Goal: Task Accomplishment & Management: Complete application form

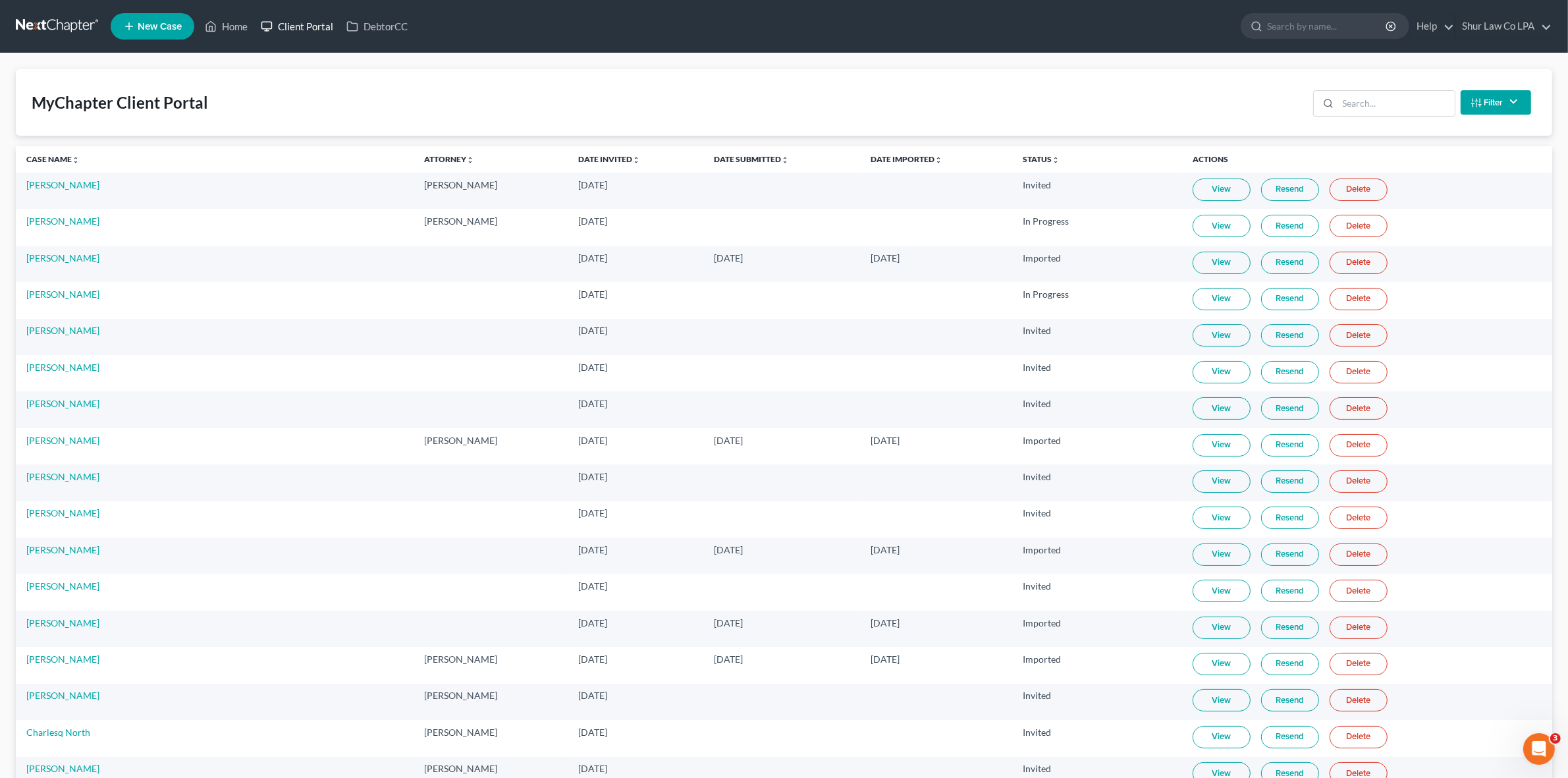
click at [308, 25] on link "Client Portal" at bounding box center [297, 26] width 86 height 24
click at [39, 25] on link at bounding box center [58, 26] width 84 height 24
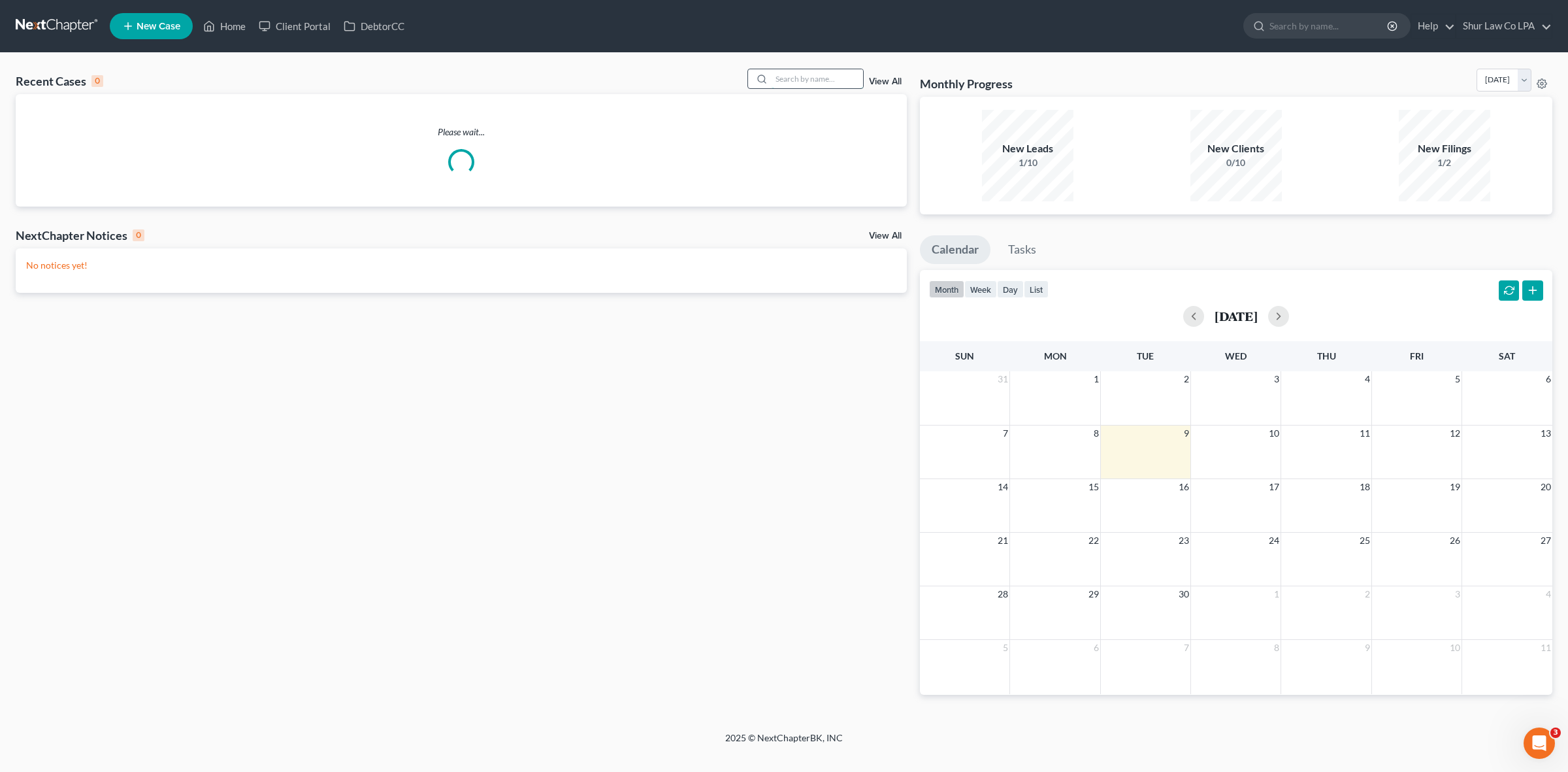
click at [834, 85] on input "search" at bounding box center [817, 79] width 91 height 19
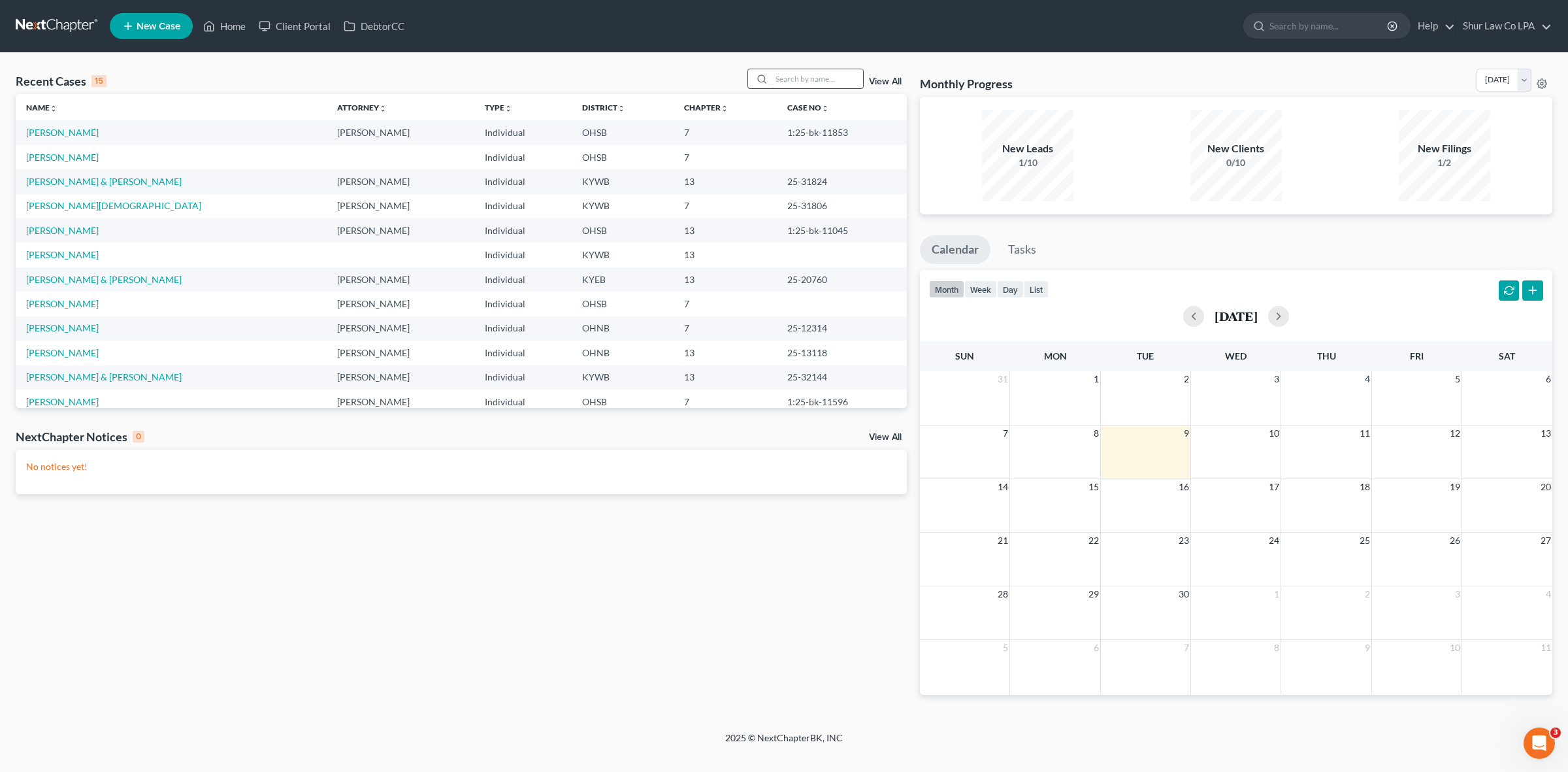
click at [828, 78] on input "search" at bounding box center [817, 79] width 91 height 19
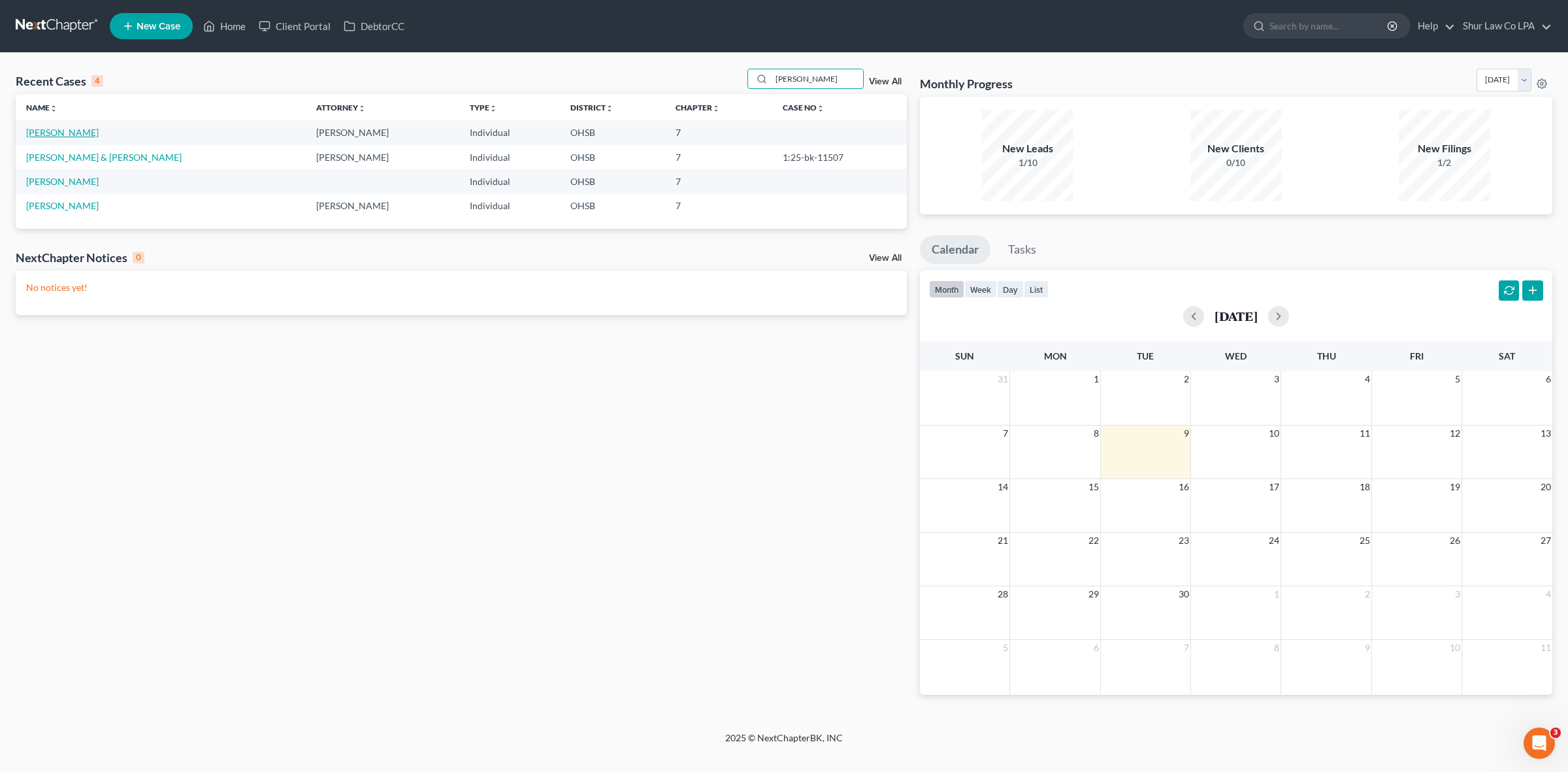
type input "[PERSON_NAME]"
click at [69, 131] on link "[PERSON_NAME]" at bounding box center [62, 132] width 72 height 11
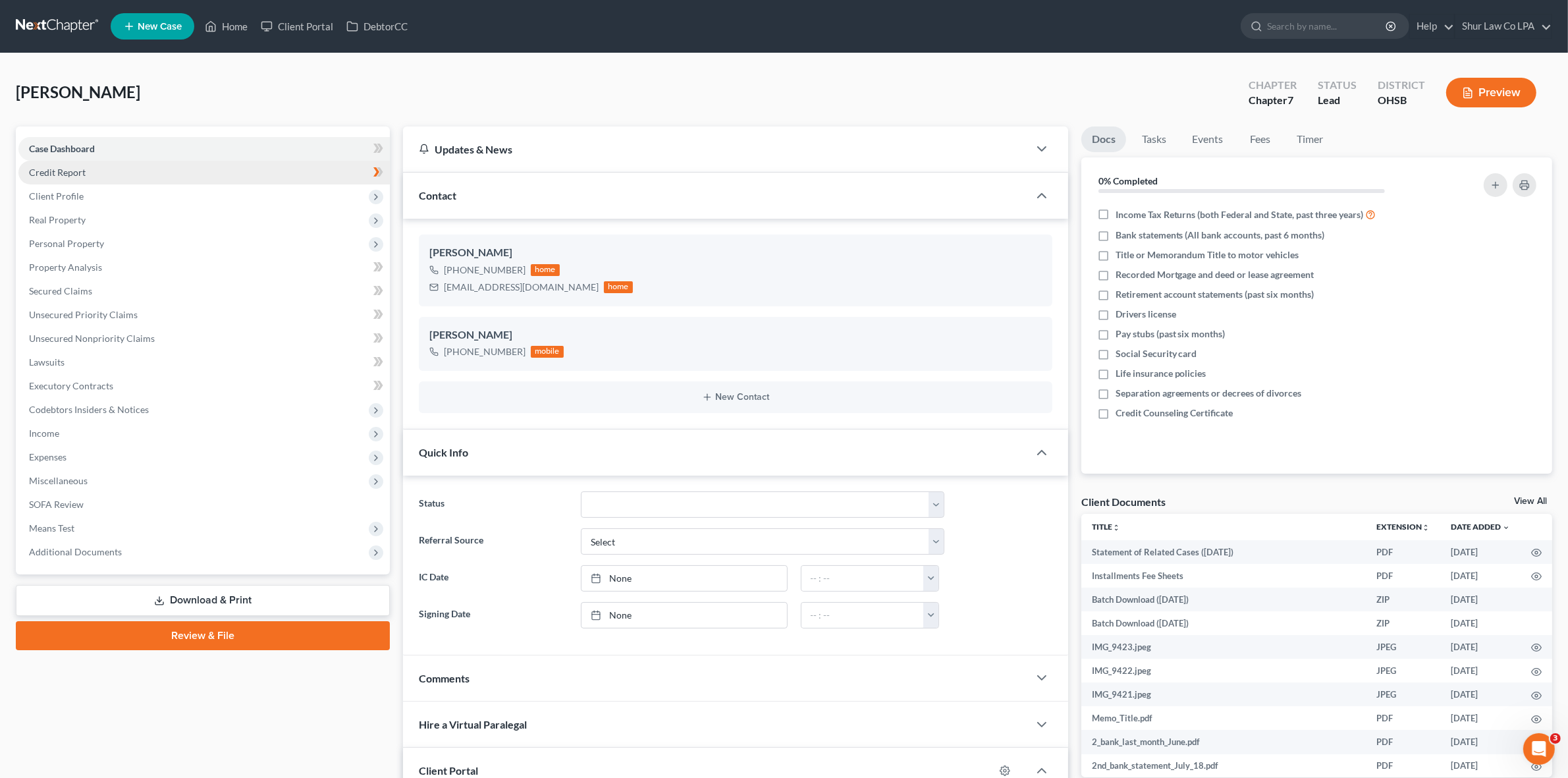
click at [103, 174] on link "Credit Report" at bounding box center [204, 172] width 372 height 24
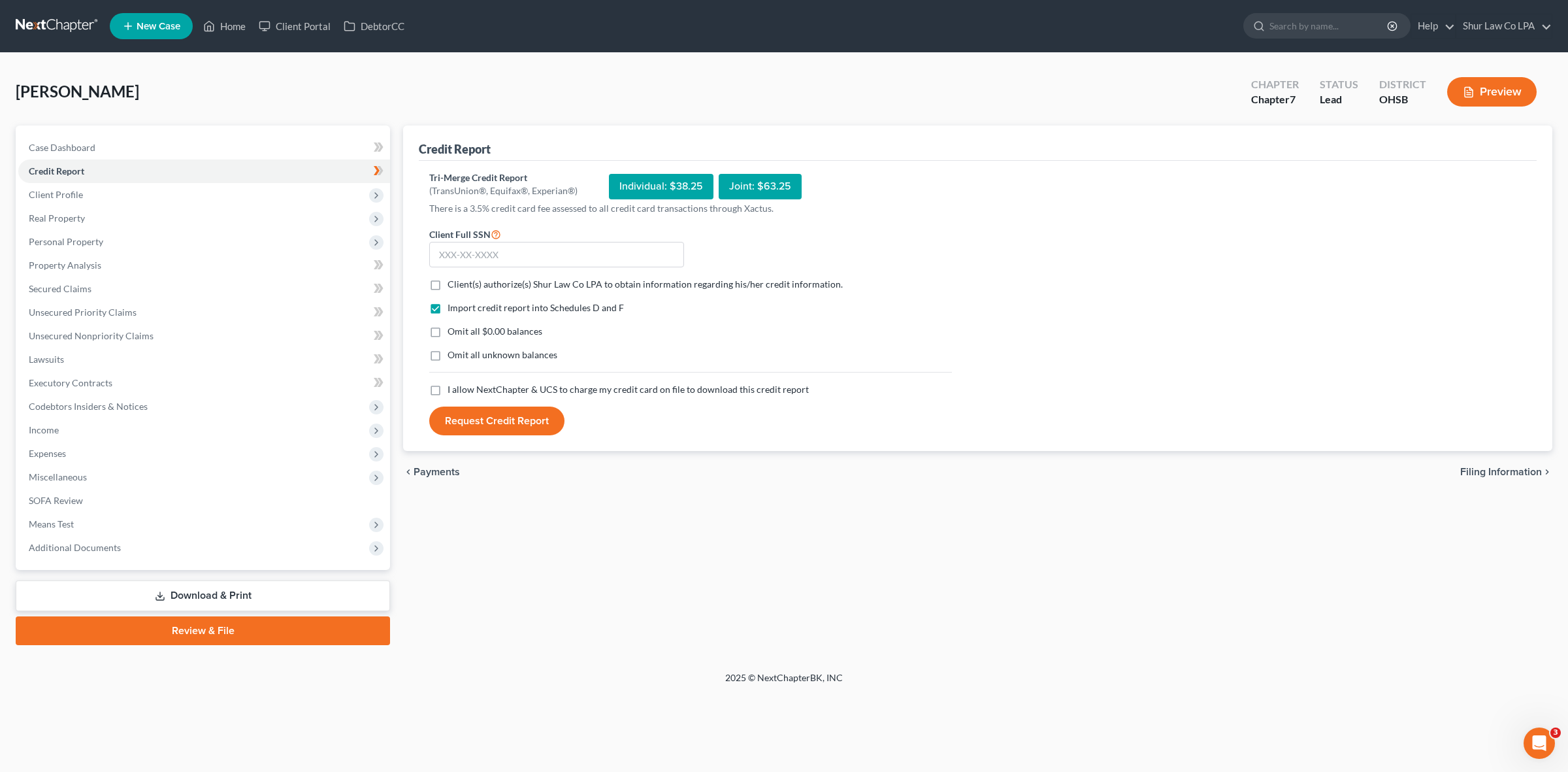
click at [458, 76] on div "Robinson, Vanessa Upgraded Chapter Chapter 7 Status Lead District OHSB Preview" at bounding box center [784, 97] width 1537 height 57
click at [96, 458] on span "Expenses" at bounding box center [204, 453] width 372 height 23
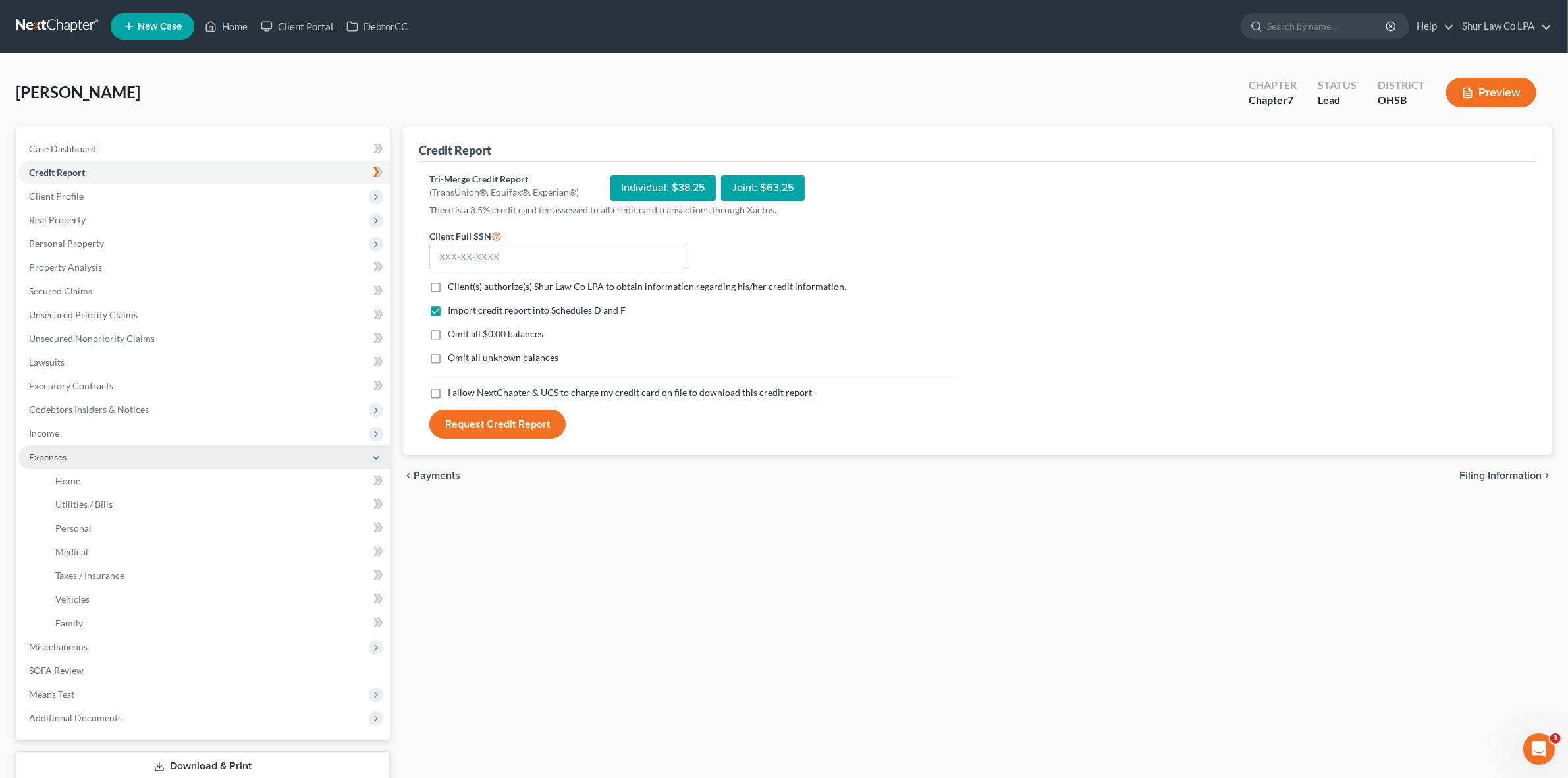
click at [63, 454] on span "Expenses" at bounding box center [47, 456] width 38 height 11
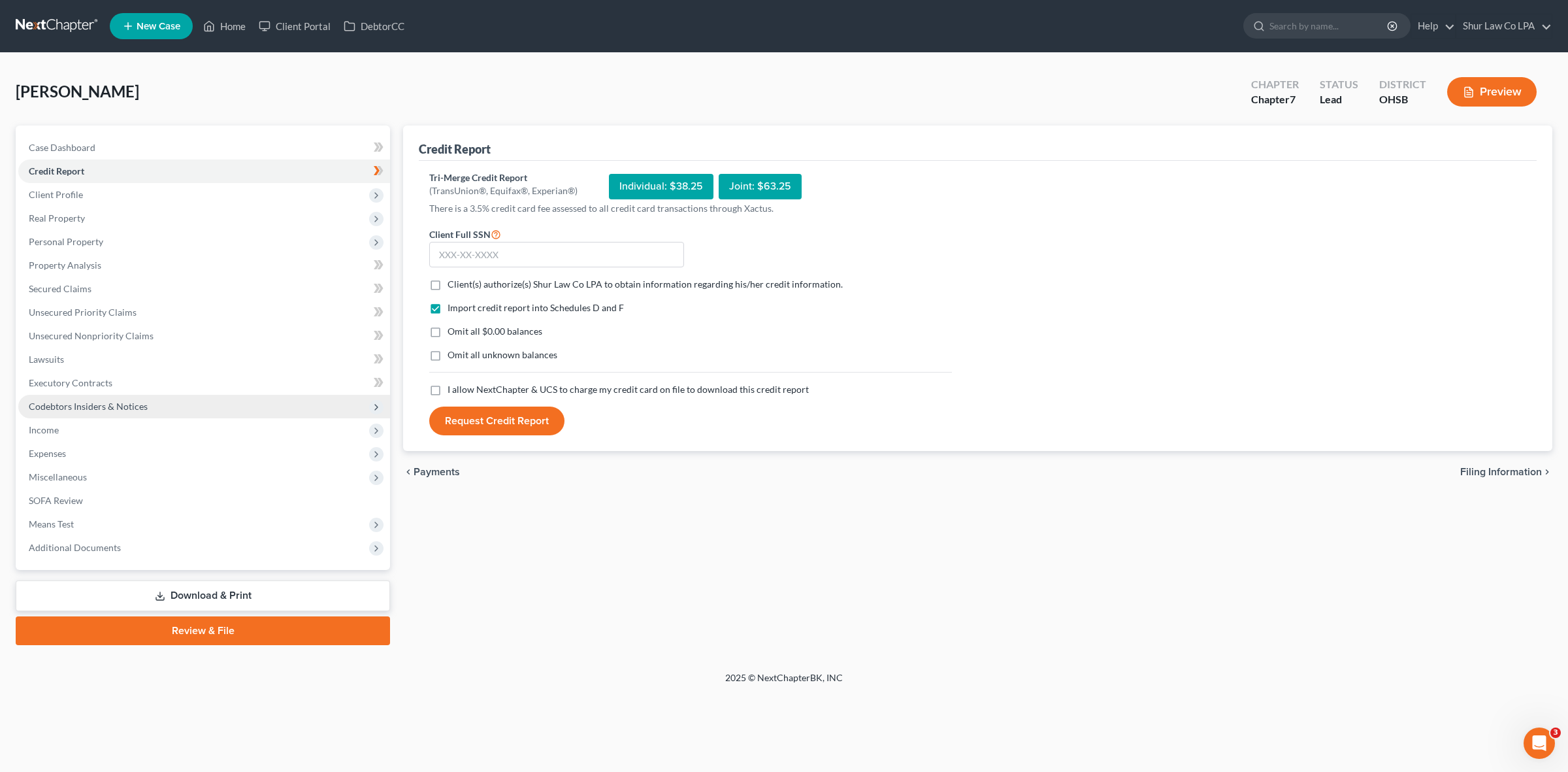
click at [78, 408] on span "Codebtors Insiders & Notices" at bounding box center [88, 406] width 119 height 11
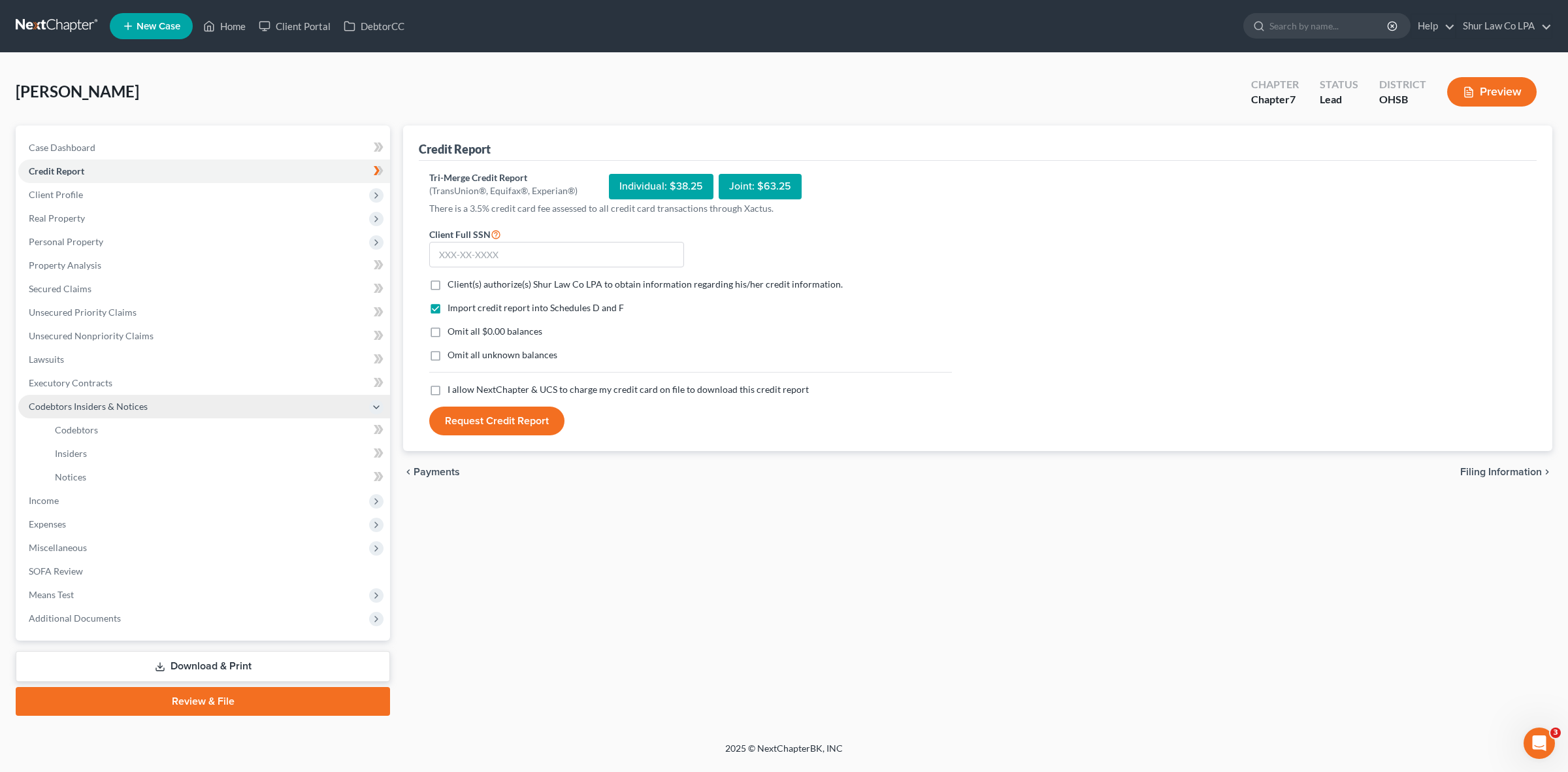
click at [114, 408] on span "Codebtors Insiders & Notices" at bounding box center [88, 406] width 119 height 11
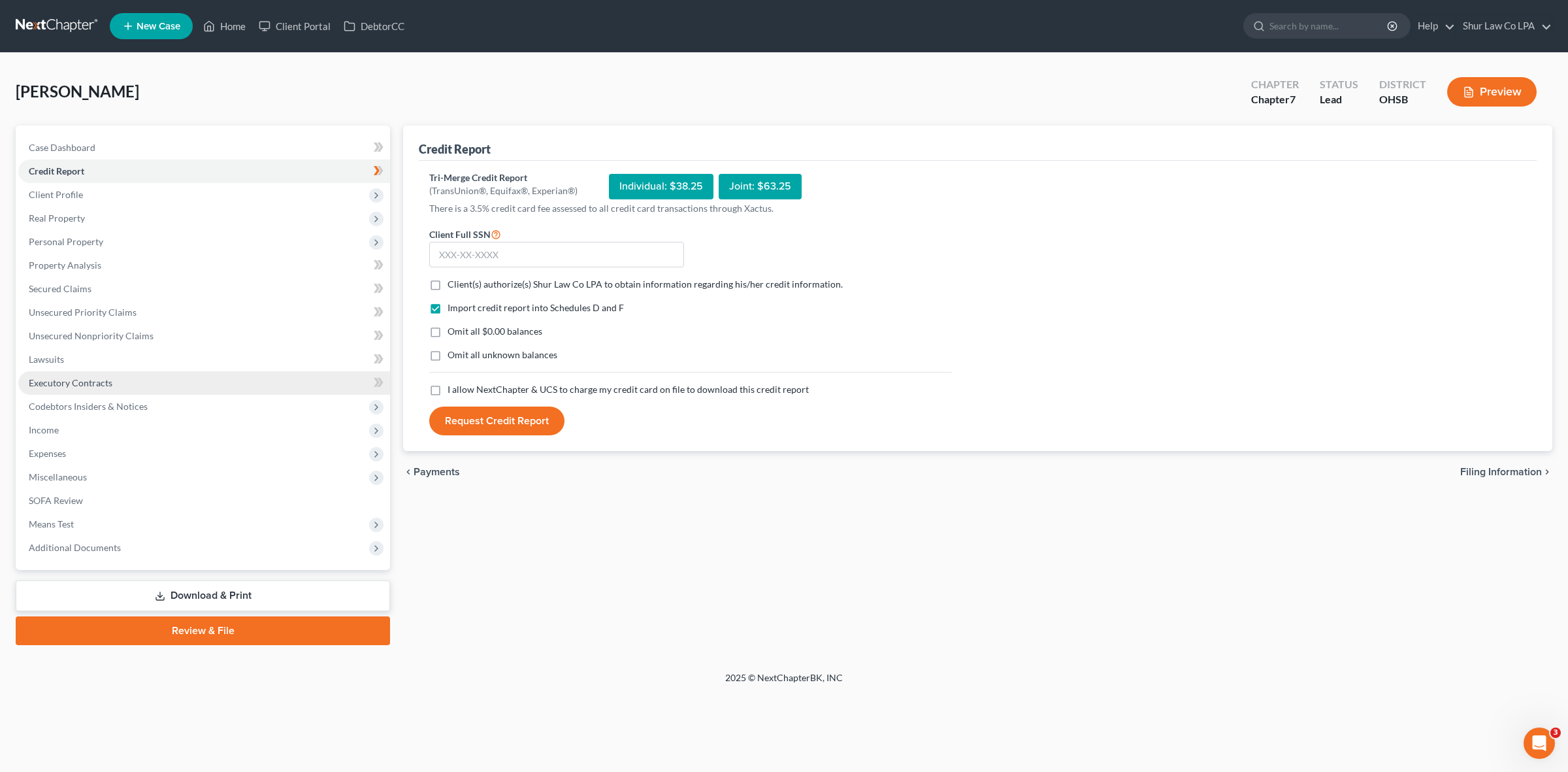
click at [112, 384] on link "Executory Contracts" at bounding box center [204, 383] width 372 height 23
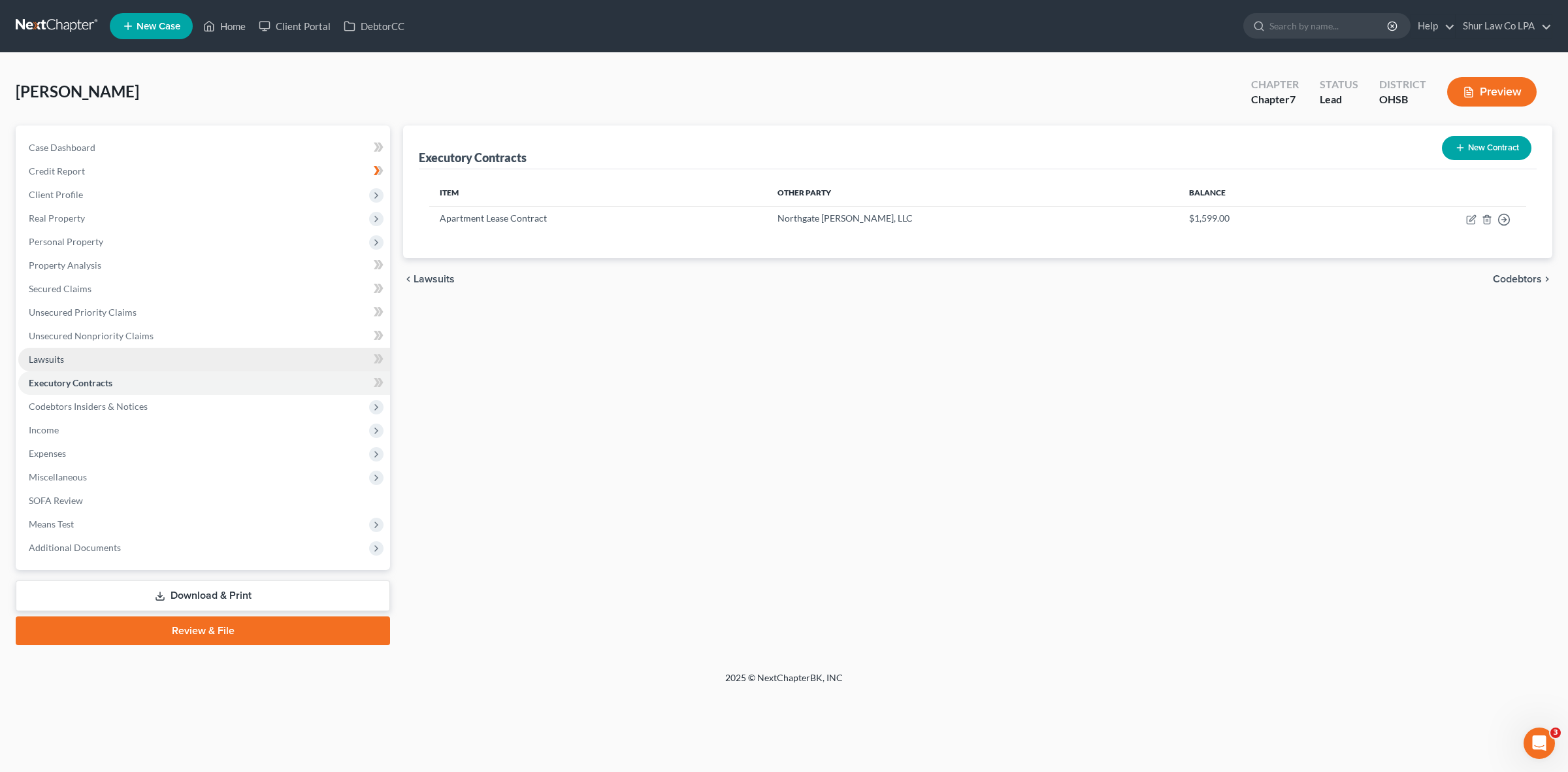
click at [99, 363] on link "Lawsuits" at bounding box center [204, 359] width 372 height 23
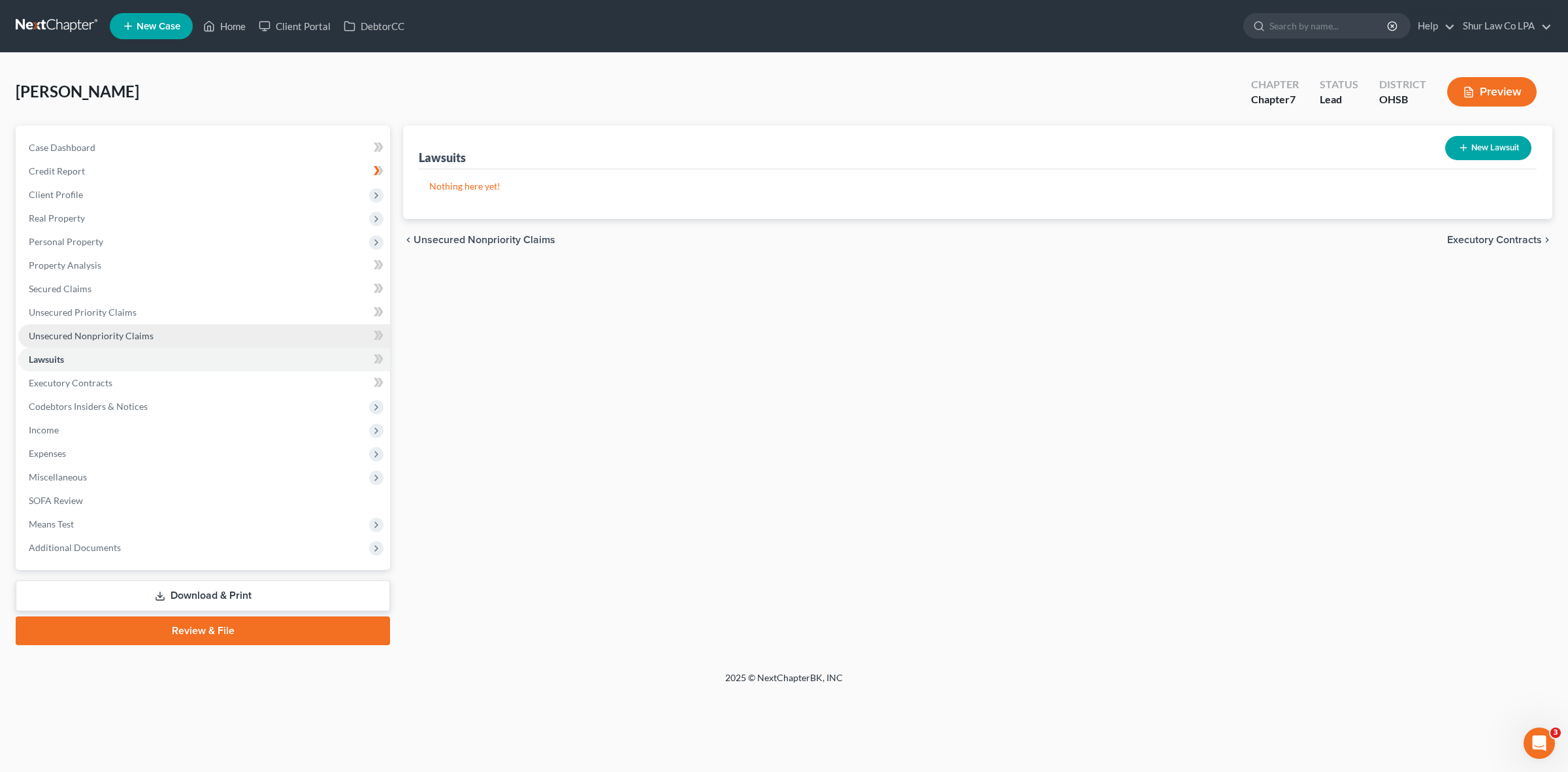
click at [95, 332] on span "Unsecured Nonpriority Claims" at bounding box center [90, 335] width 124 height 11
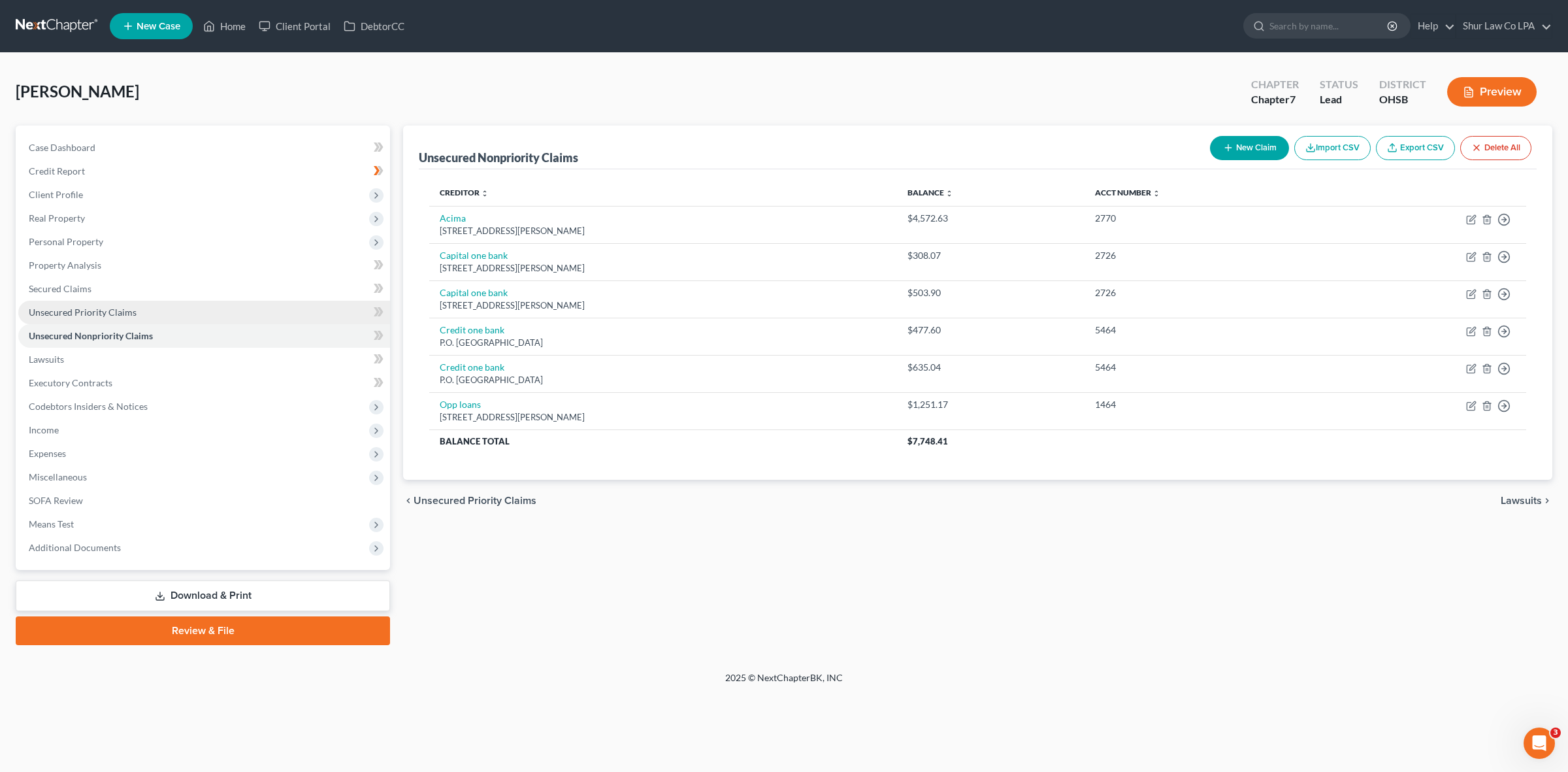
click at [141, 308] on link "Unsecured Priority Claims" at bounding box center [204, 312] width 372 height 23
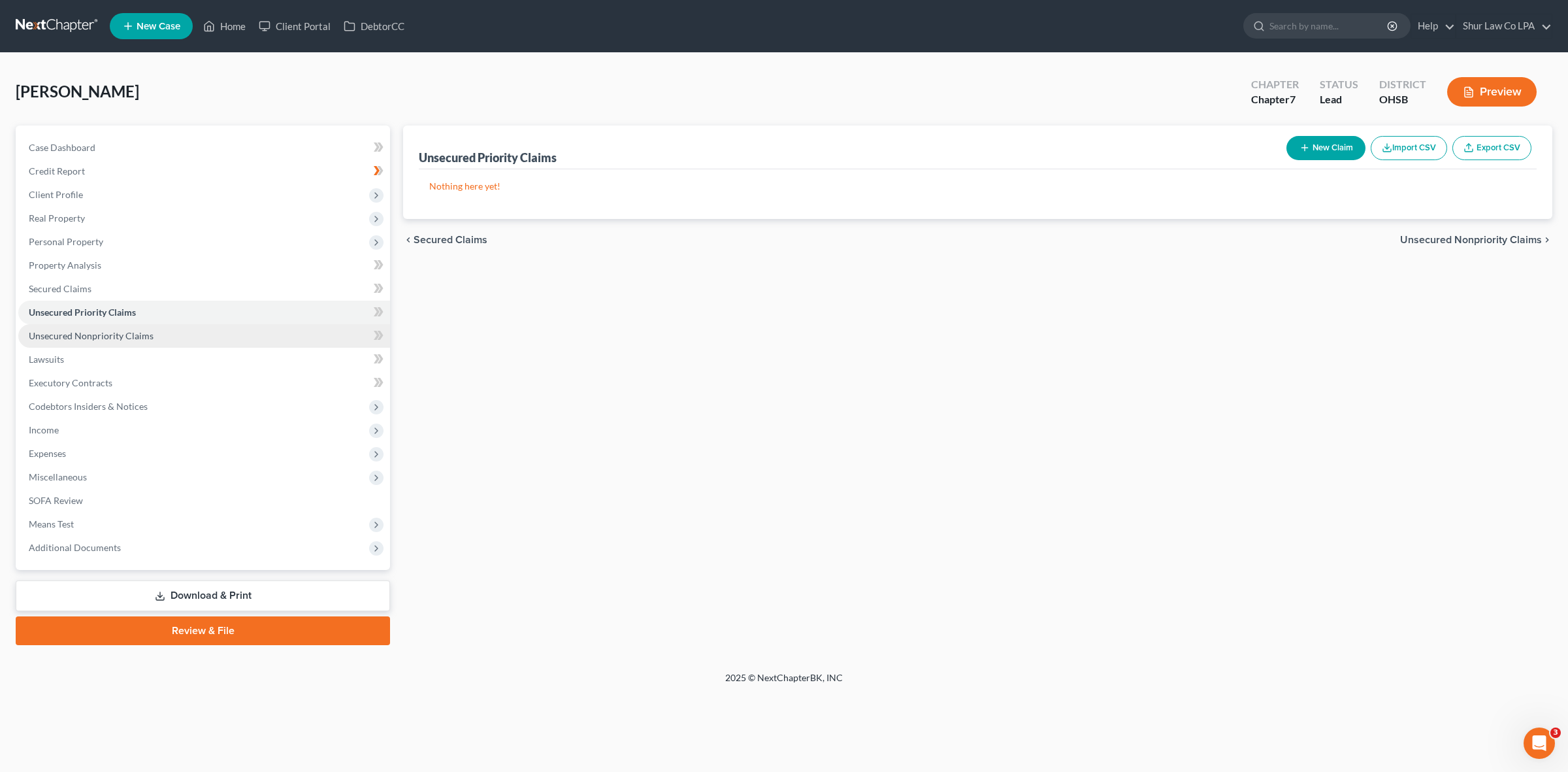
click at [132, 338] on span "Unsecured Nonpriority Claims" at bounding box center [90, 335] width 124 height 11
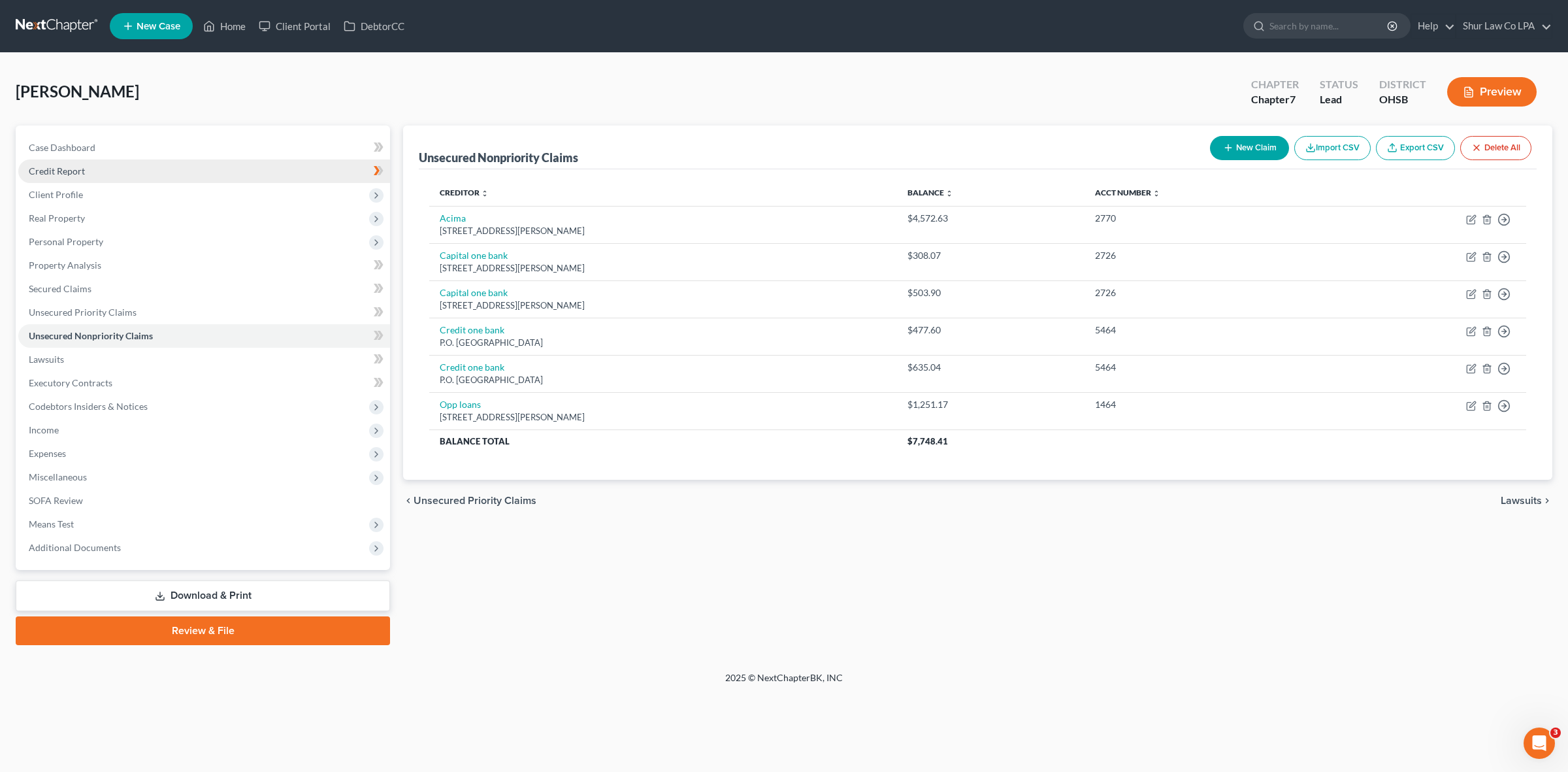
click at [75, 170] on span "Credit Report" at bounding box center [57, 171] width 57 height 11
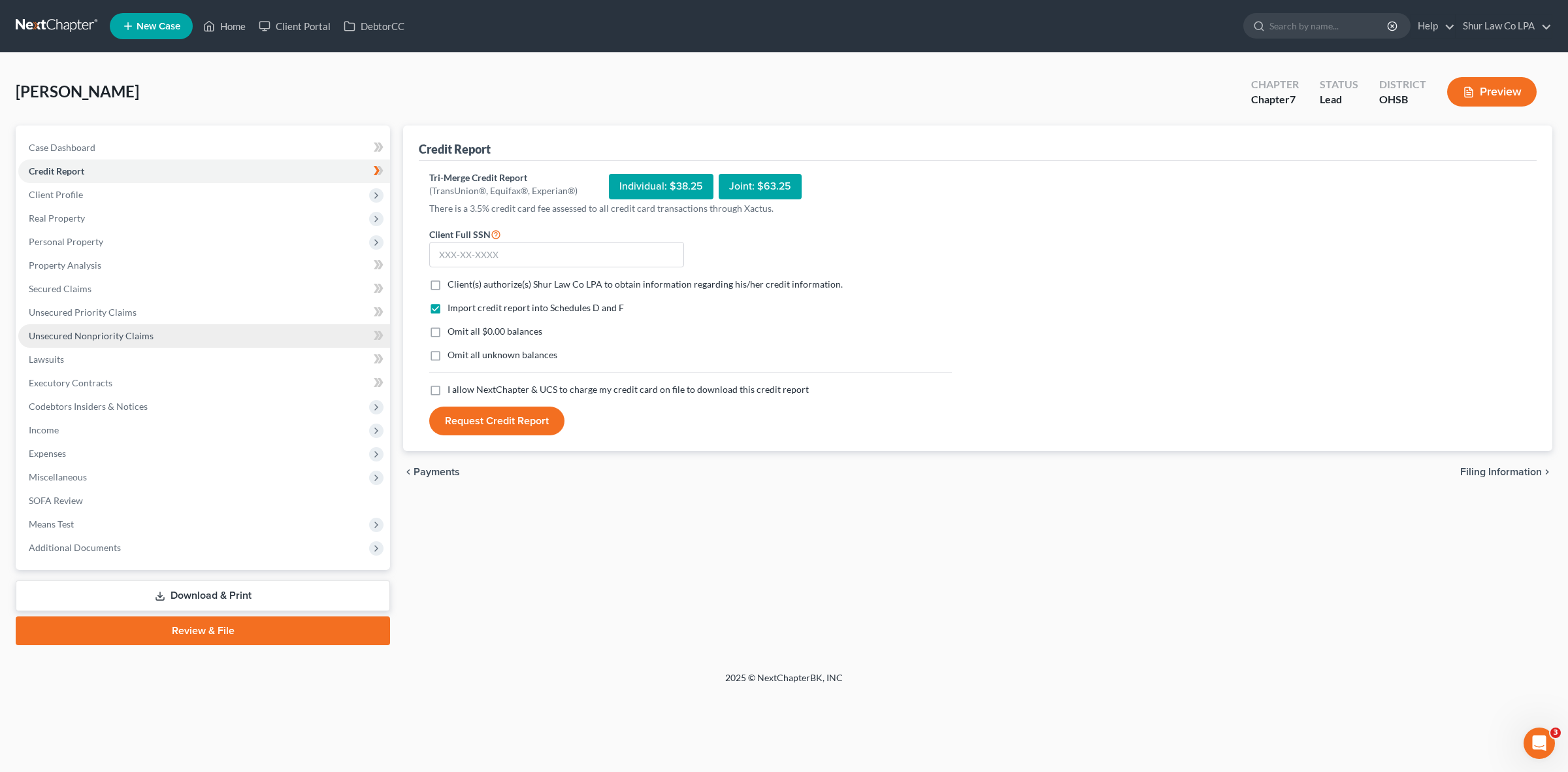
click at [115, 331] on span "Unsecured Nonpriority Claims" at bounding box center [90, 335] width 124 height 11
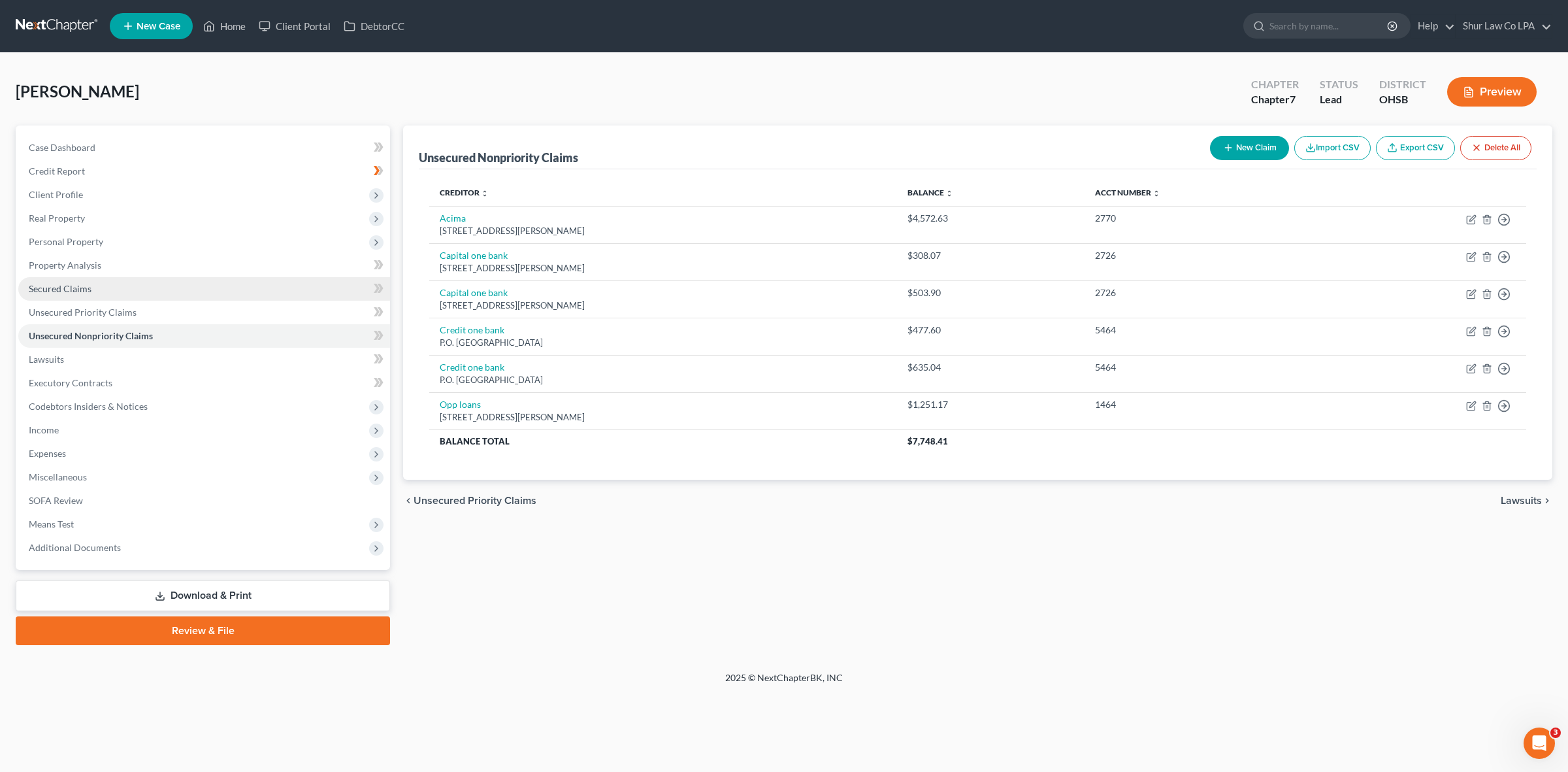
click at [110, 295] on link "Secured Claims" at bounding box center [204, 288] width 372 height 23
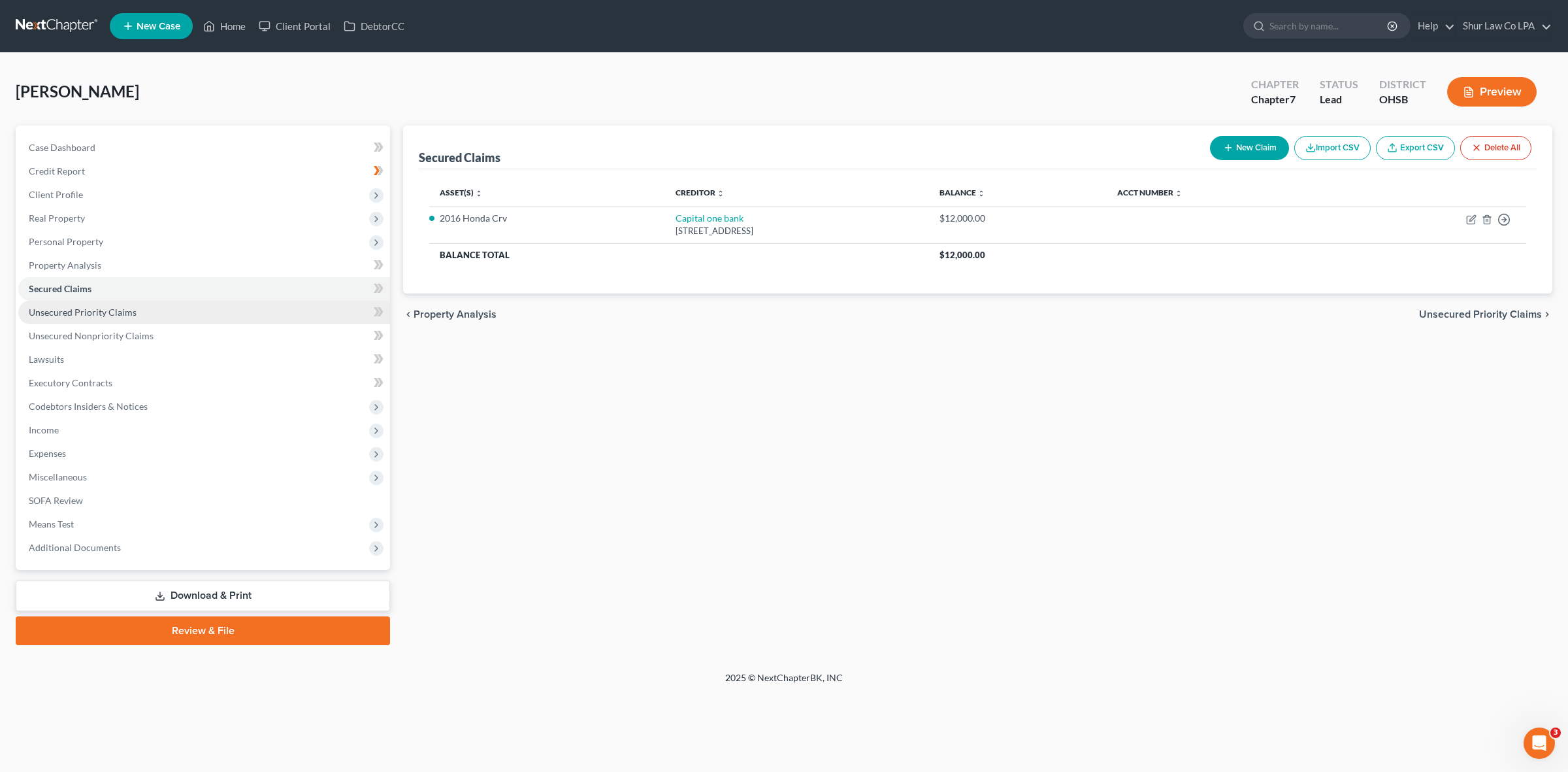
click at [109, 307] on span "Unsecured Priority Claims" at bounding box center [83, 312] width 108 height 11
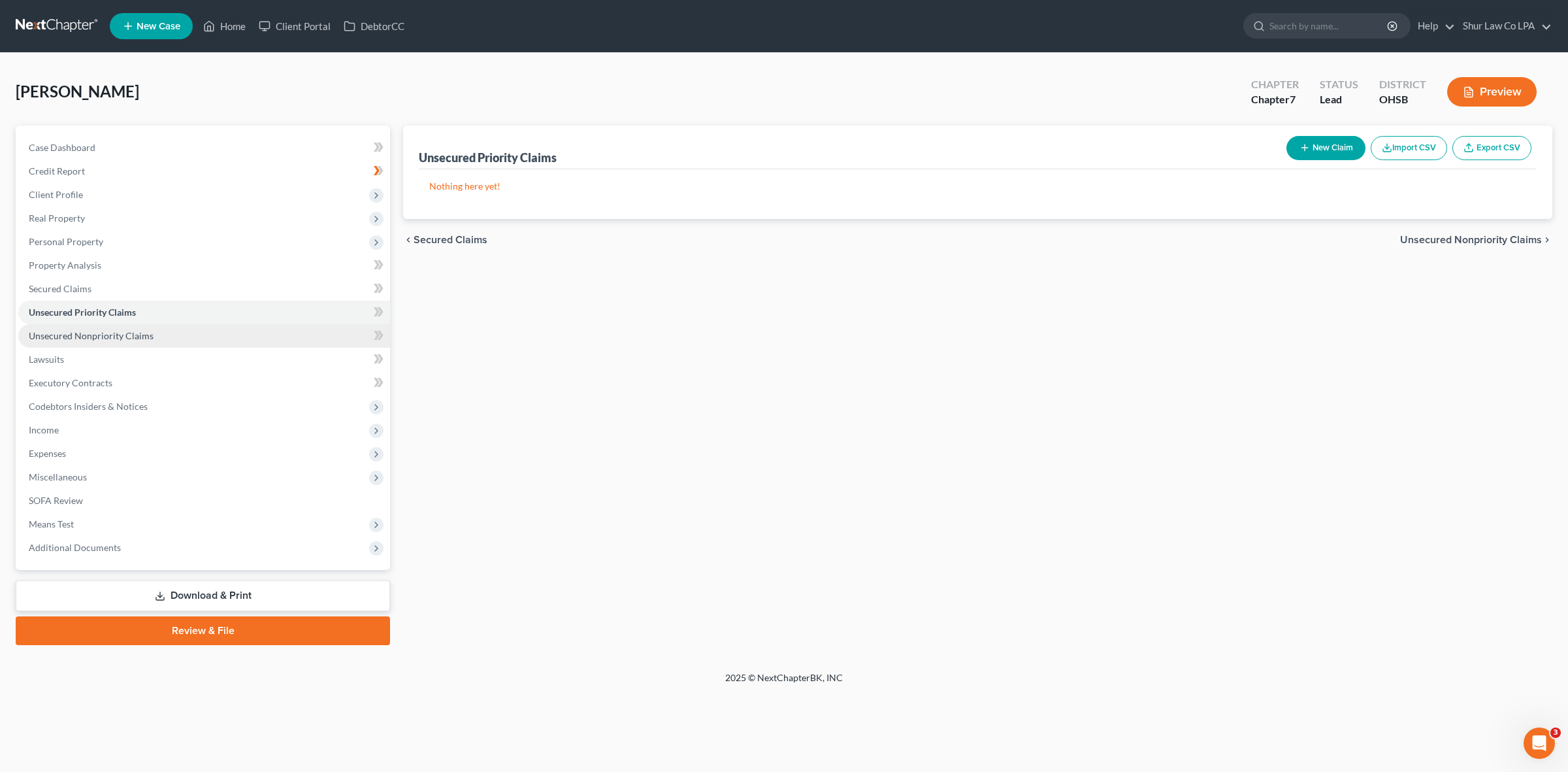
click at [106, 335] on span "Unsecured Nonpriority Claims" at bounding box center [90, 335] width 124 height 11
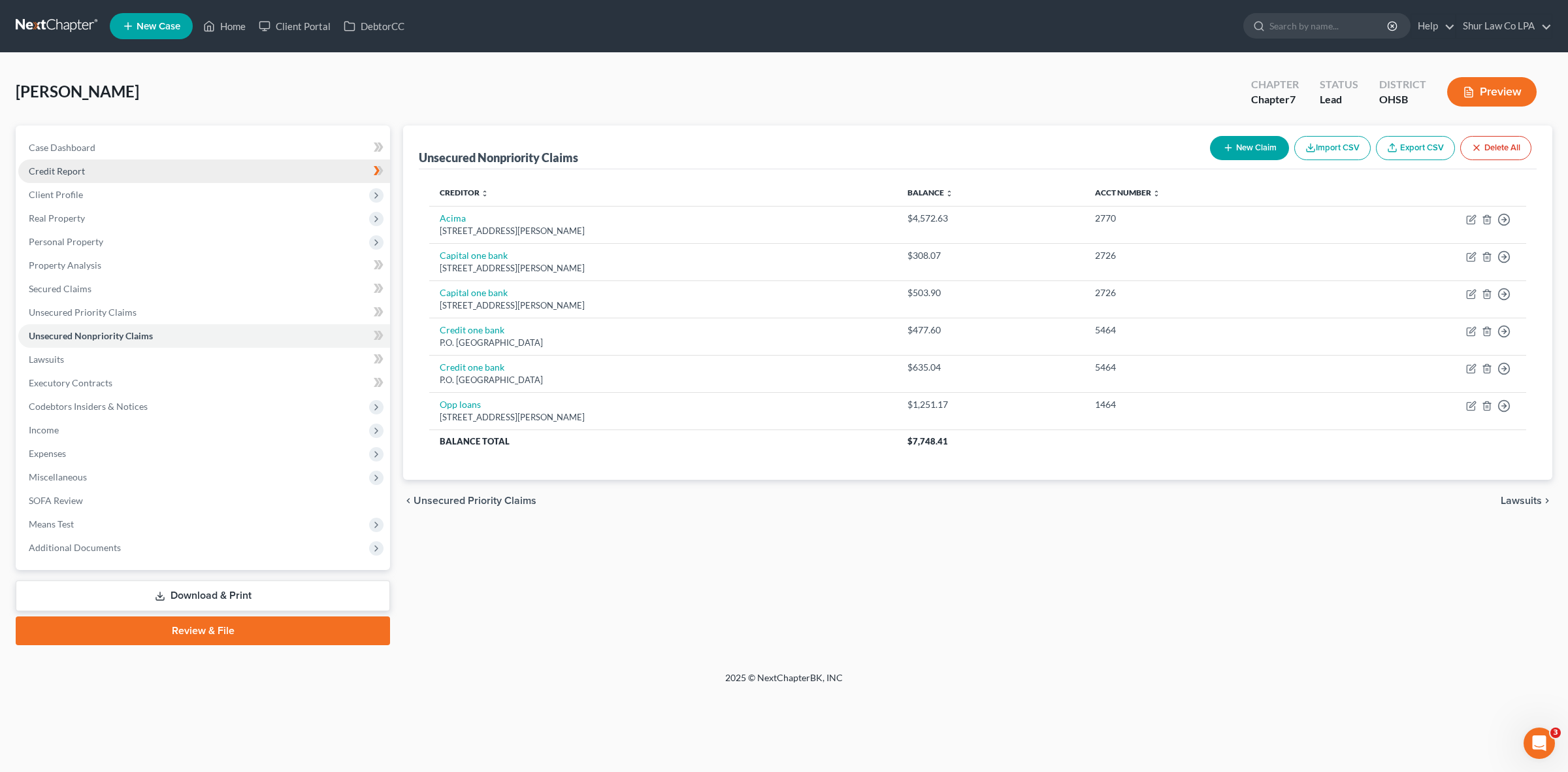
click at [60, 178] on link "Credit Report" at bounding box center [204, 171] width 372 height 23
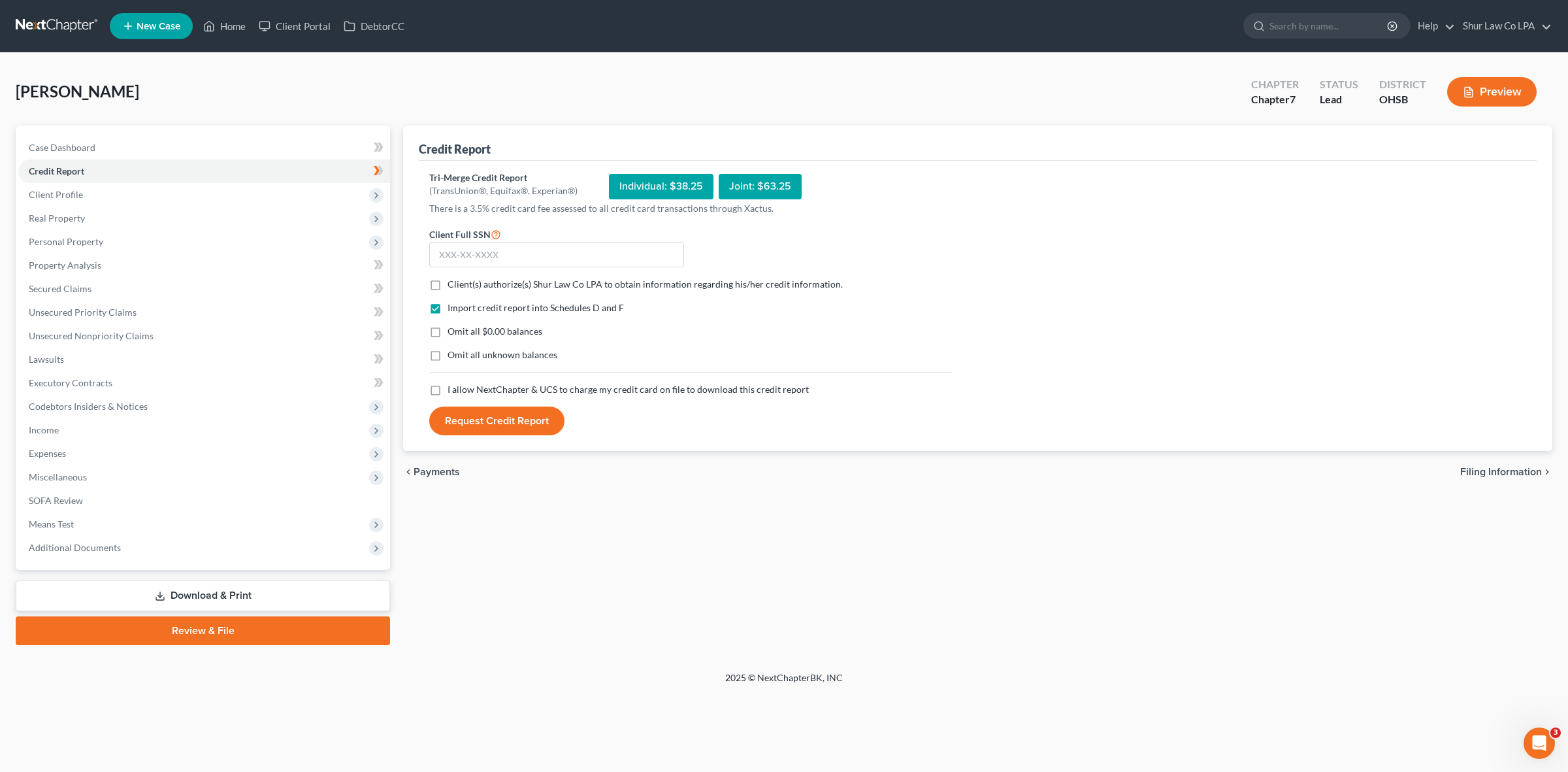
click at [654, 180] on div "Individual: $38.25" at bounding box center [661, 186] width 104 height 25
click at [109, 326] on link "Unsecured Nonpriority Claims" at bounding box center [204, 335] width 372 height 23
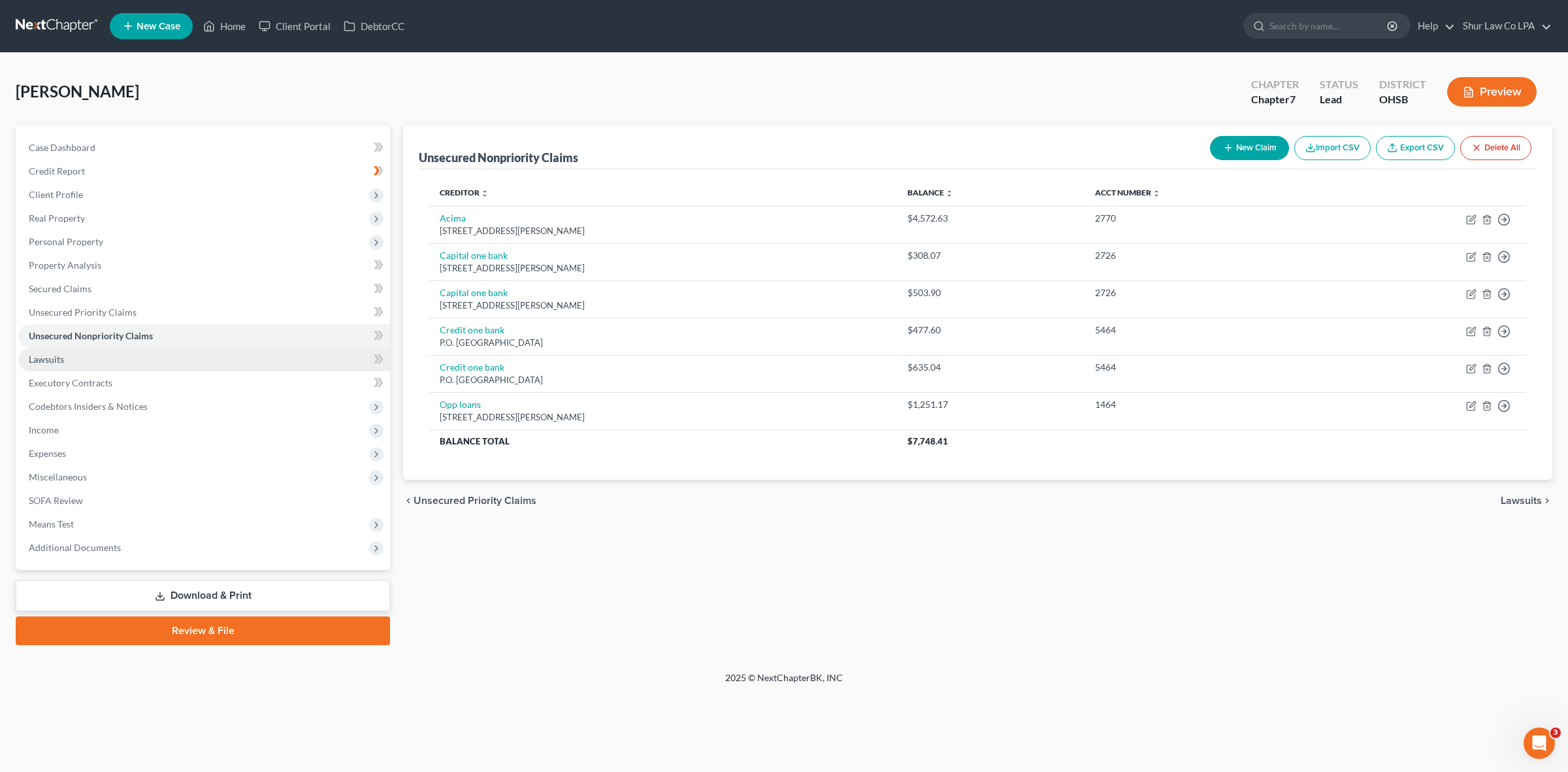
click at [151, 350] on link "Lawsuits" at bounding box center [204, 359] width 372 height 23
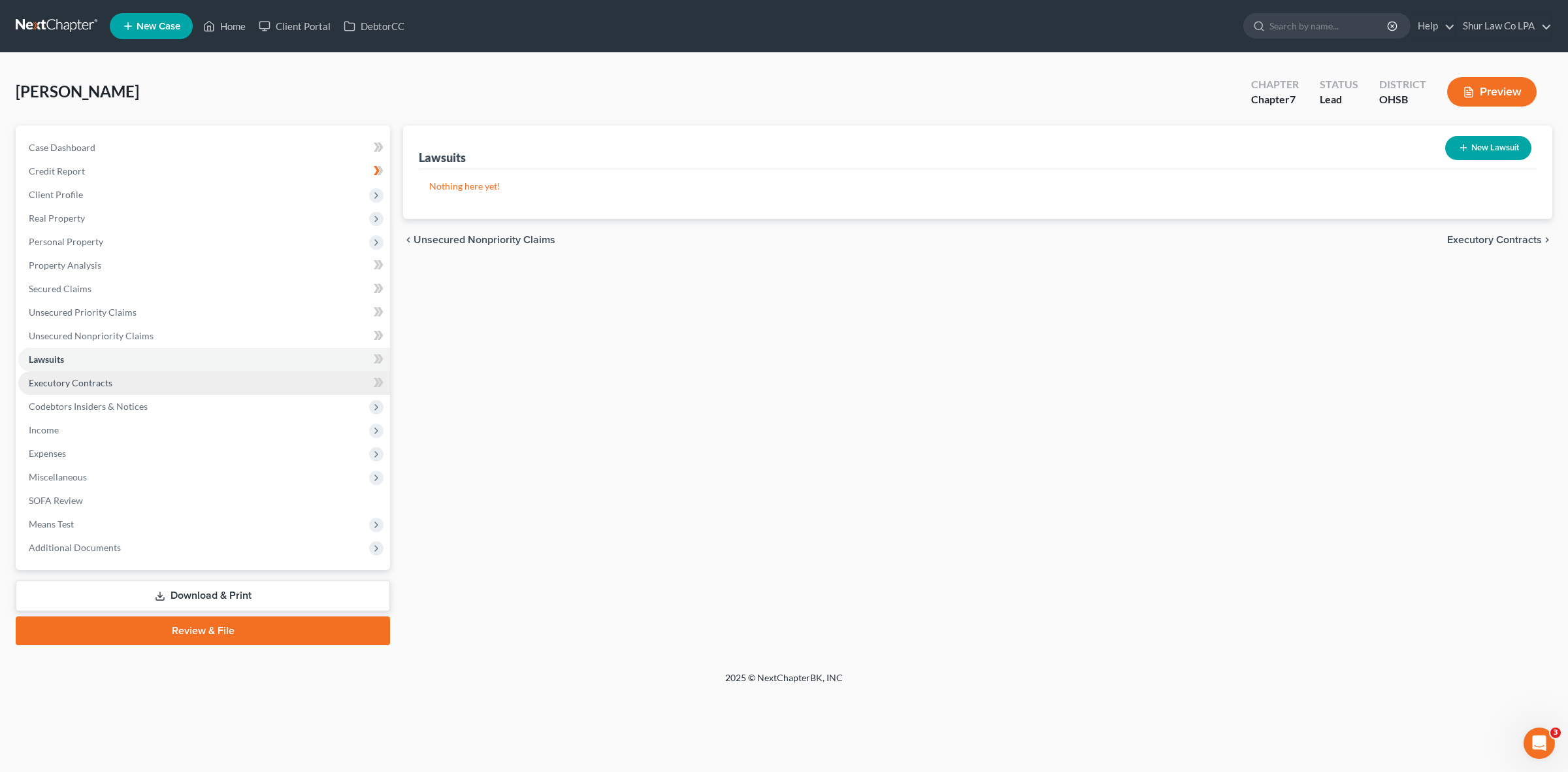
click at [101, 374] on link "Executory Contracts" at bounding box center [204, 383] width 372 height 23
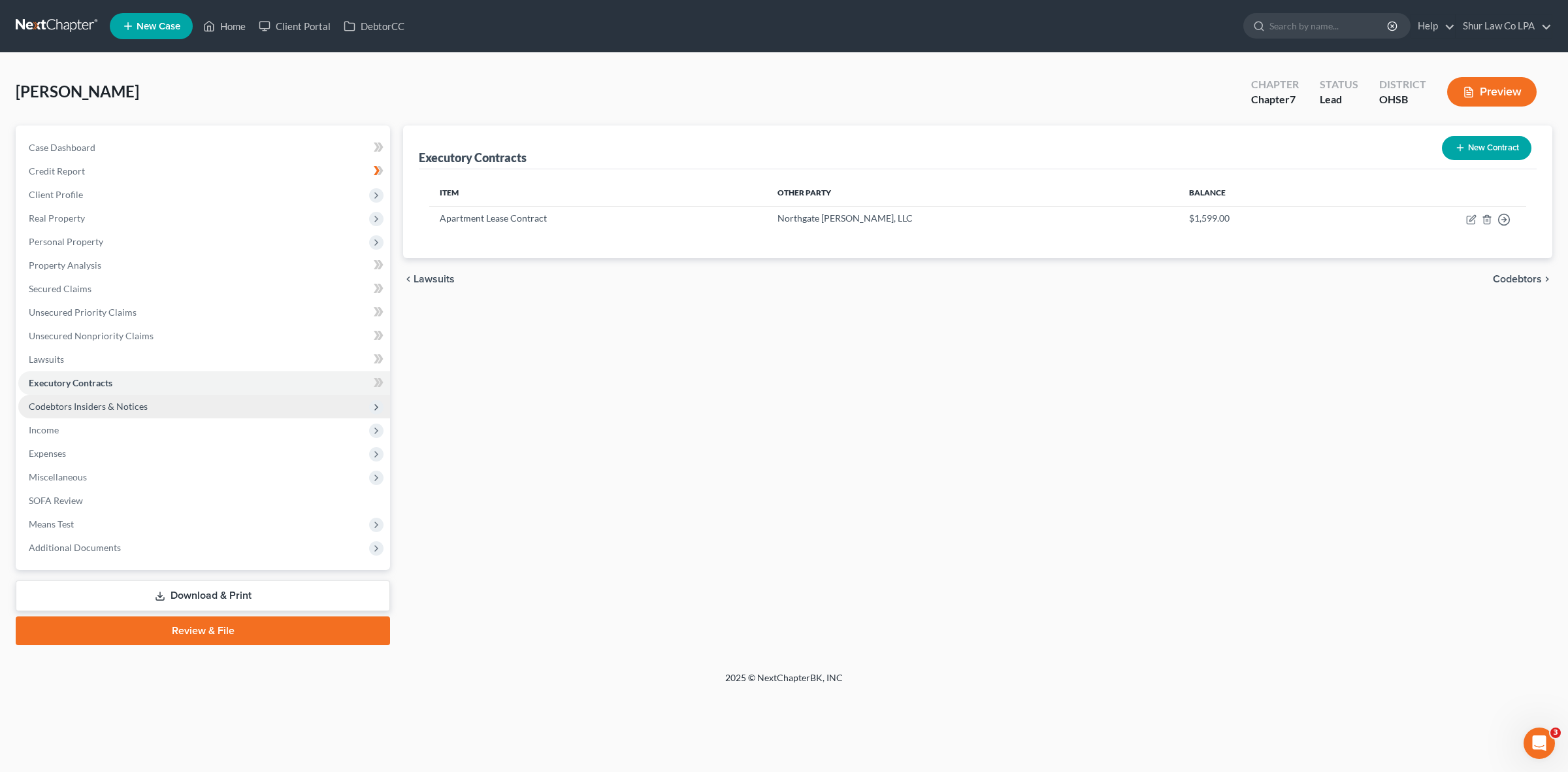
click at [106, 402] on span "Codebtors Insiders & Notices" at bounding box center [88, 406] width 119 height 11
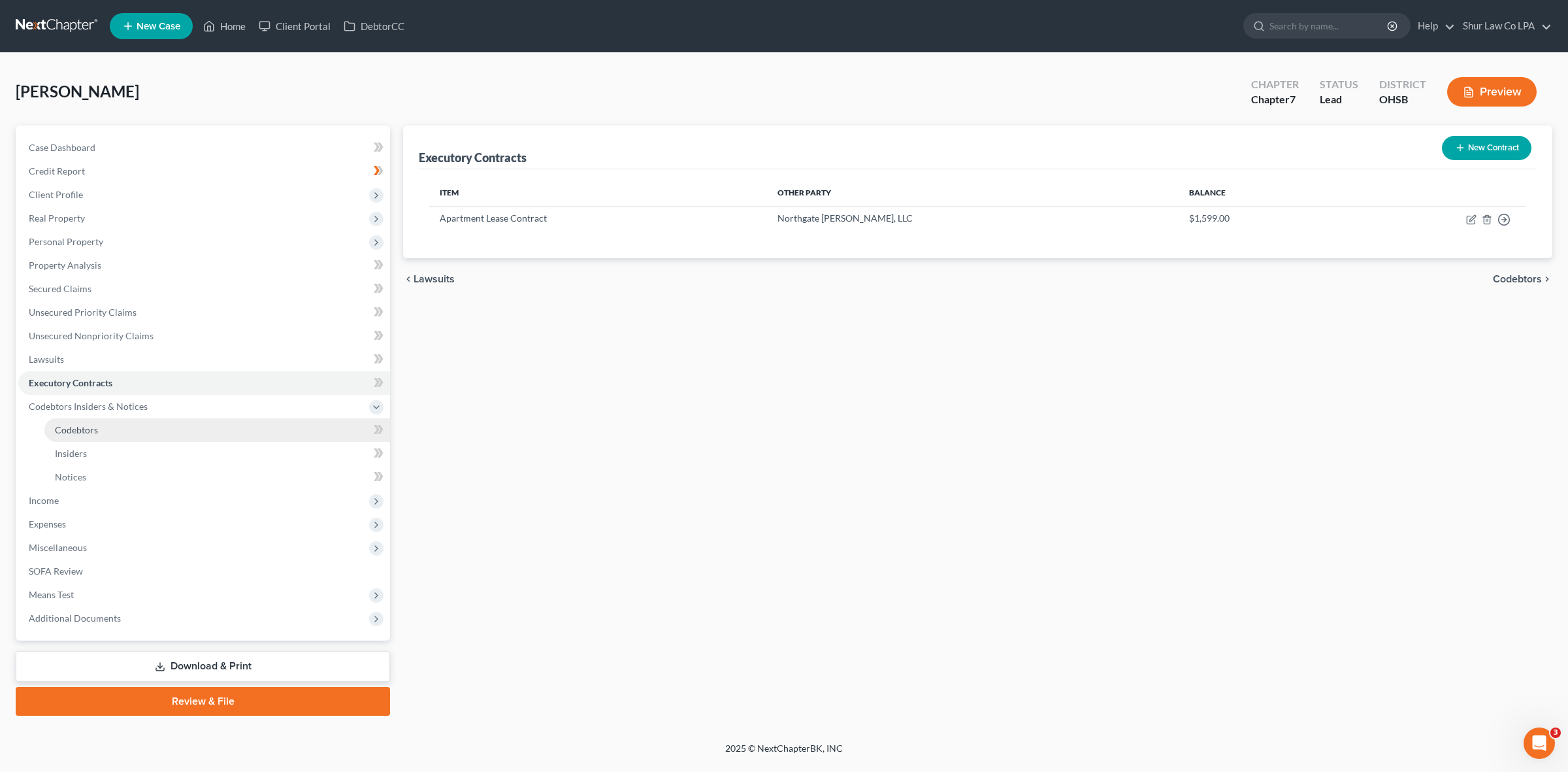
click at [122, 426] on link "Codebtors" at bounding box center [217, 430] width 345 height 23
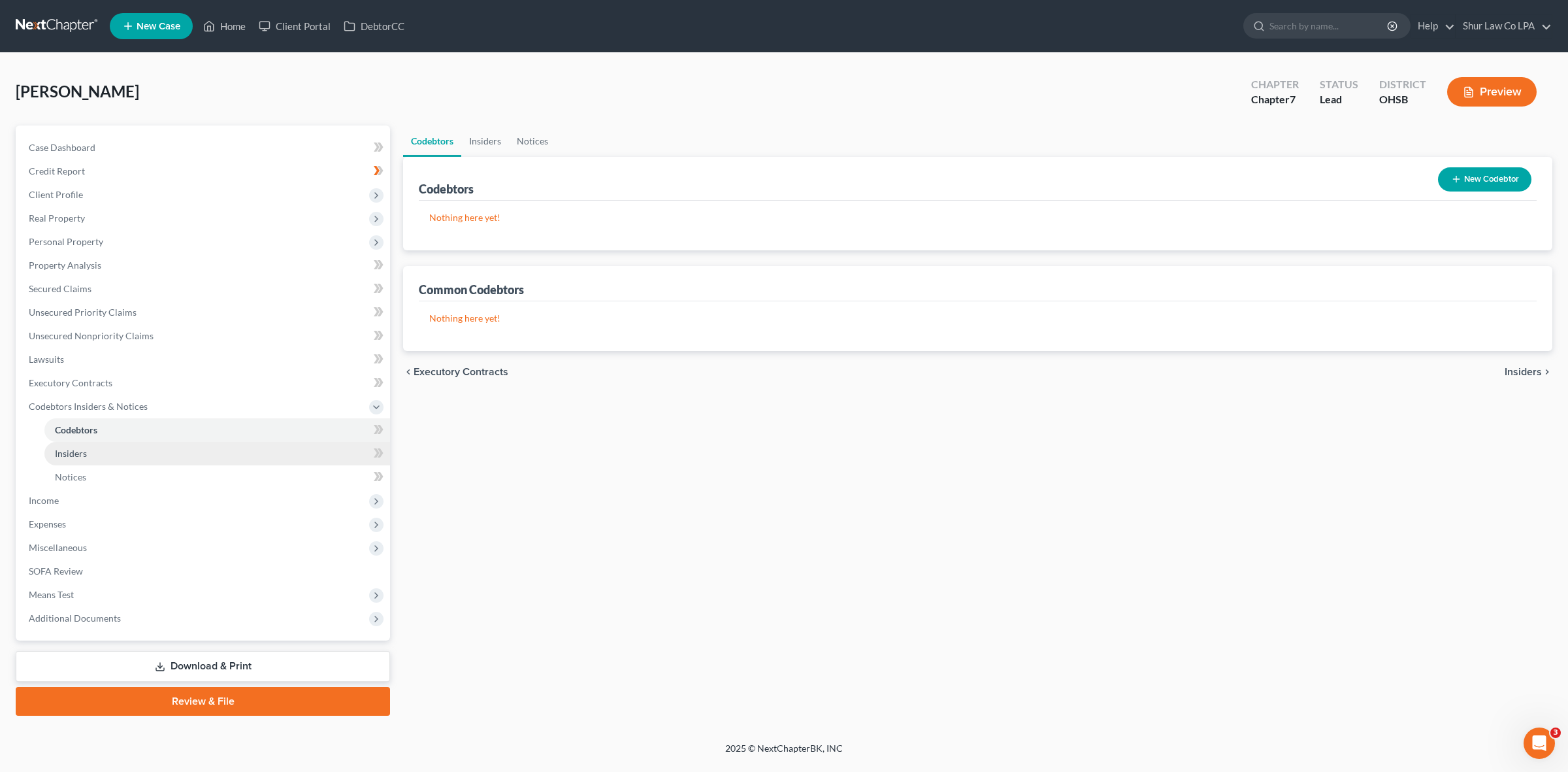
click at [104, 453] on link "Insiders" at bounding box center [217, 453] width 345 height 23
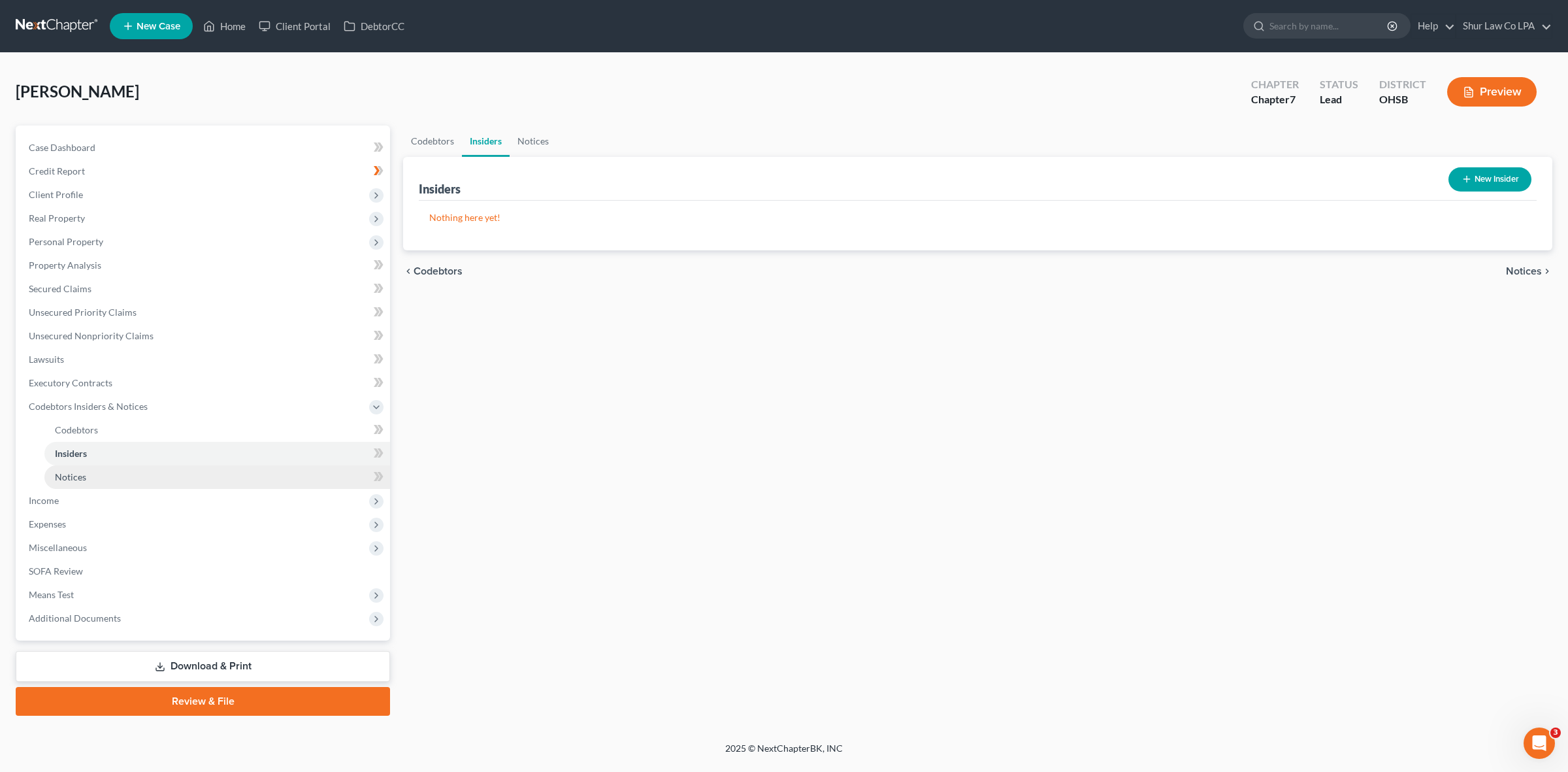
click at [96, 471] on link "Notices" at bounding box center [217, 477] width 345 height 23
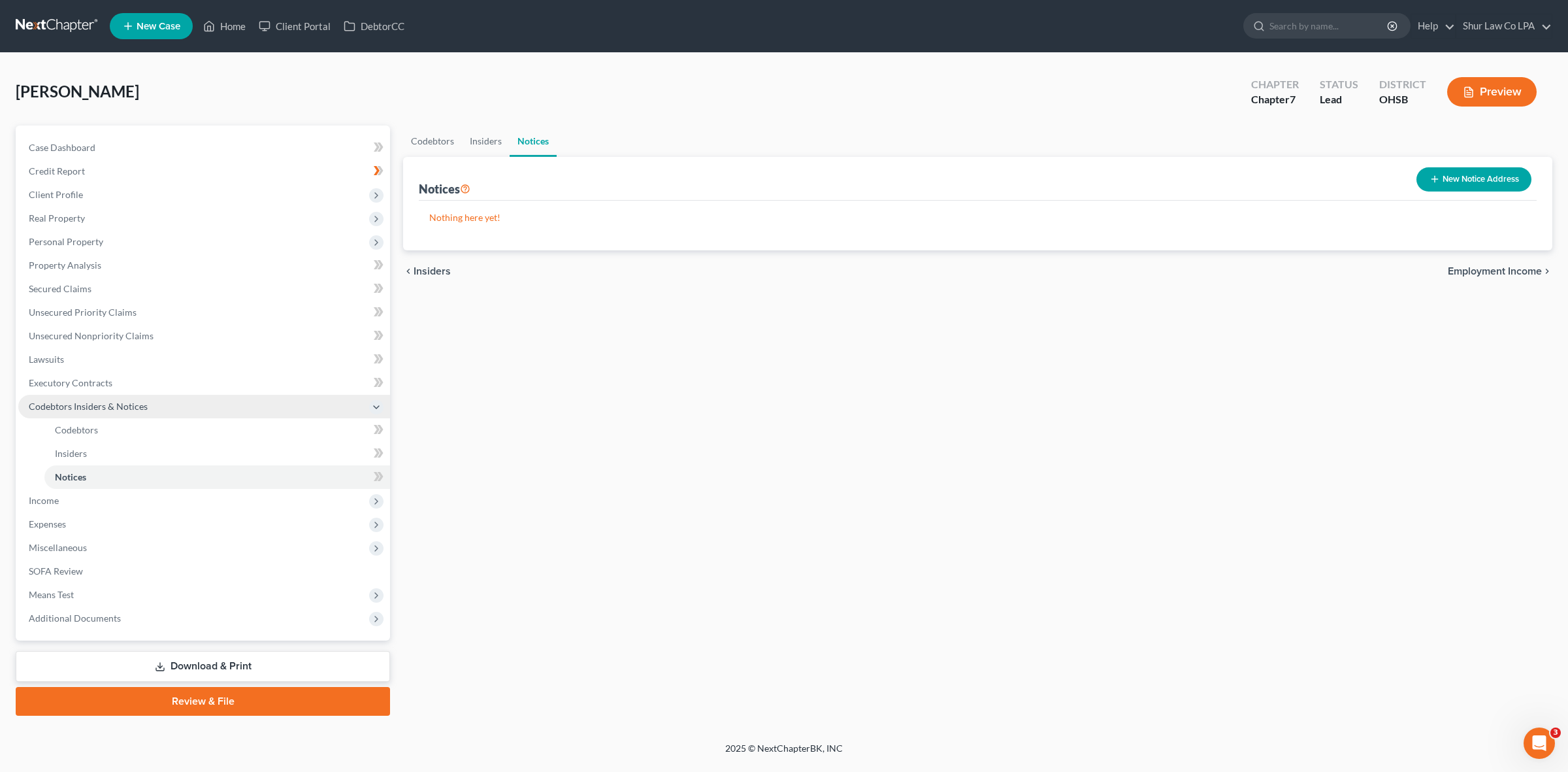
click at [377, 408] on icon at bounding box center [377, 407] width 10 height 10
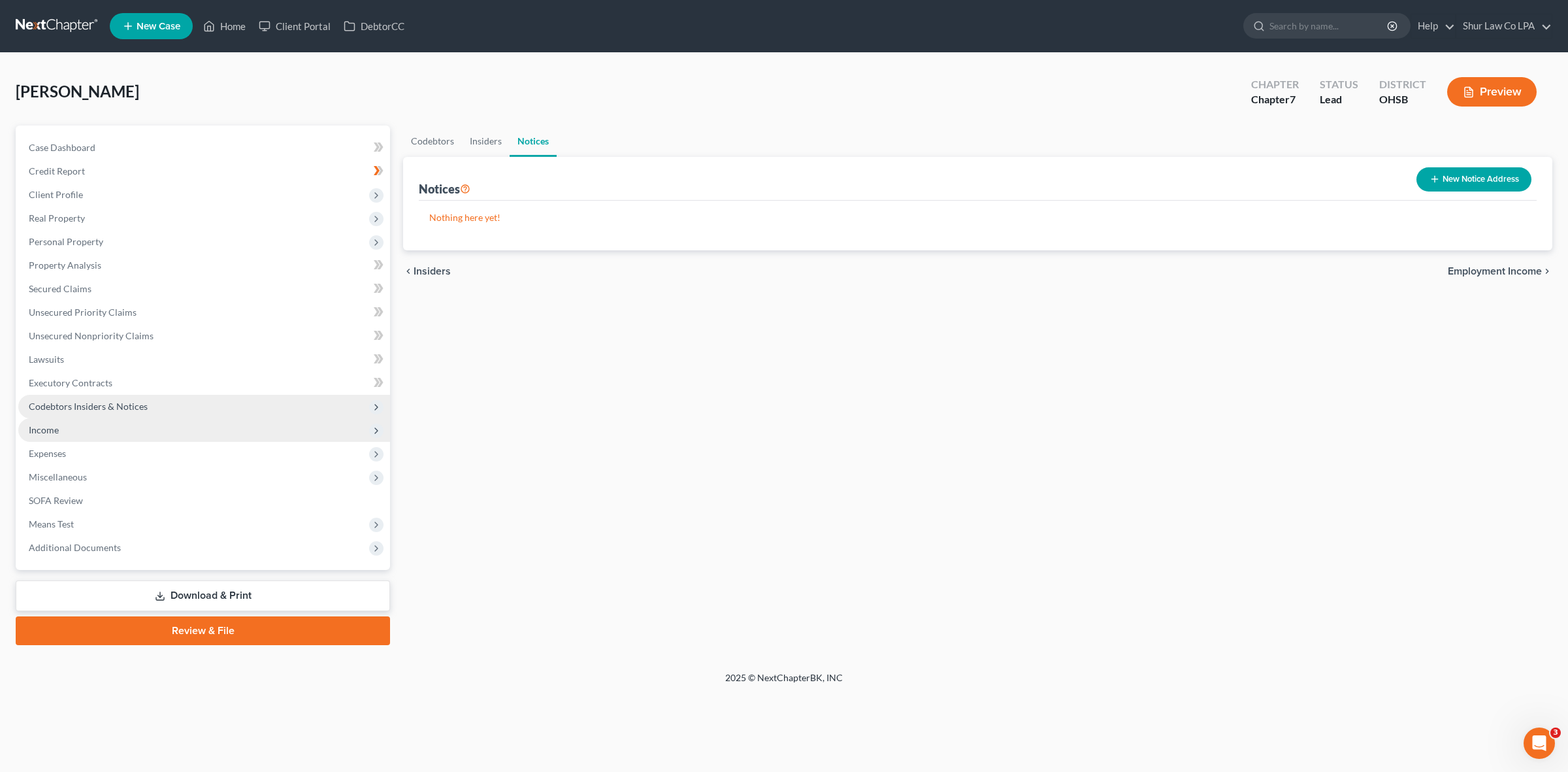
click at [67, 429] on span "Income" at bounding box center [204, 430] width 372 height 23
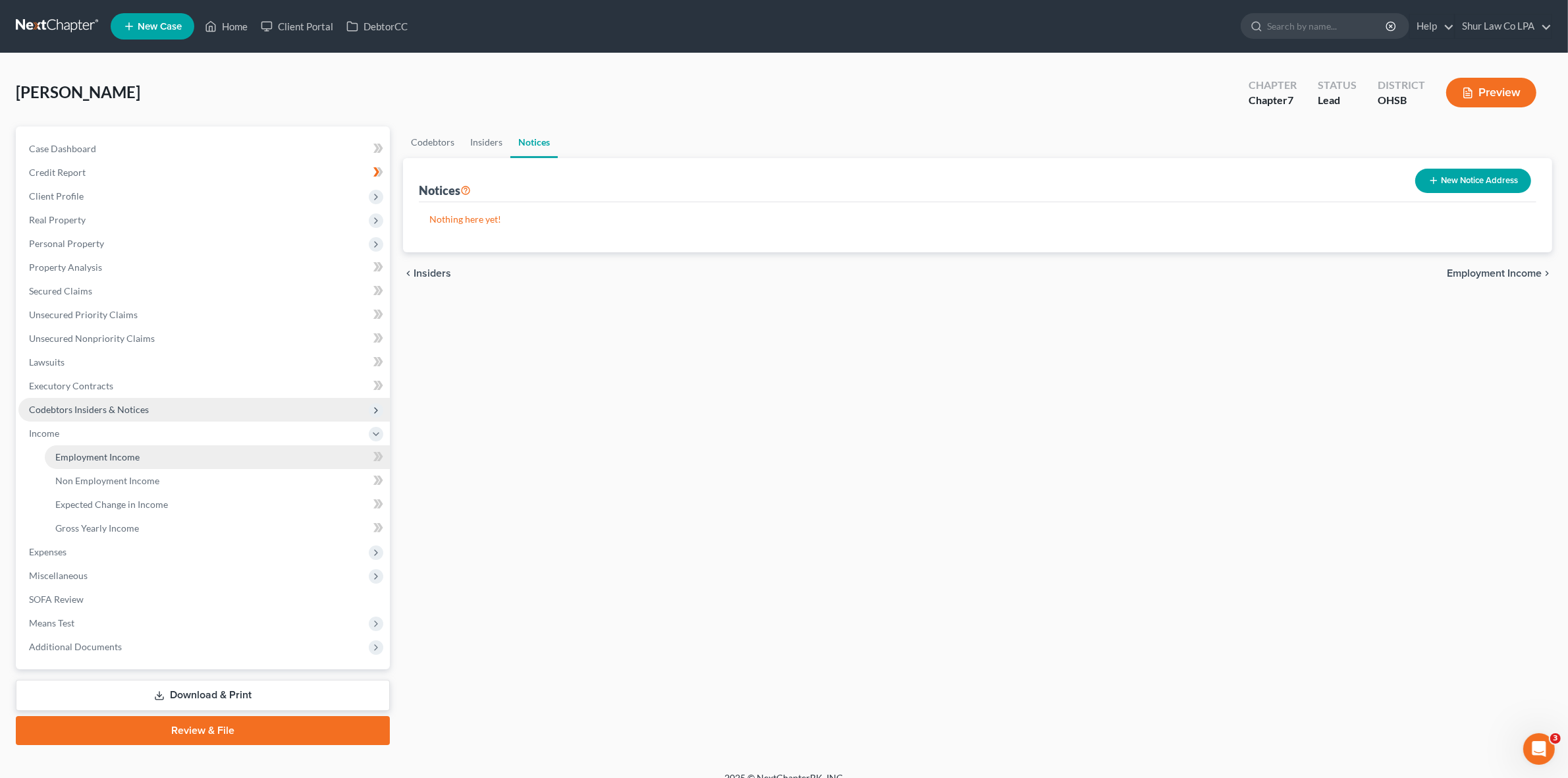
click at [79, 453] on span "Employment Income" at bounding box center [97, 456] width 84 height 11
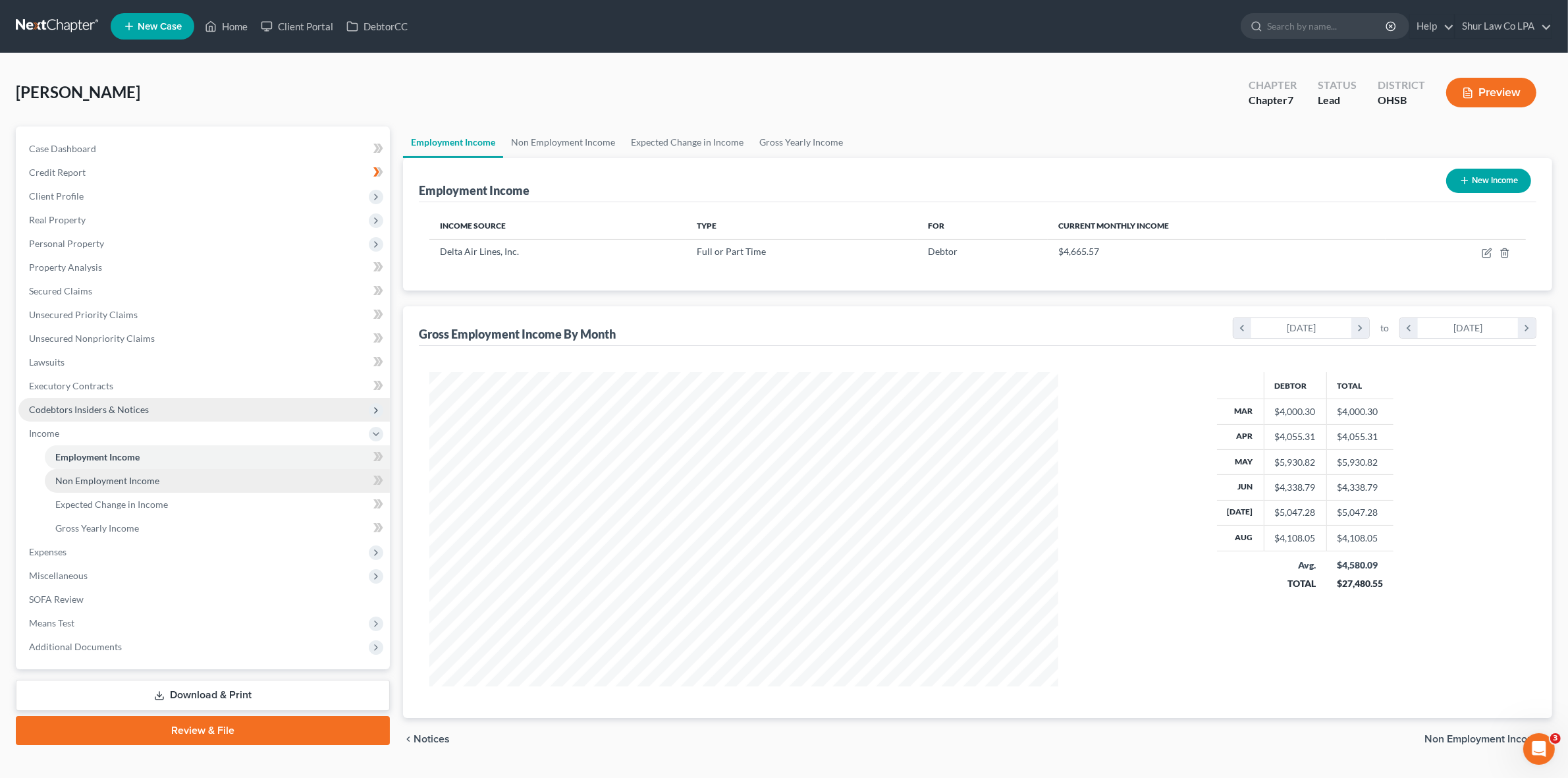
scroll to position [313, 654]
click at [541, 139] on link "Non Employment Income" at bounding box center [563, 142] width 120 height 32
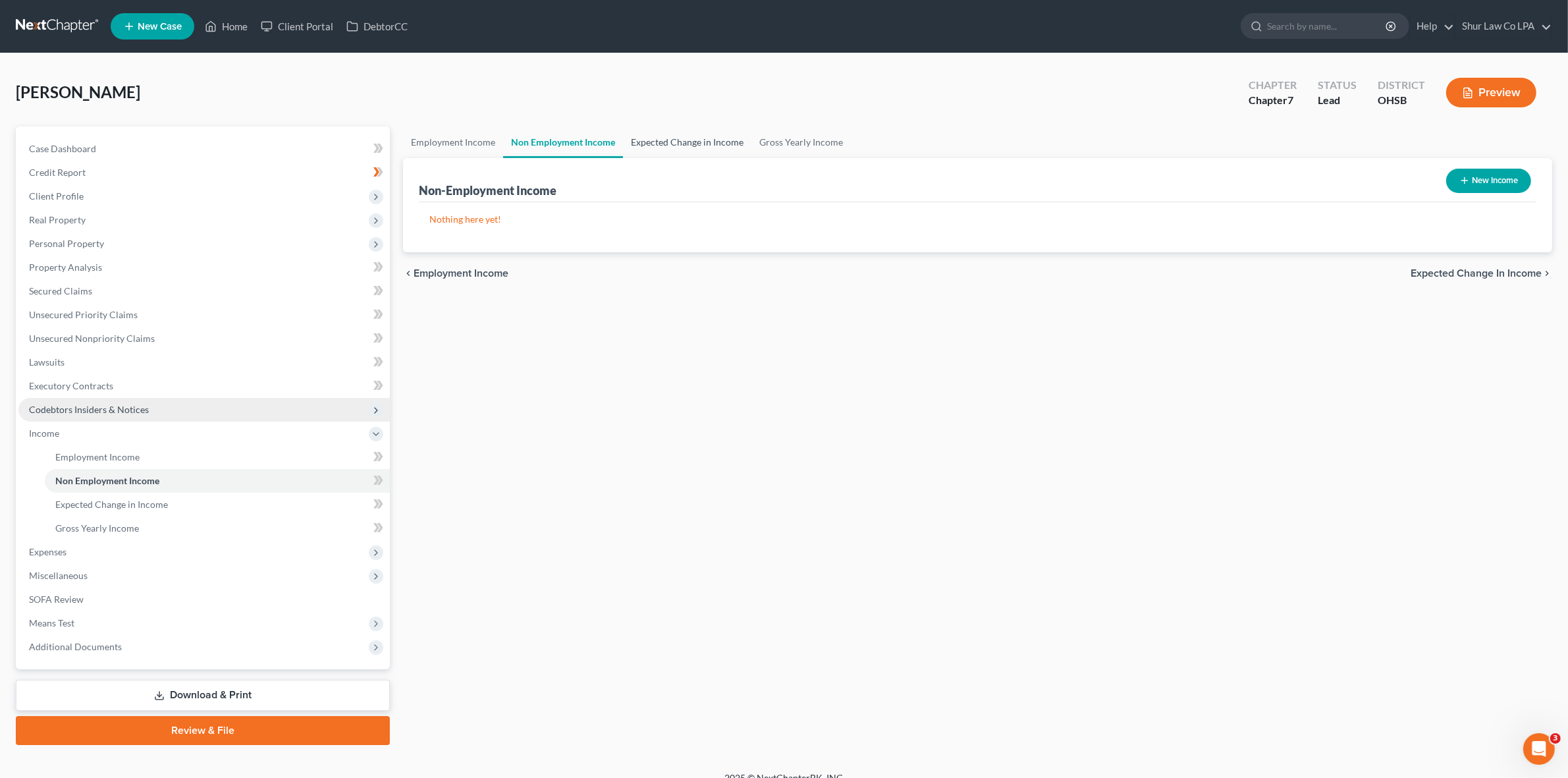
click at [666, 131] on link "Expected Change in Income" at bounding box center [687, 142] width 128 height 32
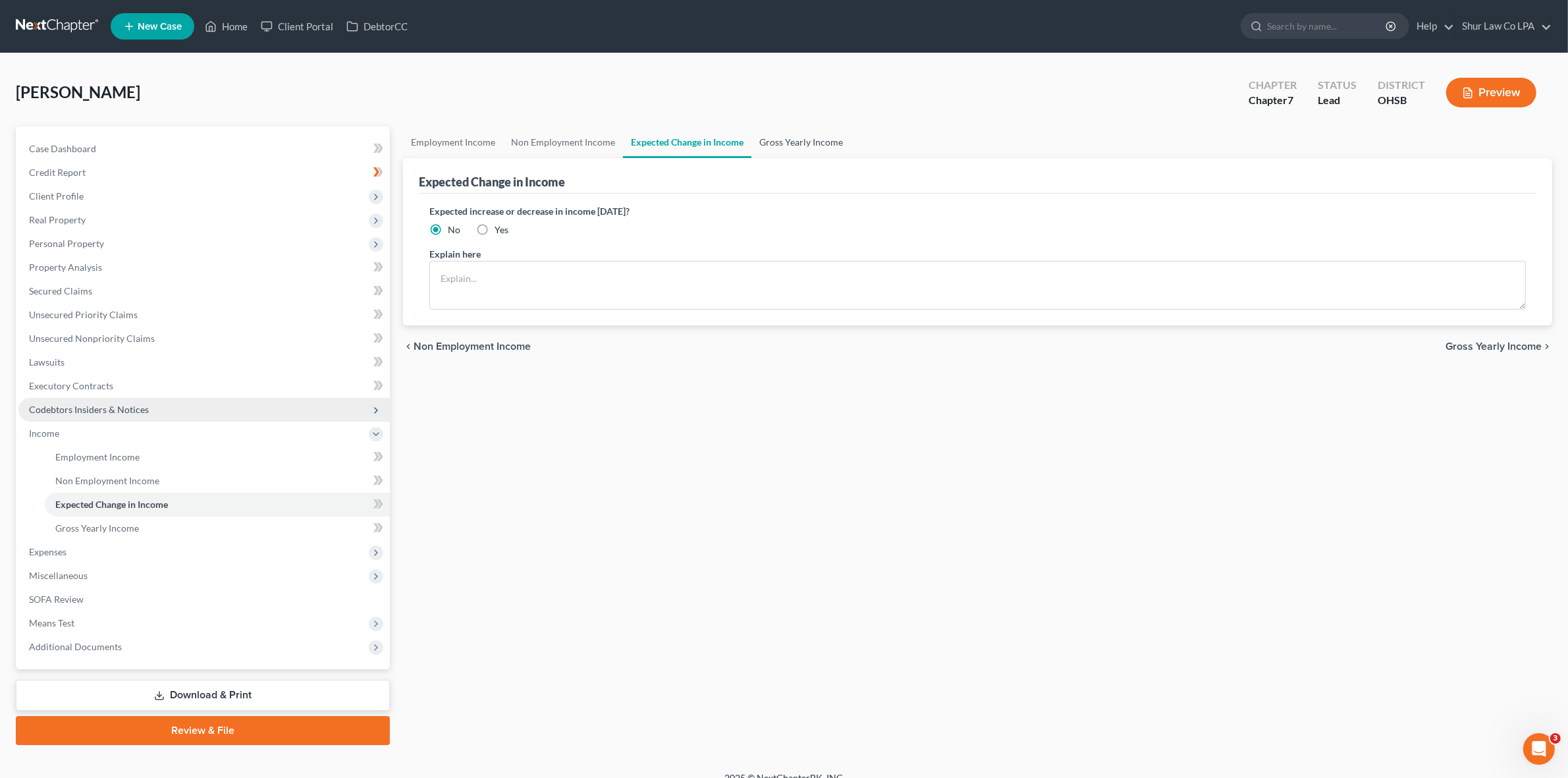
click at [810, 133] on link "Gross Yearly Income" at bounding box center [801, 142] width 99 height 32
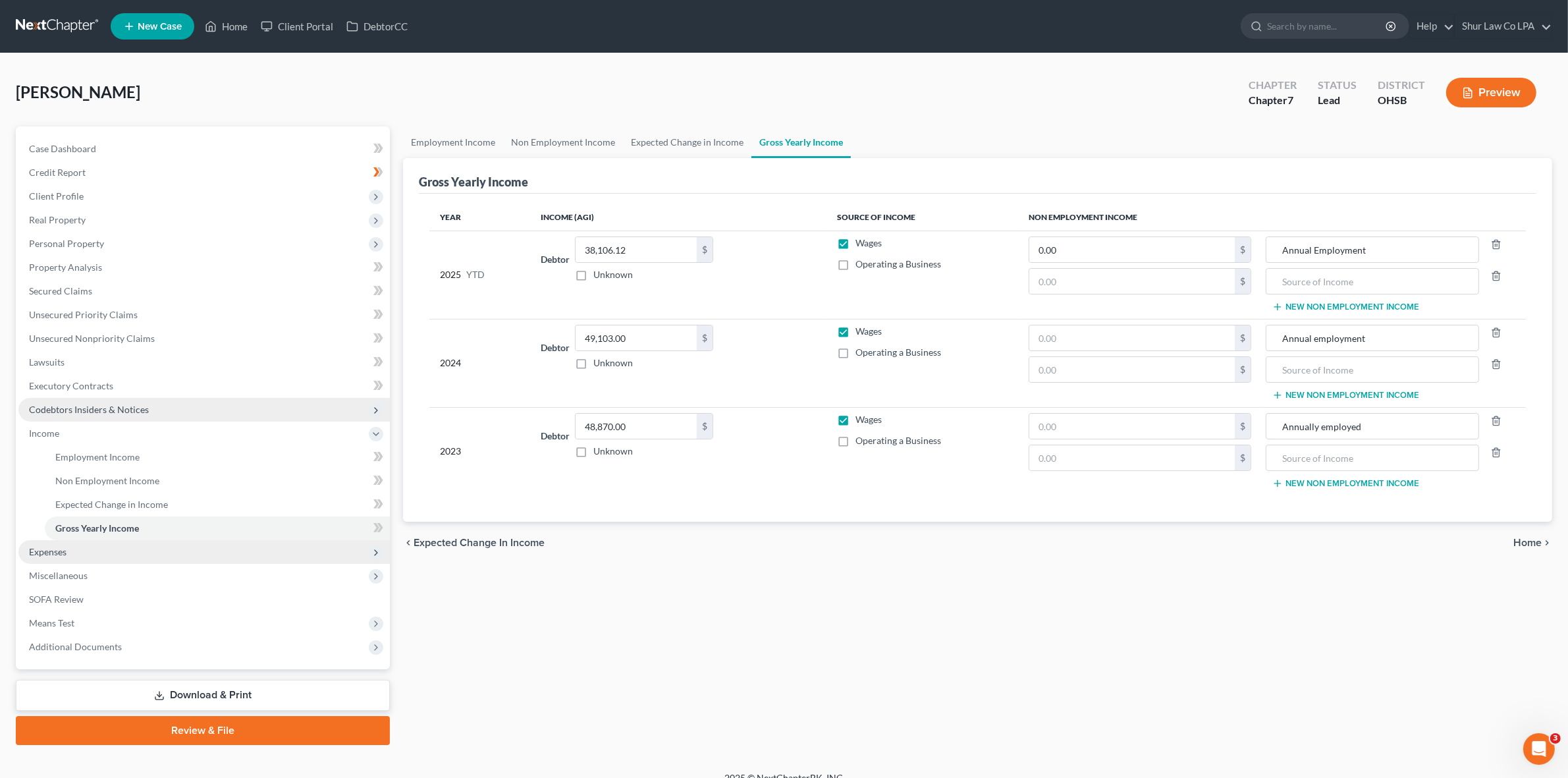
click at [142, 553] on span "Expenses" at bounding box center [204, 552] width 372 height 24
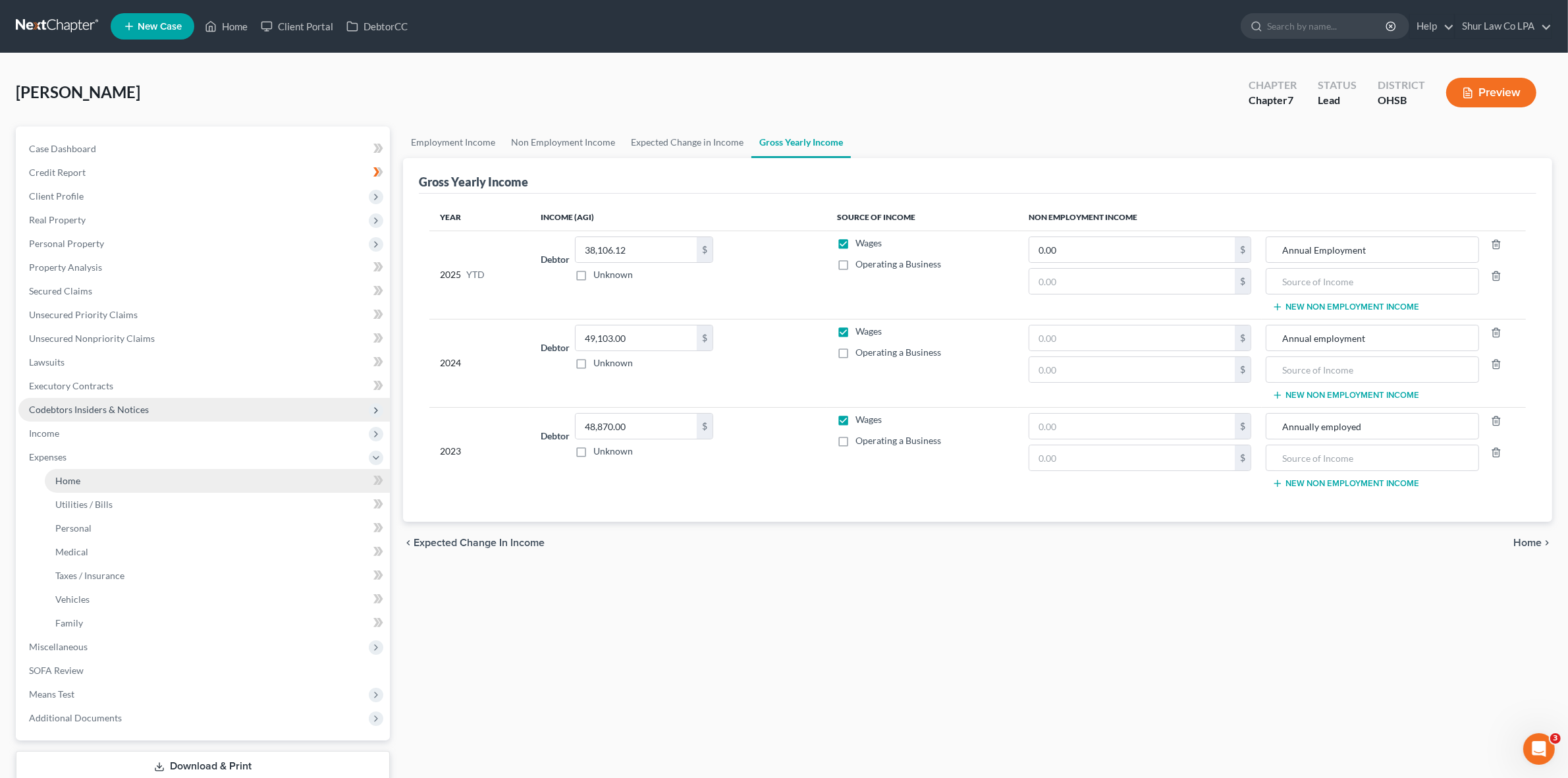
click at [90, 476] on link "Home" at bounding box center [217, 481] width 346 height 24
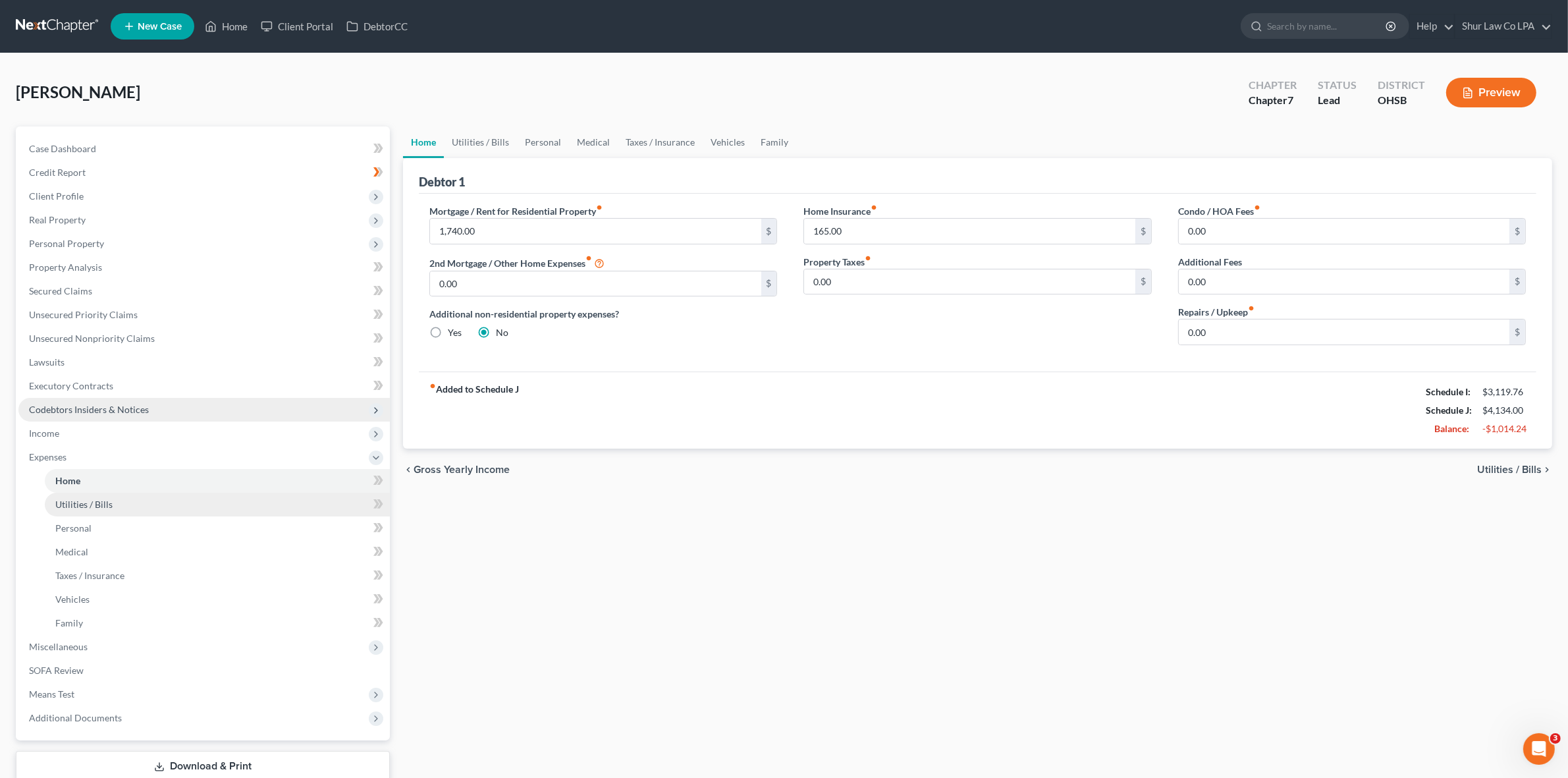
click at [79, 503] on span "Utilities / Bills" at bounding box center [83, 504] width 57 height 11
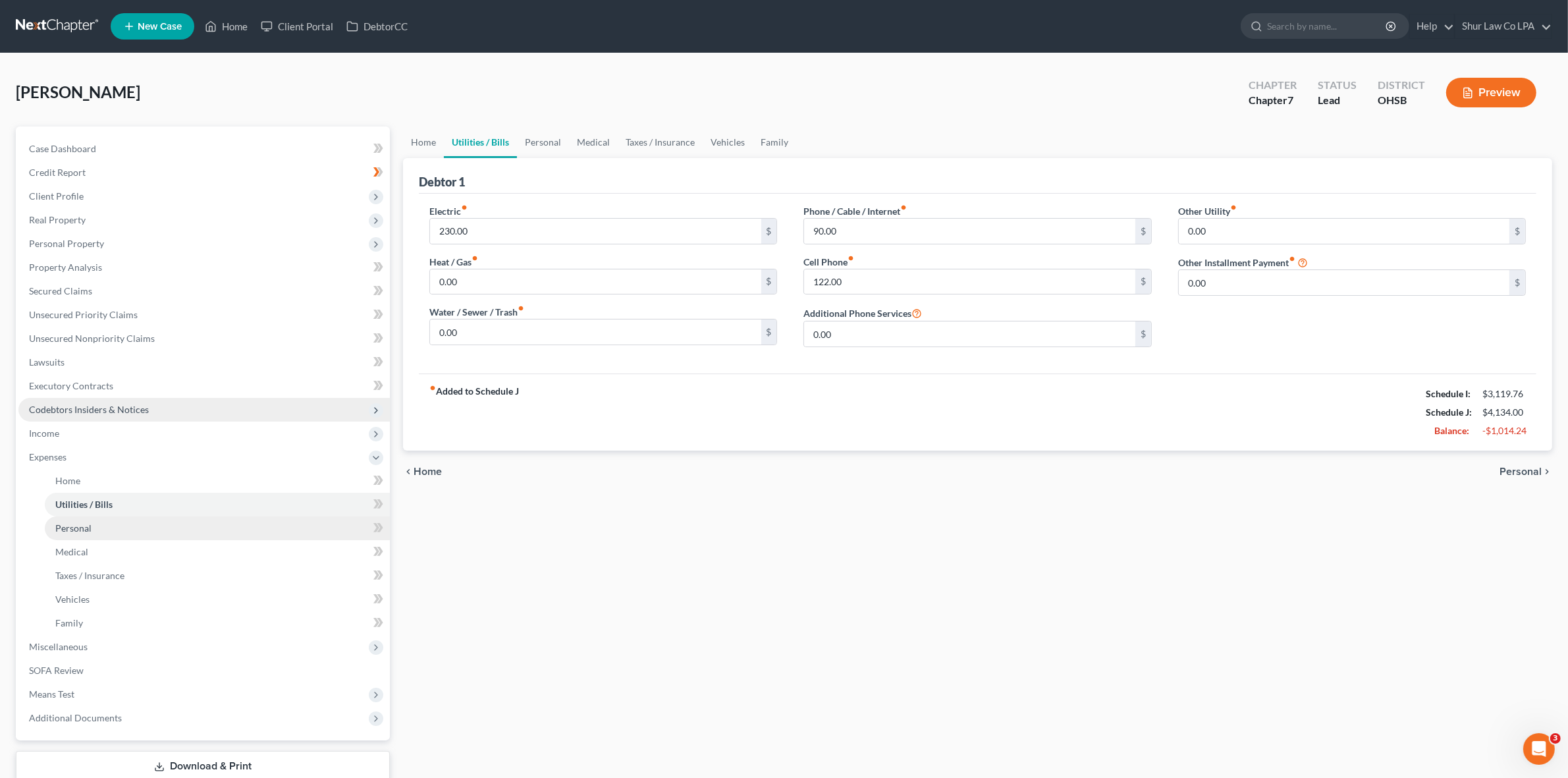
click at [75, 531] on span "Personal" at bounding box center [73, 528] width 36 height 11
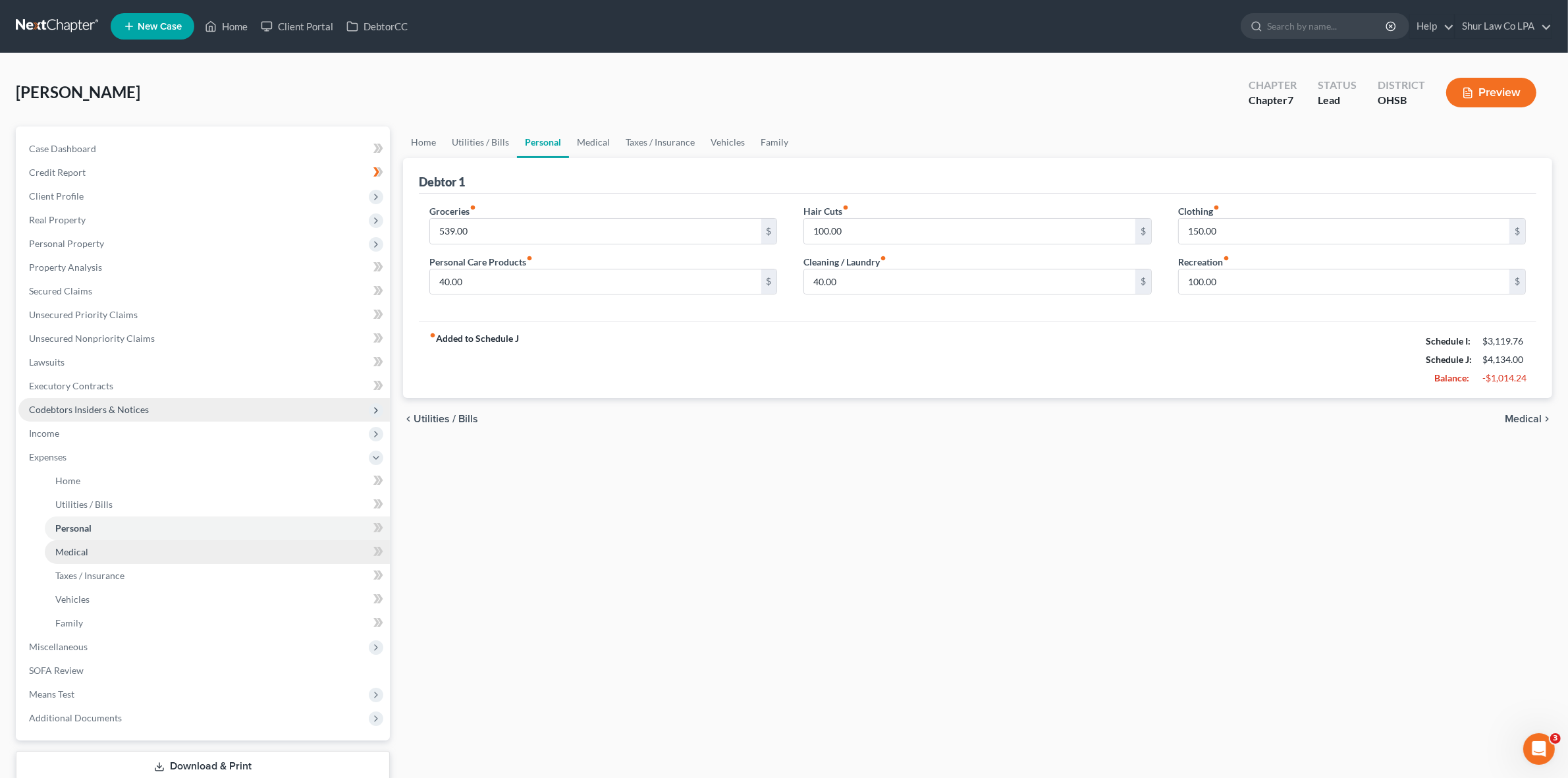
click at [73, 554] on span "Medical" at bounding box center [72, 552] width 33 height 11
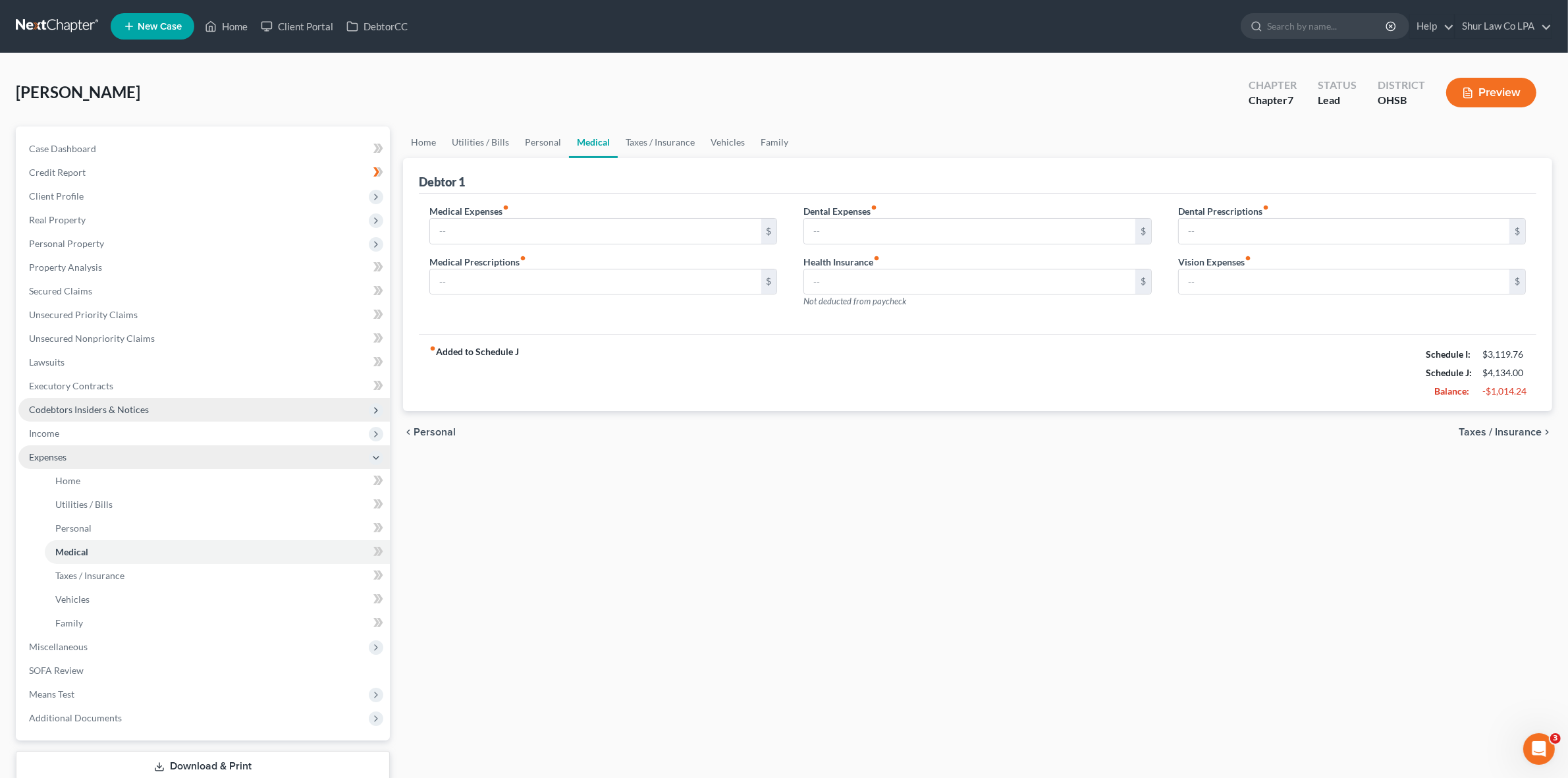
click at [78, 461] on span "Expenses" at bounding box center [204, 457] width 372 height 24
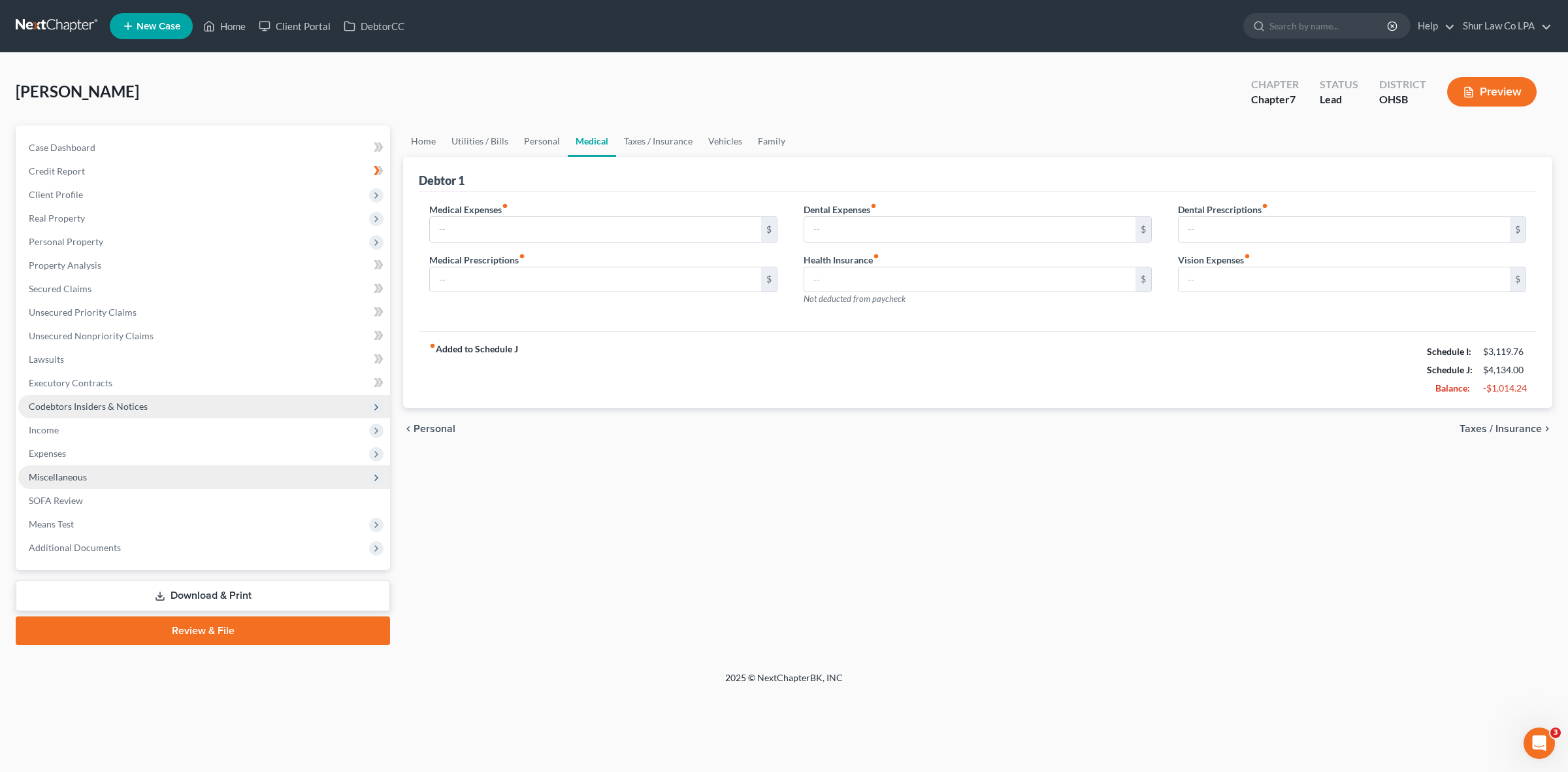
click at [72, 479] on span "Miscellaneous" at bounding box center [57, 476] width 58 height 11
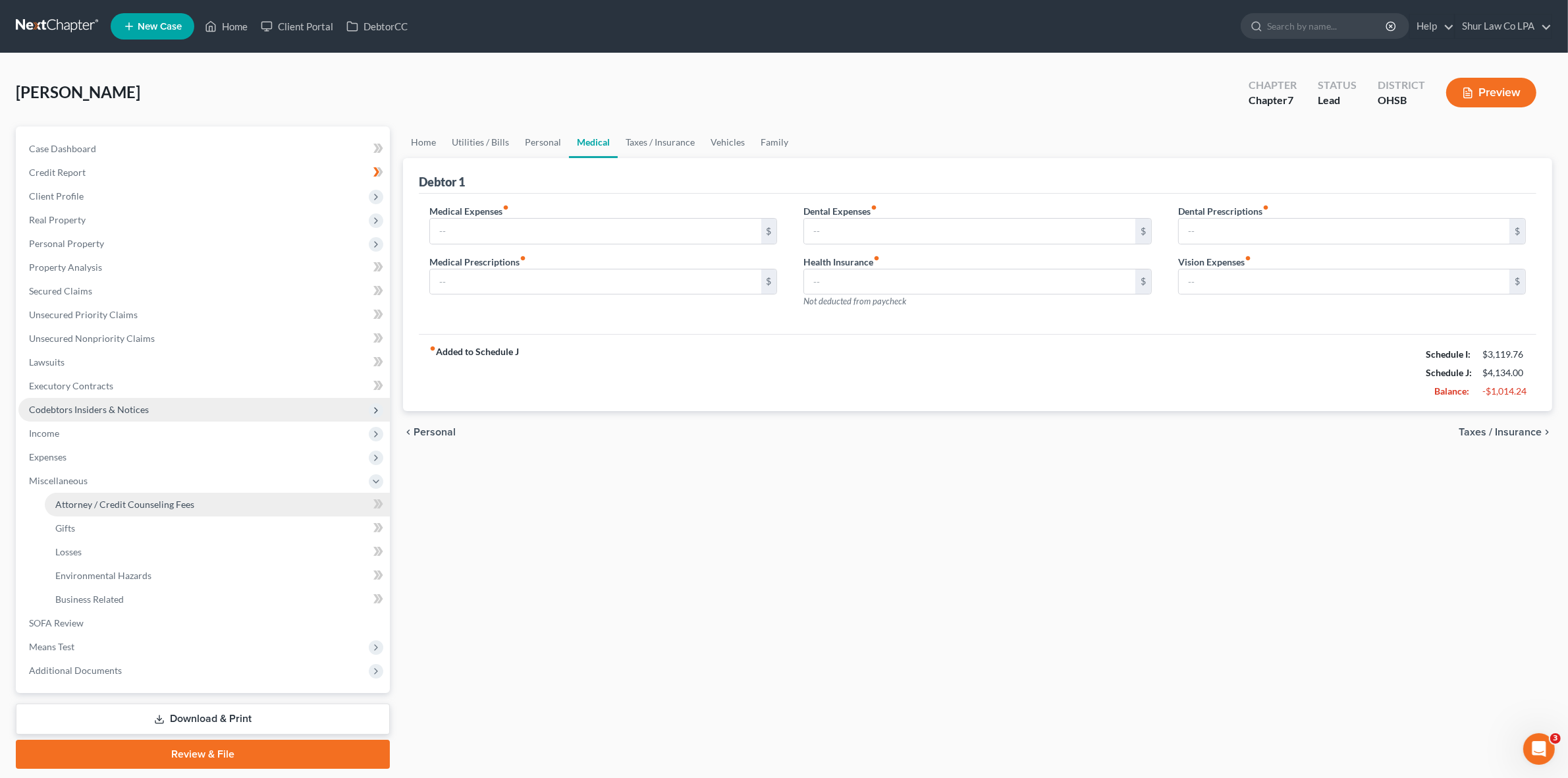
click at [83, 510] on link "Attorney / Credit Counseling Fees" at bounding box center [217, 504] width 346 height 24
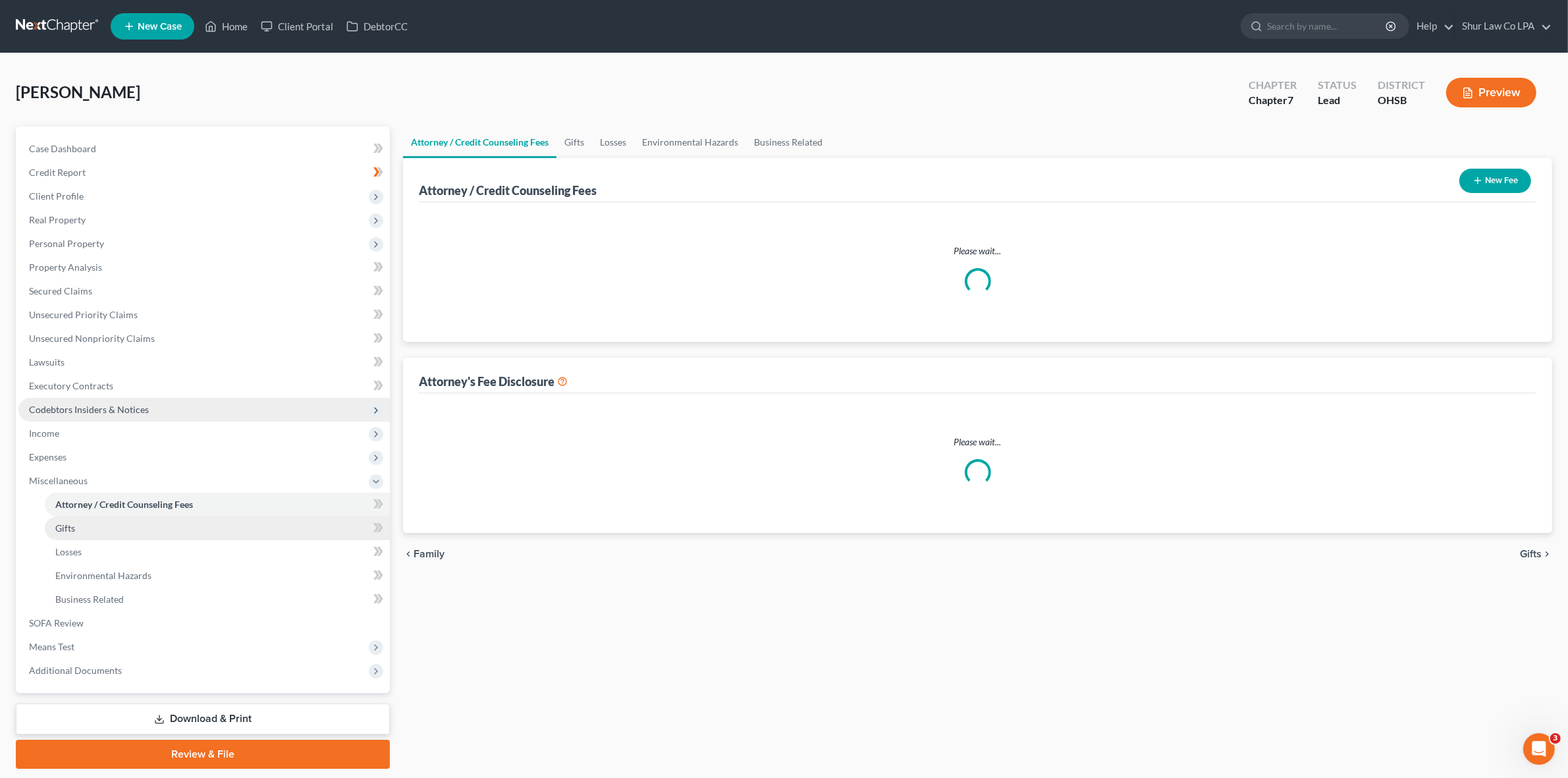
select select "0"
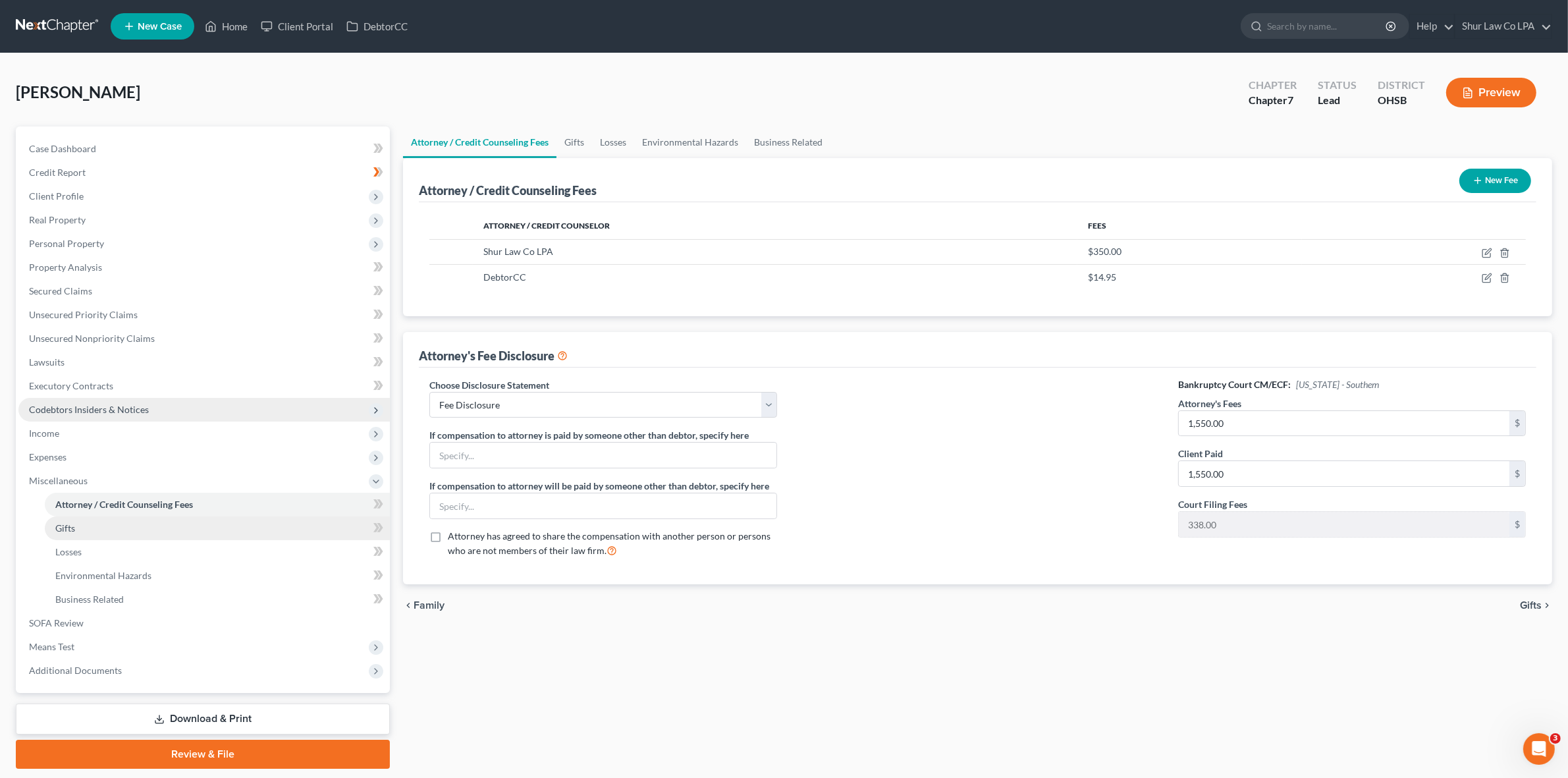
click at [80, 528] on link "Gifts" at bounding box center [217, 528] width 346 height 24
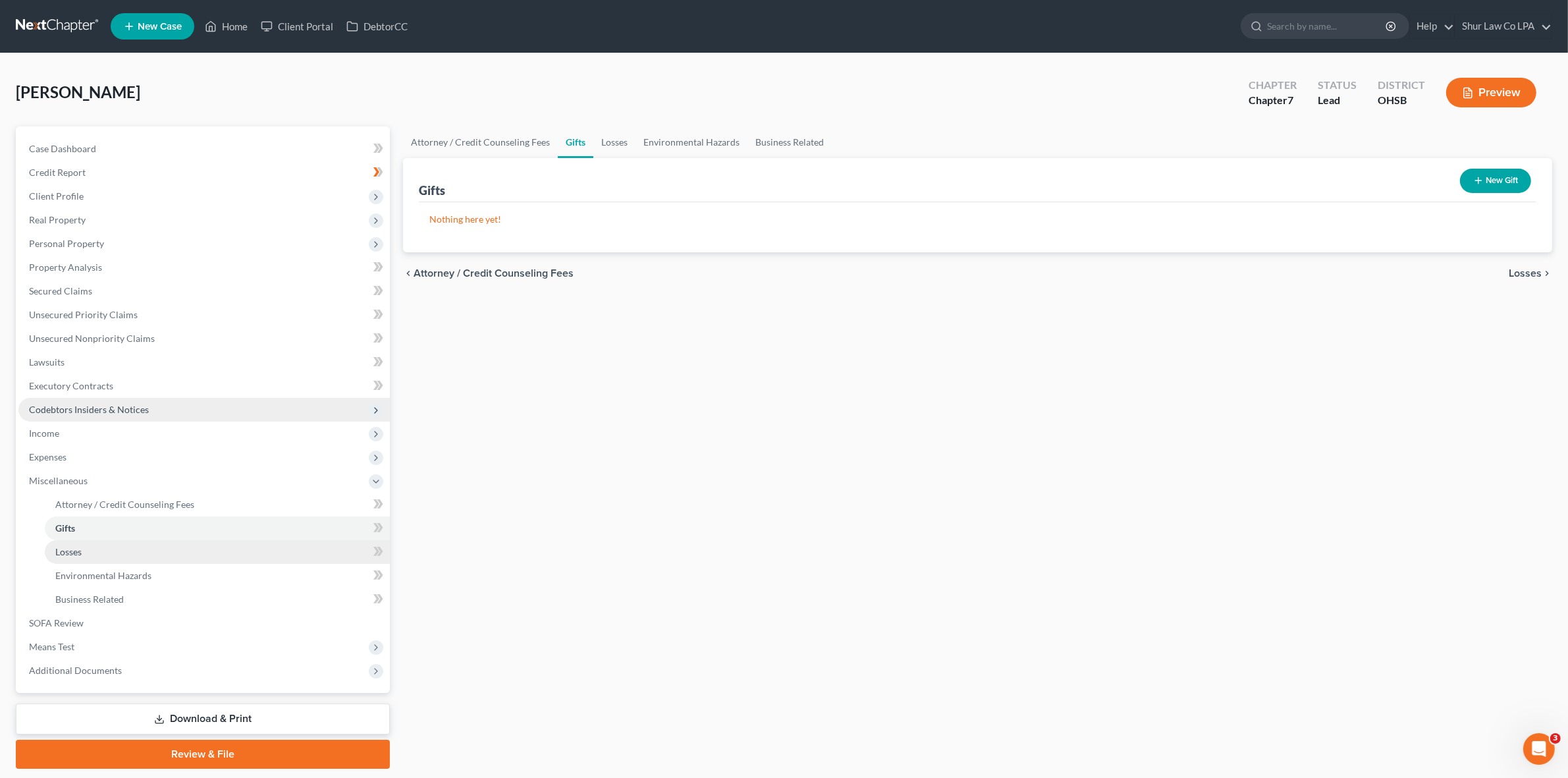
click at [76, 547] on span "Losses" at bounding box center [68, 552] width 26 height 11
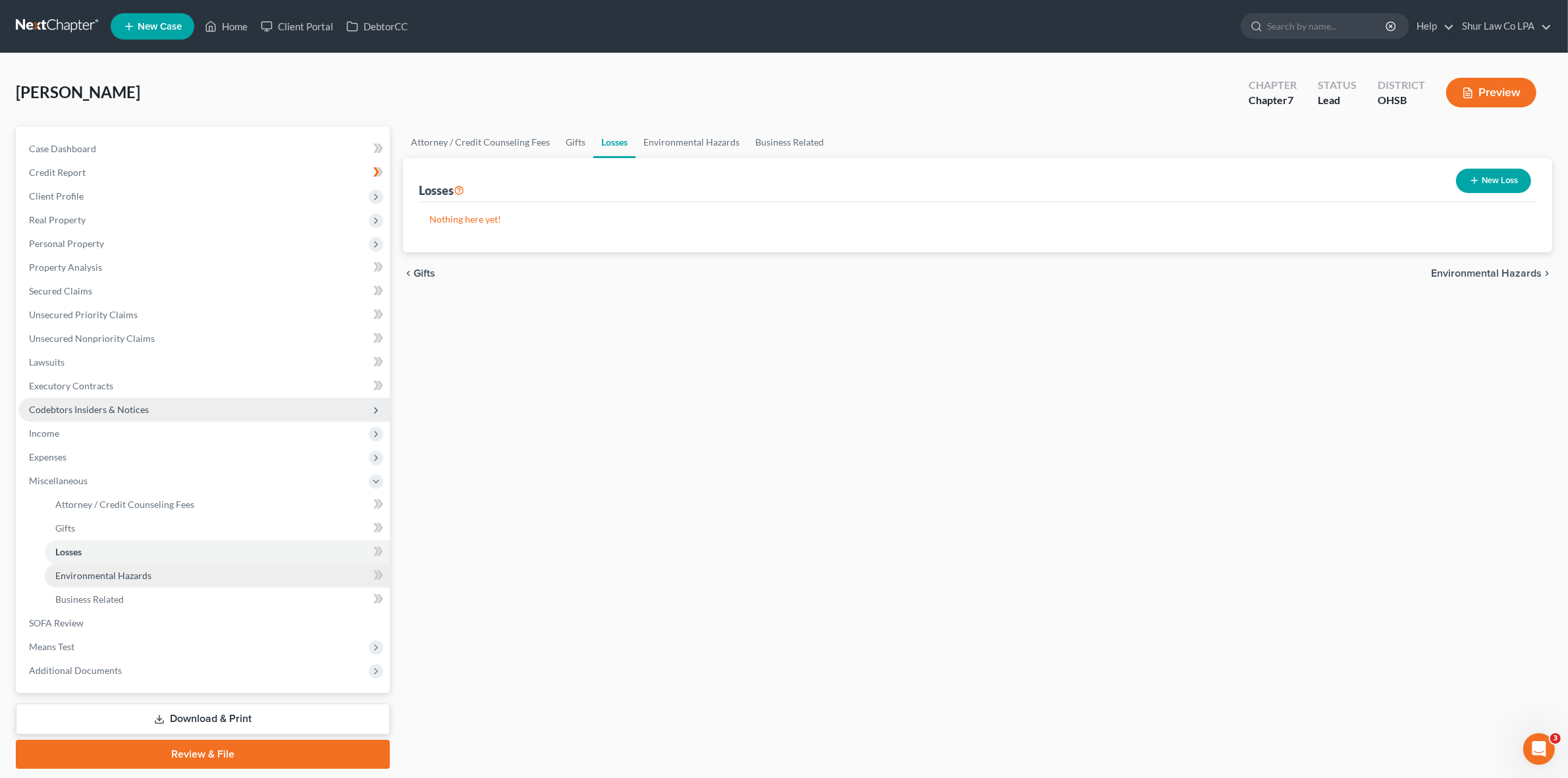
click at [82, 565] on link "Environmental Hazards" at bounding box center [217, 575] width 346 height 24
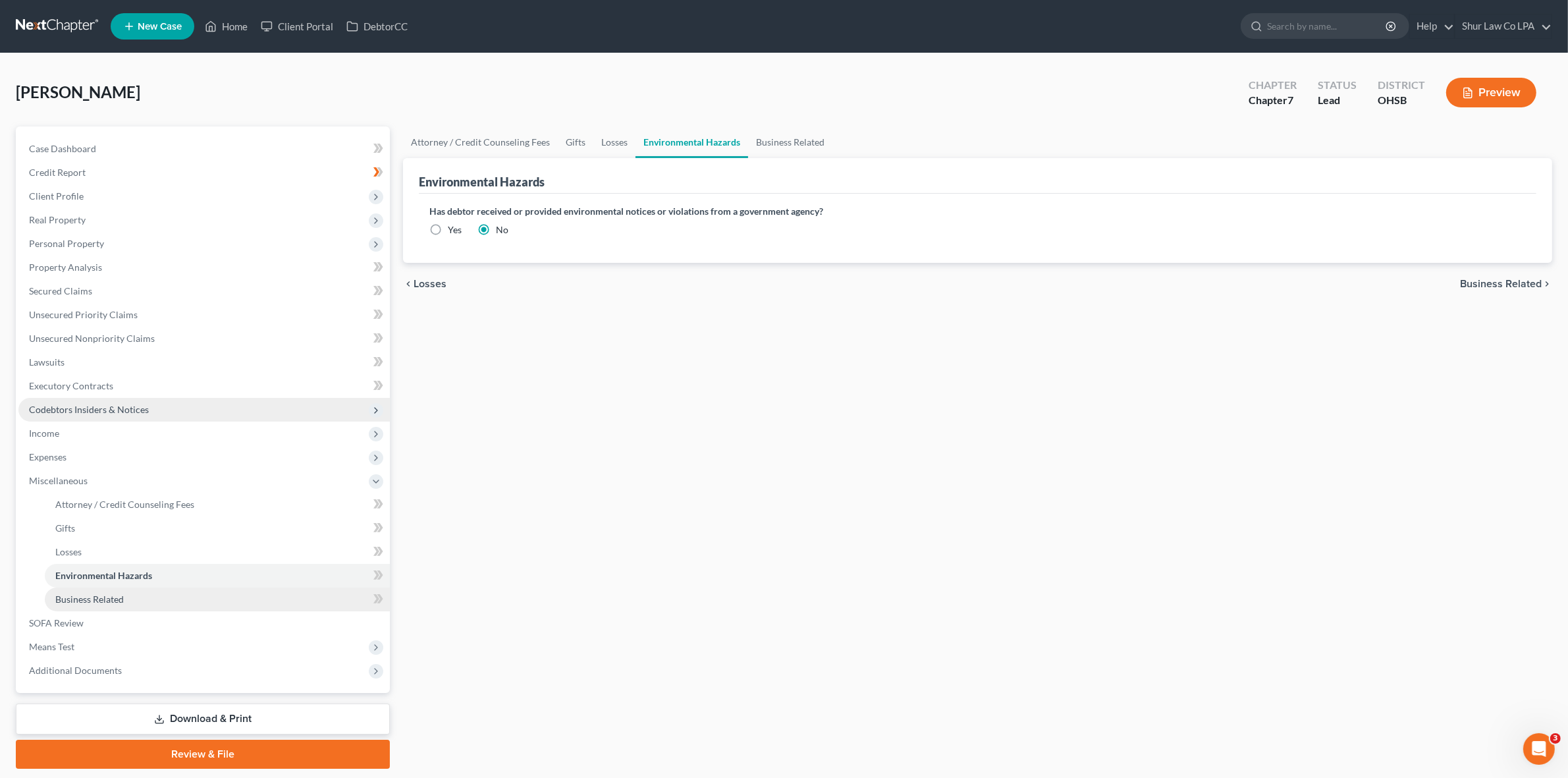
click at [94, 596] on span "Business Related" at bounding box center [89, 599] width 68 height 11
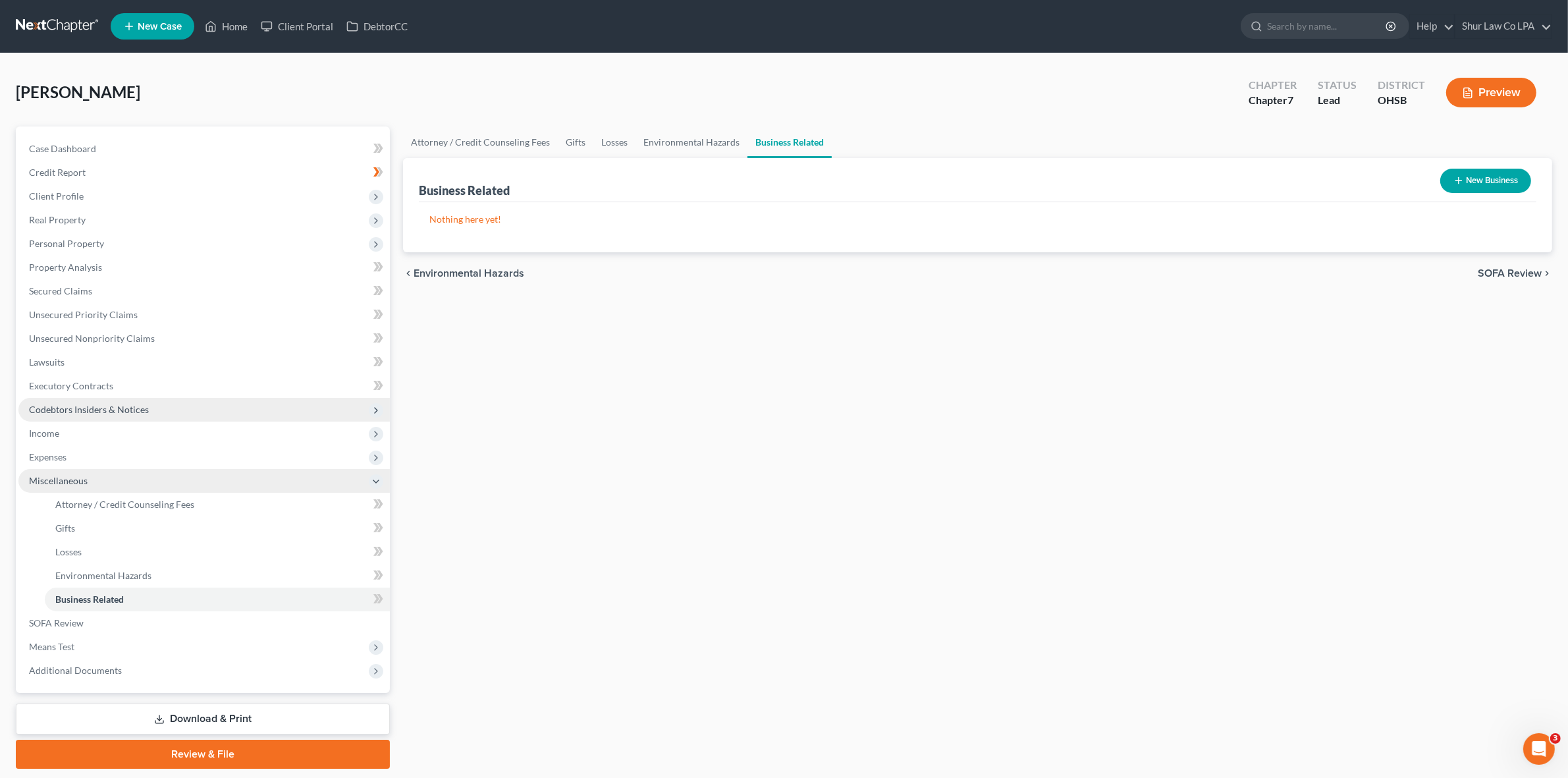
click at [76, 484] on span "Miscellaneous" at bounding box center [58, 480] width 59 height 11
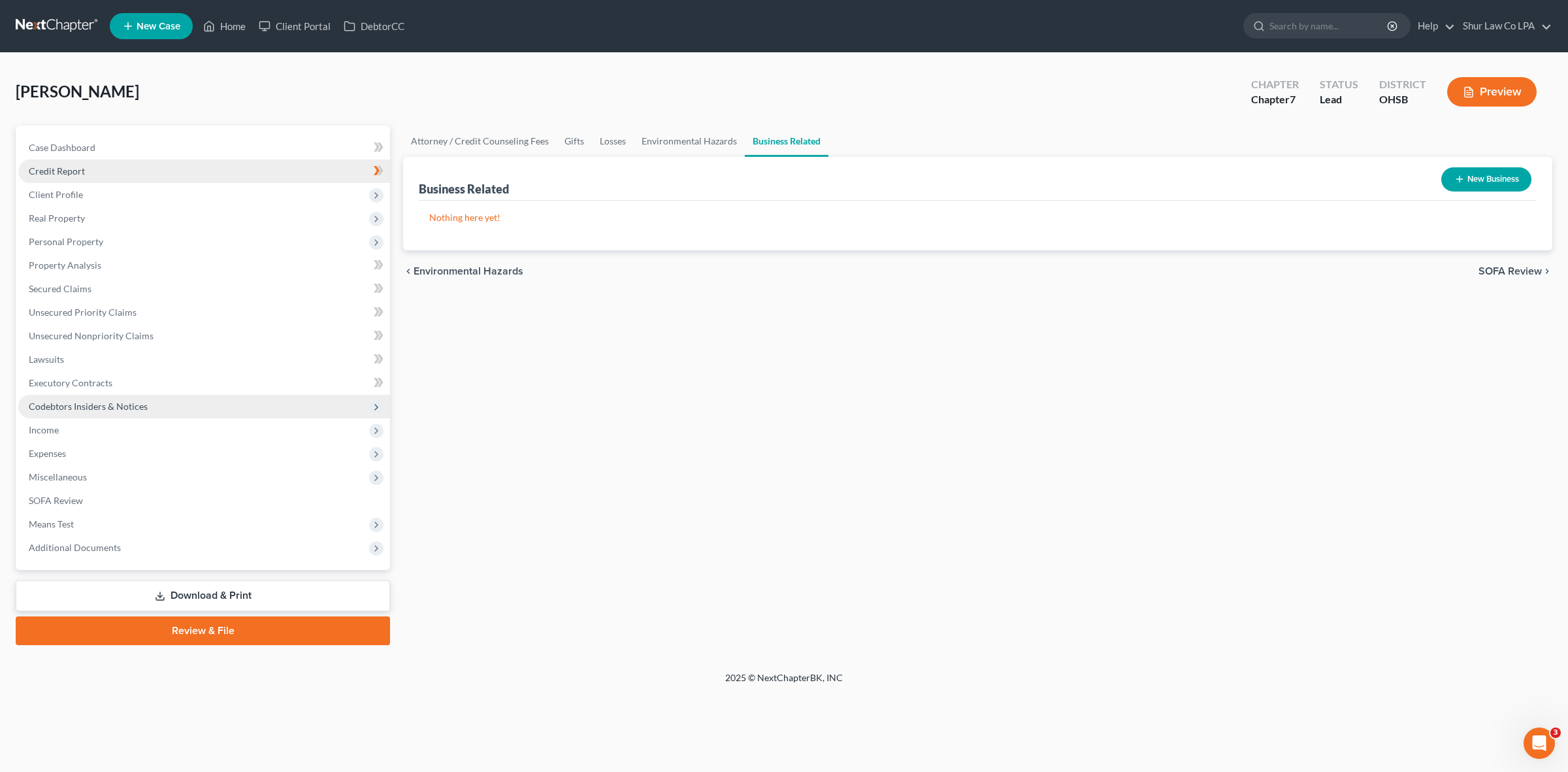
click at [89, 175] on link "Credit Report" at bounding box center [204, 171] width 372 height 23
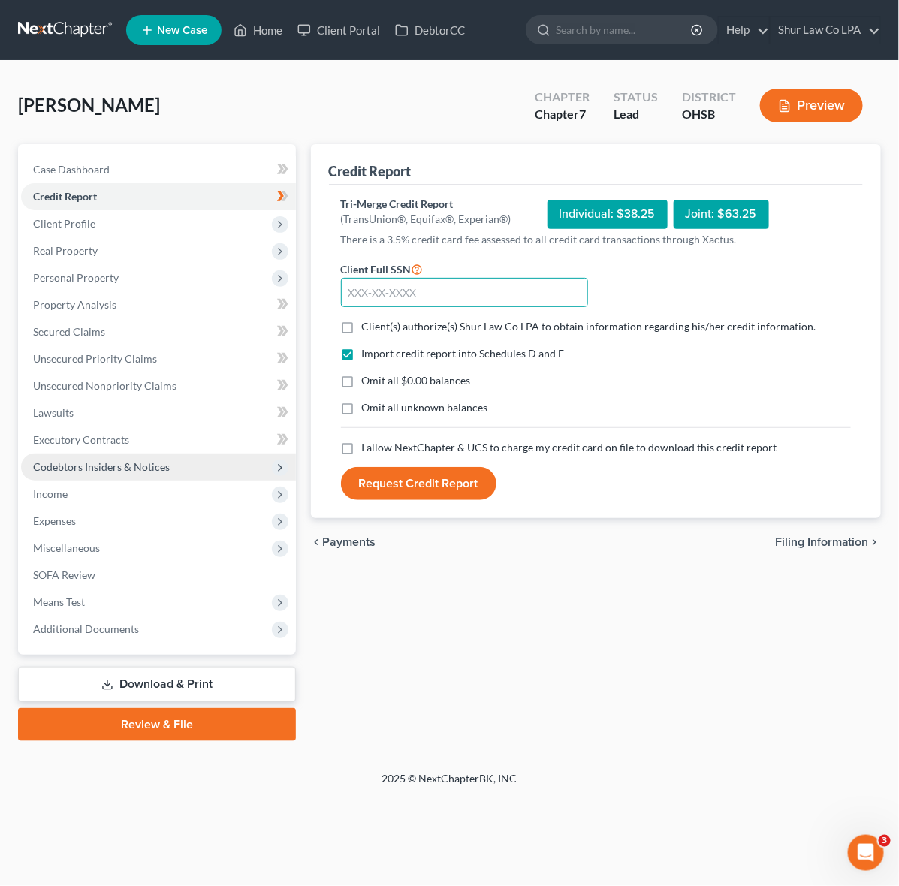
click at [406, 291] on input "text" at bounding box center [465, 293] width 248 height 30
type input "294-88-0730"
click at [362, 331] on label "Client(s) authorize(s) Shur Law Co LPA to obtain information regarding his/her …" at bounding box center [589, 326] width 454 height 15
click at [368, 329] on input "Client(s) authorize(s) Shur Law Co LPA to obtain information regarding his/her …" at bounding box center [373, 324] width 10 height 10
checkbox input "true"
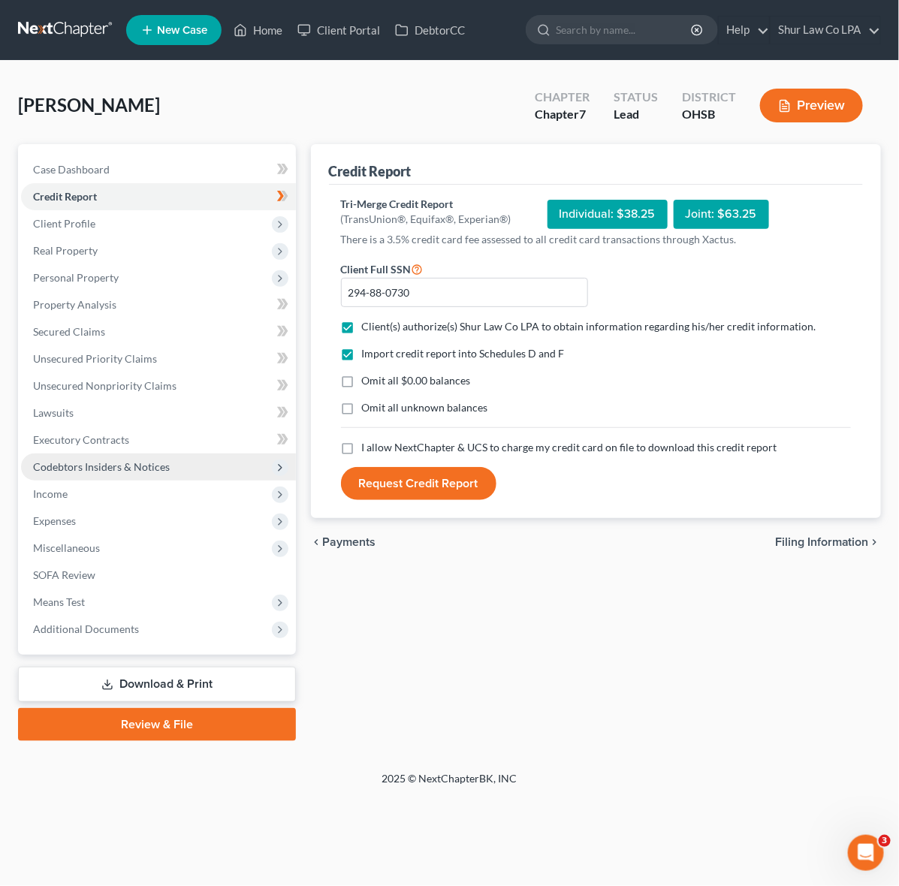
click at [362, 406] on label "Omit all unknown balances" at bounding box center [425, 407] width 126 height 15
click at [368, 406] on input "Omit all unknown balances" at bounding box center [373, 405] width 10 height 10
checkbox input "true"
click at [362, 382] on label "Omit all $0.00 balances" at bounding box center [416, 380] width 109 height 15
click at [368, 382] on input "Omit all $0.00 balances" at bounding box center [373, 378] width 10 height 10
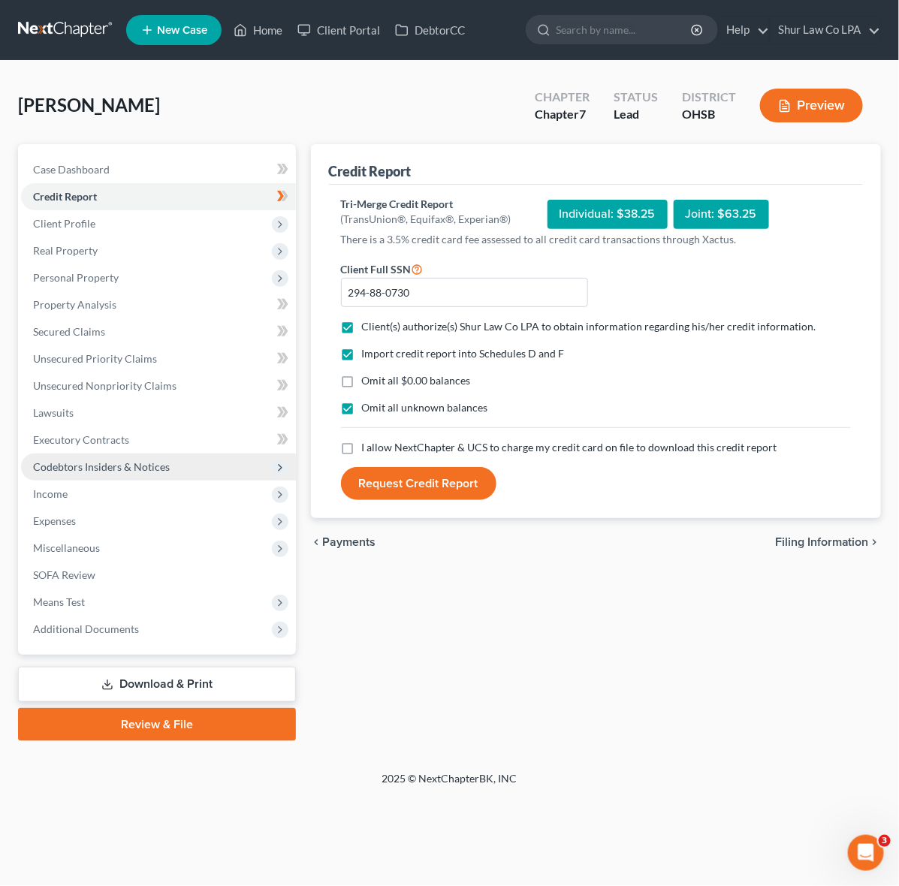
checkbox input "true"
click at [362, 445] on label "I allow NextChapter & UCS to charge my credit card on file to download this cre…" at bounding box center [569, 447] width 415 height 15
click at [368, 445] on input "I allow NextChapter & UCS to charge my credit card on file to download this cre…" at bounding box center [373, 445] width 10 height 10
checkbox input "true"
click at [408, 490] on button "Request Credit Report" at bounding box center [418, 483] width 155 height 33
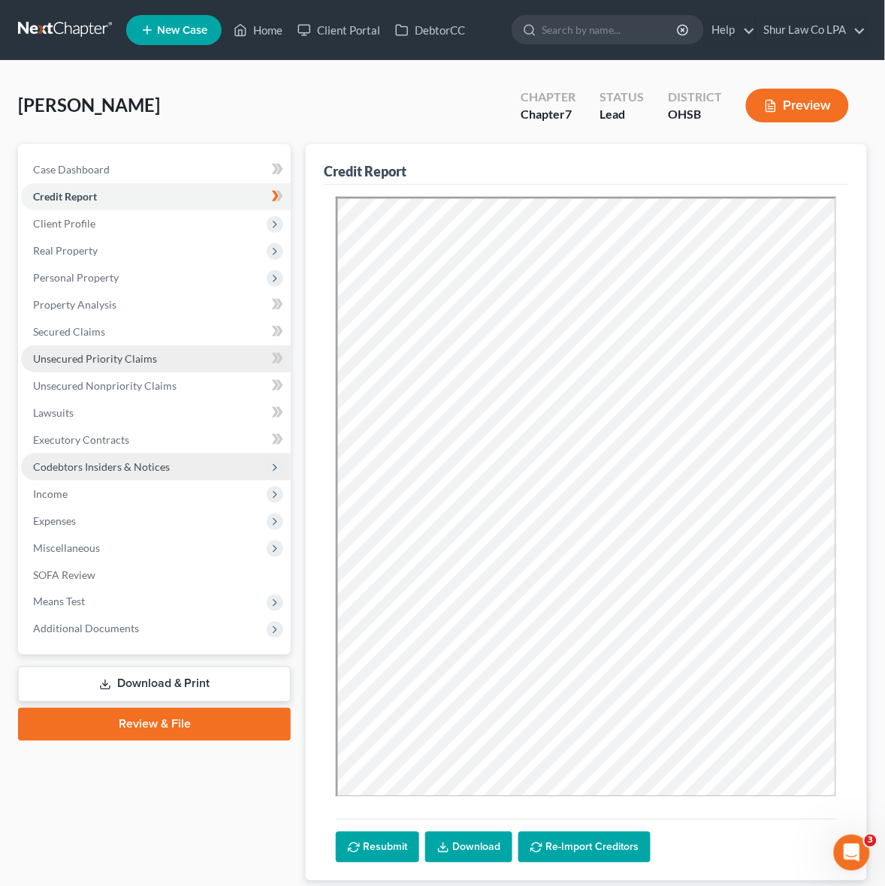
click at [125, 357] on span "Unsecured Priority Claims" at bounding box center [95, 358] width 124 height 13
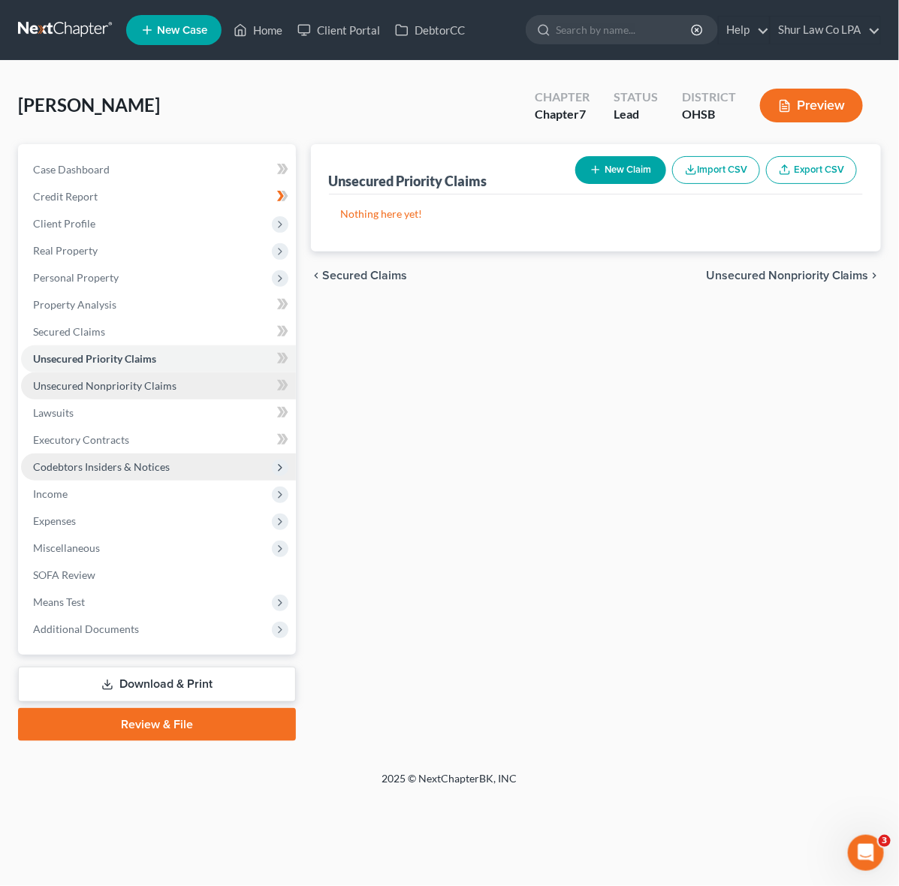
click at [120, 384] on span "Unsecured Nonpriority Claims" at bounding box center [104, 385] width 143 height 13
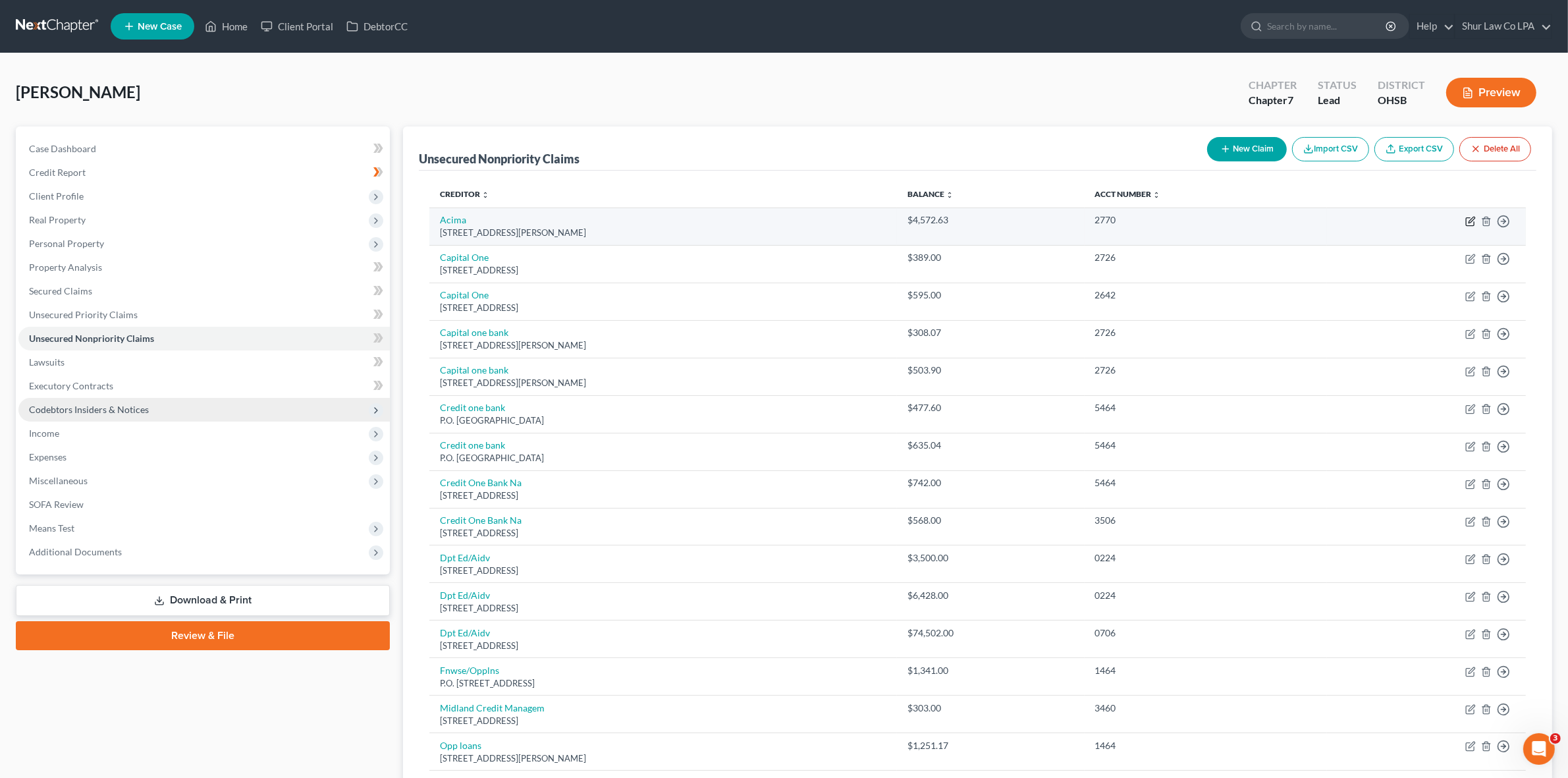
click at [1472, 221] on icon "button" at bounding box center [1471, 221] width 11 height 11
select select "46"
select select "14"
select select "0"
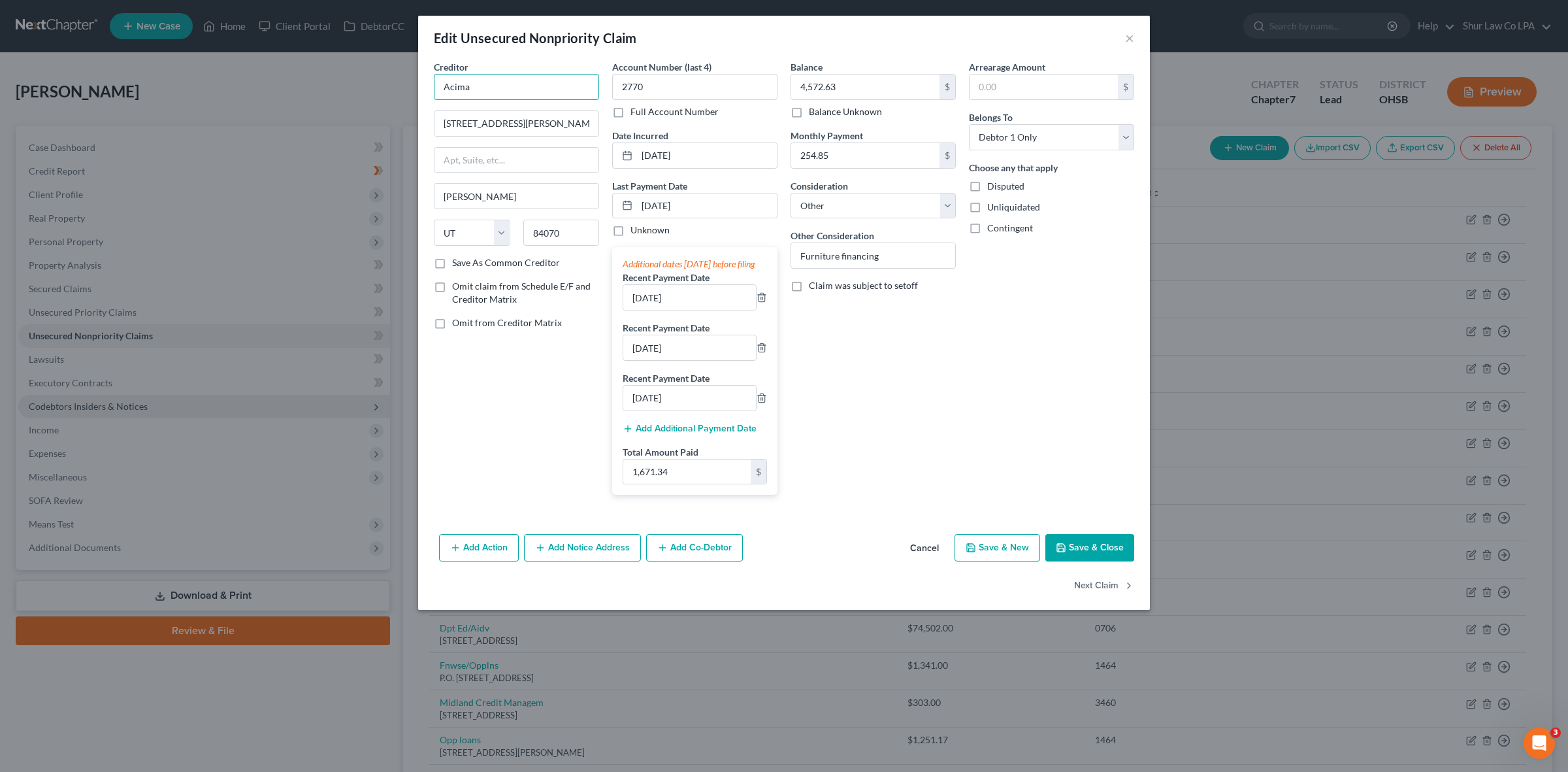
drag, startPoint x: 498, startPoint y: 98, endPoint x: 384, endPoint y: 91, distance: 114.2
click at [384, 91] on div "Edit Unsecured Nonpriority Claim × Creditor * Acima 9815 S. Monroe Street, 4th …" at bounding box center [784, 386] width 1568 height 772
click at [519, 91] on input "Acima" at bounding box center [517, 87] width 165 height 26
drag, startPoint x: 503, startPoint y: 90, endPoint x: 426, endPoint y: 91, distance: 77.0
click at [427, 91] on div "Creditor * Acima 9815 S. Monroe Street, 4th Floor, Sandy, UT 84070 Sandy State …" at bounding box center [516, 282] width 178 height 445
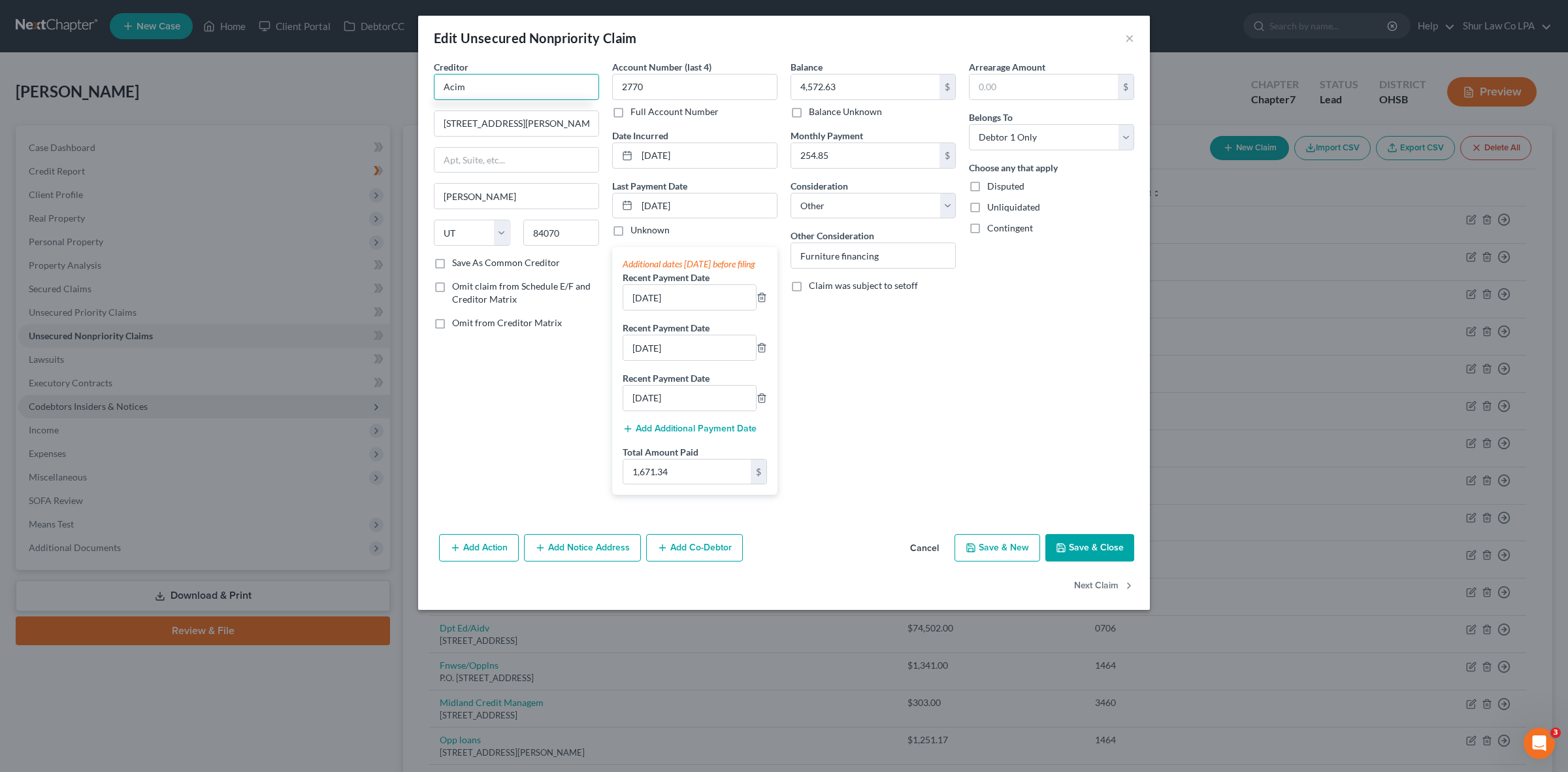
type input "Acima"
click at [992, 479] on div "Arrearage Amount $ Belongs To * Select Debtor 1 Only Debtor 2 Only Debtor 1 And…" at bounding box center [1051, 282] width 178 height 445
click at [521, 117] on input "9815 S. Monroe Street, 4th Floor, Sandy, UT 84070" at bounding box center [516, 124] width 164 height 25
click at [1129, 41] on button "×" at bounding box center [1129, 38] width 10 height 16
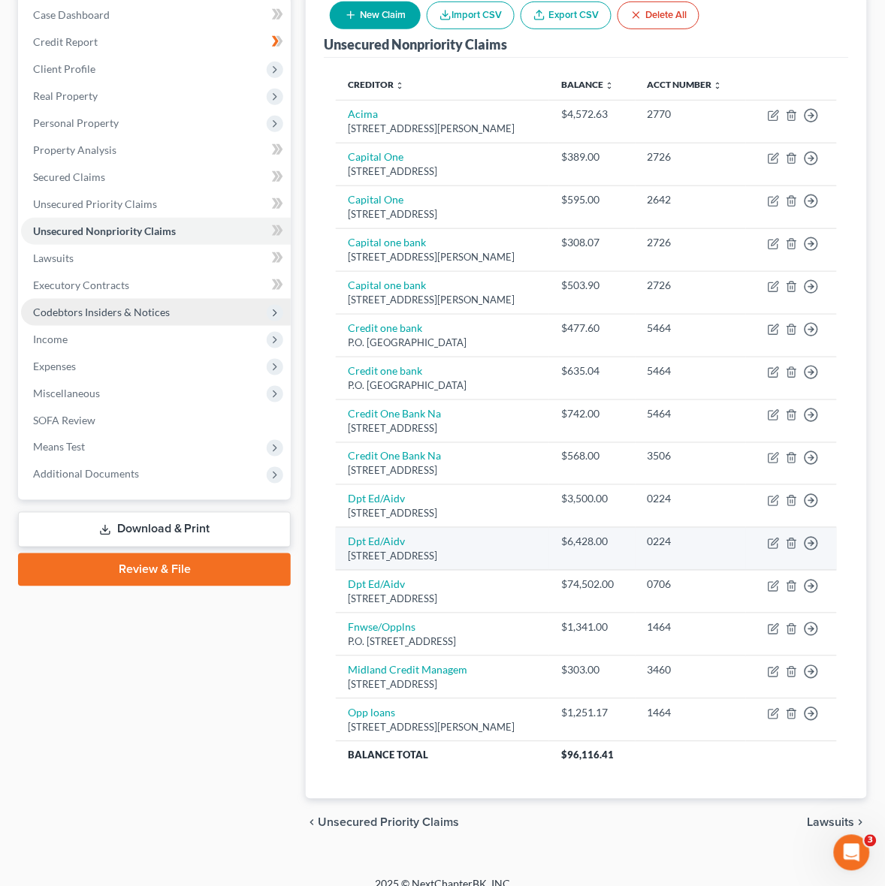
scroll to position [188, 0]
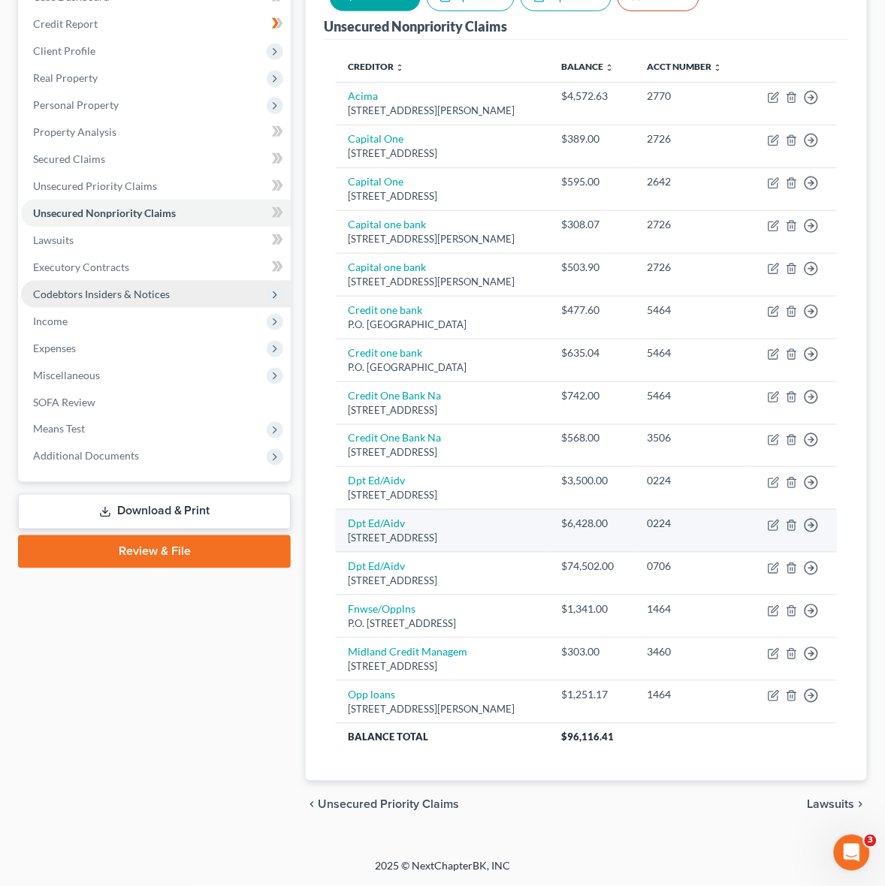
drag, startPoint x: 321, startPoint y: 484, endPoint x: 569, endPoint y: 546, distance: 255.4
click at [569, 546] on div "Unsecured Nonpriority Claims New Claim Import CSV Export CSV Delete All Credito…" at bounding box center [586, 376] width 561 height 810
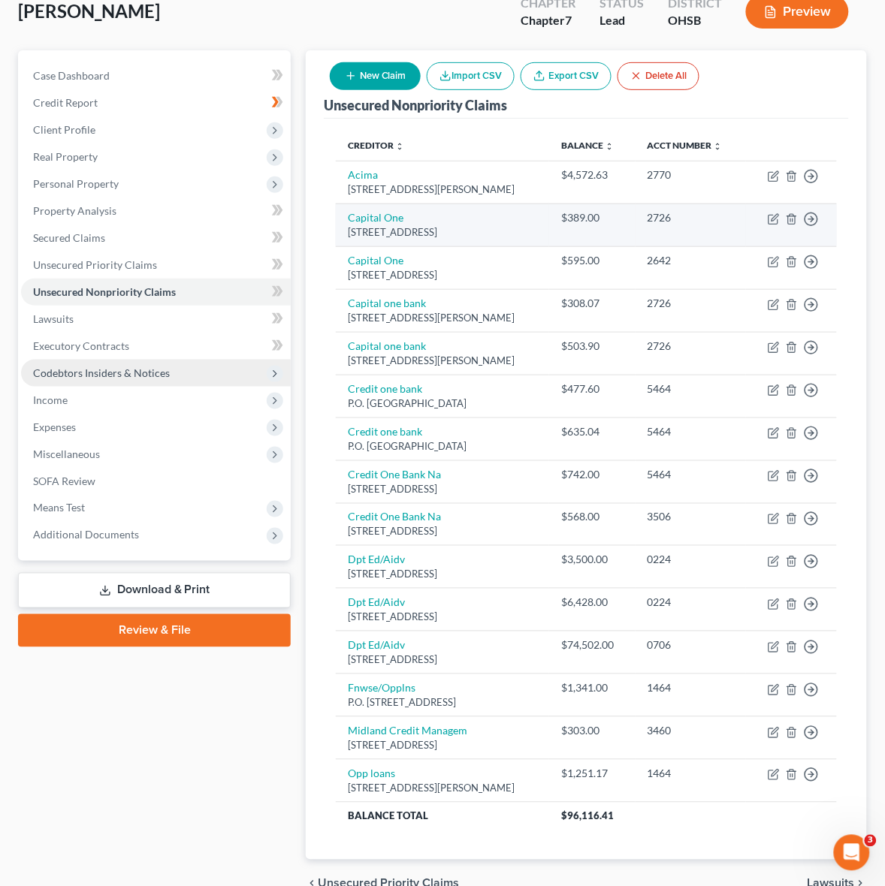
click at [463, 240] on div "[STREET_ADDRESS]" at bounding box center [442, 232] width 189 height 14
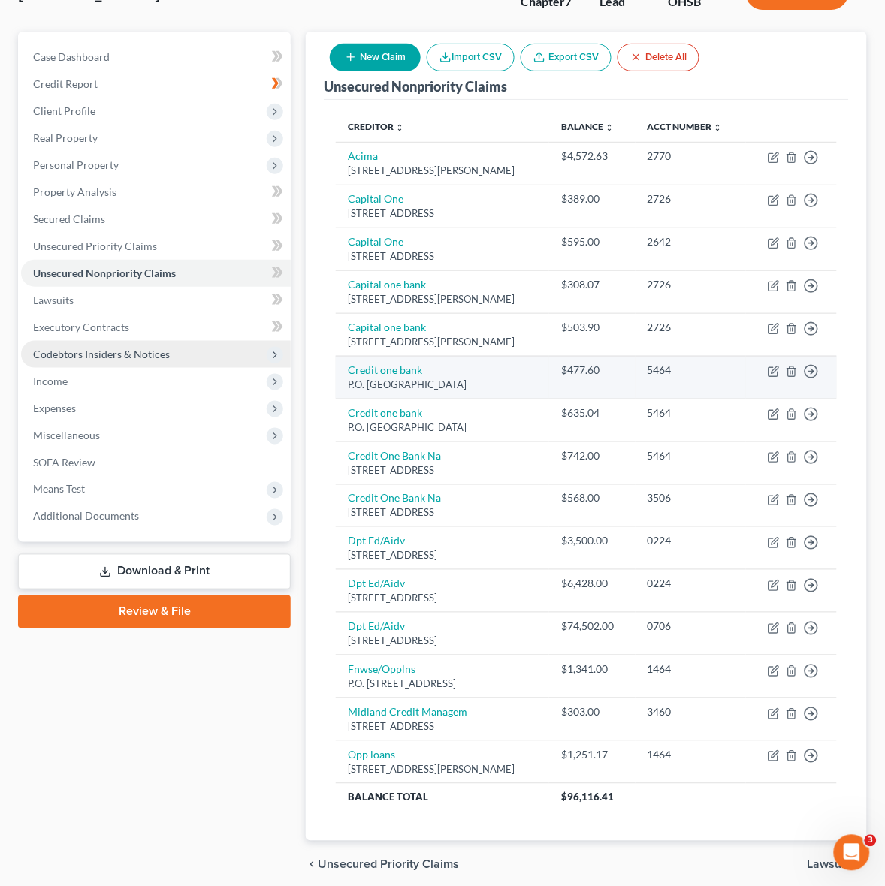
scroll to position [0, 0]
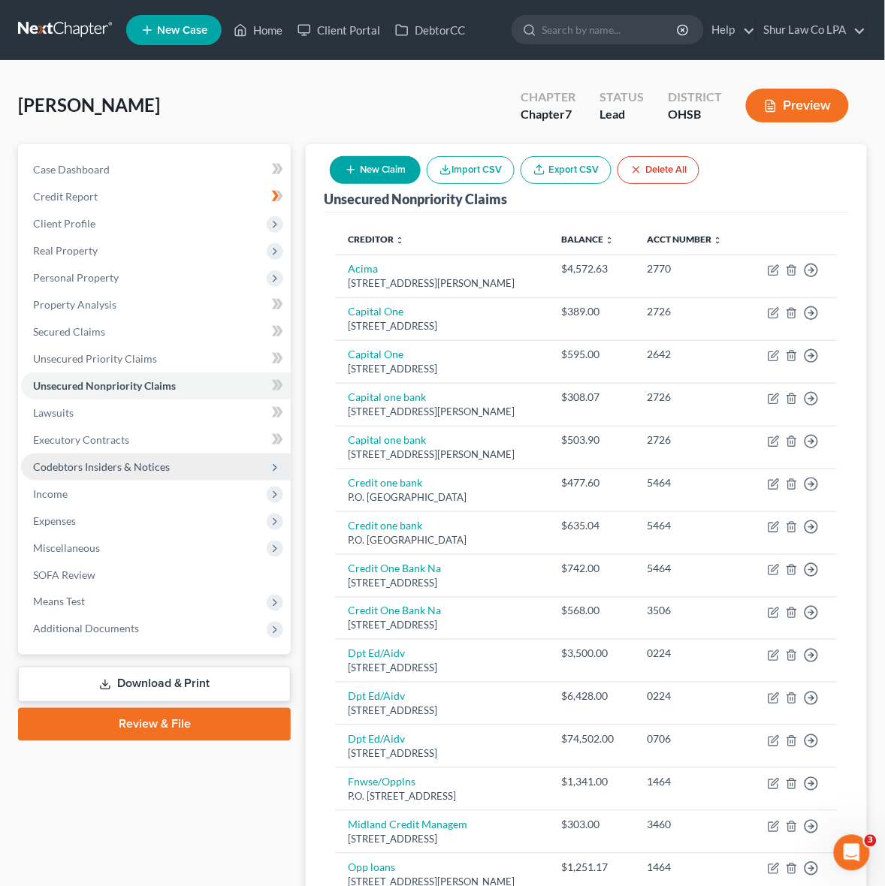
click at [485, 173] on button "Import CSV" at bounding box center [471, 170] width 88 height 28
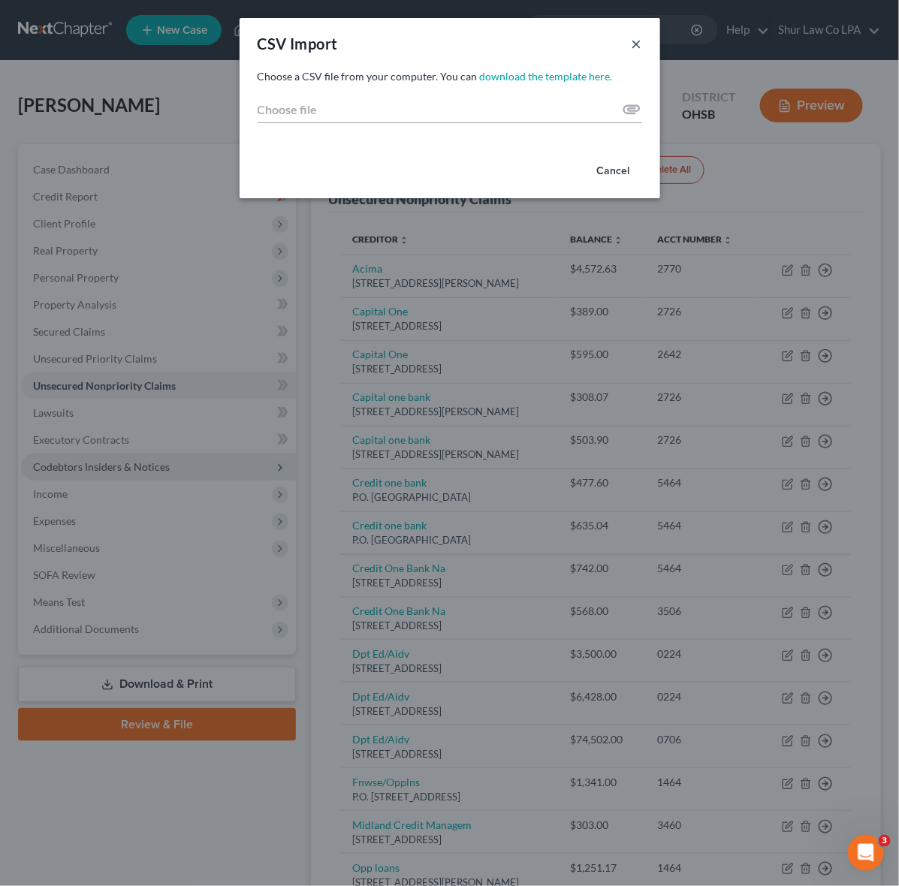
click at [635, 40] on button "×" at bounding box center [637, 44] width 11 height 18
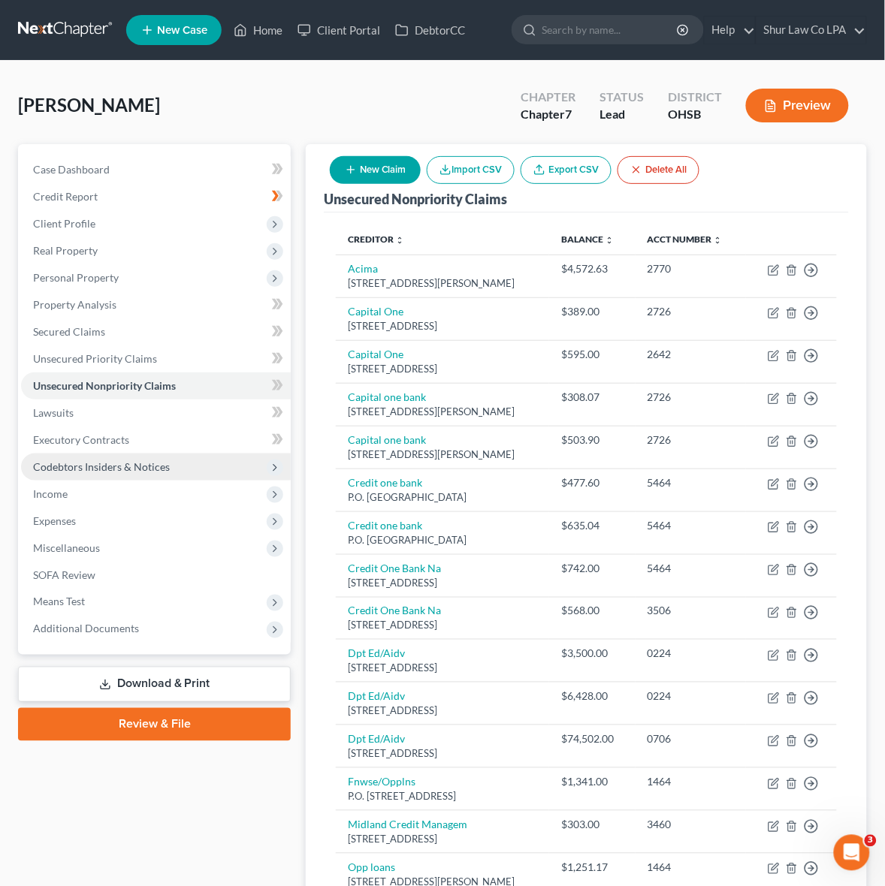
click at [404, 156] on button "New Claim" at bounding box center [375, 170] width 91 height 28
select select "0"
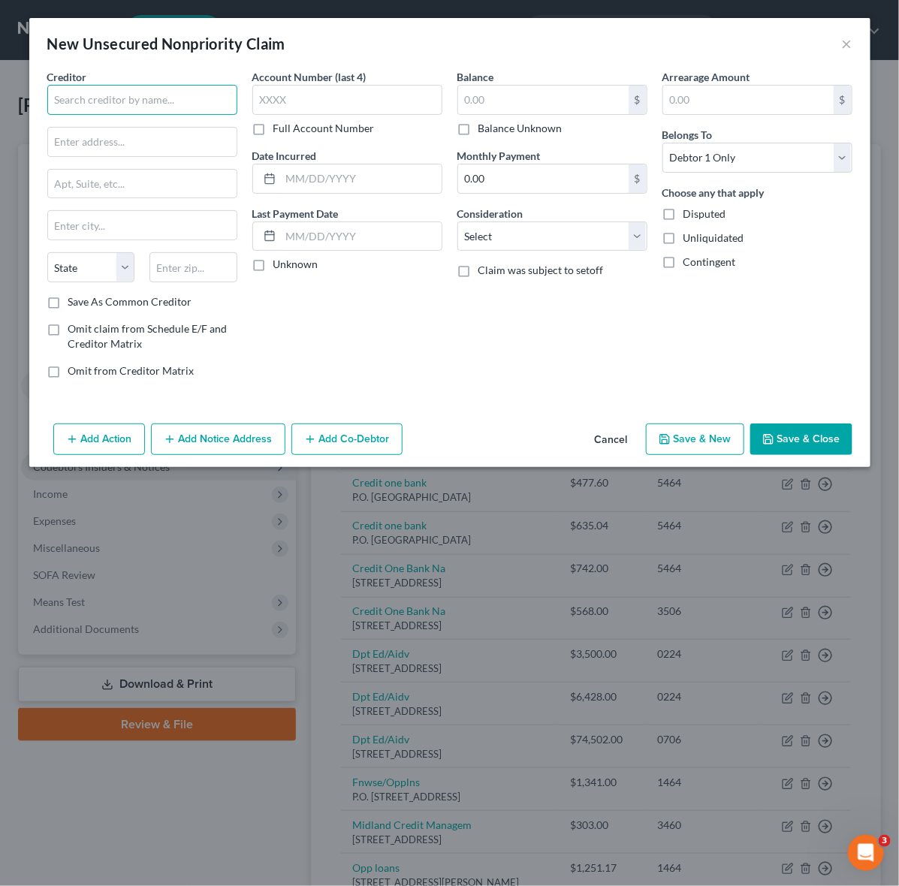
click at [149, 111] on input "text" at bounding box center [142, 100] width 190 height 30
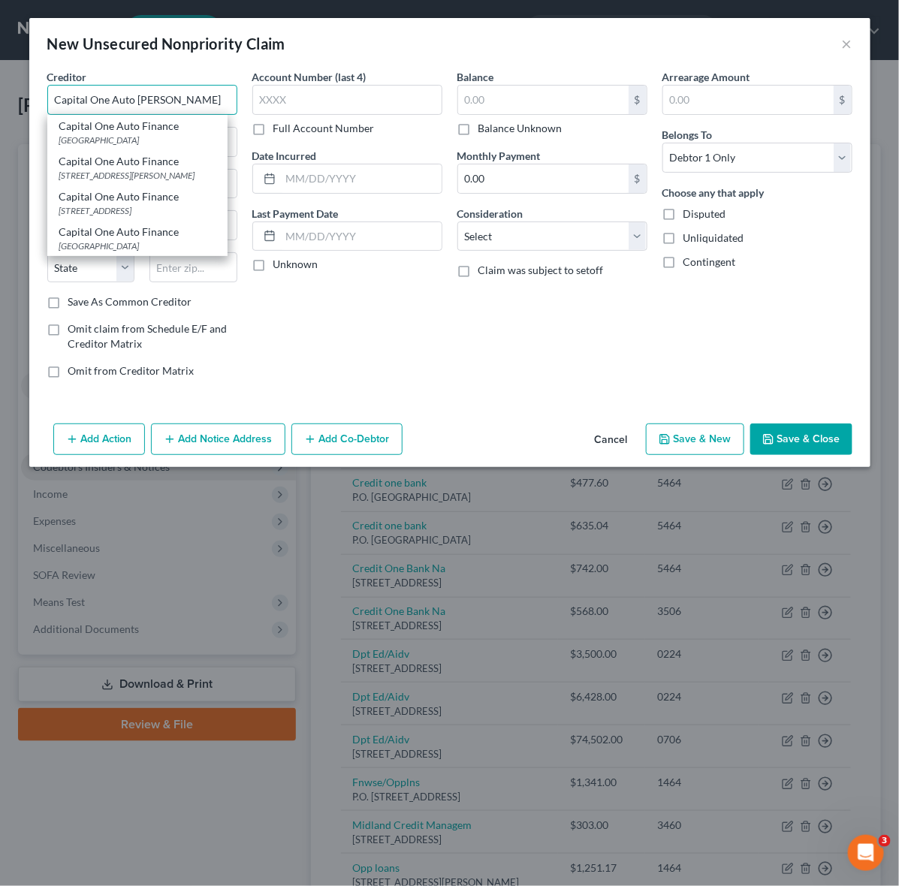
click at [155, 113] on input "Capital One Auto Finan" at bounding box center [142, 100] width 190 height 30
click at [196, 98] on input "Capital One Auto Finan" at bounding box center [142, 100] width 190 height 30
click at [170, 205] on div "PO Box 259407, Plano, TX 75025" at bounding box center [137, 210] width 156 height 13
type input "Capital One Auto Finance"
type input "PO Box 259407"
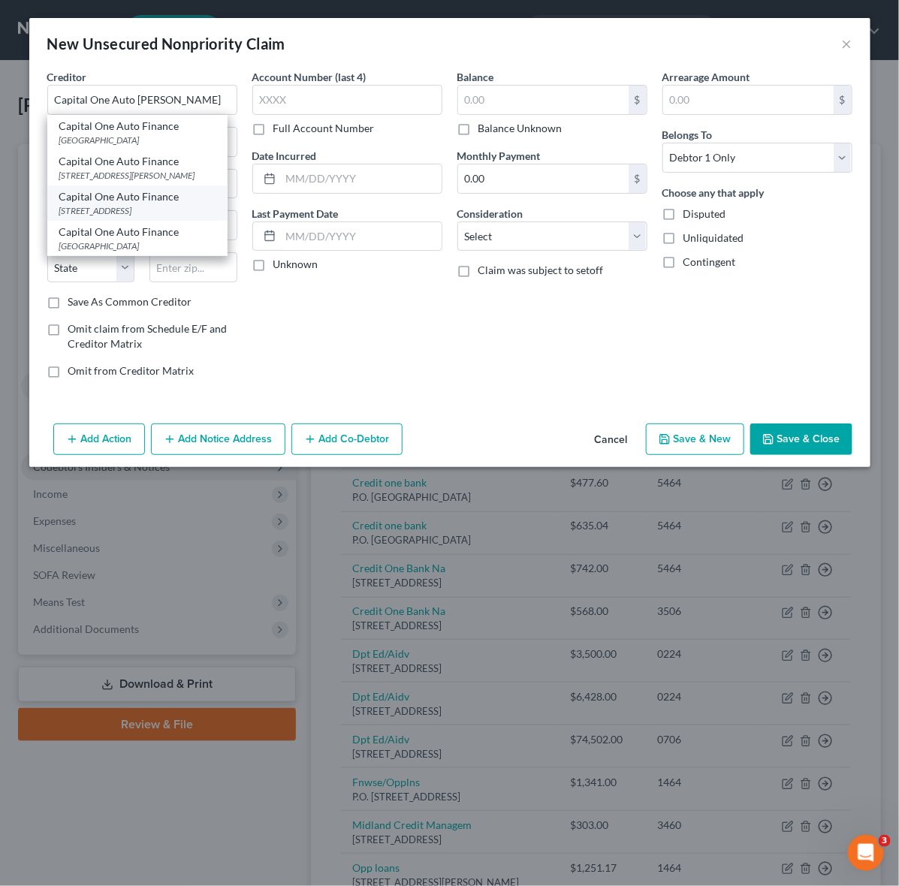
type input "Plano"
select select "45"
type input "75025"
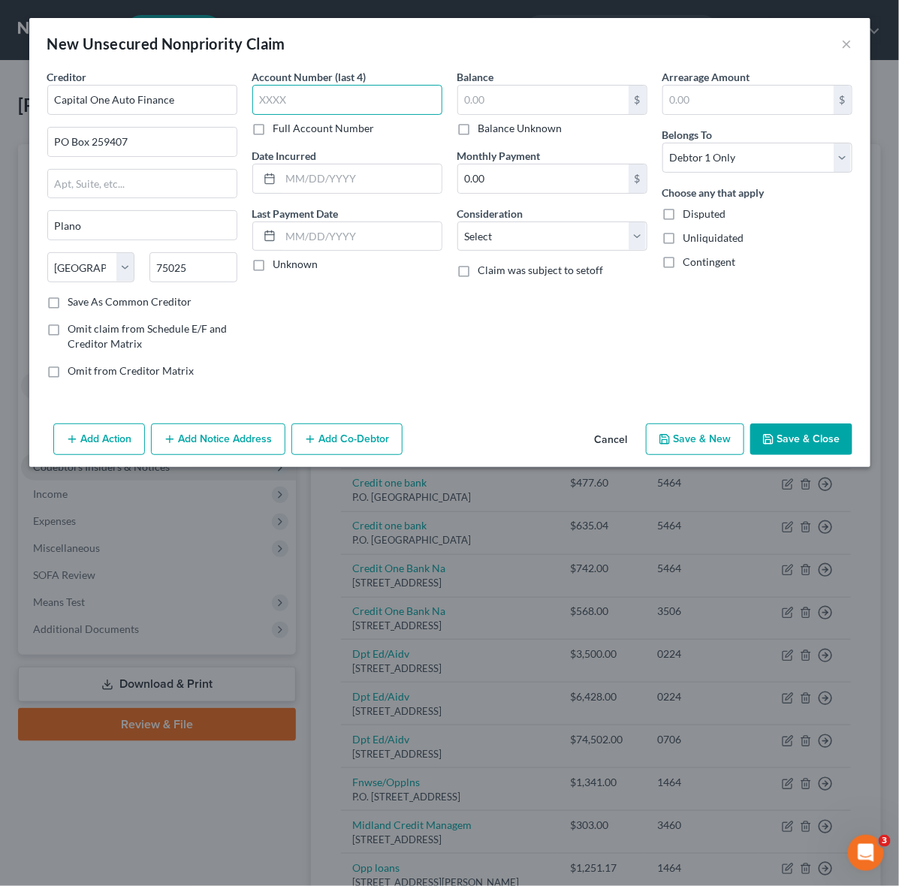
click at [305, 106] on input "text" at bounding box center [347, 100] width 190 height 30
type input "1001"
click at [557, 98] on input "text" at bounding box center [543, 100] width 170 height 29
type input "13,626.00"
click at [716, 100] on input "text" at bounding box center [748, 100] width 170 height 29
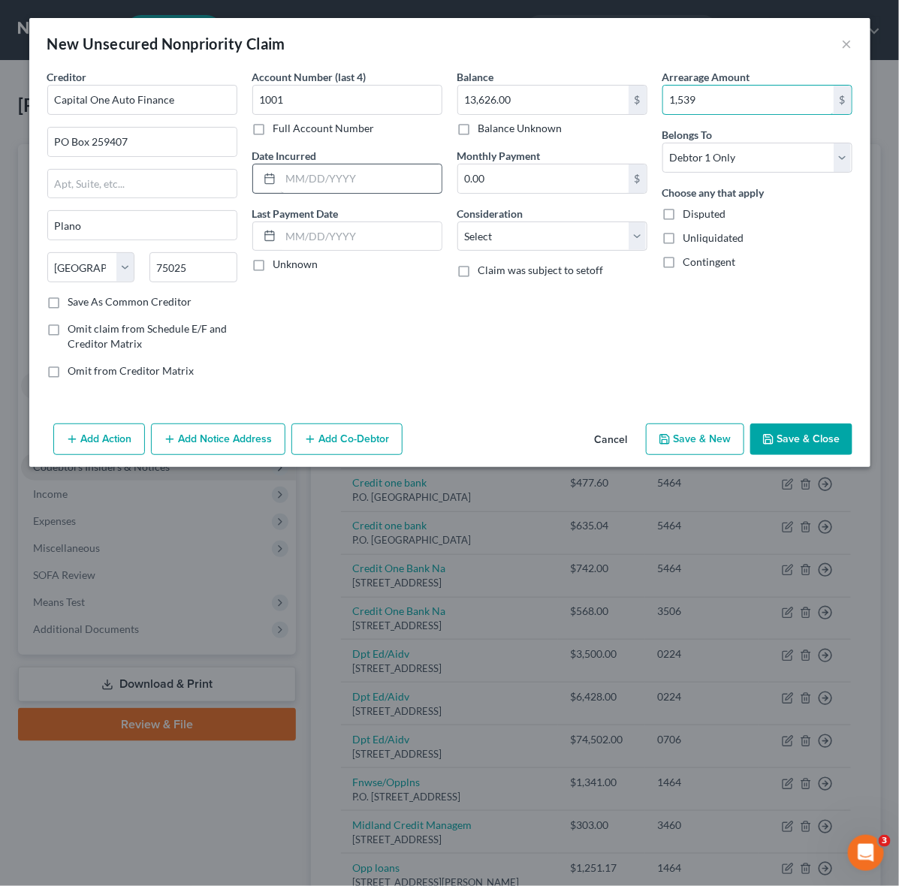
type input "1,539"
click at [355, 178] on input "text" at bounding box center [361, 178] width 161 height 29
type input "0"
type input "03/05/2024"
click at [362, 234] on input "text" at bounding box center [361, 236] width 161 height 29
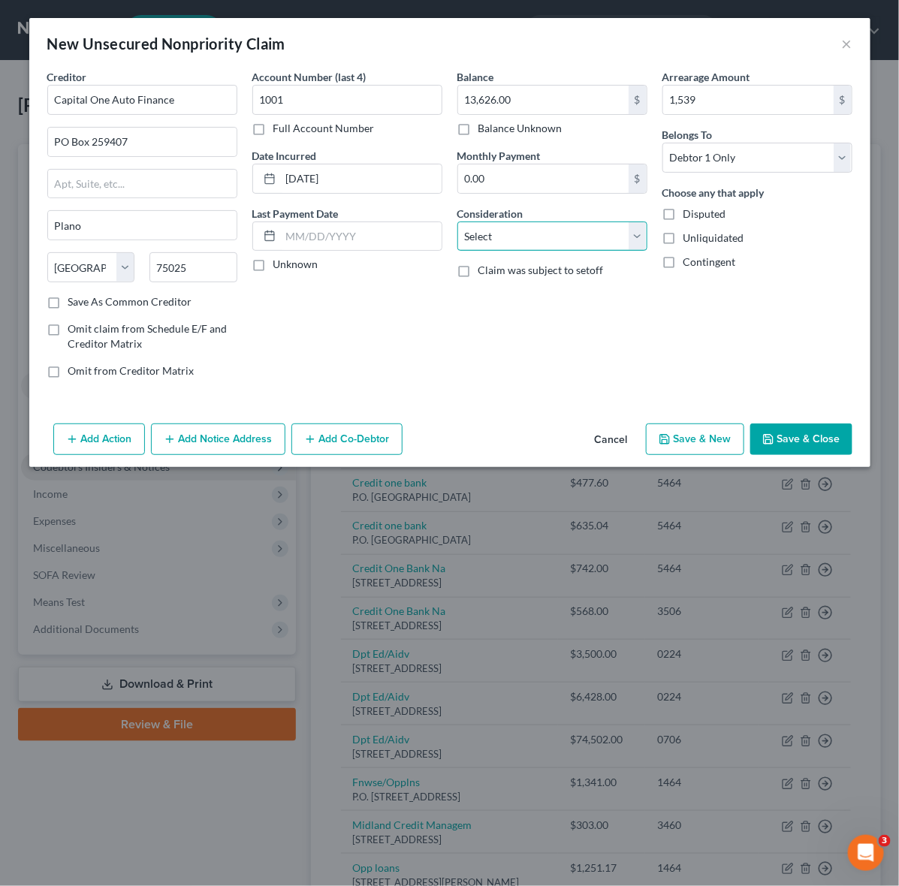
click at [629, 245] on select "Select Cable / Satellite Services Collection Agency Credit Card Debt Debt Couns…" at bounding box center [552, 237] width 190 height 30
select select "14"
click at [457, 222] on select "Select Cable / Satellite Services Collection Agency Credit Card Debt Debt Couns…" at bounding box center [552, 237] width 190 height 30
click at [636, 238] on select "Select Cable / Satellite Services Collection Agency Credit Card Debt Debt Couns…" at bounding box center [552, 237] width 190 height 30
click at [777, 333] on div "Arrearage Amount 1,539 $ Belongs To * Select Debtor 1 Only Debtor 2 Only Debtor…" at bounding box center [757, 229] width 205 height 321
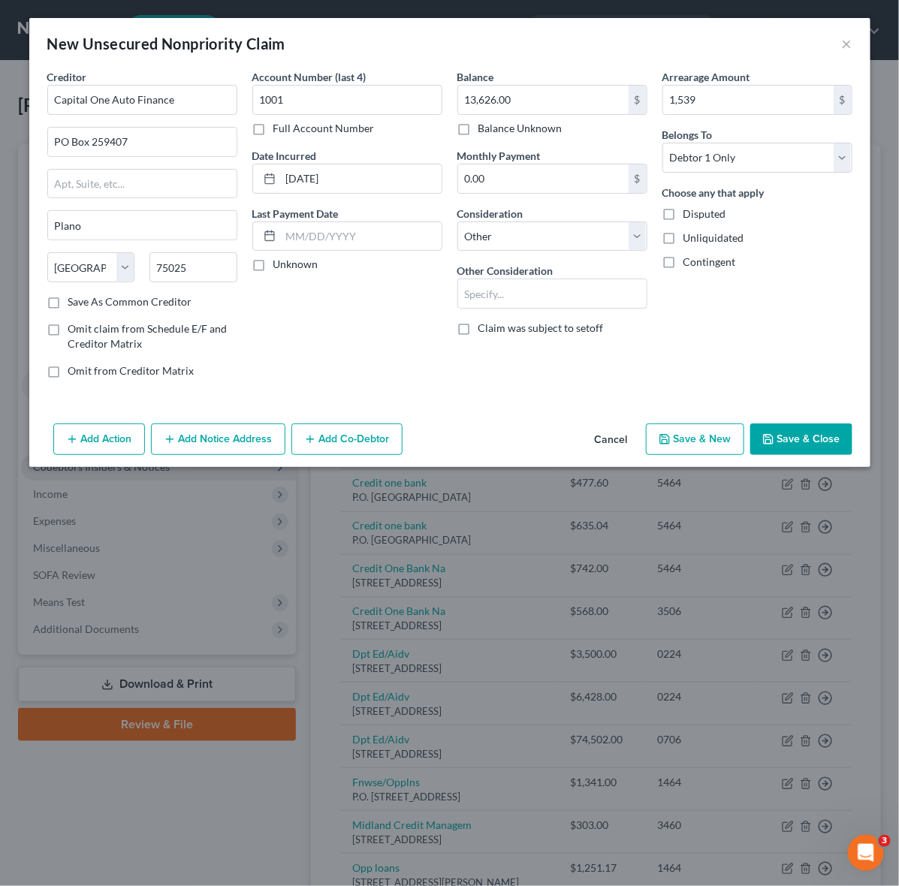
click at [801, 442] on button "Save & Close" at bounding box center [801, 440] width 102 height 32
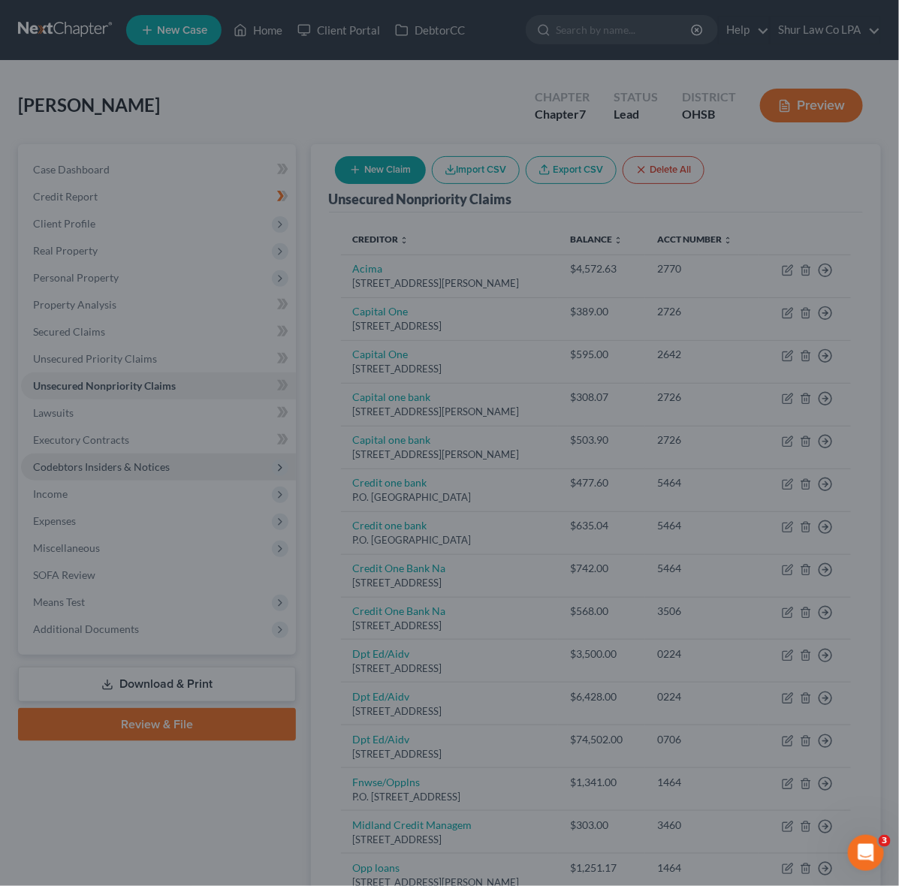
type input "1,539.00"
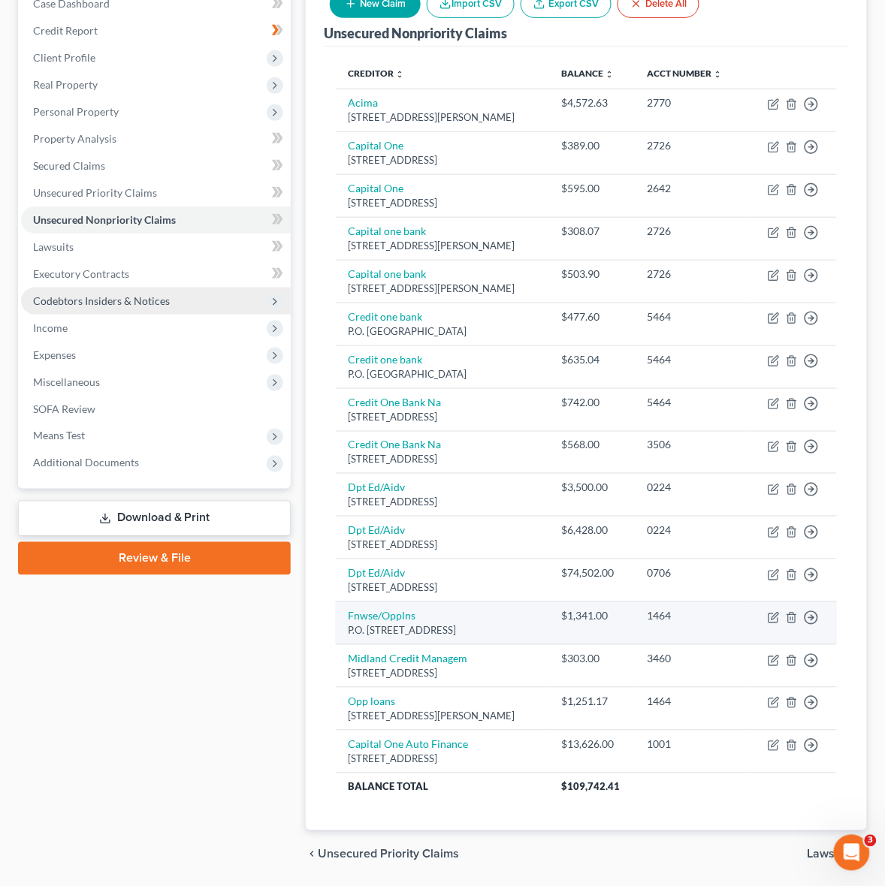
scroll to position [260, 0]
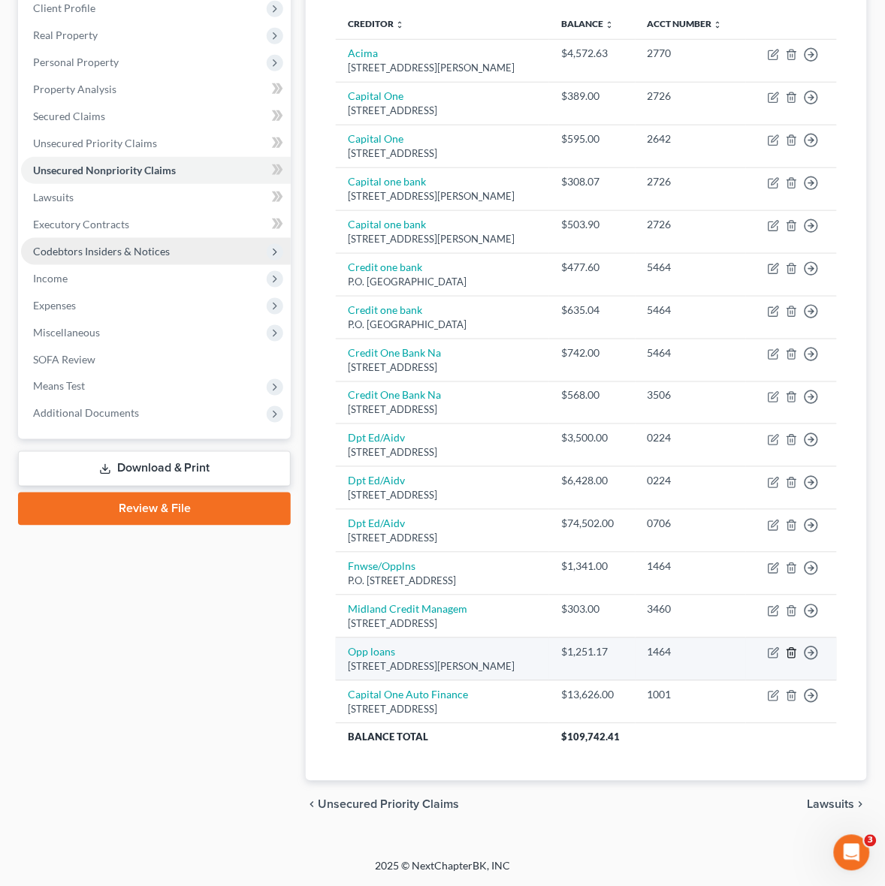
click at [791, 653] on line "button" at bounding box center [791, 654] width 0 height 3
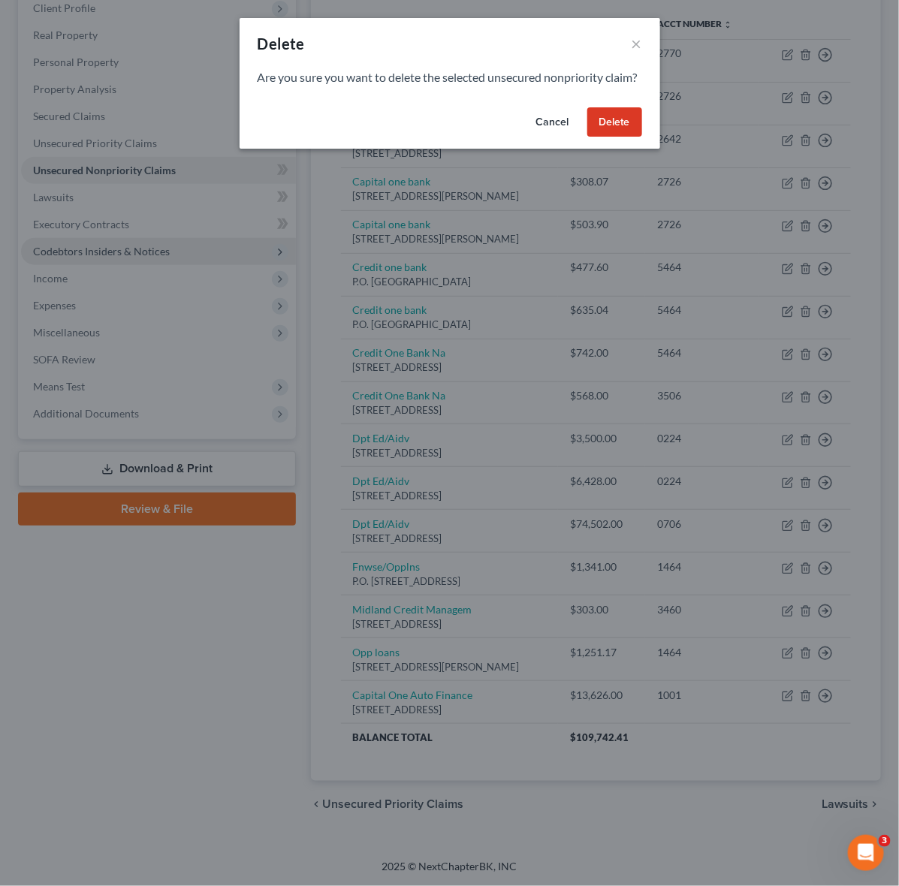
click at [602, 137] on button "Delete" at bounding box center [614, 122] width 55 height 30
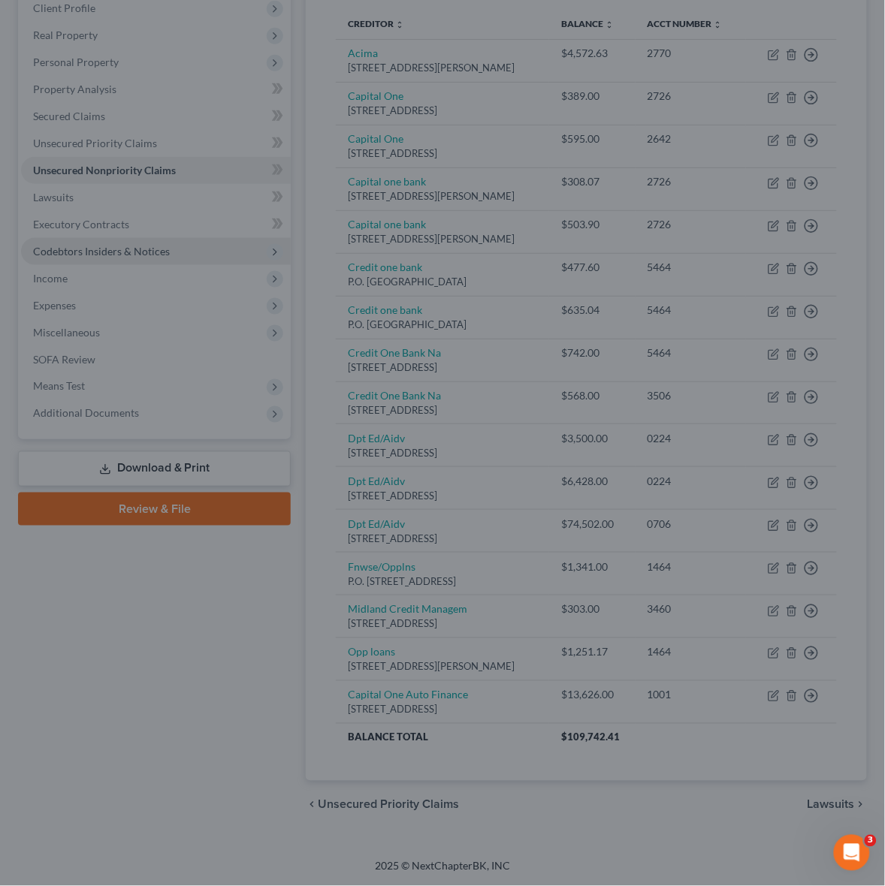
scroll to position [203, 0]
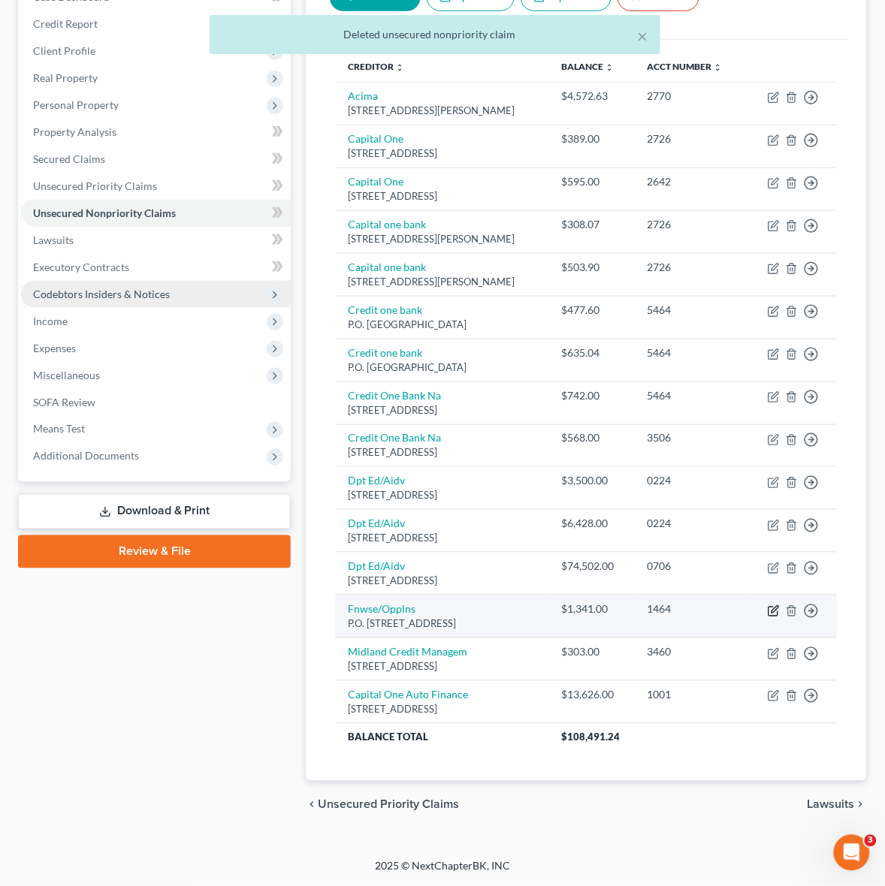
click at [771, 614] on icon "button" at bounding box center [772, 611] width 9 height 9
select select "48"
select select "0"
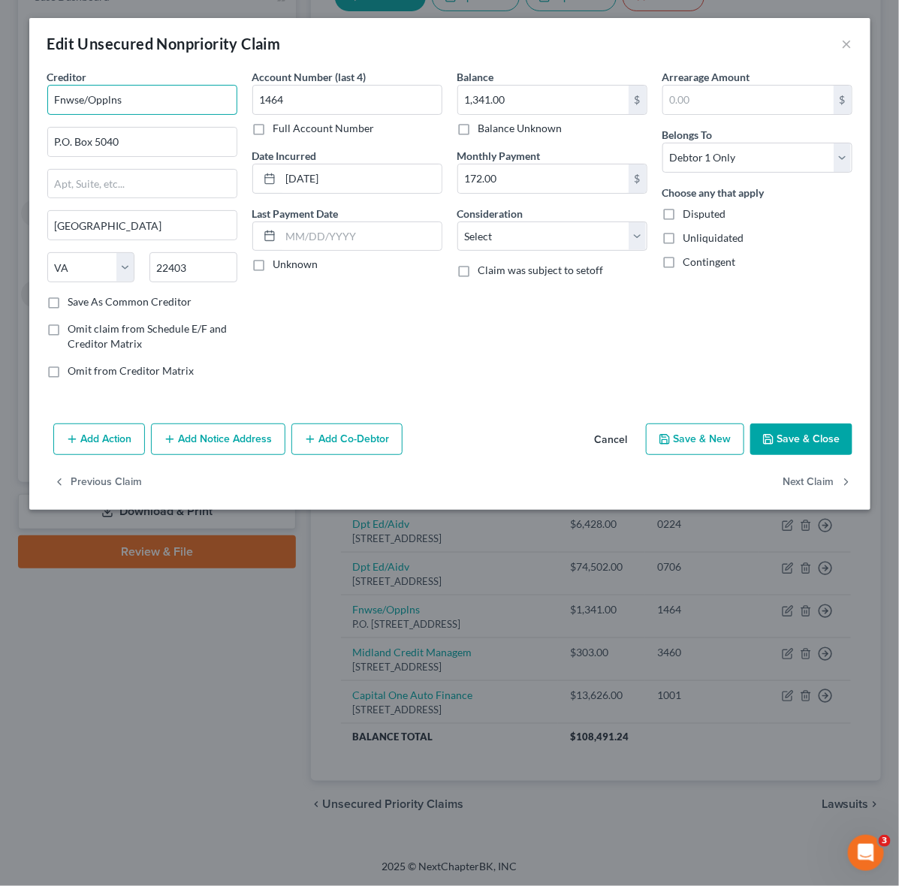
drag, startPoint x: 155, startPoint y: 99, endPoint x: -2, endPoint y: 80, distance: 158.1
click at [0, 80] on html "Home New Case Client Portal DebtorCC Shur Law Co LPA susanne@shurlaw.com My Acc…" at bounding box center [449, 356] width 899 height 1059
click at [170, 100] on input "Fnwse/Opplns" at bounding box center [142, 100] width 190 height 30
drag, startPoint x: 188, startPoint y: 95, endPoint x: -2, endPoint y: 98, distance: 189.3
click at [0, 98] on html "Home New Case Client Portal DebtorCC Shur Law Co LPA susanne@shurlaw.com My Acc…" at bounding box center [449, 356] width 899 height 1059
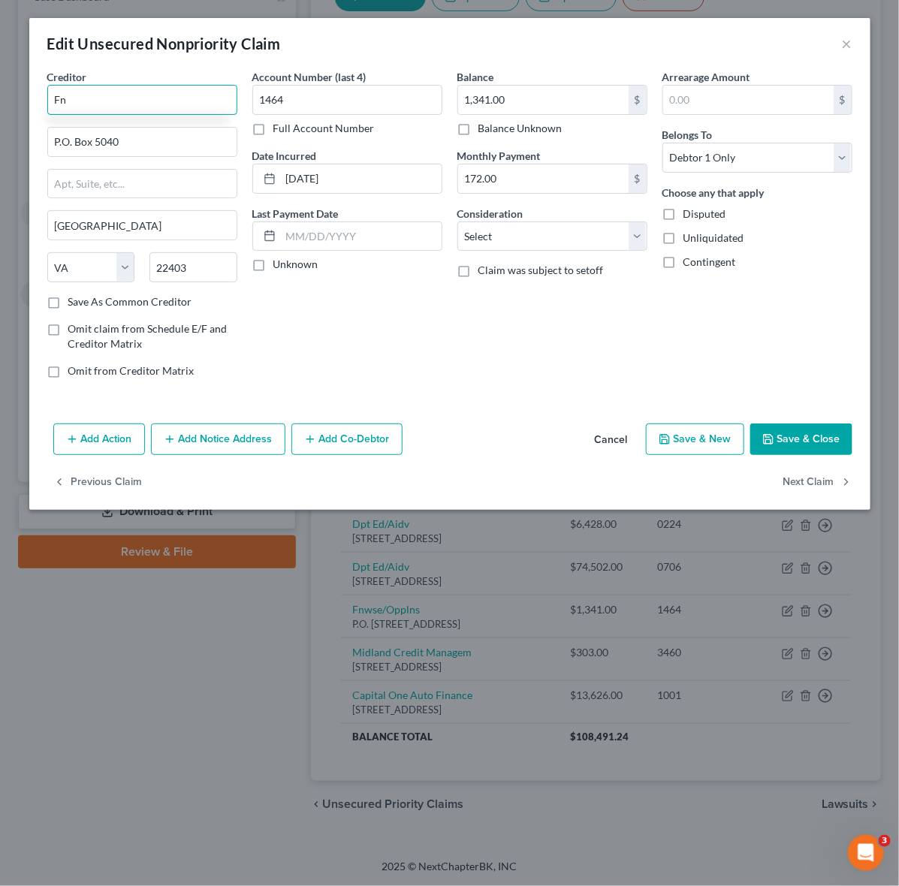
type input "F"
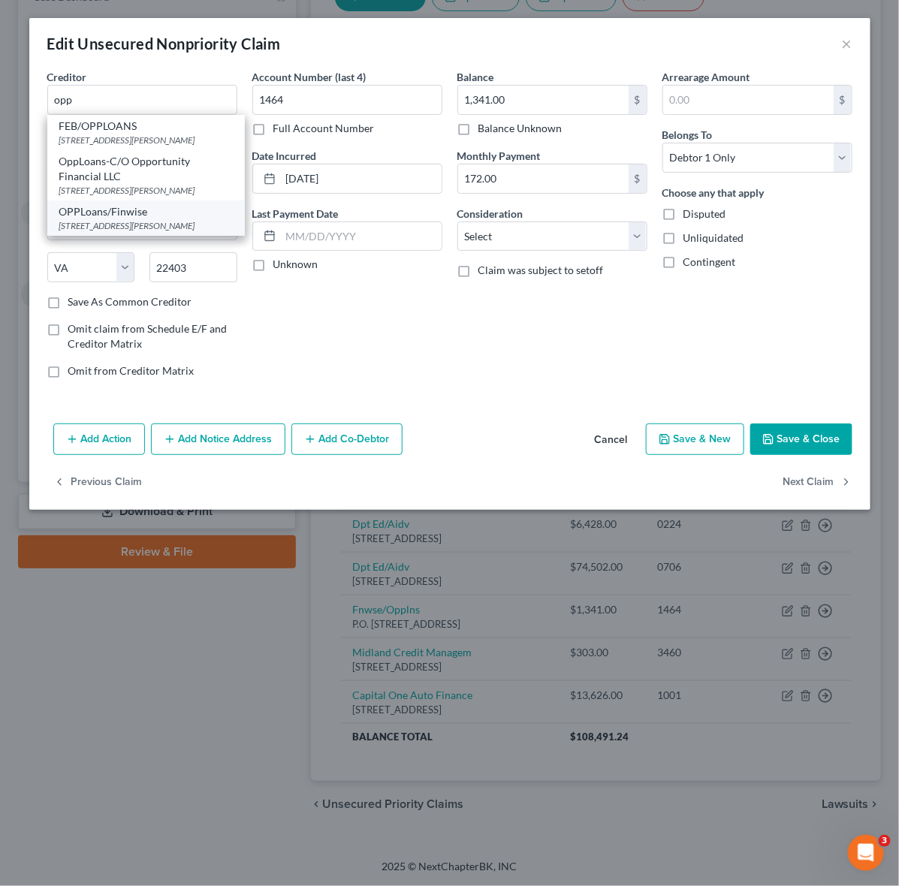
click at [122, 232] on div "130 E Randolph St Suite 3400, Chicago, IL 60601" at bounding box center [145, 225] width 173 height 13
type input "OPPLoans/Finwise"
type input "130 E Randolph St"
type input "Suite 3400"
type input "Chicago"
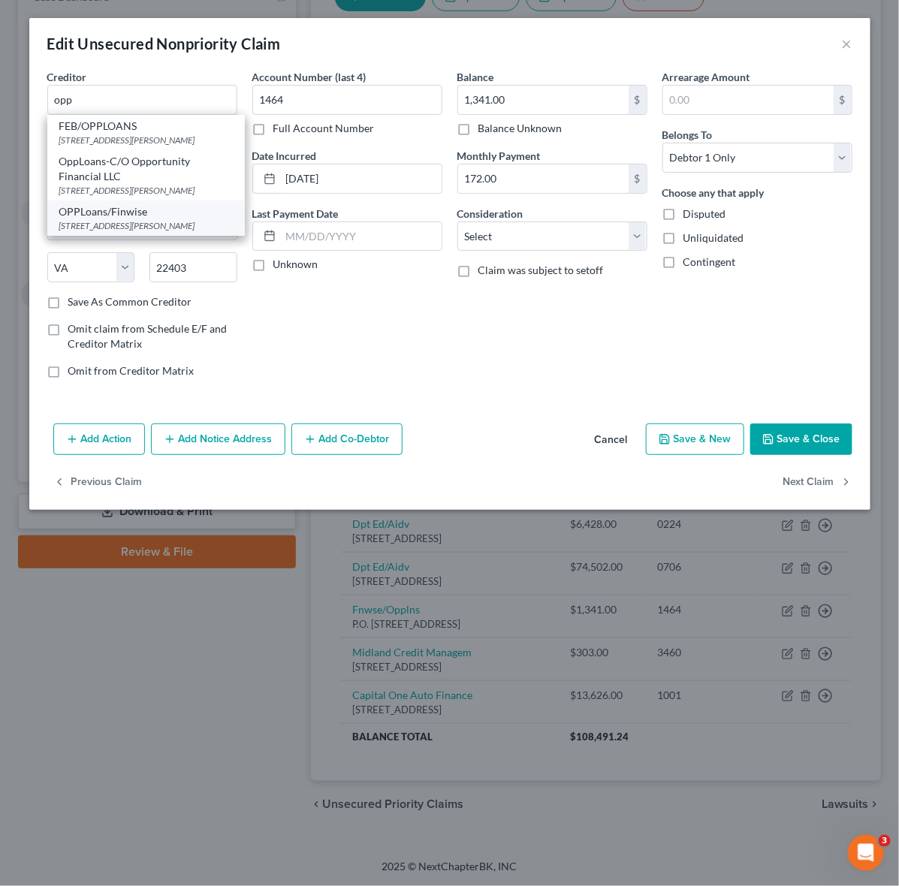
select select "14"
type input "60601"
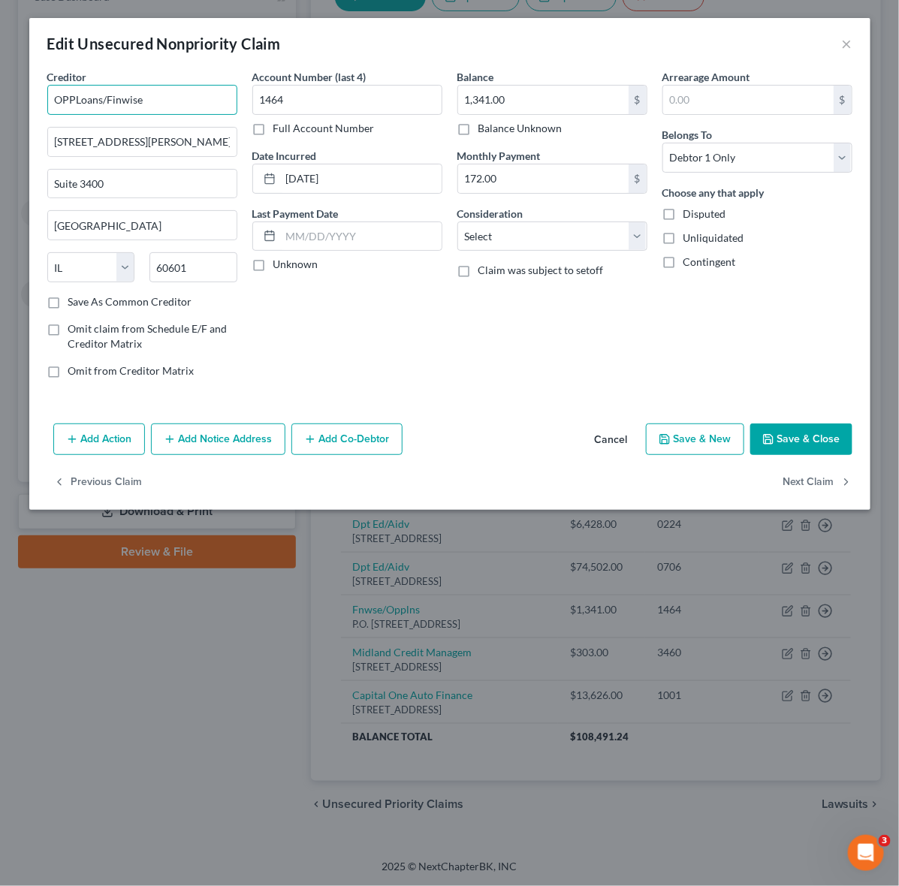
drag, startPoint x: 155, startPoint y: 99, endPoint x: -2, endPoint y: 81, distance: 158.0
click at [0, 81] on html "Home New Case Client Portal DebtorCC Shur Law Co LPA susanne@shurlaw.com My Acc…" at bounding box center [449, 356] width 899 height 1059
click at [161, 96] on input "OPPLoans/Finwise" at bounding box center [142, 100] width 190 height 30
drag, startPoint x: 174, startPoint y: 98, endPoint x: -2, endPoint y: 84, distance: 176.3
click at [0, 84] on html "Home New Case Client Portal DebtorCC Shur Law Co LPA susanne@shurlaw.com My Acc…" at bounding box center [449, 356] width 899 height 1059
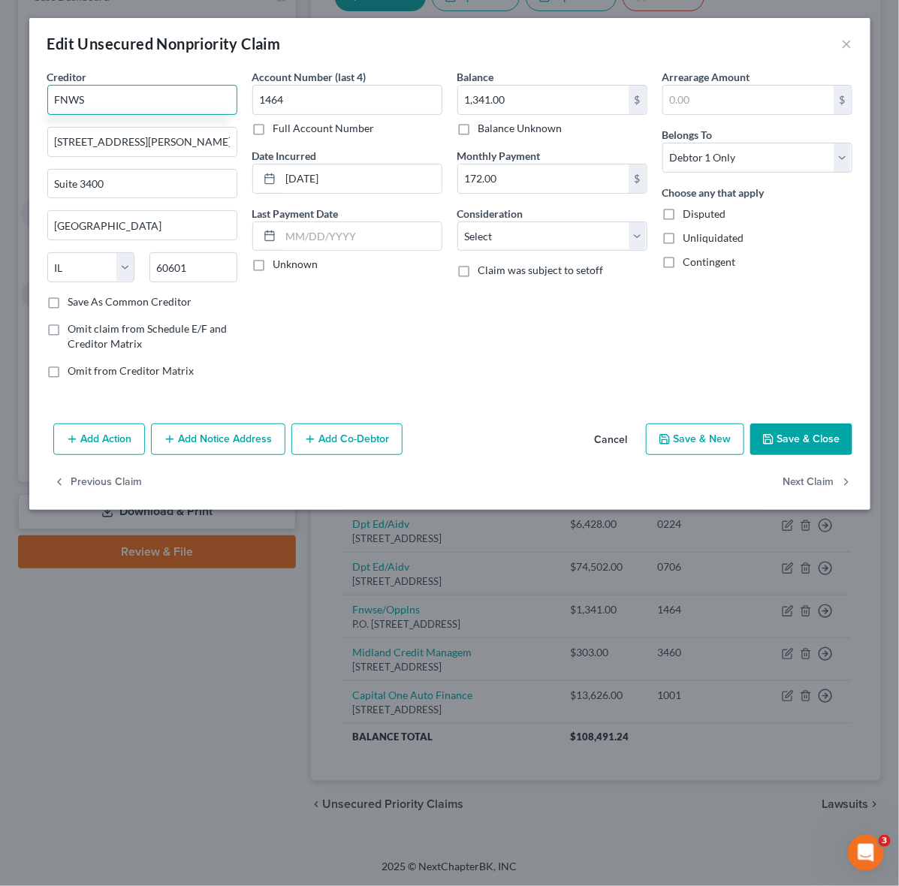
type input "FNWSE"
click at [100, 98] on input "FNWSE" at bounding box center [142, 100] width 190 height 30
drag, startPoint x: 106, startPoint y: 95, endPoint x: 6, endPoint y: 91, distance: 100.0
click at [10, 92] on div "Edit Unsecured Nonpriority Claim × Creditor * FNWSE 130 E Randolph St Suite 340…" at bounding box center [449, 443] width 899 height 886
click at [136, 95] on input "OPPLNS" at bounding box center [142, 100] width 190 height 30
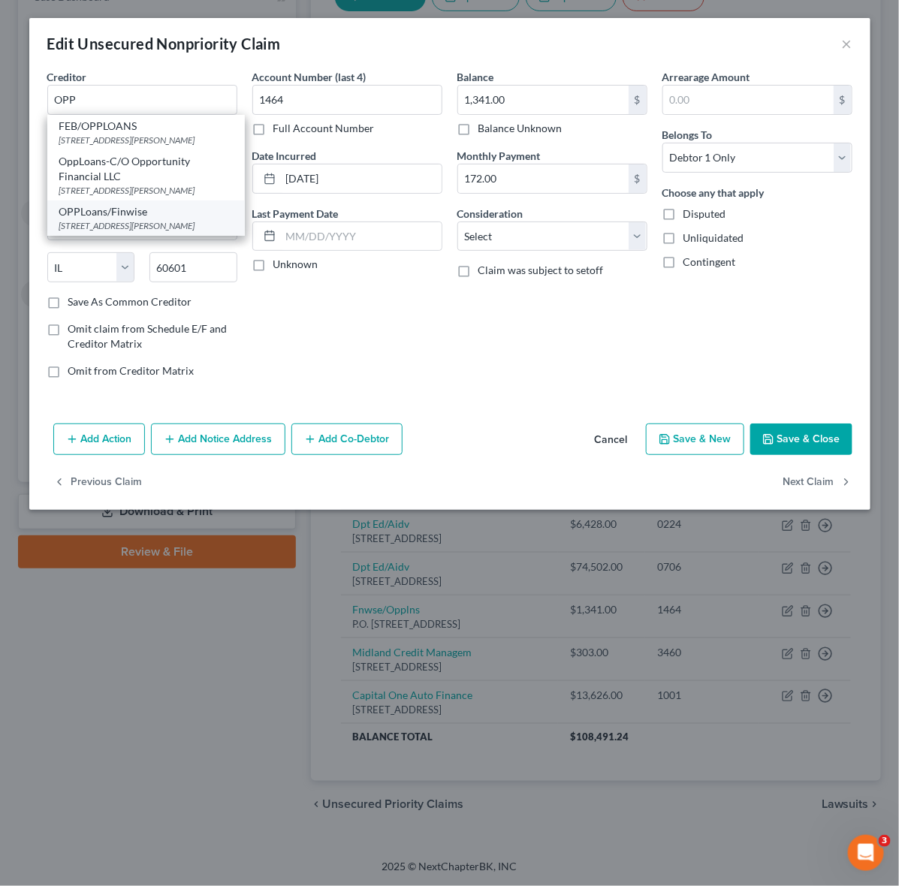
click at [163, 219] on div "OPPLoans/Finwise" at bounding box center [145, 211] width 173 height 15
type input "OPPLoans/Finwise"
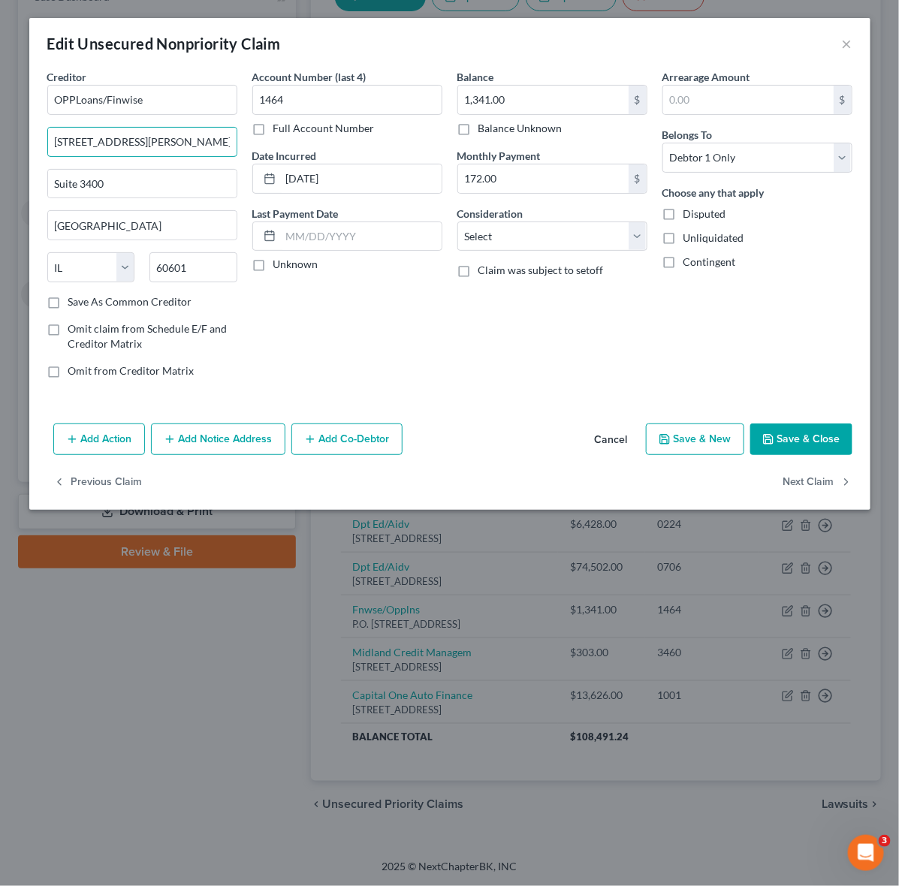
drag, startPoint x: 158, startPoint y: 144, endPoint x: -2, endPoint y: 144, distance: 160.0
click at [0, 144] on html "Home New Case Client Portal DebtorCC Shur Law Co LPA susanne@shurlaw.com My Acc…" at bounding box center [449, 356] width 899 height 1059
click at [140, 149] on input "130 E Randolph St" at bounding box center [142, 142] width 189 height 29
drag, startPoint x: 141, startPoint y: 143, endPoint x: -2, endPoint y: 143, distance: 142.7
click at [0, 143] on html "Home New Case Client Portal DebtorCC Shur Law Co LPA susanne@shurlaw.com My Acc…" at bounding box center [449, 356] width 899 height 1059
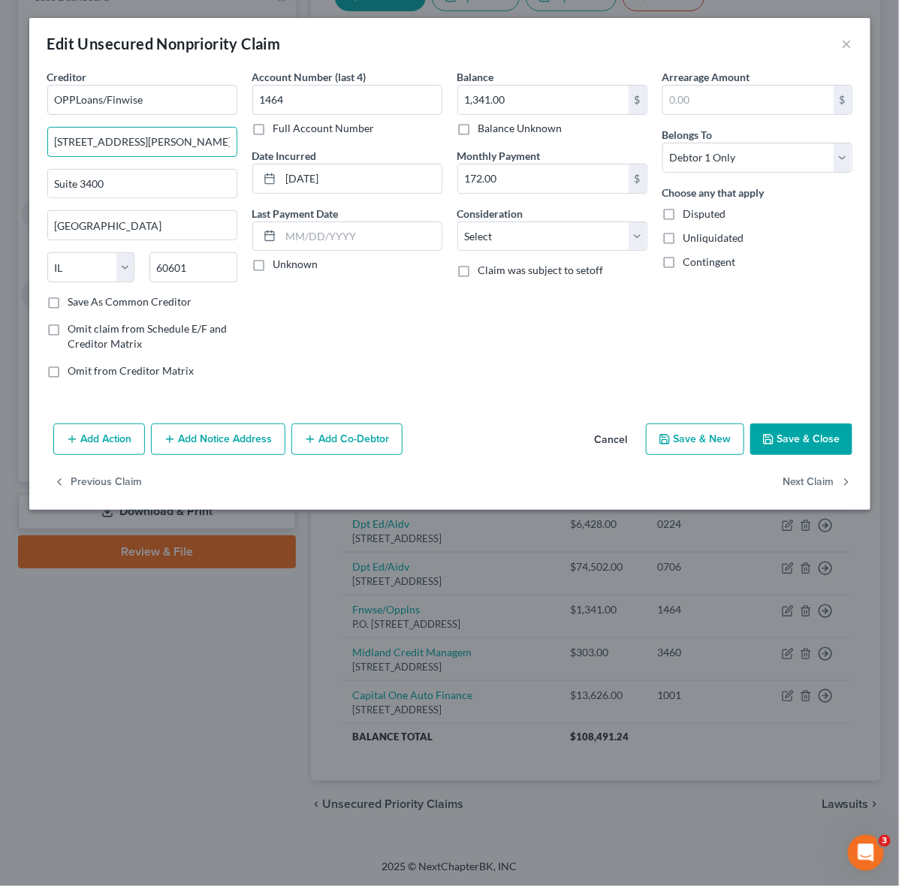
paste input "P.O. Box 5040"
type input "P.O. Box 5040"
drag, startPoint x: 128, startPoint y: 184, endPoint x: 35, endPoint y: 180, distance: 93.2
click at [35, 180] on div "Creditor * OPPLoans/Finwise P.O. Box 5040 Suite 3400 Chicago State AL AK AR AZ …" at bounding box center [449, 243] width 841 height 348
drag, startPoint x: 128, startPoint y: 227, endPoint x: -2, endPoint y: 227, distance: 129.9
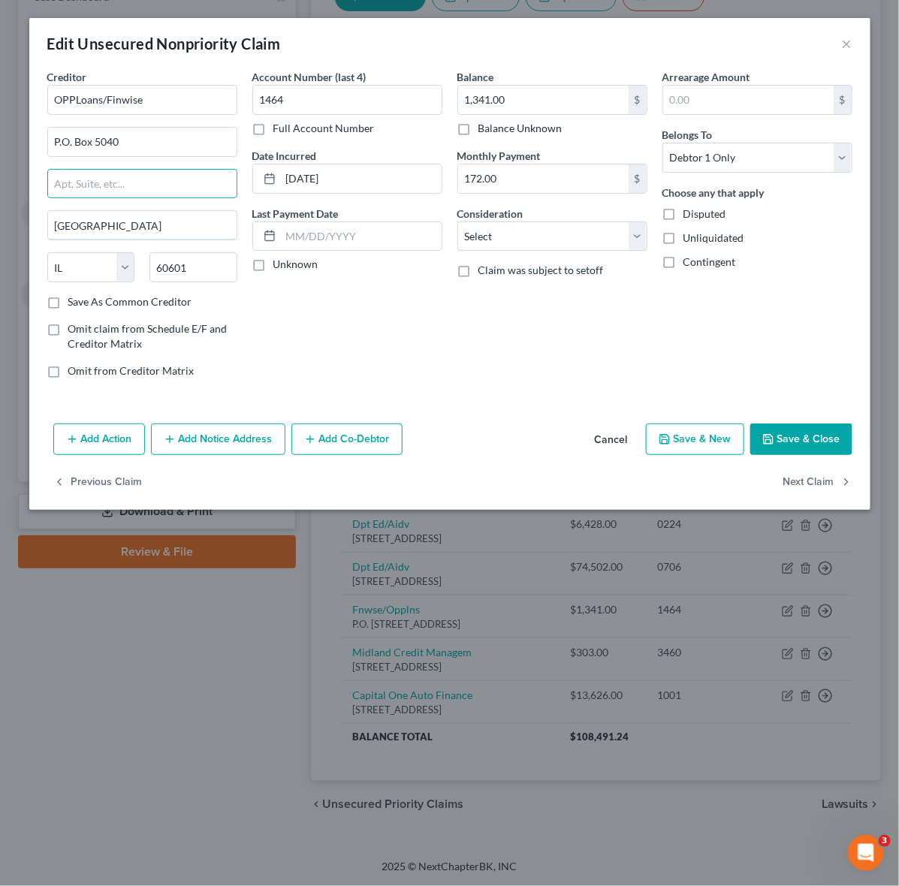
click at [0, 227] on html "Home New Case Client Portal DebtorCC Shur Law Co LPA susanne@shurlaw.com My Acc…" at bounding box center [449, 356] width 899 height 1059
paste input "- Fredericksbur"
drag, startPoint x: 62, startPoint y: 224, endPoint x: 98, endPoint y: 245, distance: 42.4
click at [62, 225] on input "- Fredericksburg" at bounding box center [142, 225] width 189 height 29
type input "fredericksburg"
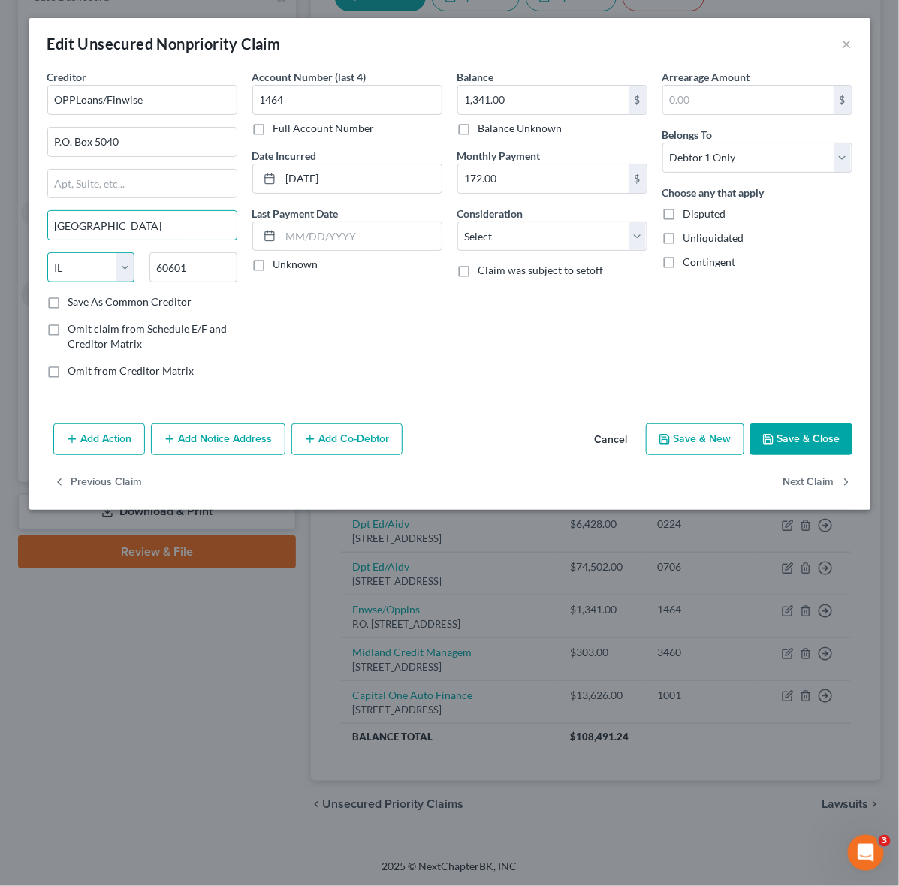
click at [120, 270] on select "State AL AK AR AZ CA CO CT DE DC FL GA GU HI ID IL IN IA KS KY LA ME MD MA MI M…" at bounding box center [91, 267] width 88 height 30
select select "48"
click at [47, 254] on select "State AL AK AR AZ CA CO CT DE DC FL GA GU HI ID IL IN IA KS KY LA ME MD MA MI M…" at bounding box center [91, 267] width 88 height 30
click at [56, 222] on input "fredericksburg" at bounding box center [142, 225] width 189 height 29
type input "Fredericksburg"
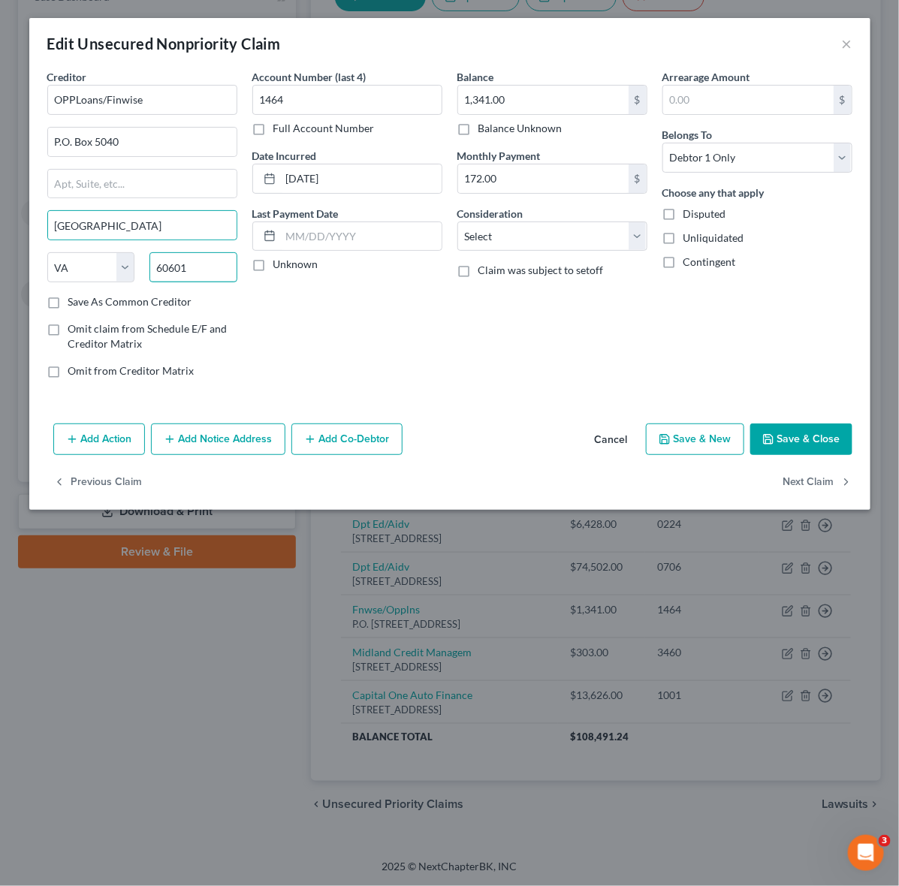
drag, startPoint x: 198, startPoint y: 275, endPoint x: 135, endPoint y: 267, distance: 62.9
click at [135, 267] on div "State AL AK AR AZ CA CO CT DE DC FL GA GU HI ID IL IN IA KS KY LA ME MD MA MI M…" at bounding box center [142, 273] width 205 height 42
type input "22403"
click at [642, 240] on select "Select Cable / Satellite Services Collection Agency Credit Card Debt Debt Couns…" at bounding box center [552, 237] width 190 height 30
select select "14"
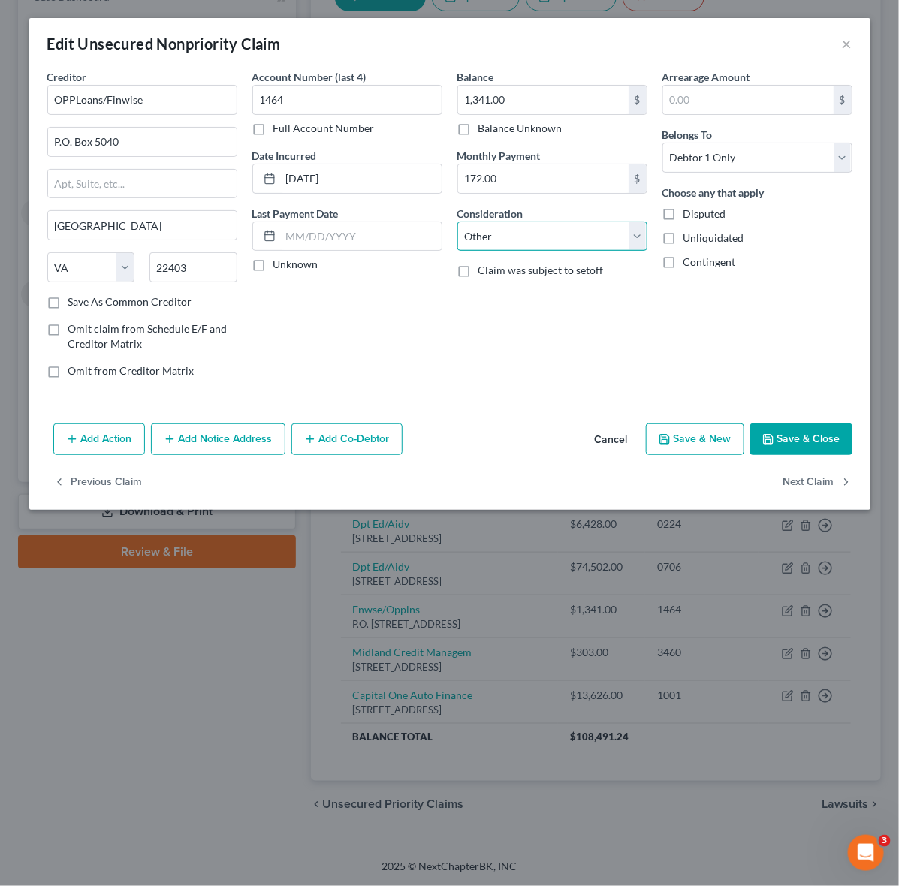
click at [457, 222] on select "Select Cable / Satellite Services Collection Agency Credit Card Debt Debt Couns…" at bounding box center [552, 237] width 190 height 30
click at [821, 451] on button "Save & Close" at bounding box center [801, 440] width 102 height 32
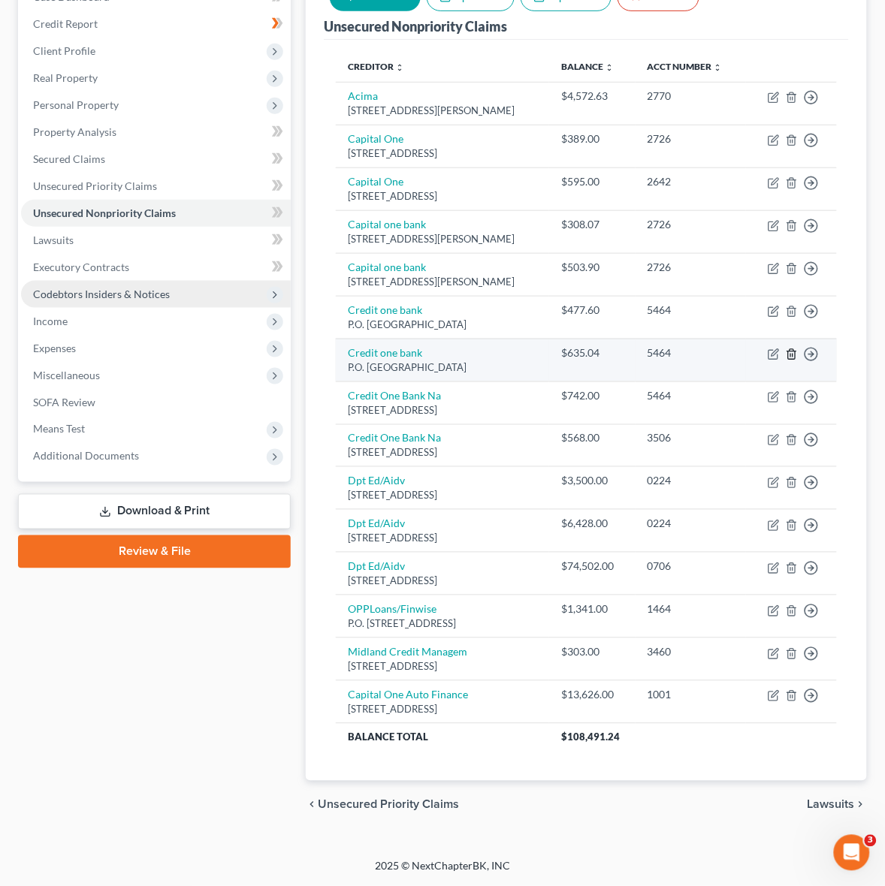
click at [789, 354] on icon "button" at bounding box center [791, 354] width 7 height 10
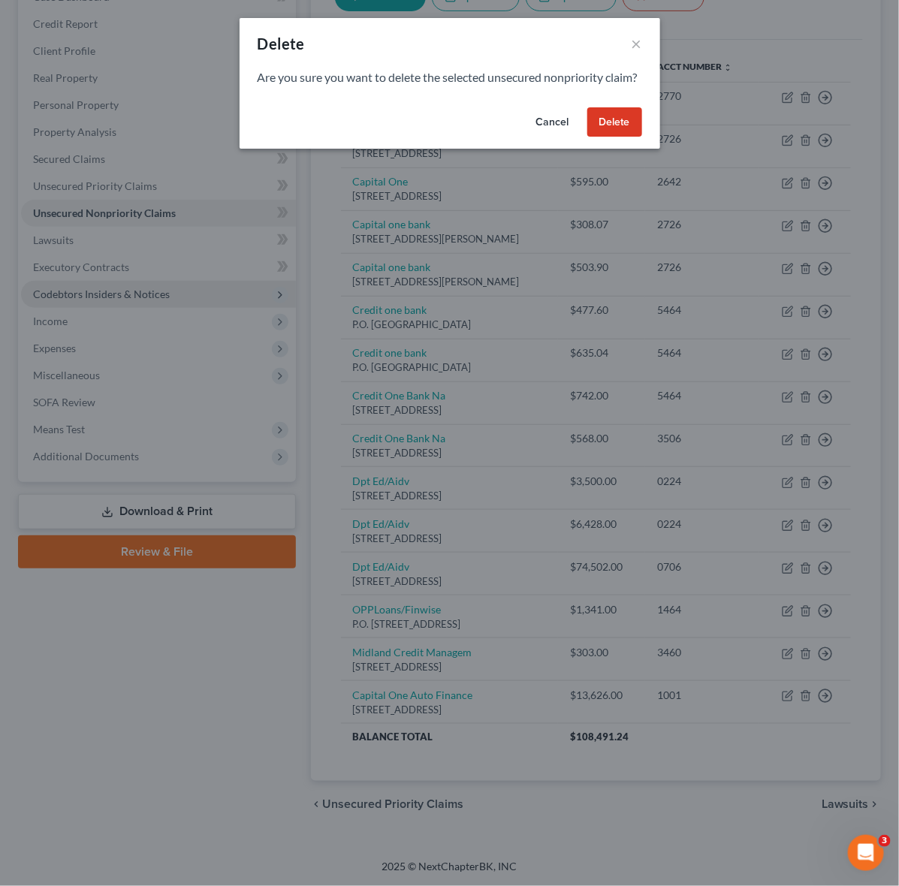
click at [635, 130] on button "Delete" at bounding box center [614, 122] width 55 height 30
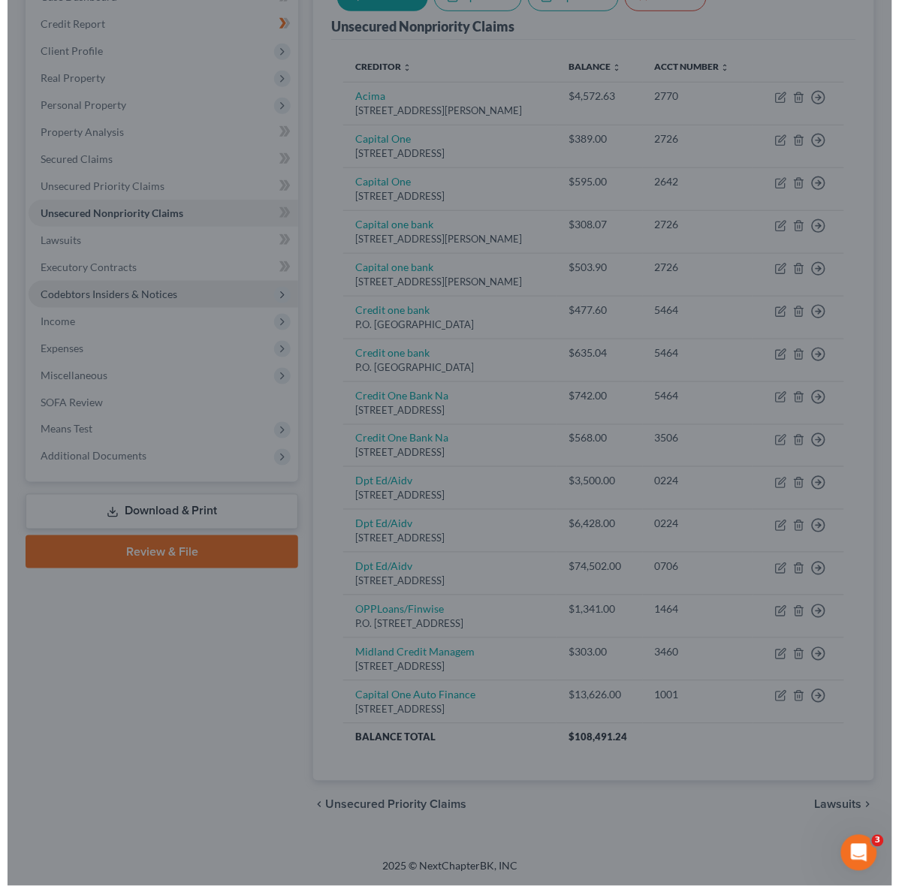
scroll to position [159, 0]
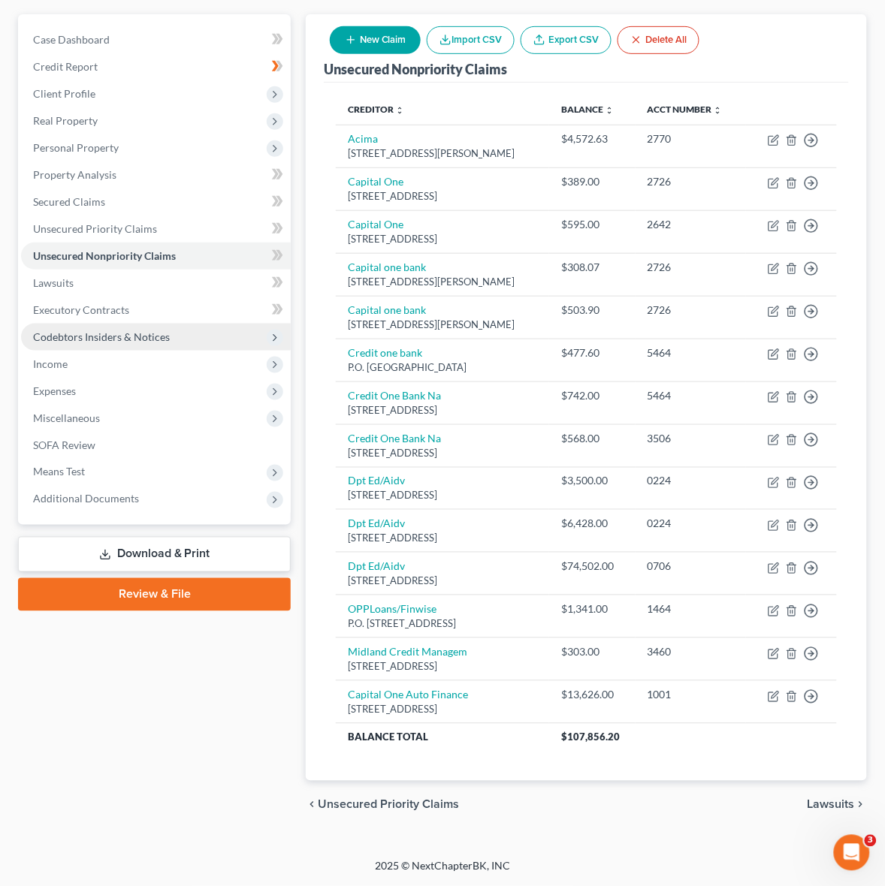
click at [150, 652] on div "Case Dashboard Payments Invoices Payments Payments Credit Report Client Profile" at bounding box center [155, 422] width 288 height 816
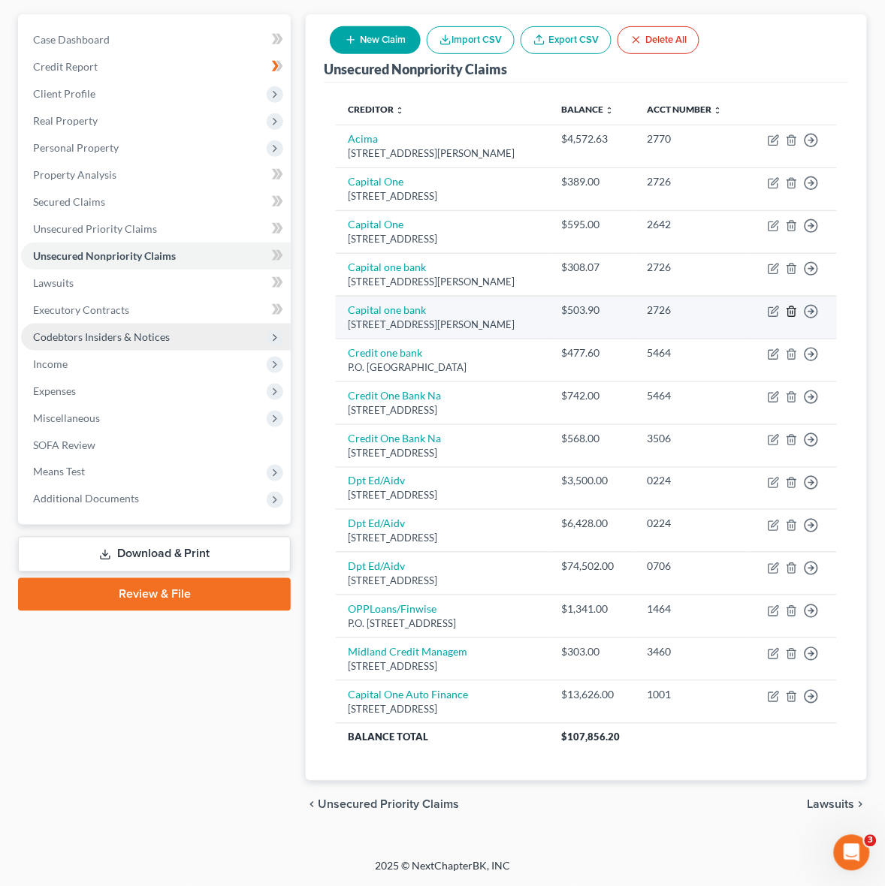
click at [794, 306] on icon "button" at bounding box center [792, 312] width 12 height 12
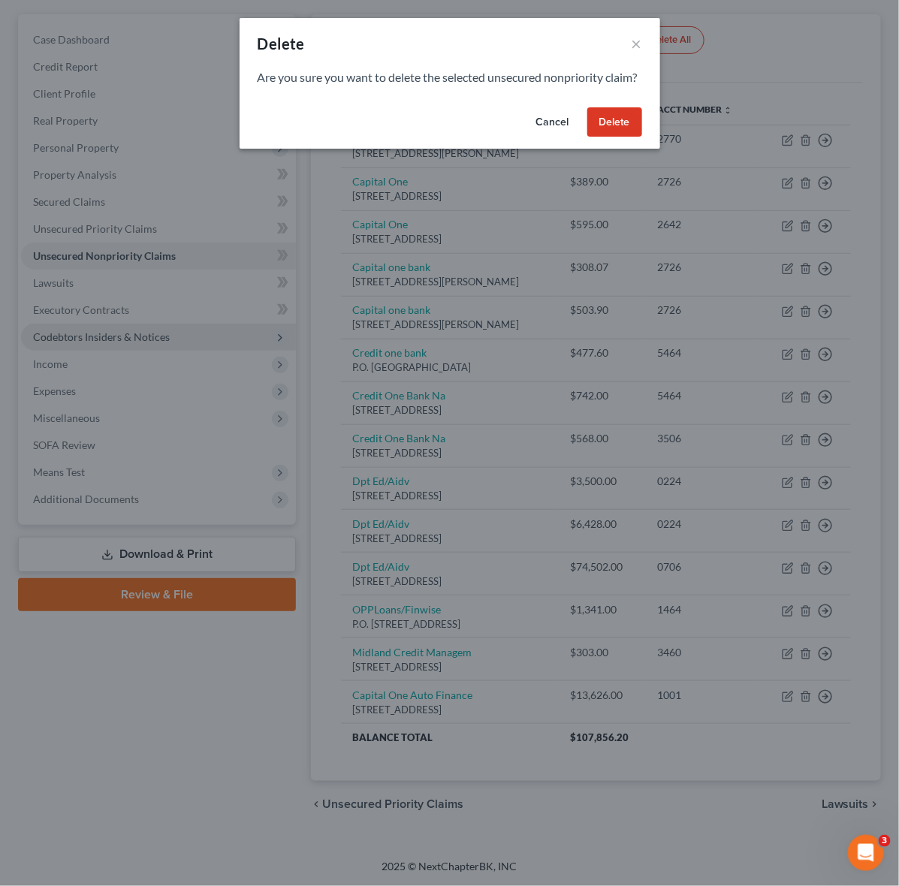
click at [613, 136] on button "Delete" at bounding box center [614, 122] width 55 height 30
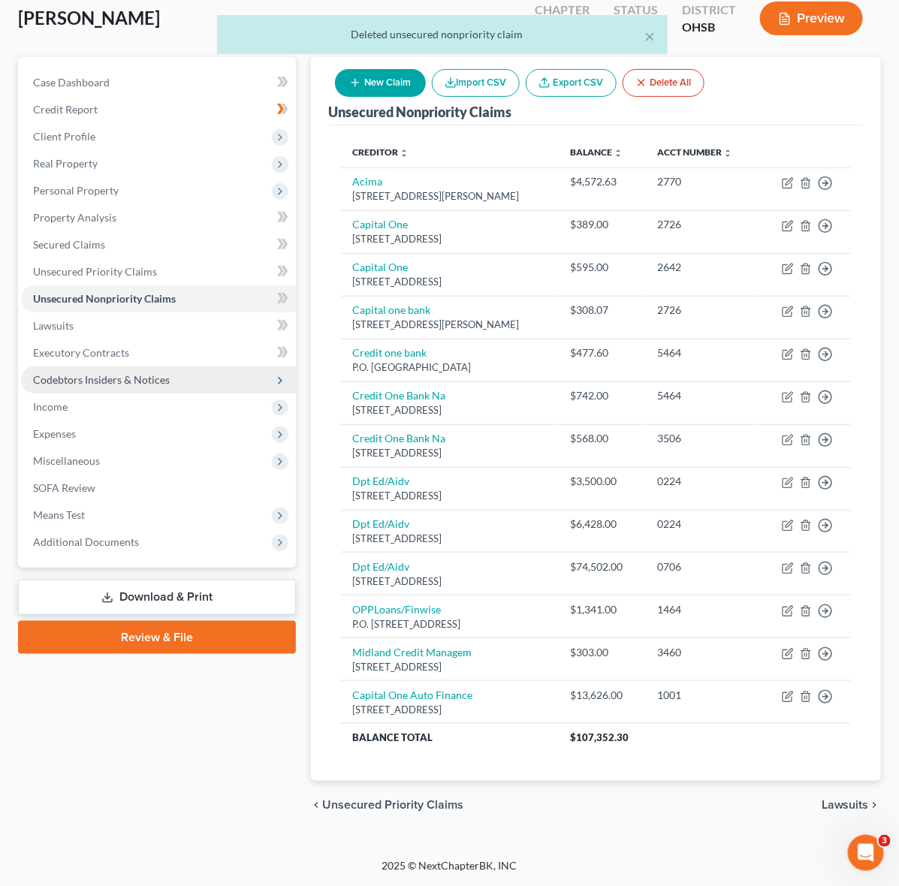
scroll to position [116, 0]
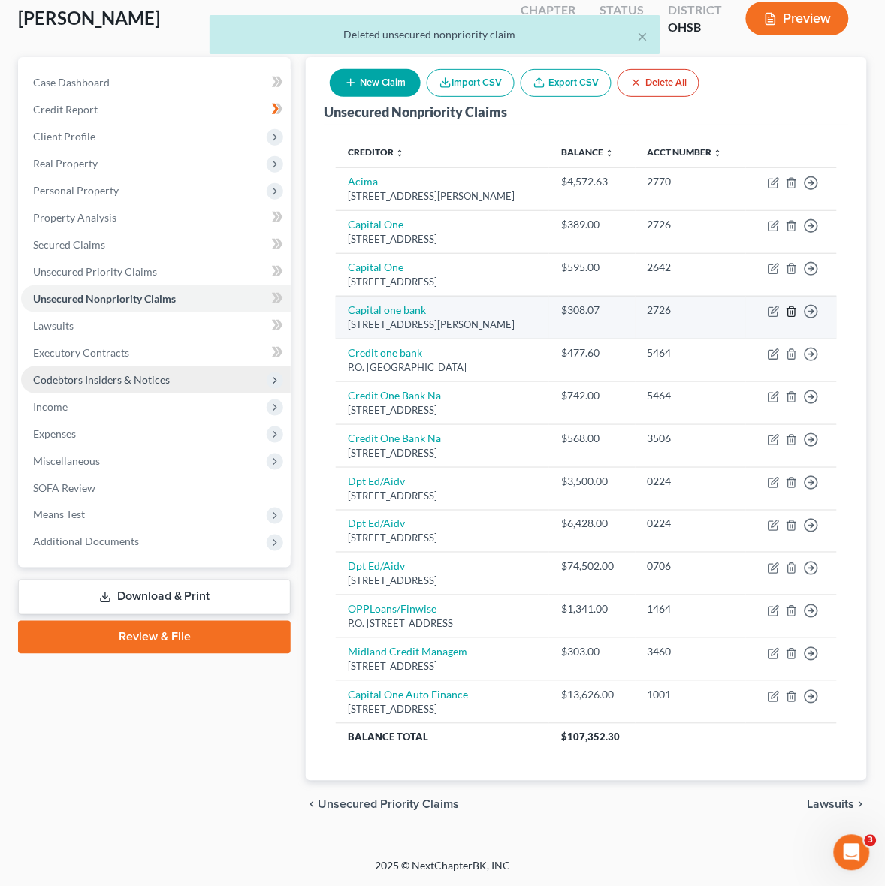
click at [792, 309] on icon "button" at bounding box center [792, 312] width 12 height 12
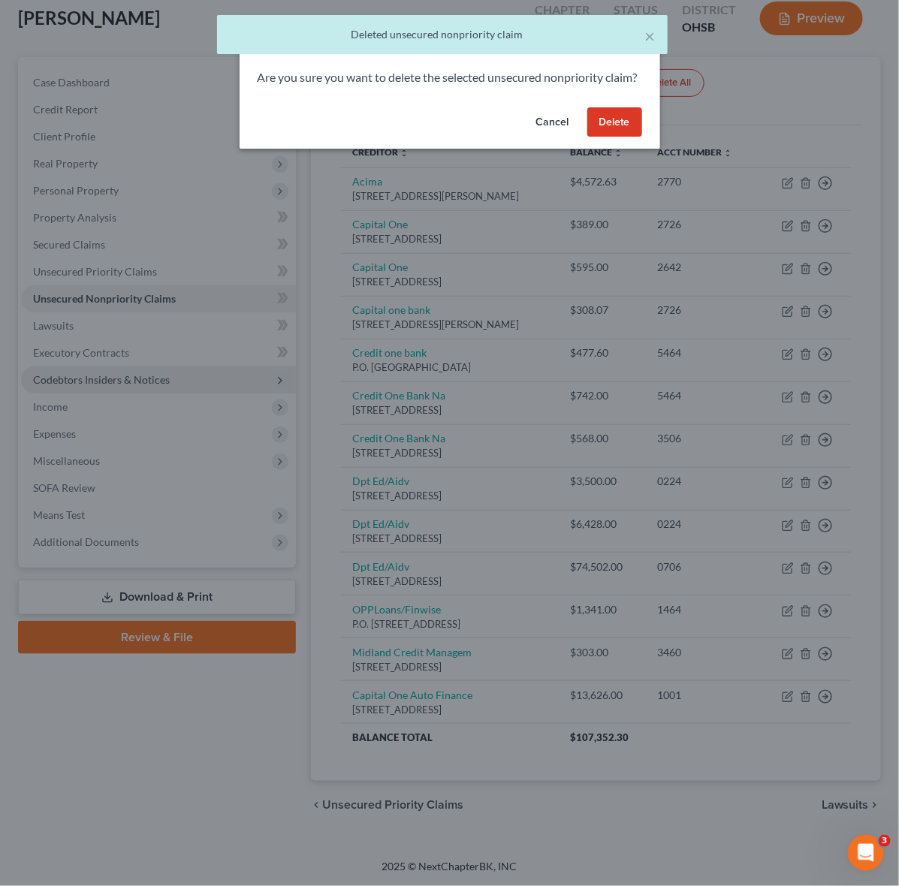
click at [611, 137] on button "Delete" at bounding box center [614, 122] width 55 height 30
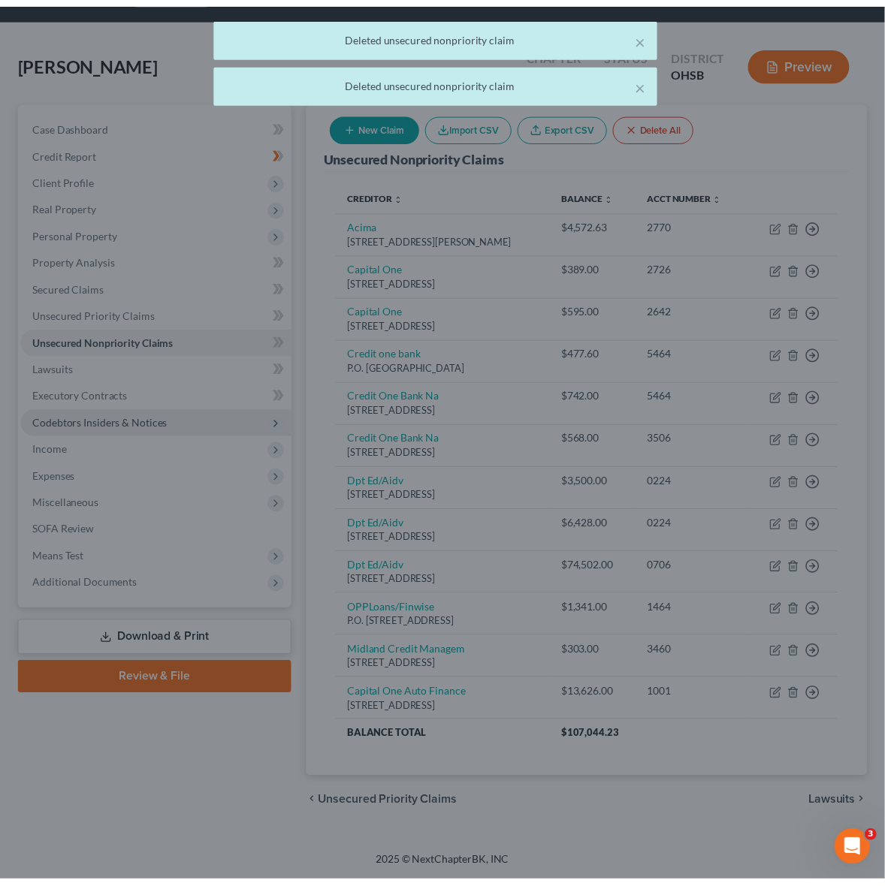
scroll to position [74, 0]
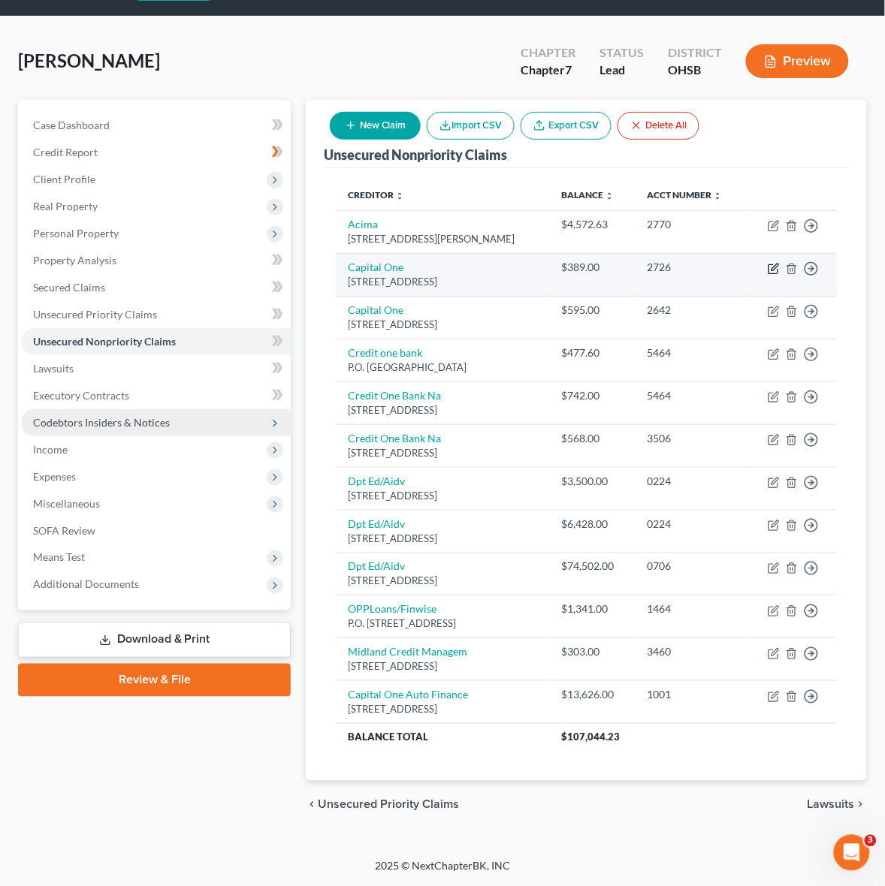
click at [774, 268] on icon "button" at bounding box center [774, 269] width 12 height 12
select select "46"
select select "2"
select select "0"
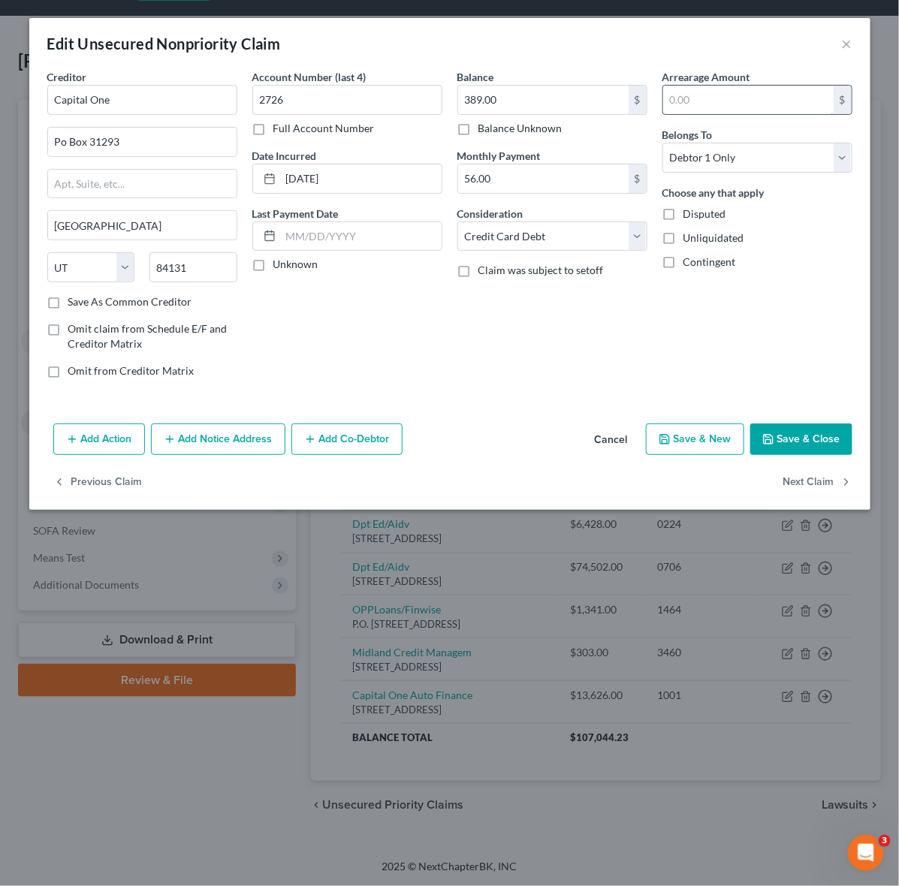
click at [711, 107] on input "text" at bounding box center [748, 100] width 170 height 29
type input "25"
click at [816, 437] on button "Save & Close" at bounding box center [801, 440] width 102 height 32
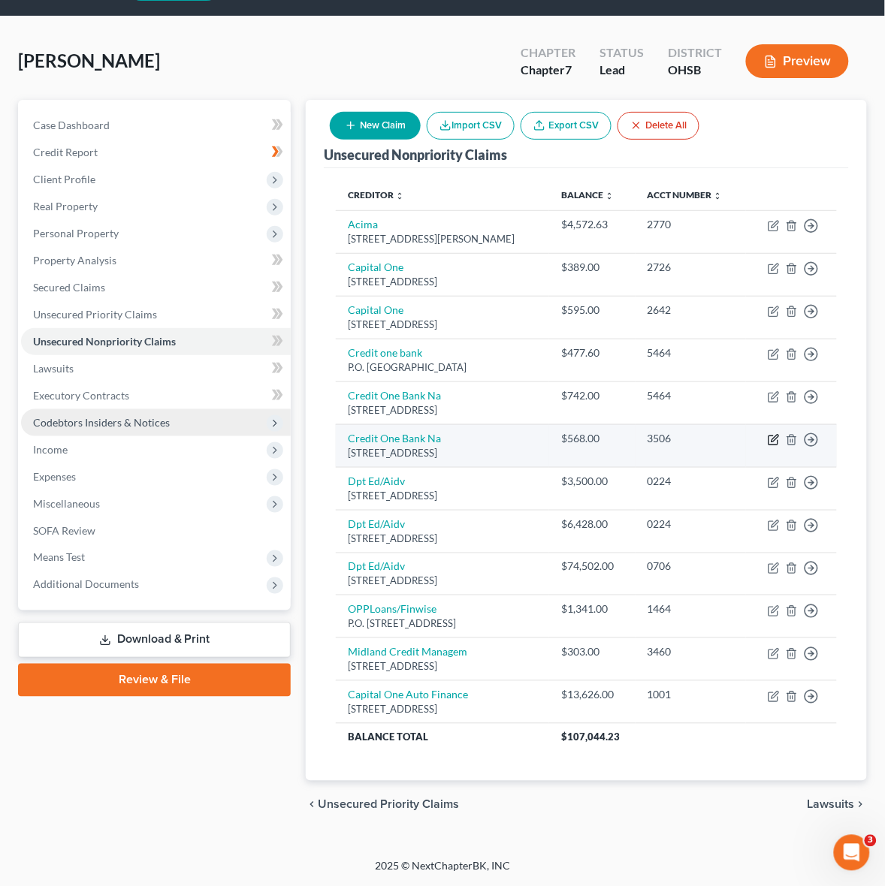
click at [772, 437] on icon "button" at bounding box center [774, 438] width 7 height 7
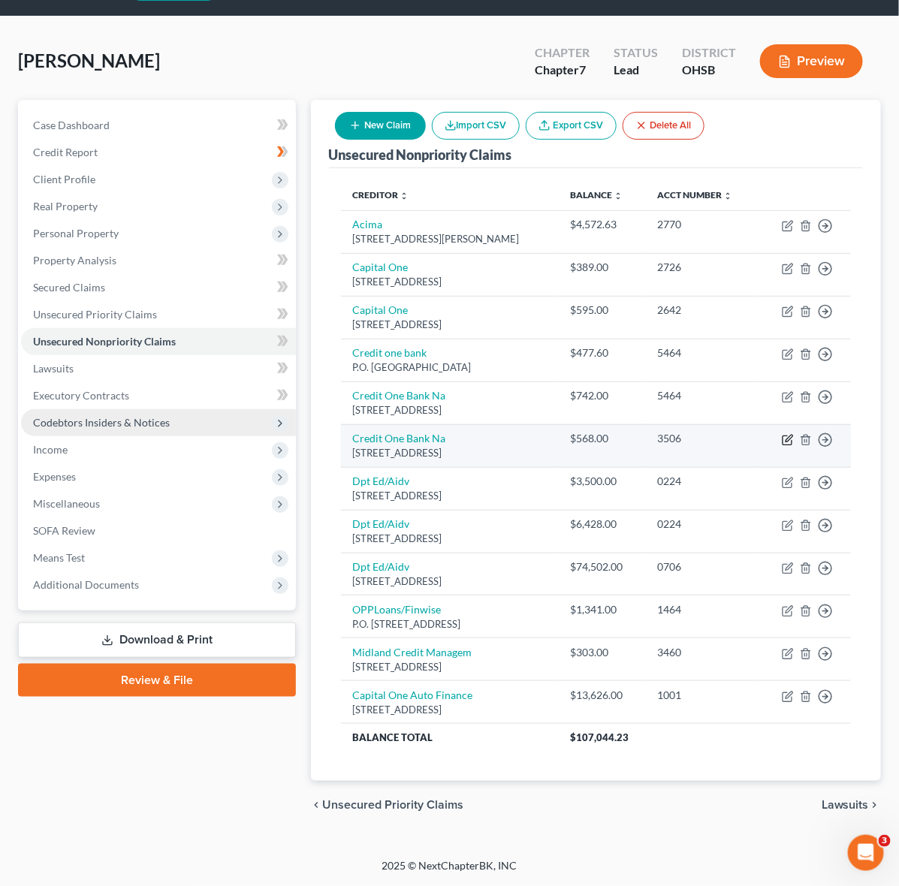
select select "31"
select select "2"
select select "0"
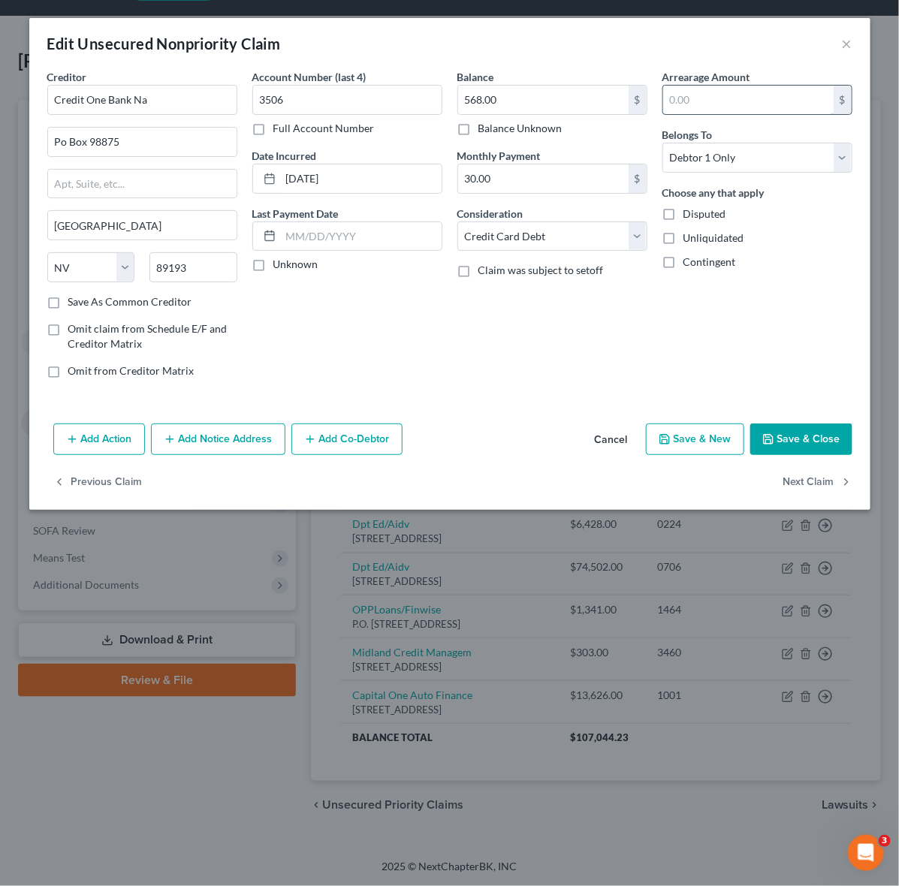
click at [698, 107] on input "text" at bounding box center [748, 100] width 170 height 29
click at [792, 440] on button "Save & Close" at bounding box center [801, 440] width 102 height 32
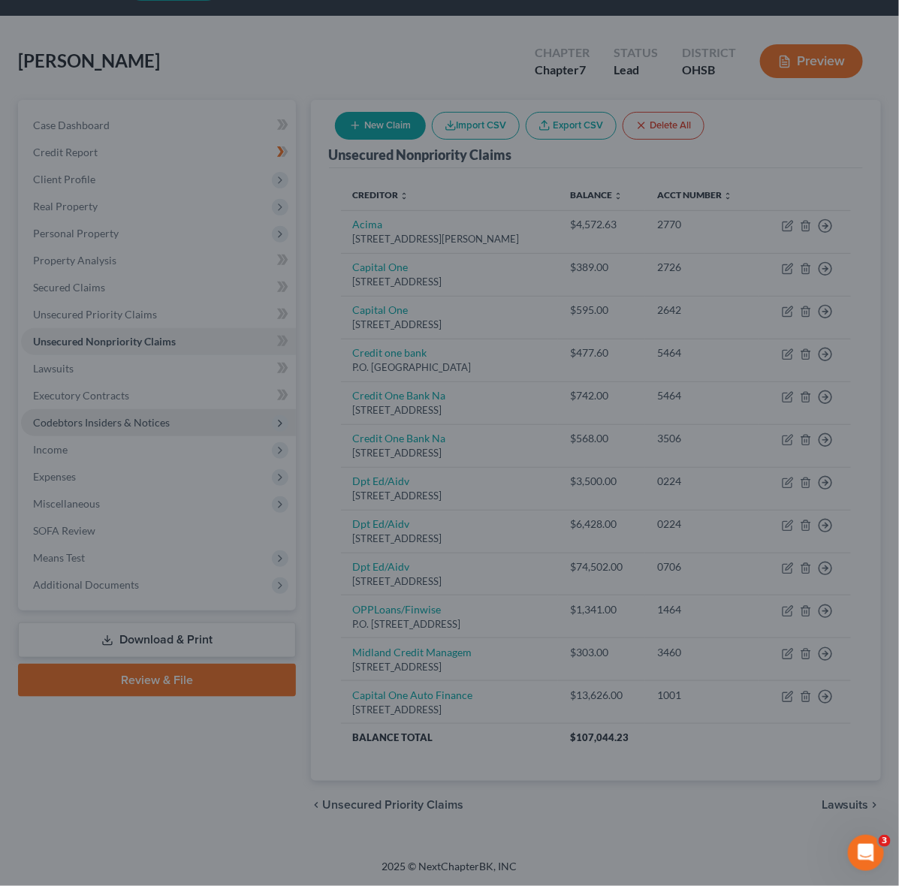
type input "90.00"
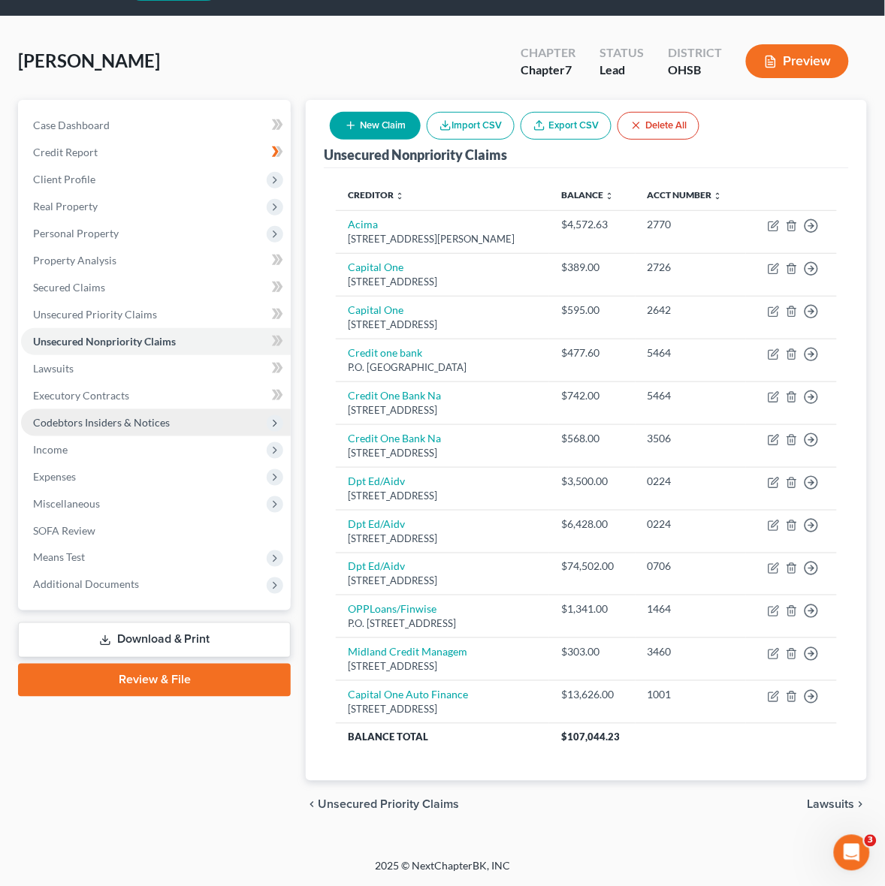
click at [360, 112] on button "New Claim" at bounding box center [375, 126] width 91 height 28
select select "0"
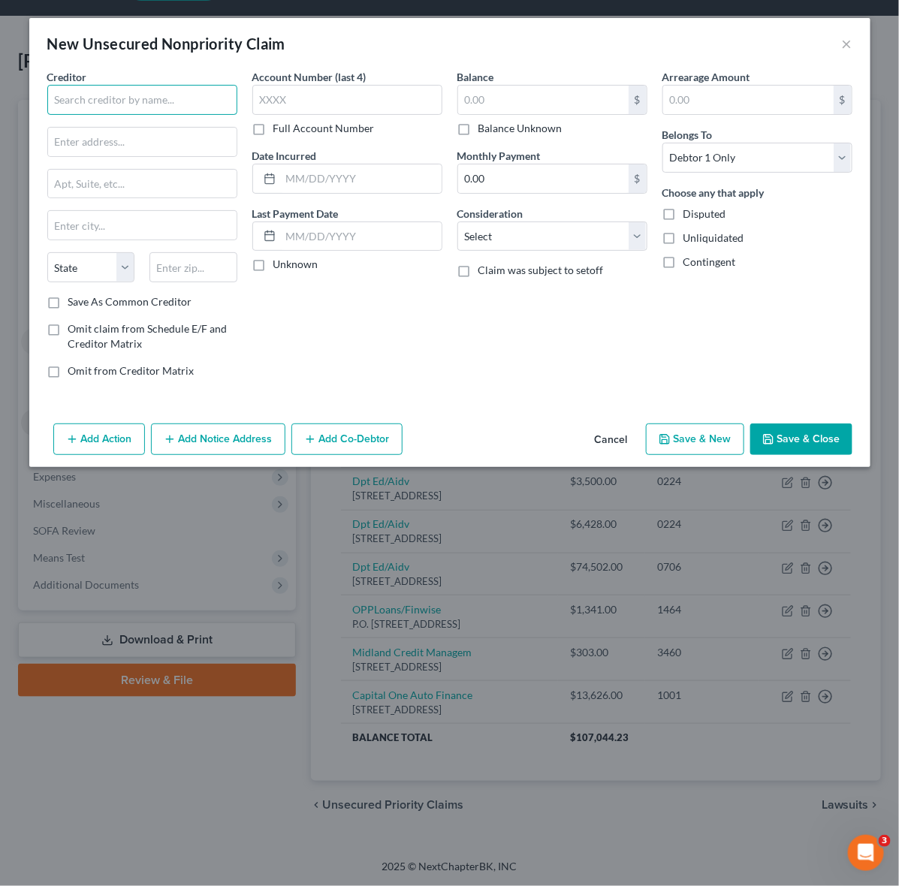
click at [193, 95] on input "text" at bounding box center [142, 100] width 190 height 30
drag, startPoint x: 204, startPoint y: 98, endPoint x: 27, endPoint y: 86, distance: 177.6
click at [28, 86] on div "New Unsecured Nonpriority Claim × Creditor * Exeter Finance LLC State AL AK AR …" at bounding box center [449, 443] width 899 height 886
type input "Exeter Finance LLC"
click at [104, 155] on input "text" at bounding box center [142, 142] width 189 height 29
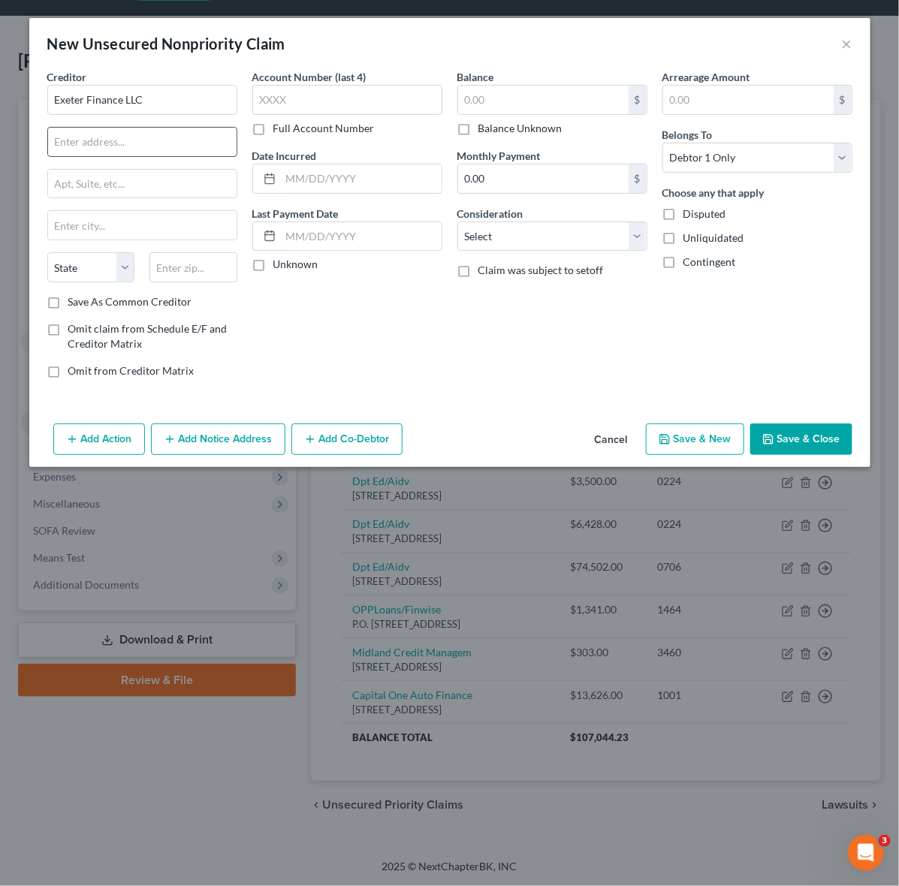
paste input "PO Box 166097 - Irving, TX 75016"
drag, startPoint x: 227, startPoint y: 140, endPoint x: 128, endPoint y: 145, distance: 98.5
click at [128, 145] on input "PO Box 166097 - Irving, TX 75016" at bounding box center [142, 142] width 189 height 29
type input "PO Box 166097"
click at [113, 223] on input "text" at bounding box center [142, 225] width 189 height 29
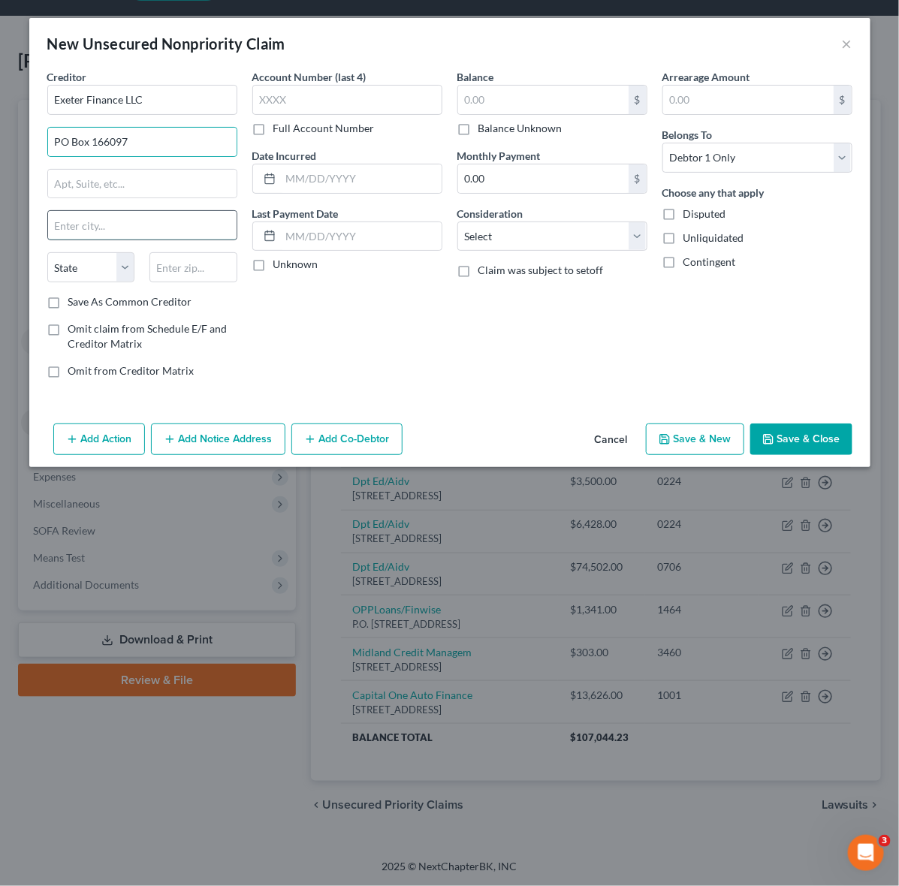
paste input "- Irving, TX 75016"
drag, startPoint x: 176, startPoint y: 226, endPoint x: 110, endPoint y: 225, distance: 66.1
click at [110, 225] on input "- Irving, TX 75016" at bounding box center [142, 225] width 189 height 29
type input "- Irving, TX 7"
click at [195, 271] on input "text" at bounding box center [193, 267] width 88 height 30
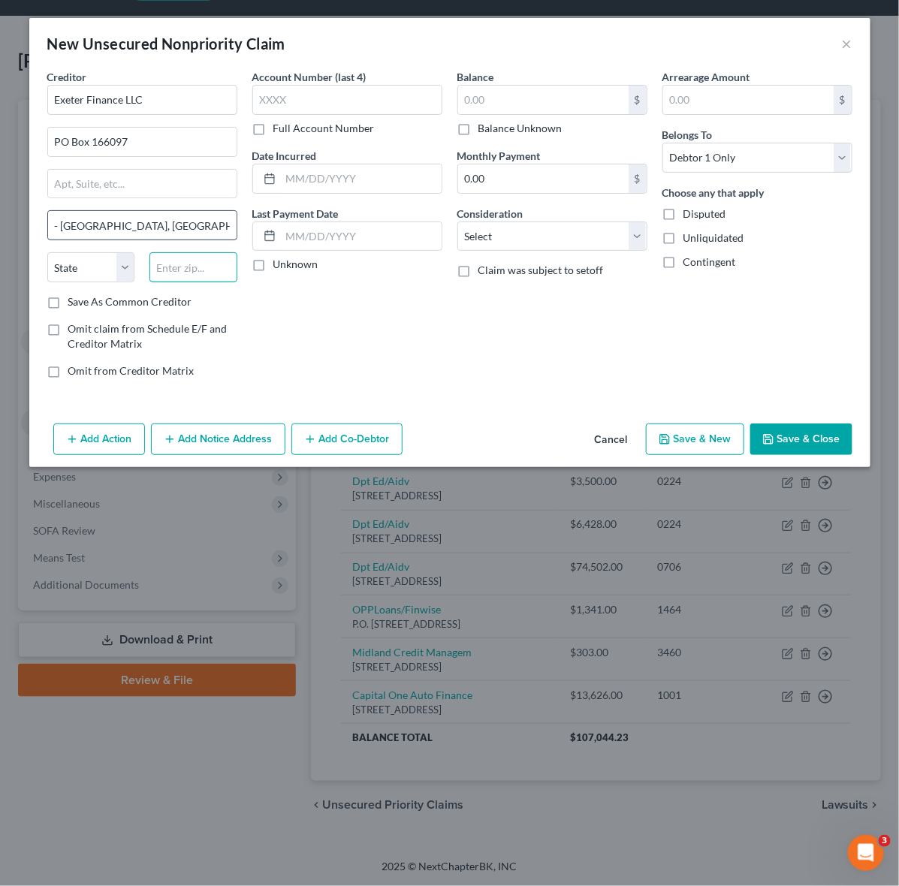
paste input "5016"
click at [155, 261] on input "5016" at bounding box center [193, 267] width 88 height 30
type input "75016"
type input "Irving"
select select "45"
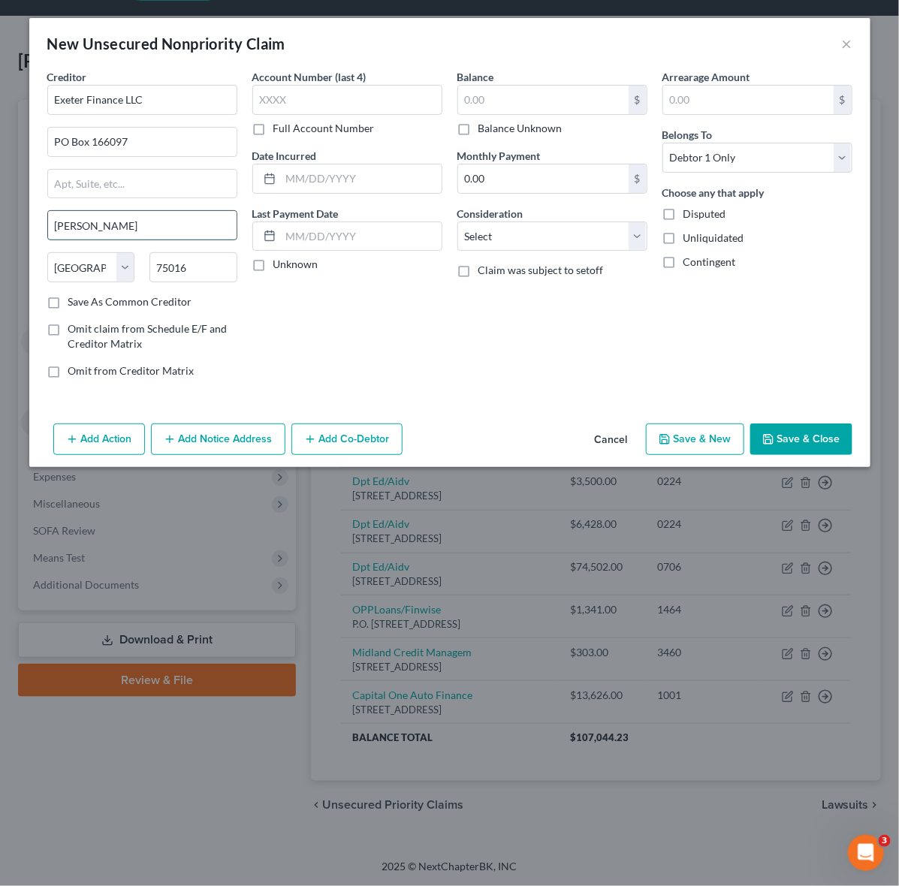
drag, startPoint x: 133, startPoint y: 224, endPoint x: 96, endPoint y: 237, distance: 39.2
click at [95, 233] on input "Irving" at bounding box center [142, 225] width 189 height 29
type input "Irving"
click at [155, 195] on input "text" at bounding box center [142, 184] width 189 height 29
click at [384, 321] on div "Account Number (last 4) Full Account Number Date Incurred Last Payment Date Unk…" at bounding box center [347, 229] width 205 height 321
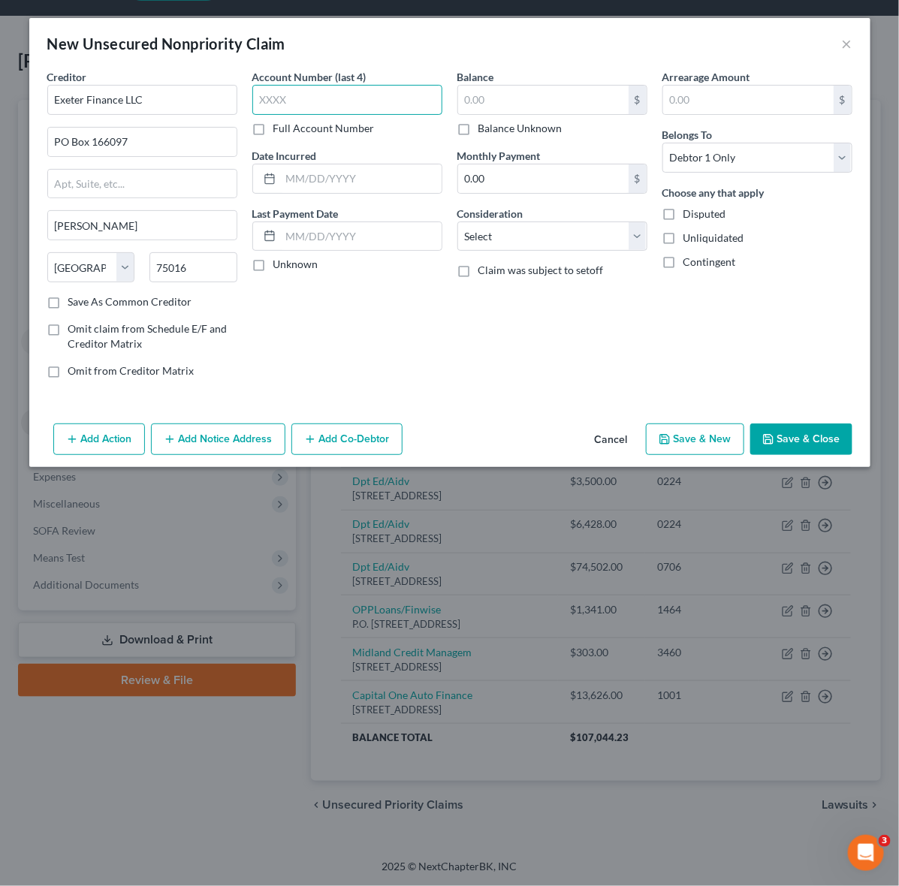
click at [309, 96] on input "text" at bounding box center [347, 100] width 190 height 30
type input "1001"
click at [327, 170] on input "text" at bounding box center [361, 178] width 161 height 29
type input "03/12/2018"
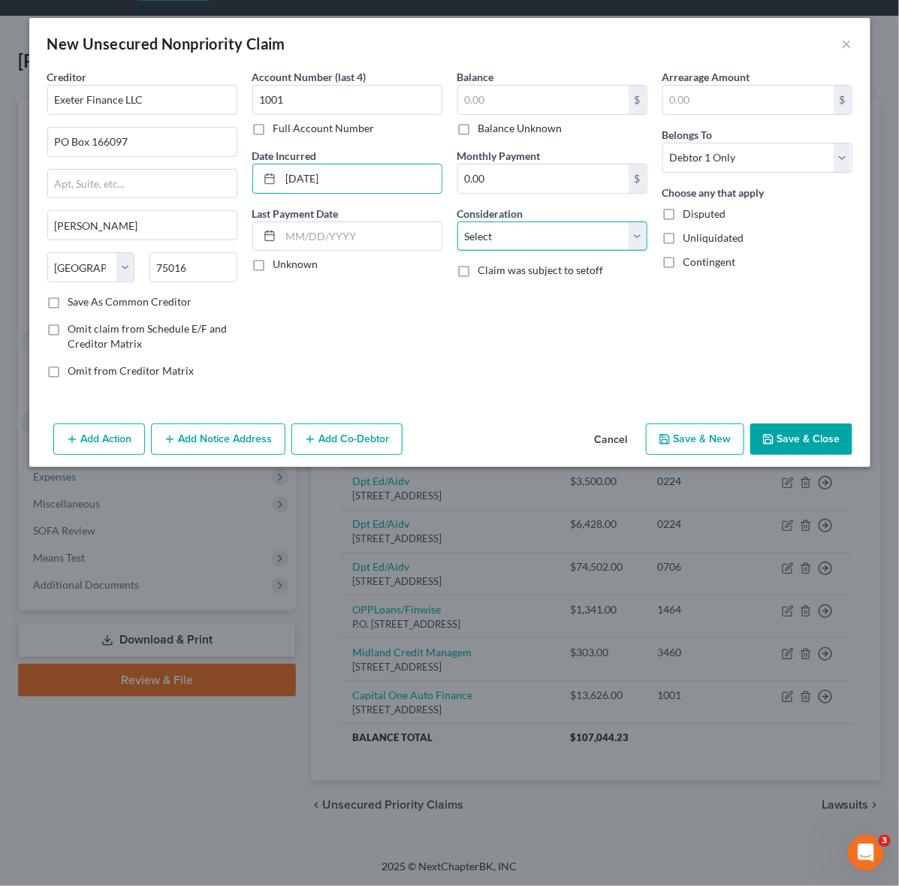
click at [617, 235] on select "Select Cable / Satellite Services Collection Agency Credit Card Debt Debt Couns…" at bounding box center [552, 237] width 190 height 30
select select "14"
click at [457, 222] on select "Select Cable / Satellite Services Collection Agency Credit Card Debt Debt Couns…" at bounding box center [552, 237] width 190 height 30
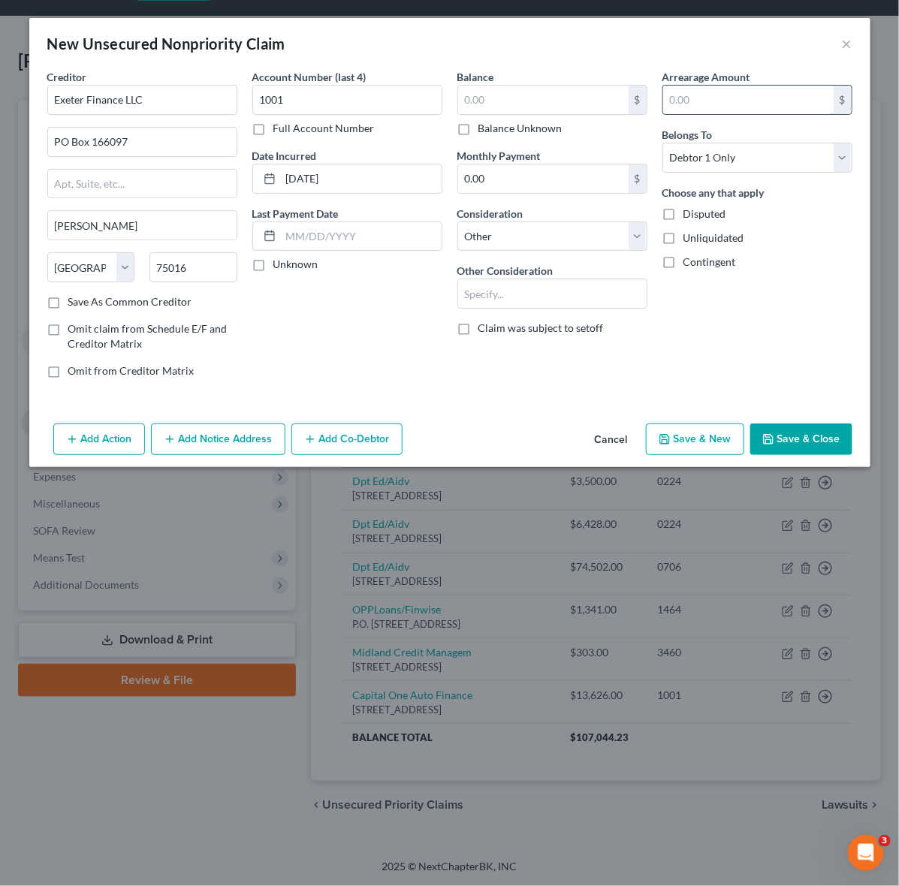
click at [722, 95] on input "text" at bounding box center [748, 100] width 170 height 29
type input "5,107"
click at [605, 95] on input "text" at bounding box center [543, 100] width 170 height 29
type input "5,107"
click at [795, 428] on button "Save & Close" at bounding box center [801, 440] width 102 height 32
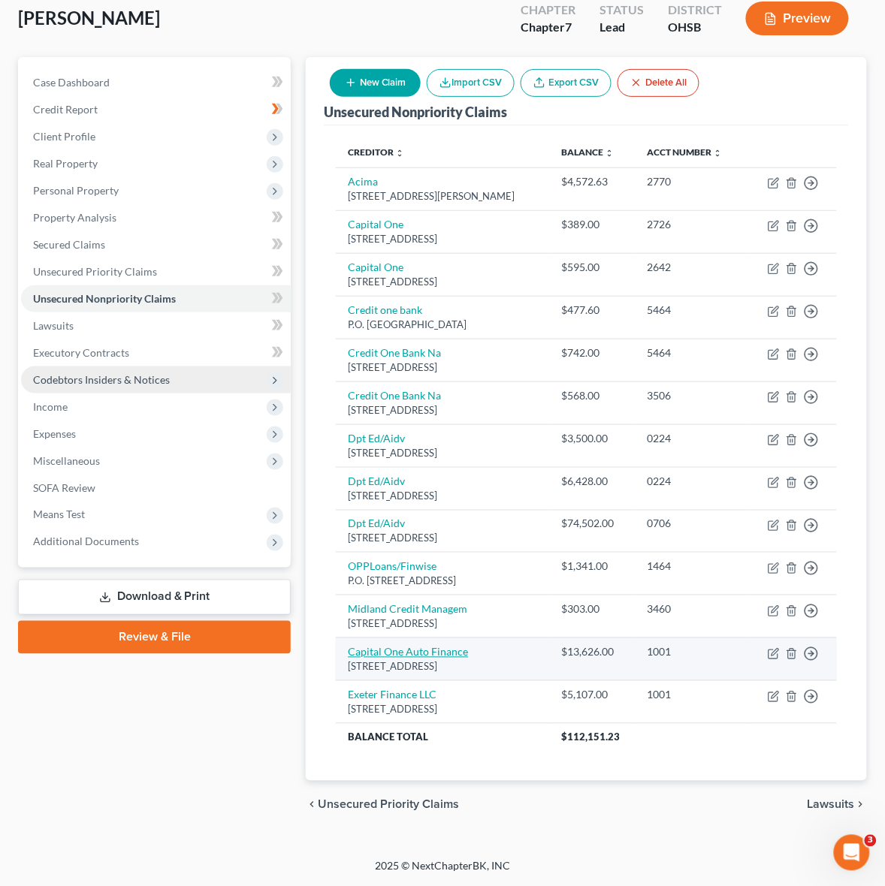
scroll to position [116, 0]
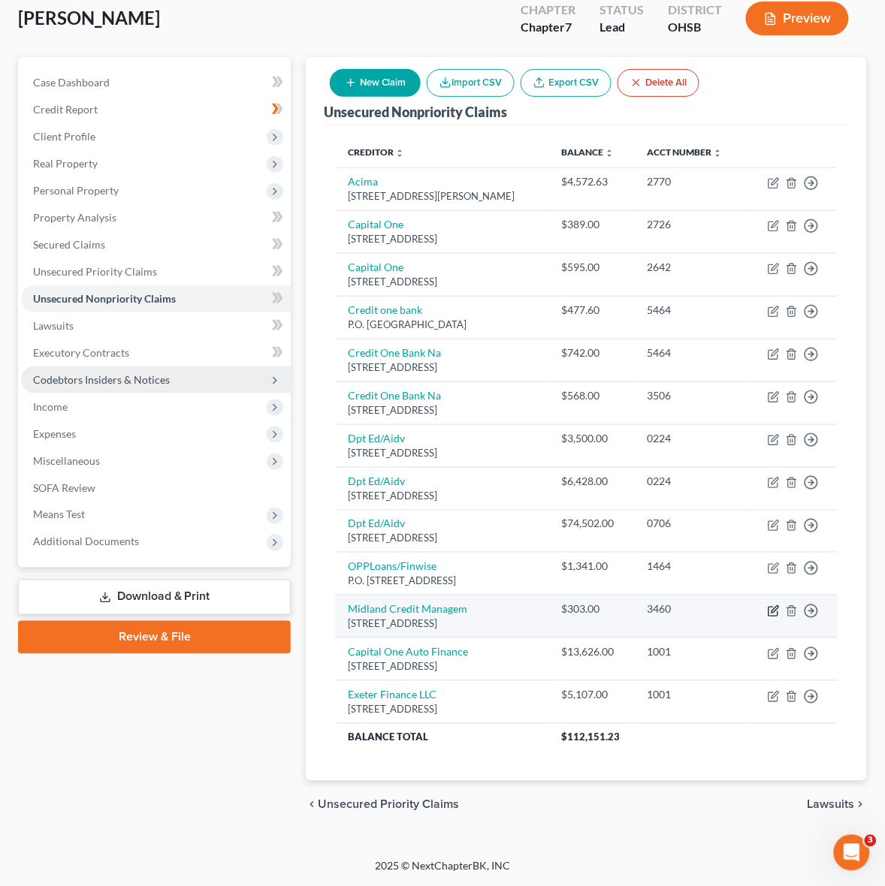
click at [771, 612] on icon "button" at bounding box center [774, 611] width 12 height 12
select select "23"
select select "0"
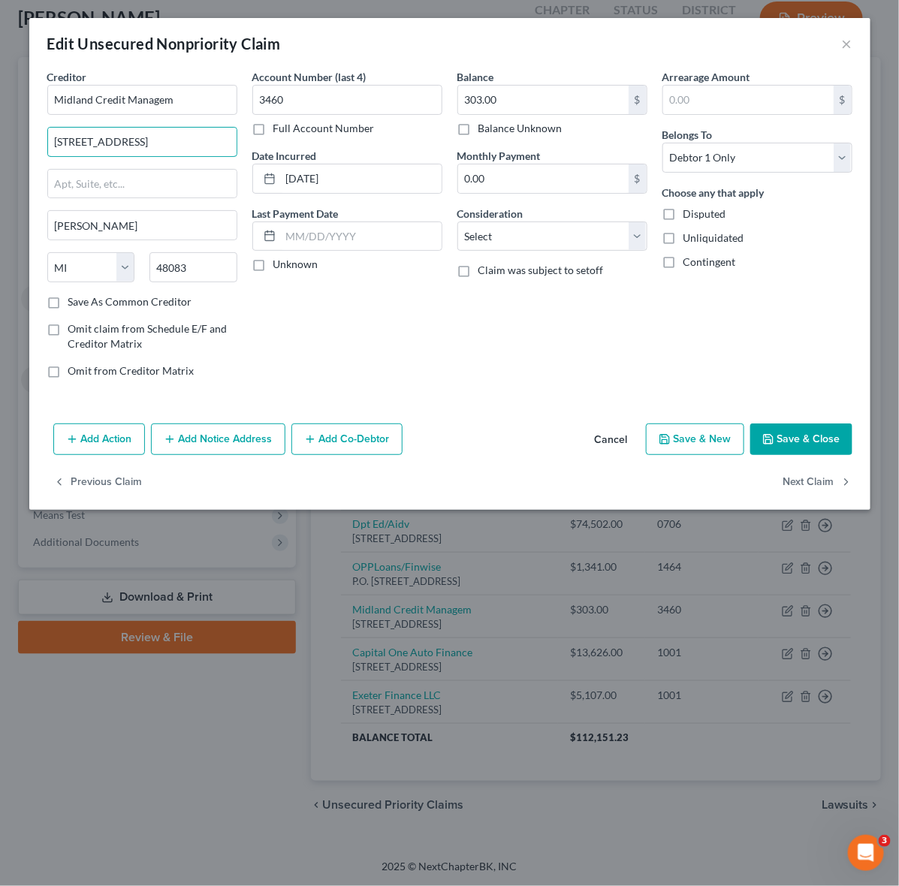
drag, startPoint x: 204, startPoint y: 143, endPoint x: 5, endPoint y: 141, distance: 198.3
click at [12, 141] on div "Edit Unsecured Nonpriority Claim × Creditor * Midland Credit Managem 320 E Big …" at bounding box center [449, 443] width 899 height 886
drag, startPoint x: 186, startPoint y: 96, endPoint x: -2, endPoint y: 95, distance: 187.8
click at [0, 95] on html "Home New Case Client Portal DebtorCC Shur Law Co LPA susanne@shurlaw.com My Acc…" at bounding box center [449, 399] width 899 height 973
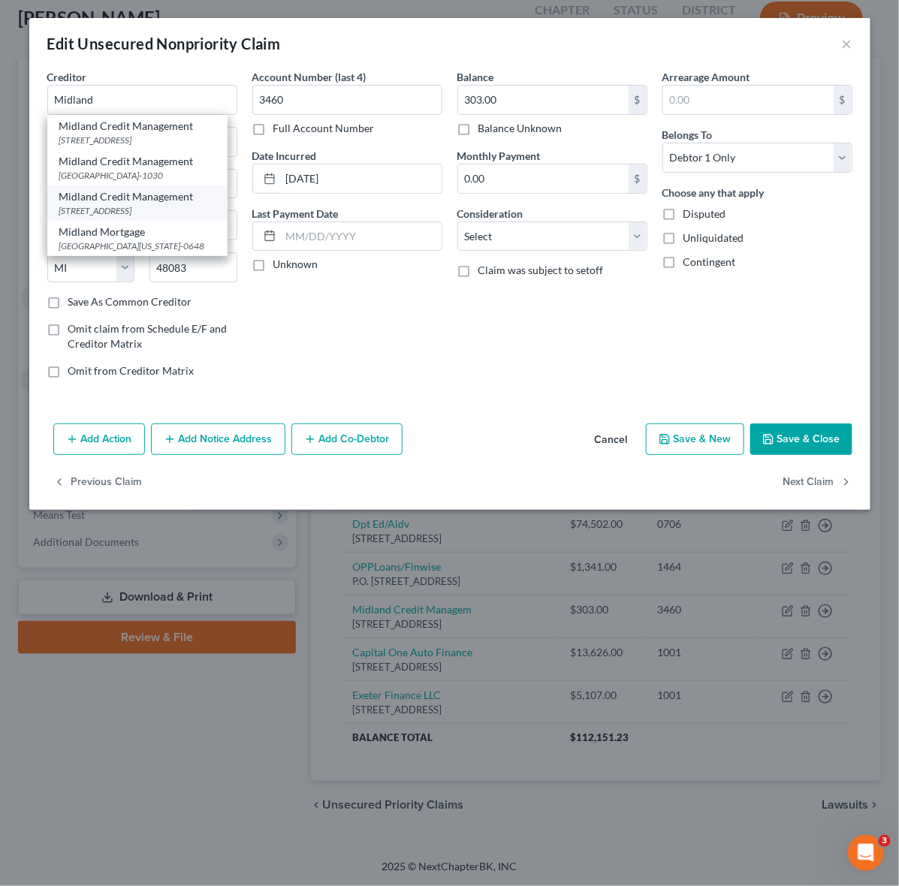
click at [161, 217] on div "350 Camino De La Reina Suite 100, San Diego, CA 92108" at bounding box center [137, 210] width 156 height 13
type input "Midland Credit Management"
type input "350 Camino De La Reina"
type input "Suite 100"
type input "San Diego"
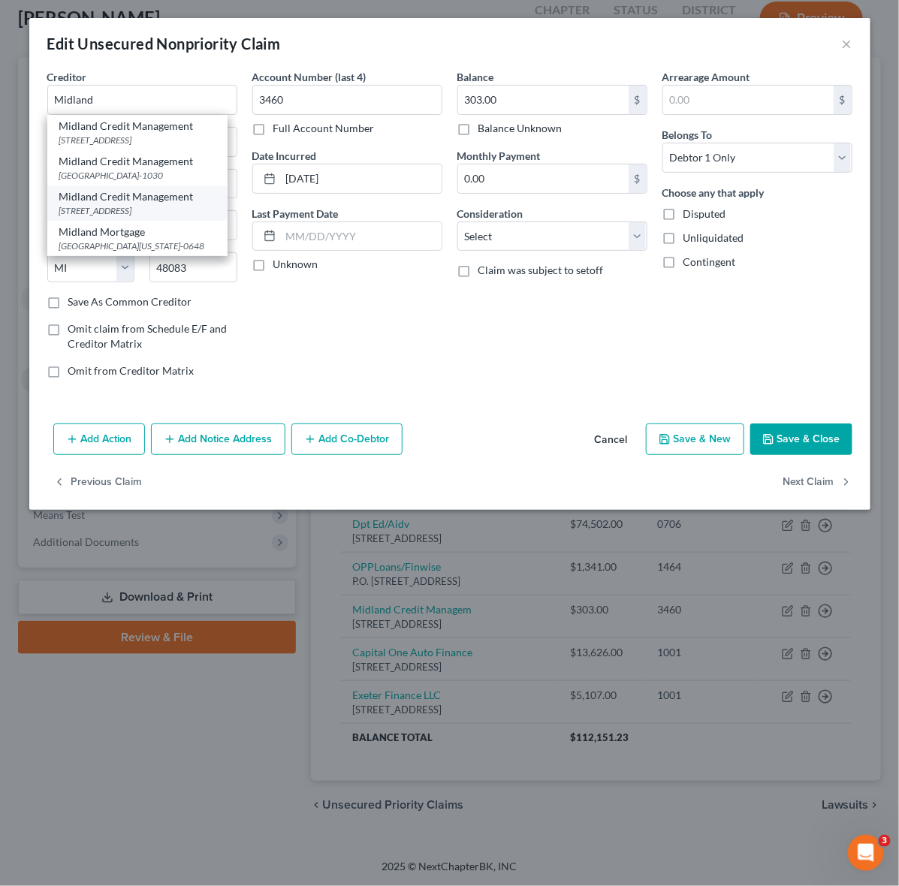
select select "4"
type input "92108"
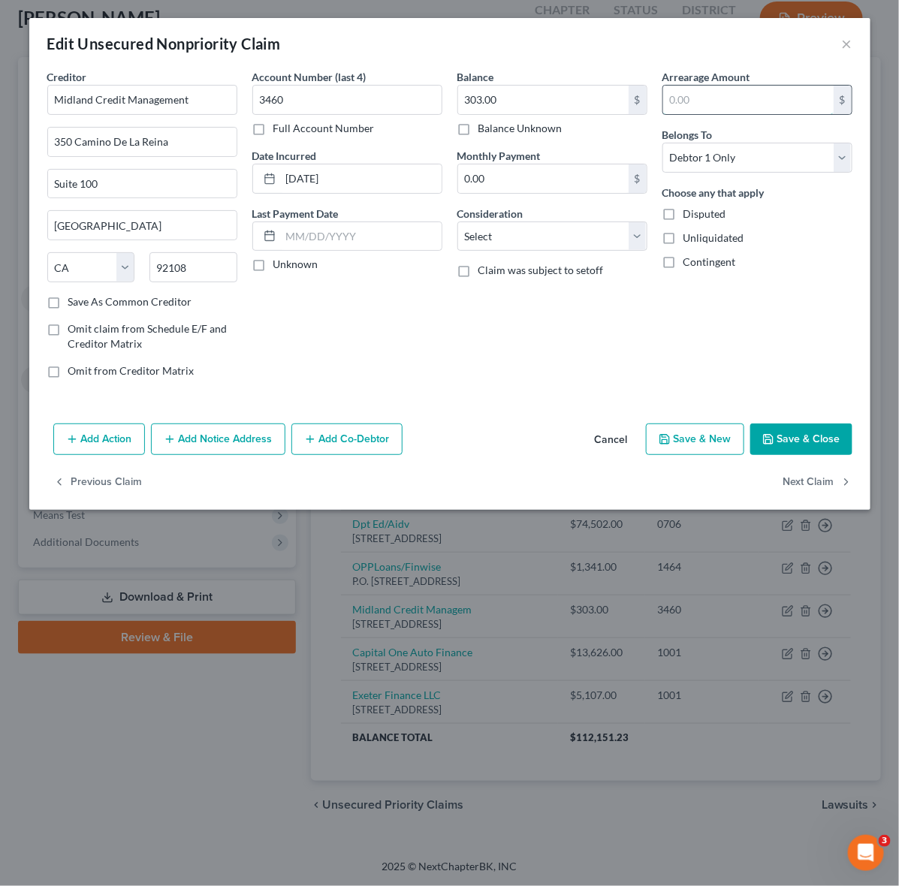
click at [710, 89] on input "text" at bounding box center [748, 100] width 170 height 29
type input "303"
click at [531, 237] on select "Select Cable / Satellite Services Collection Agency Credit Card Debt Debt Couns…" at bounding box center [552, 237] width 190 height 30
click at [457, 222] on select "Select Cable / Satellite Services Collection Agency Credit Card Debt Debt Couns…" at bounding box center [552, 237] width 190 height 30
click at [636, 234] on select "Select Cable / Satellite Services Collection Agency Credit Card Debt Debt Couns…" at bounding box center [552, 237] width 190 height 30
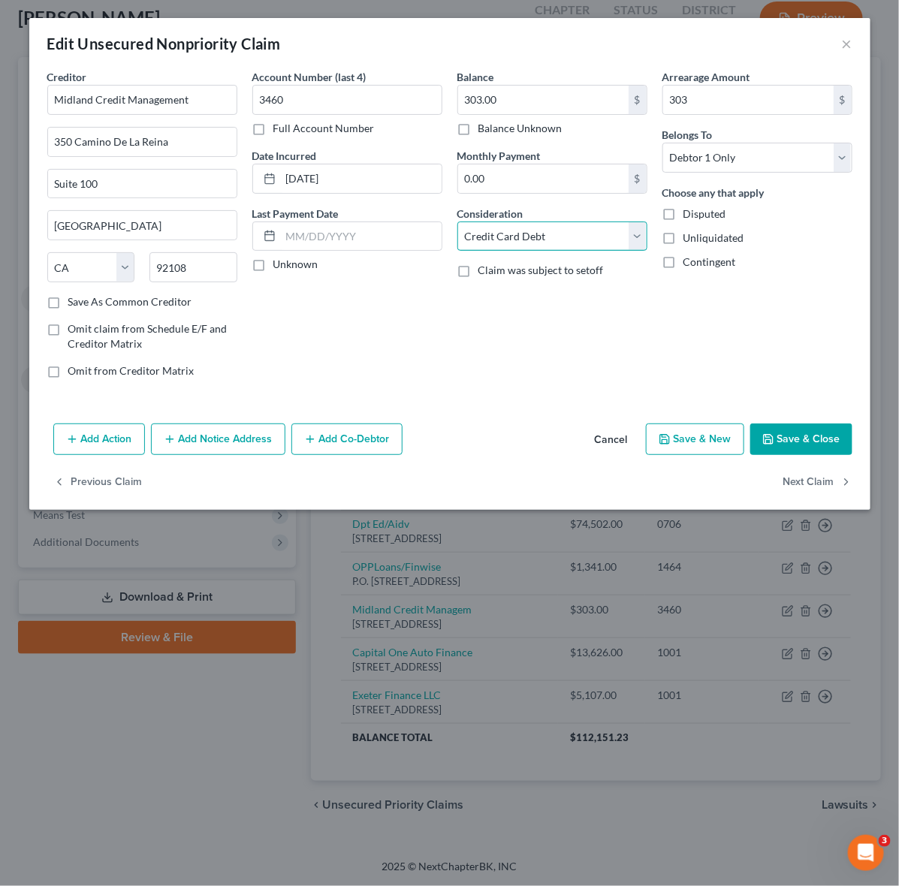
select select "1"
click at [457, 222] on select "Select Cable / Satellite Services Collection Agency Credit Card Debt Debt Couns…" at bounding box center [552, 237] width 190 height 30
click at [809, 433] on button "Save & Close" at bounding box center [801, 440] width 102 height 32
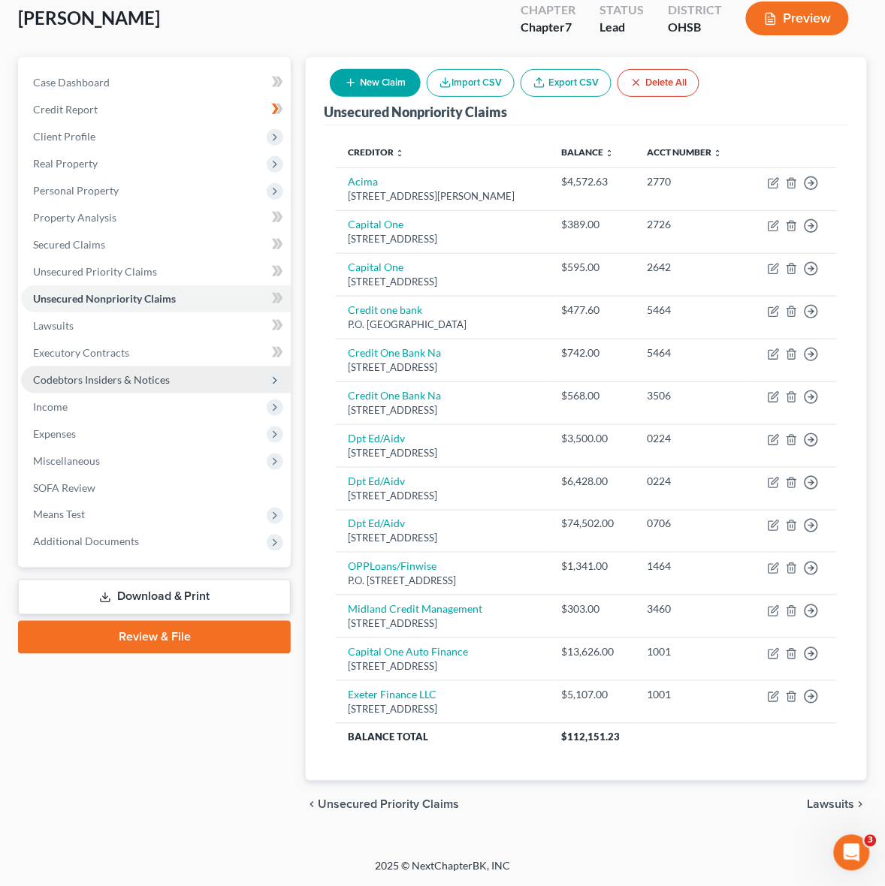
click at [765, 57] on div "Unsecured Nonpriority Claims New Claim Import CSV Export CSV Delete All" at bounding box center [586, 91] width 525 height 68
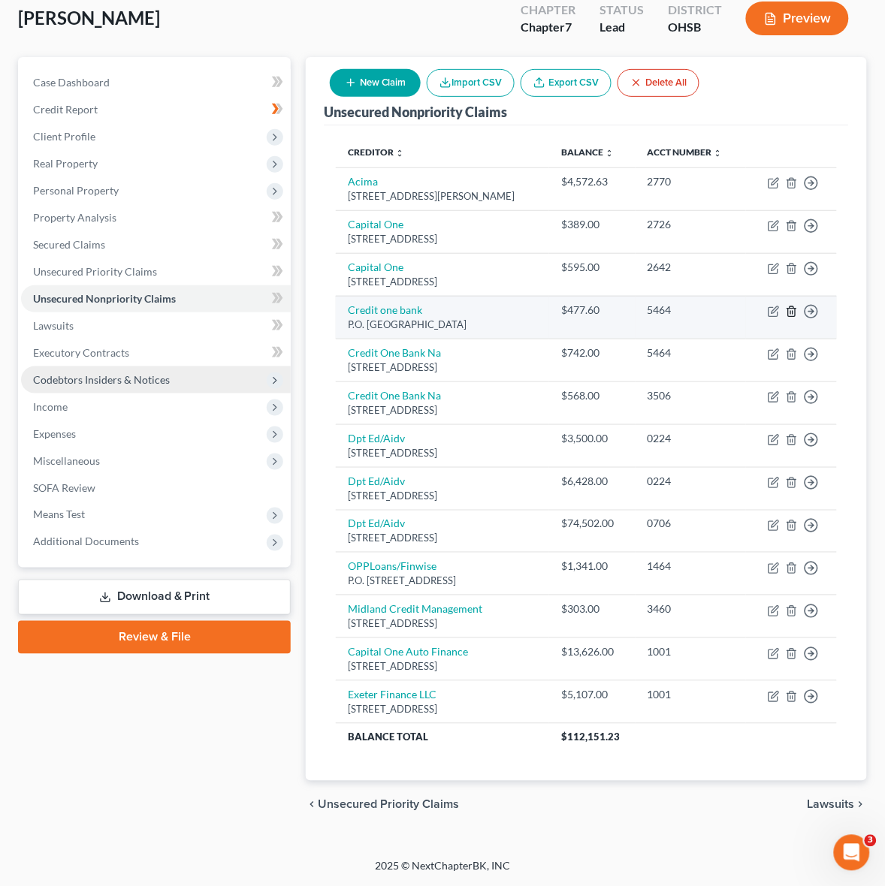
click at [795, 312] on icon "button" at bounding box center [791, 311] width 7 height 10
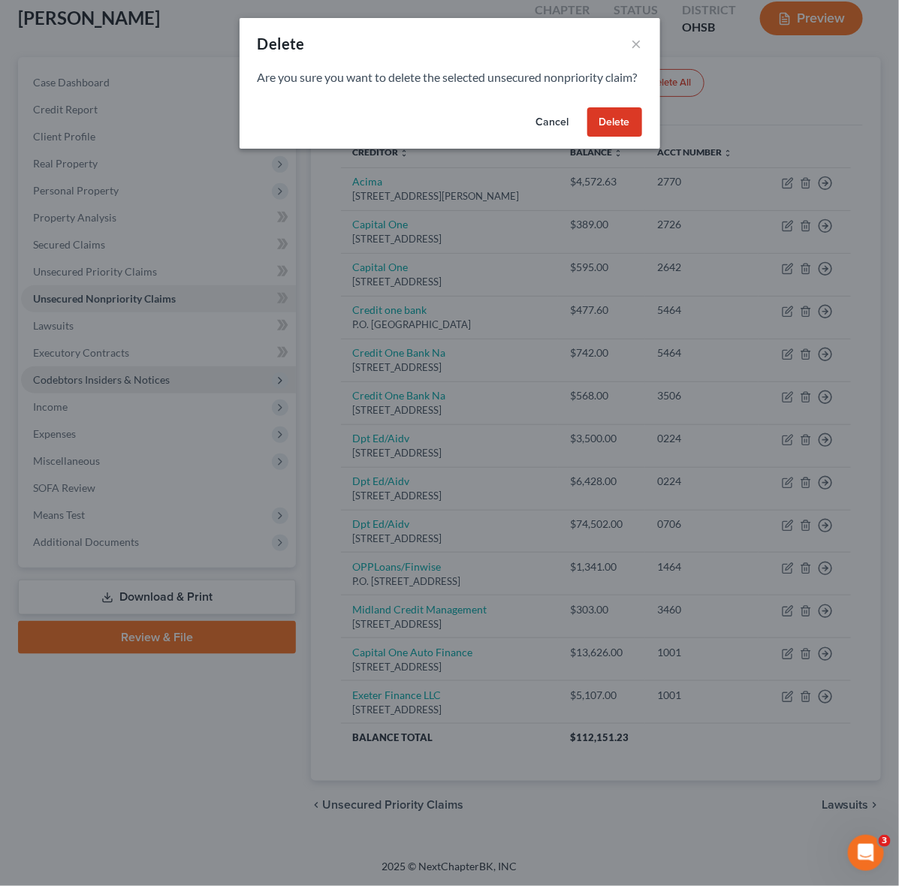
click at [594, 136] on button "Delete" at bounding box center [614, 122] width 55 height 30
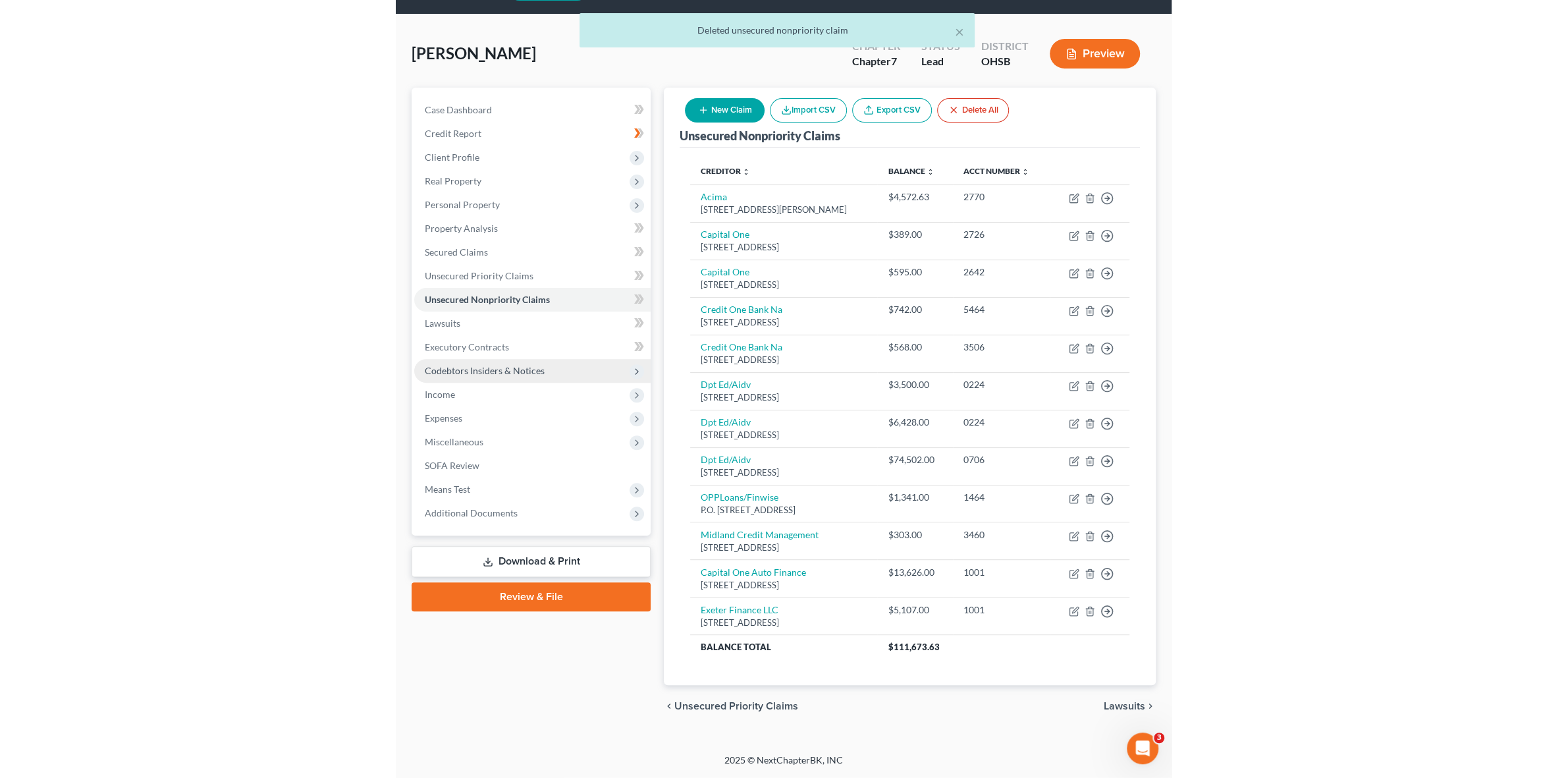
scroll to position [76, 0]
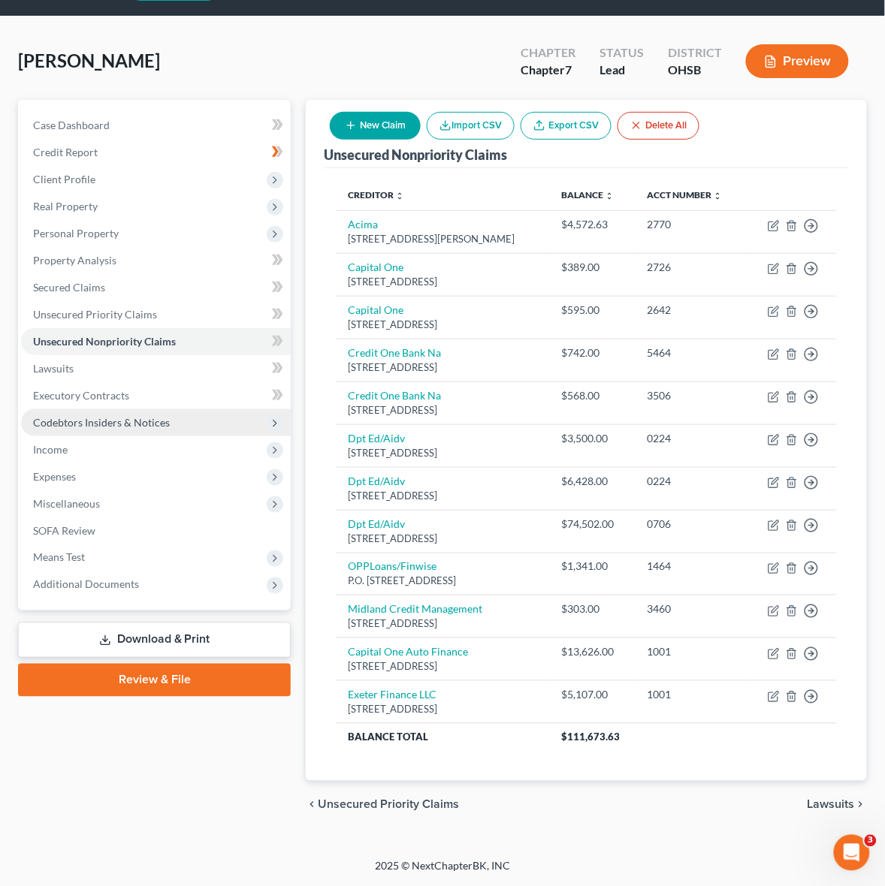
click at [362, 112] on button "New Claim" at bounding box center [375, 126] width 91 height 28
select select "0"
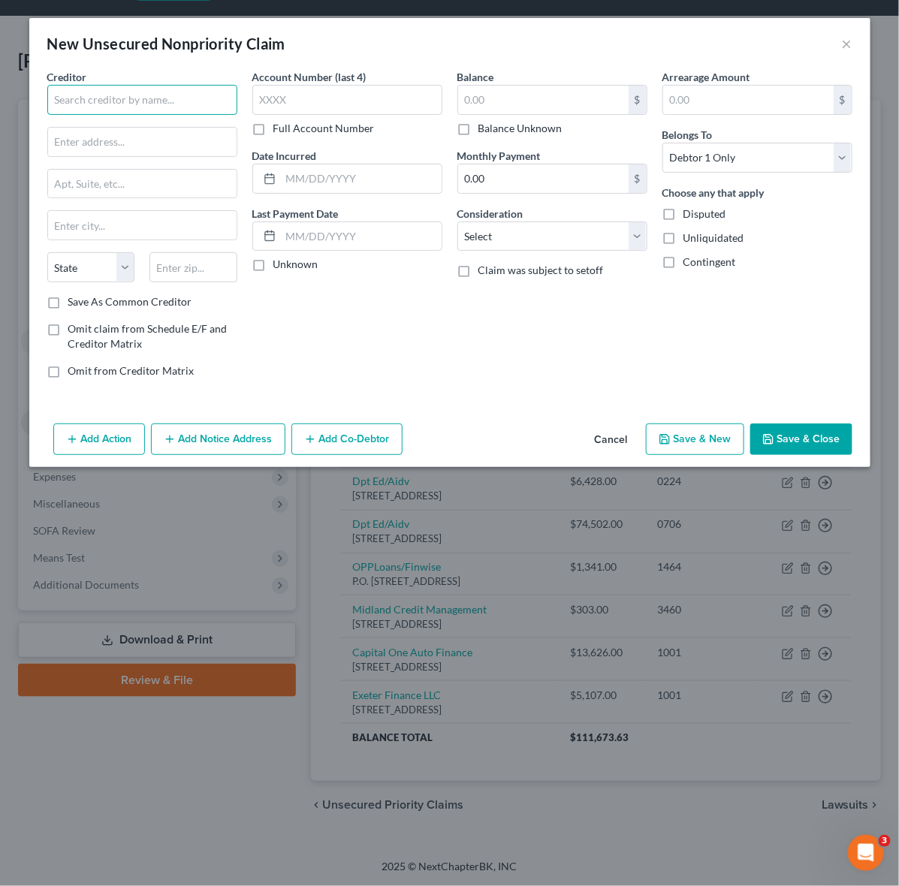
click at [134, 92] on input "text" at bounding box center [142, 100] width 190 height 30
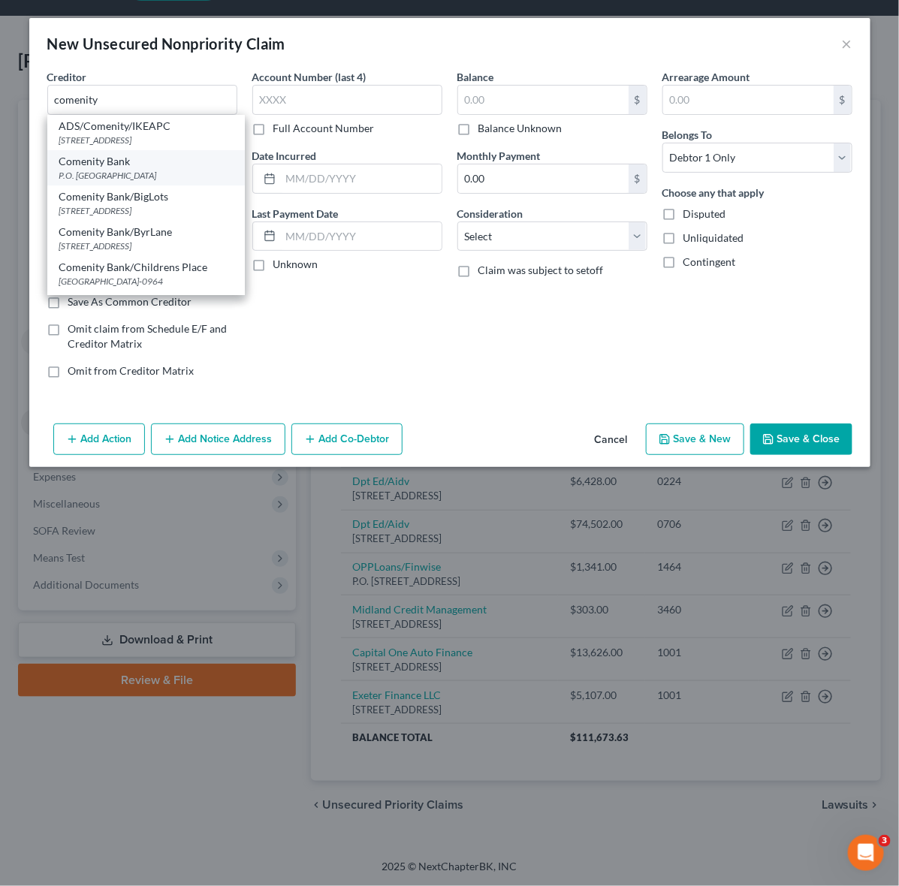
click at [182, 167] on div "Comenity Bank" at bounding box center [145, 161] width 173 height 15
type input "Comenity Bank"
type input "P.O. Box 182273"
type input "Columbus"
select select "36"
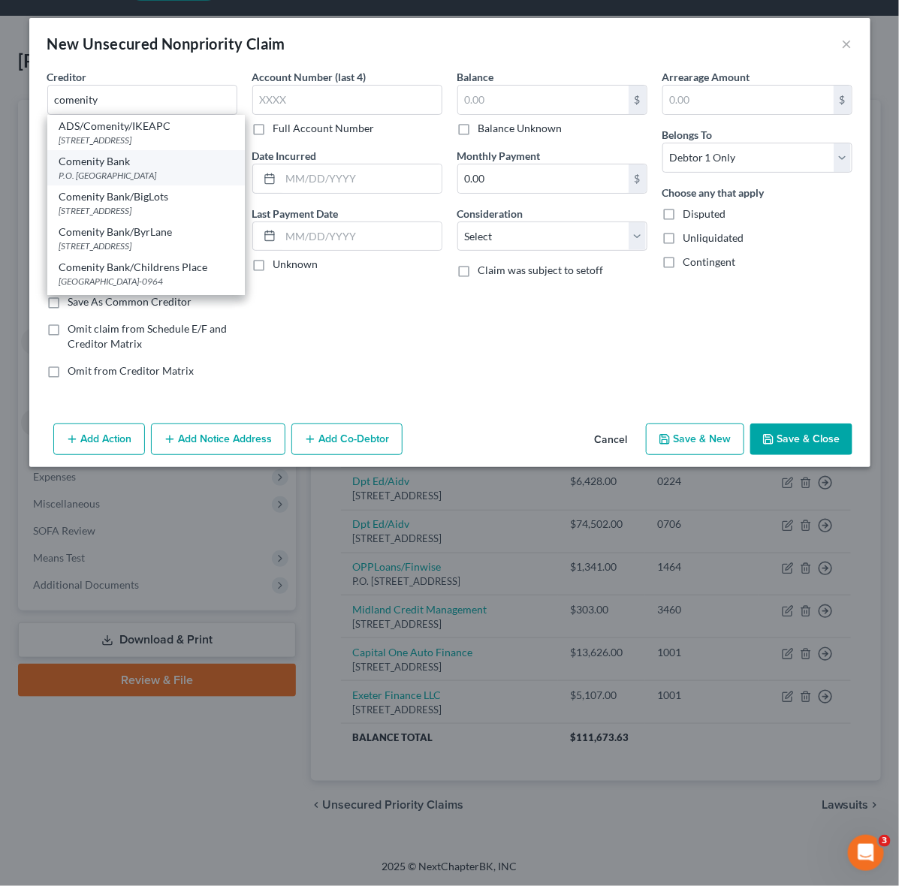
type input "43218"
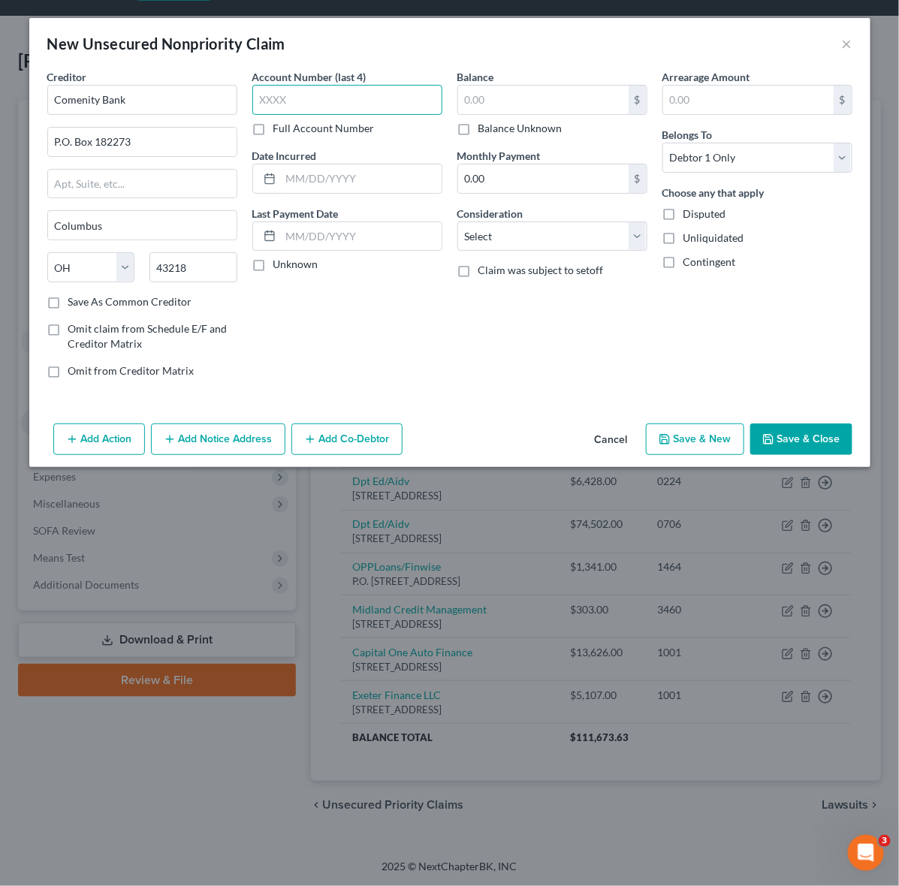
click at [325, 98] on input "text" at bounding box center [347, 100] width 190 height 30
type input "2725"
drag, startPoint x: 546, startPoint y: 113, endPoint x: 539, endPoint y: 109, distance: 8.1
click at [544, 113] on input "text" at bounding box center [543, 100] width 170 height 29
type input "420.00"
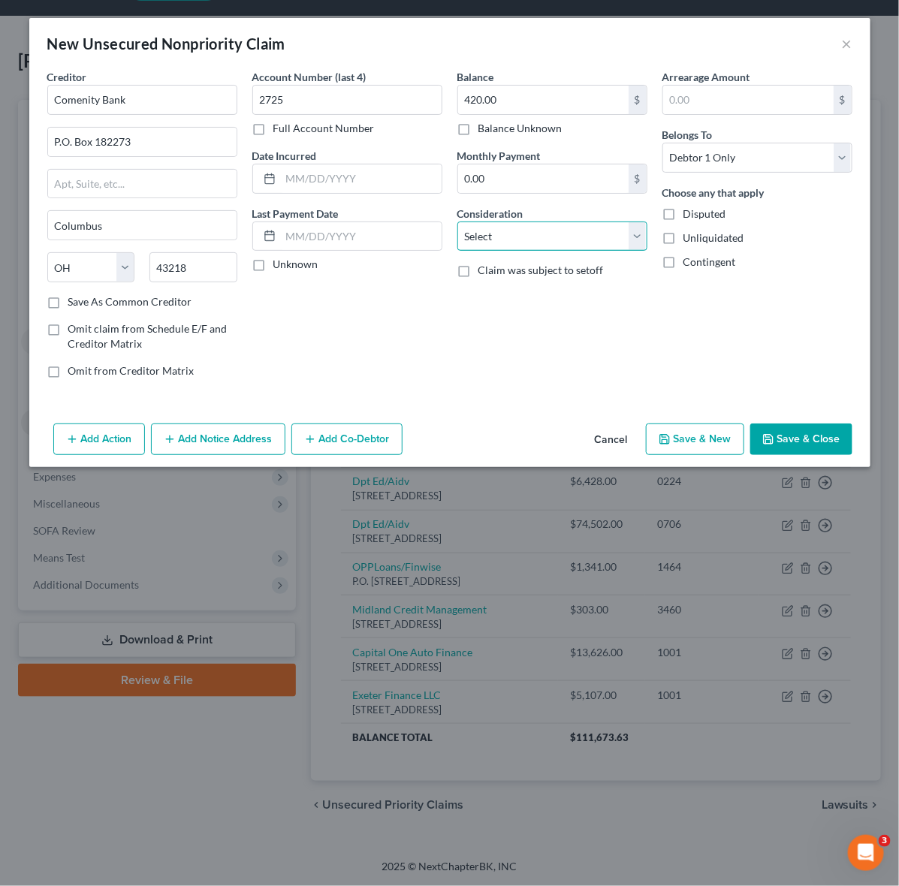
click at [620, 237] on select "Select Cable / Satellite Services Collection Agency Credit Card Debt Debt Couns…" at bounding box center [552, 237] width 190 height 30
select select "14"
click at [457, 222] on select "Select Cable / Satellite Services Collection Agency Credit Card Debt Debt Couns…" at bounding box center [552, 237] width 190 height 30
click at [404, 194] on div "Account Number (last 4) 2725 Full Account Number Date Incurred Last Payment Dat…" at bounding box center [347, 229] width 205 height 321
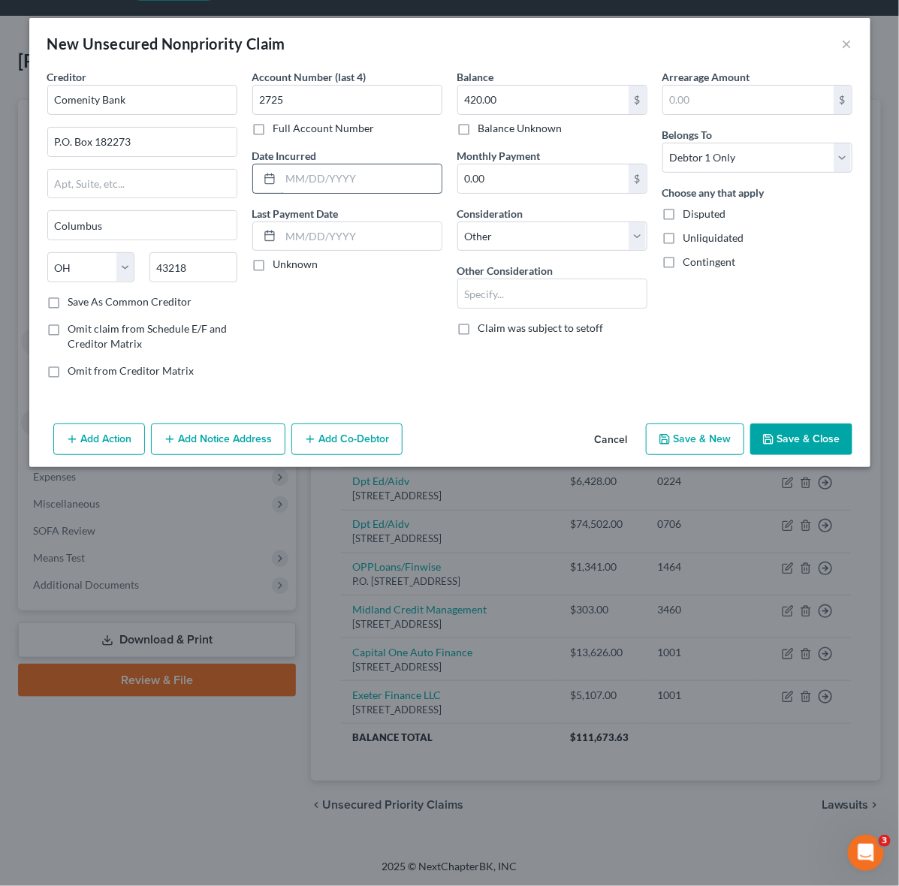
click at [391, 173] on input "text" at bounding box center [361, 178] width 161 height 29
drag, startPoint x: 339, startPoint y: 176, endPoint x: 348, endPoint y: 192, distance: 18.2
click at [335, 176] on input "07/17/20019" at bounding box center [361, 178] width 161 height 29
type input "07/17/2019"
click at [374, 306] on div "Account Number (last 4) 2725 Full Account Number Date Incurred 07/17/2019 Last …" at bounding box center [347, 229] width 205 height 321
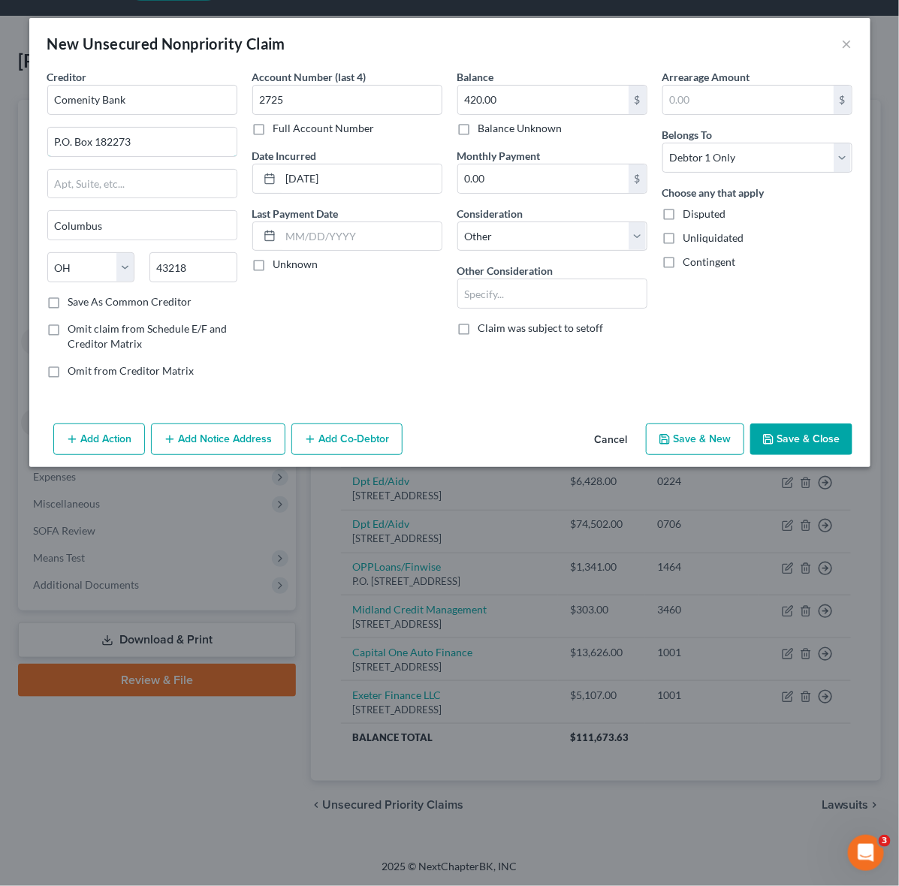
click at [0, 143] on html "Home New Case Client Portal DebtorCC Shur Law Co LPA susanne@shurlaw.com My Acc…" at bounding box center [449, 421] width 899 height 930
paste input "O Box 182125"
type input "PO Box 182125"
click at [792, 441] on button "Save & Close" at bounding box center [801, 440] width 102 height 32
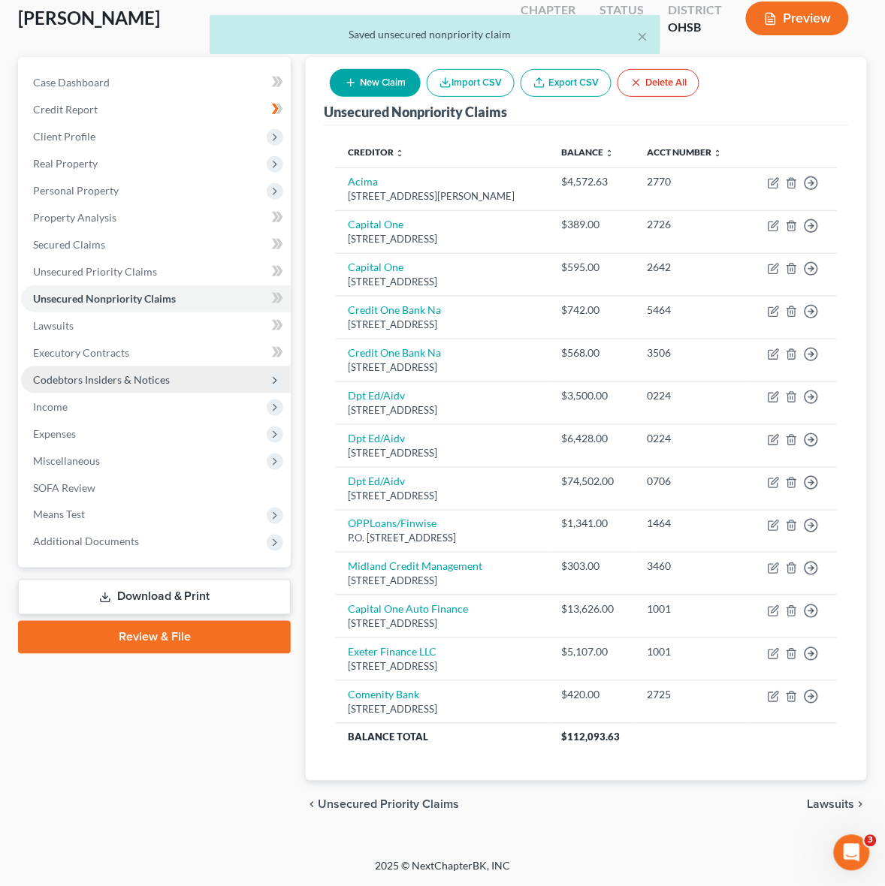
click at [340, 77] on button "New Claim" at bounding box center [375, 83] width 91 height 28
select select "0"
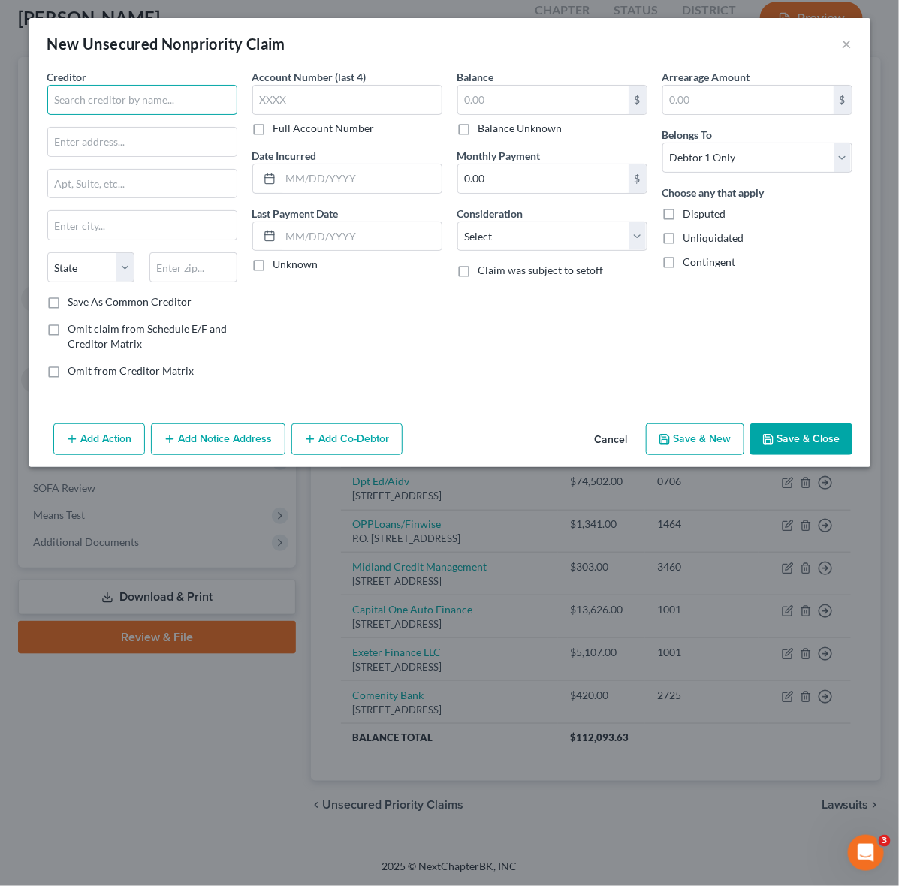
click at [139, 109] on input "text" at bounding box center [142, 100] width 190 height 30
drag, startPoint x: 182, startPoint y: 95, endPoint x: 110, endPoint y: 90, distance: 72.2
click at [0, 83] on html "Home New Case Client Portal DebtorCC Shur Law Co LPA susanne@shurlaw.com My Acc…" at bounding box center [449, 399] width 899 height 973
type input "First inv Servicing Co"
drag, startPoint x: 111, startPoint y: 136, endPoint x: 117, endPoint y: 141, distance: 8.0
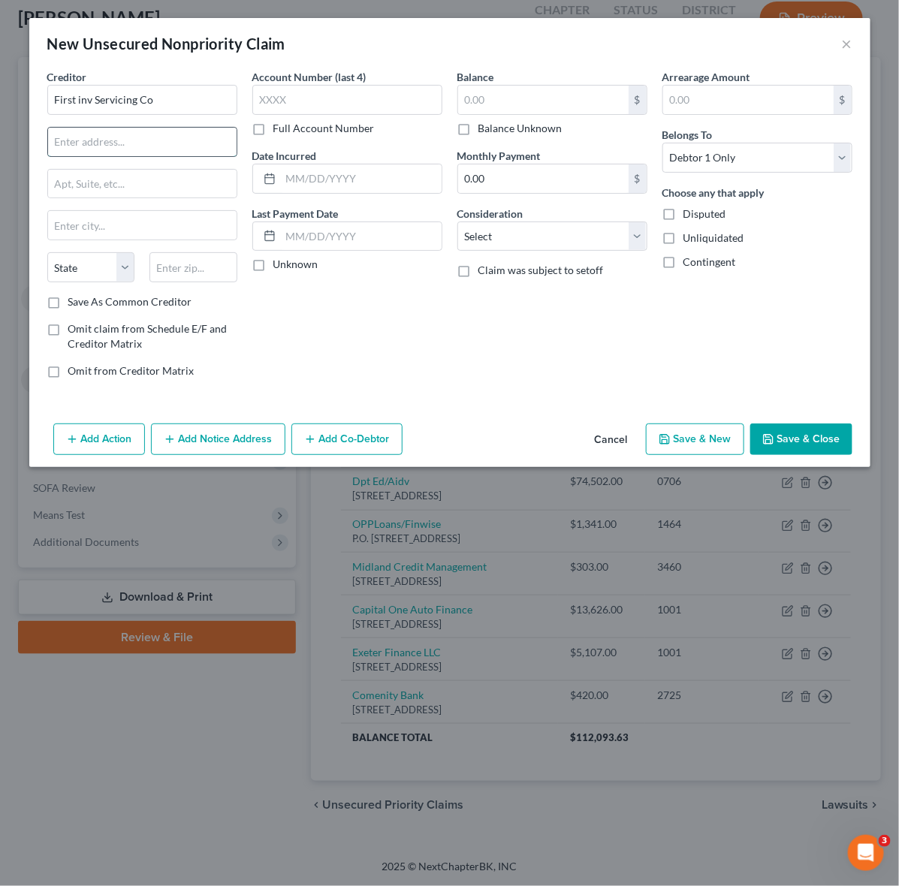
click at [111, 136] on input "text" at bounding box center [142, 142] width 189 height 29
paste input "3065 Akers Mill Rd Se St"
type input "3065 Akers Mill Rd Se St"
click at [197, 265] on input "text" at bounding box center [193, 267] width 88 height 30
type input "30339"
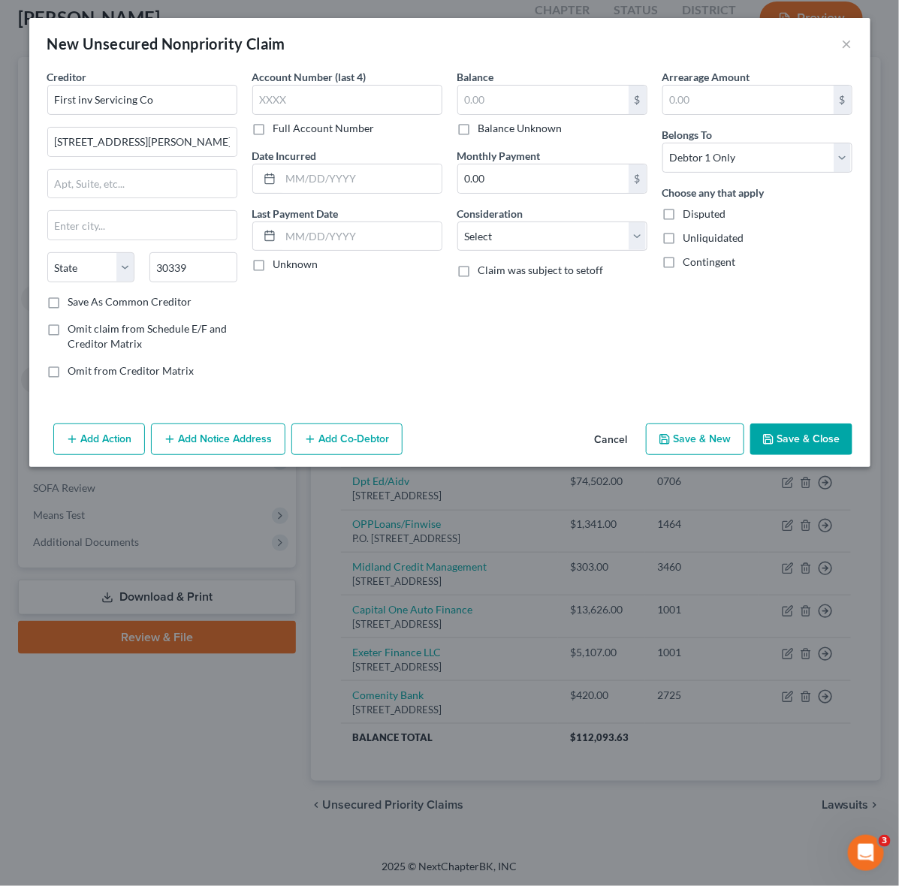
click at [339, 313] on div "Account Number (last 4) Full Account Number Date Incurred Last Payment Date Unk…" at bounding box center [347, 229] width 205 height 321
click at [125, 264] on select "State AL AK AR AZ CA CO CT DE DC FL GA GU HI ID IL IN IA KS KY LA ME MD MA MI M…" at bounding box center [91, 267] width 88 height 30
select select "10"
click at [47, 254] on select "State AL AK AR AZ CA CO CT DE DC FL GA GU HI ID IL IN IA KS KY LA ME MD MA MI M…" at bounding box center [91, 267] width 88 height 30
click at [143, 231] on input "text" at bounding box center [142, 225] width 189 height 29
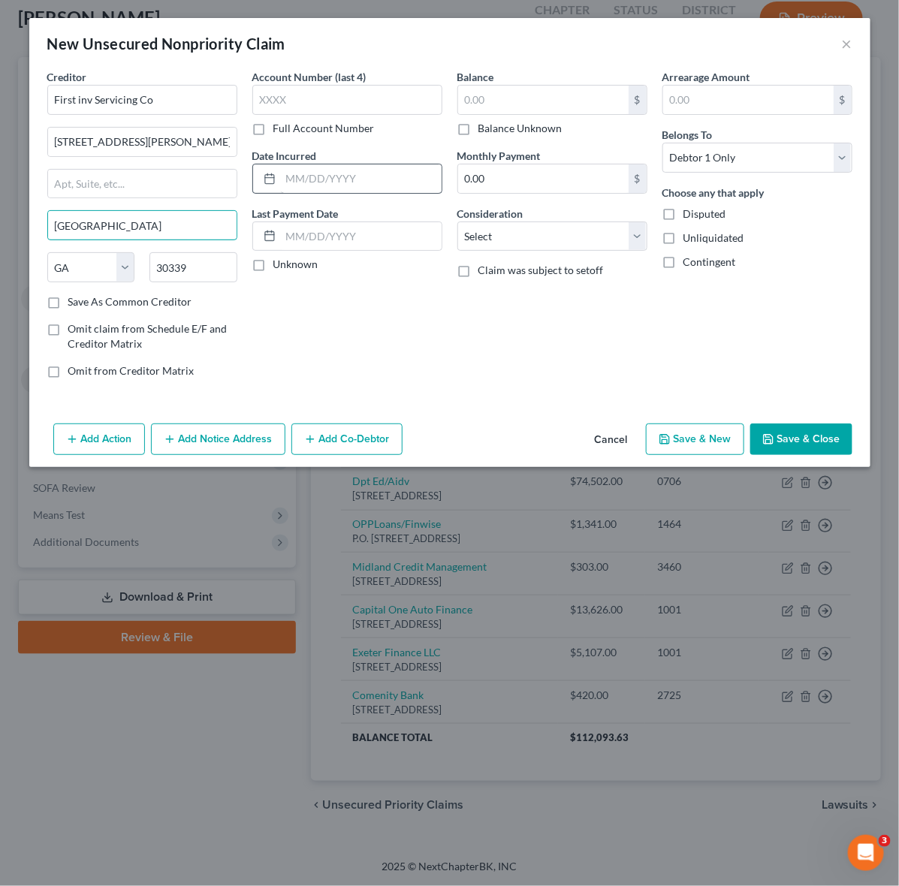
type input "Atlanta"
click at [349, 192] on input "text" at bounding box center [361, 178] width 161 height 29
type input "10/16/2016"
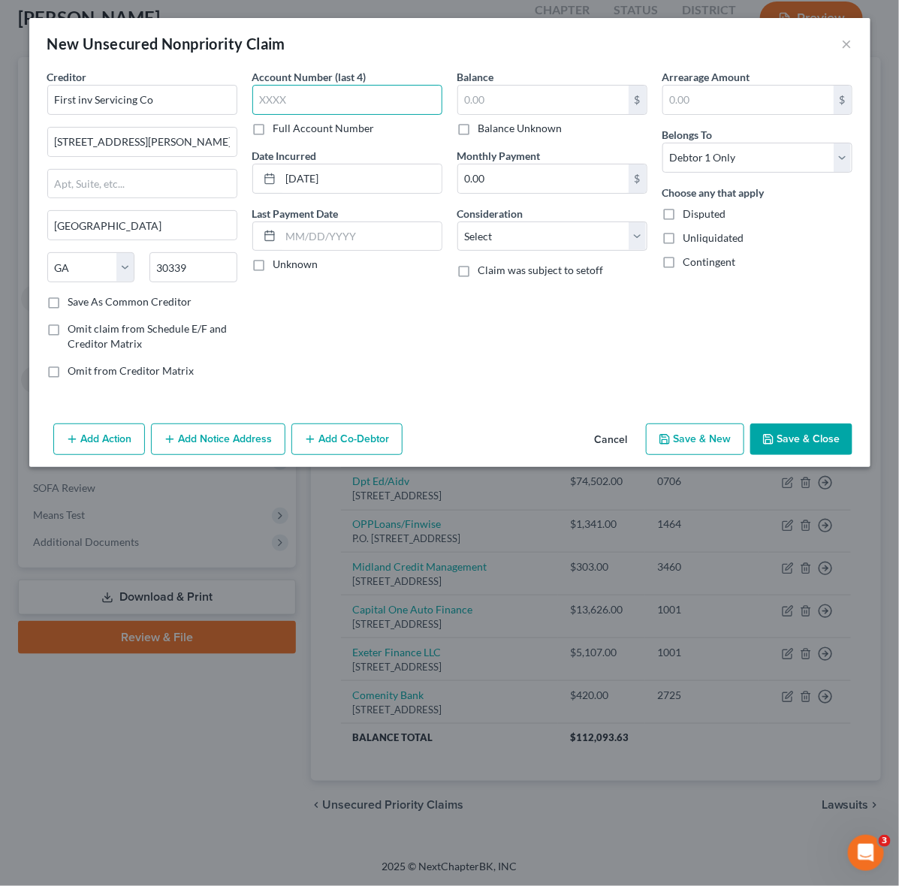
click at [303, 92] on input "text" at bounding box center [347, 100] width 190 height 30
type input "0001"
click at [530, 81] on div "Balance $ Balance Unknown Balance Undetermined $ Balance Unknown" at bounding box center [552, 102] width 190 height 67
click at [534, 95] on input "text" at bounding box center [543, 100] width 170 height 29
type input "19,031"
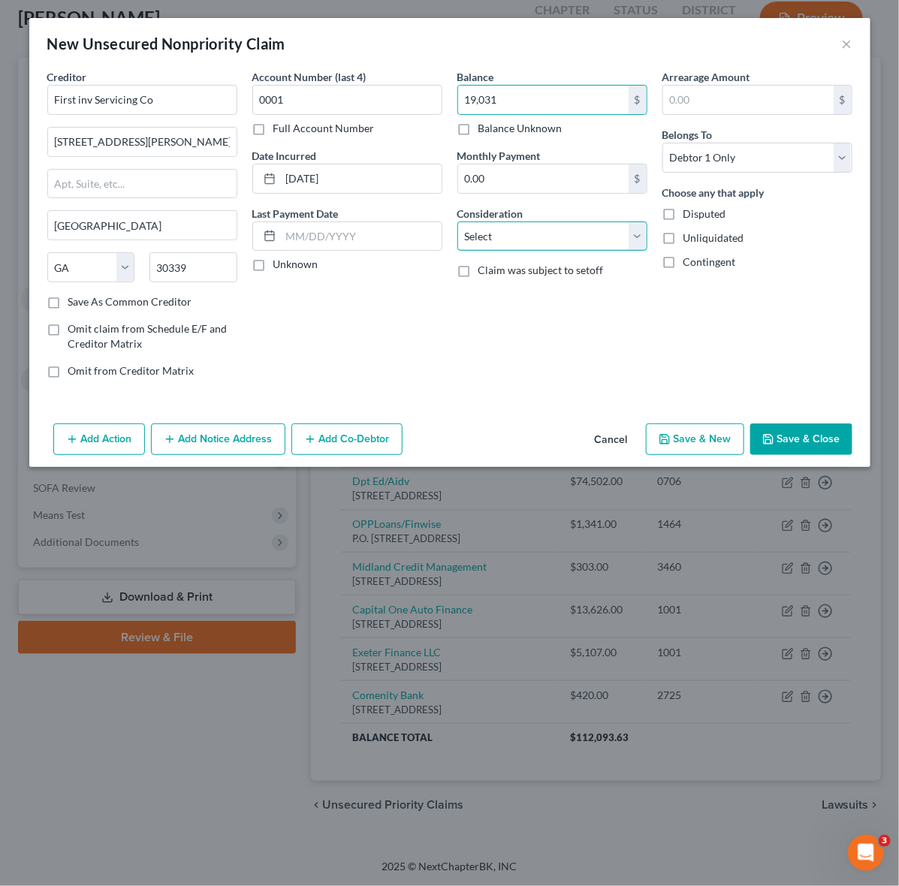
click at [635, 228] on select "Select Cable / Satellite Services Collection Agency Credit Card Debt Debt Couns…" at bounding box center [552, 237] width 190 height 30
select select "14"
click at [457, 222] on select "Select Cable / Satellite Services Collection Agency Credit Card Debt Debt Couns…" at bounding box center [552, 237] width 190 height 30
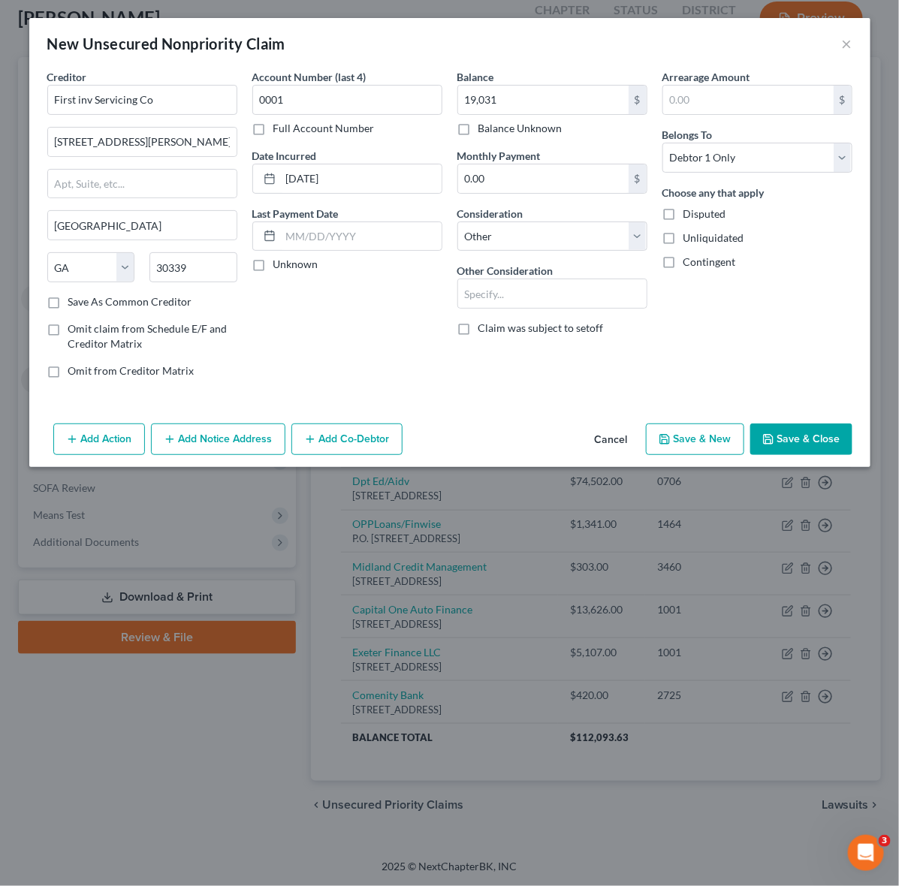
click at [816, 437] on button "Save & Close" at bounding box center [801, 440] width 102 height 32
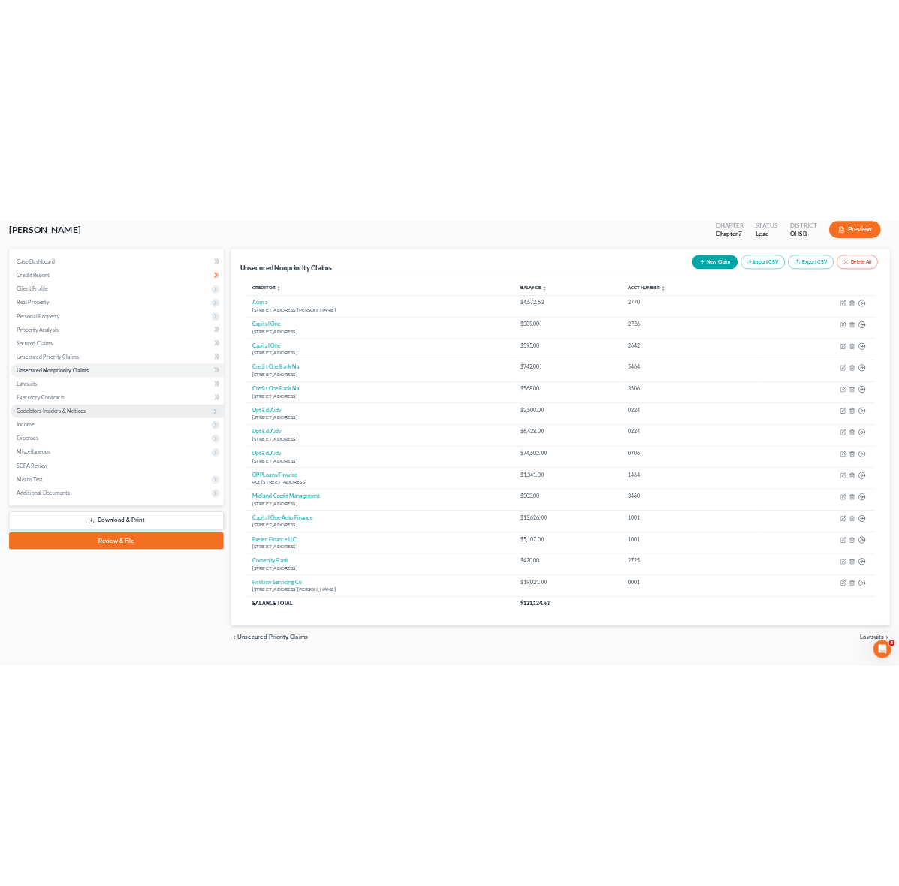
scroll to position [0, 0]
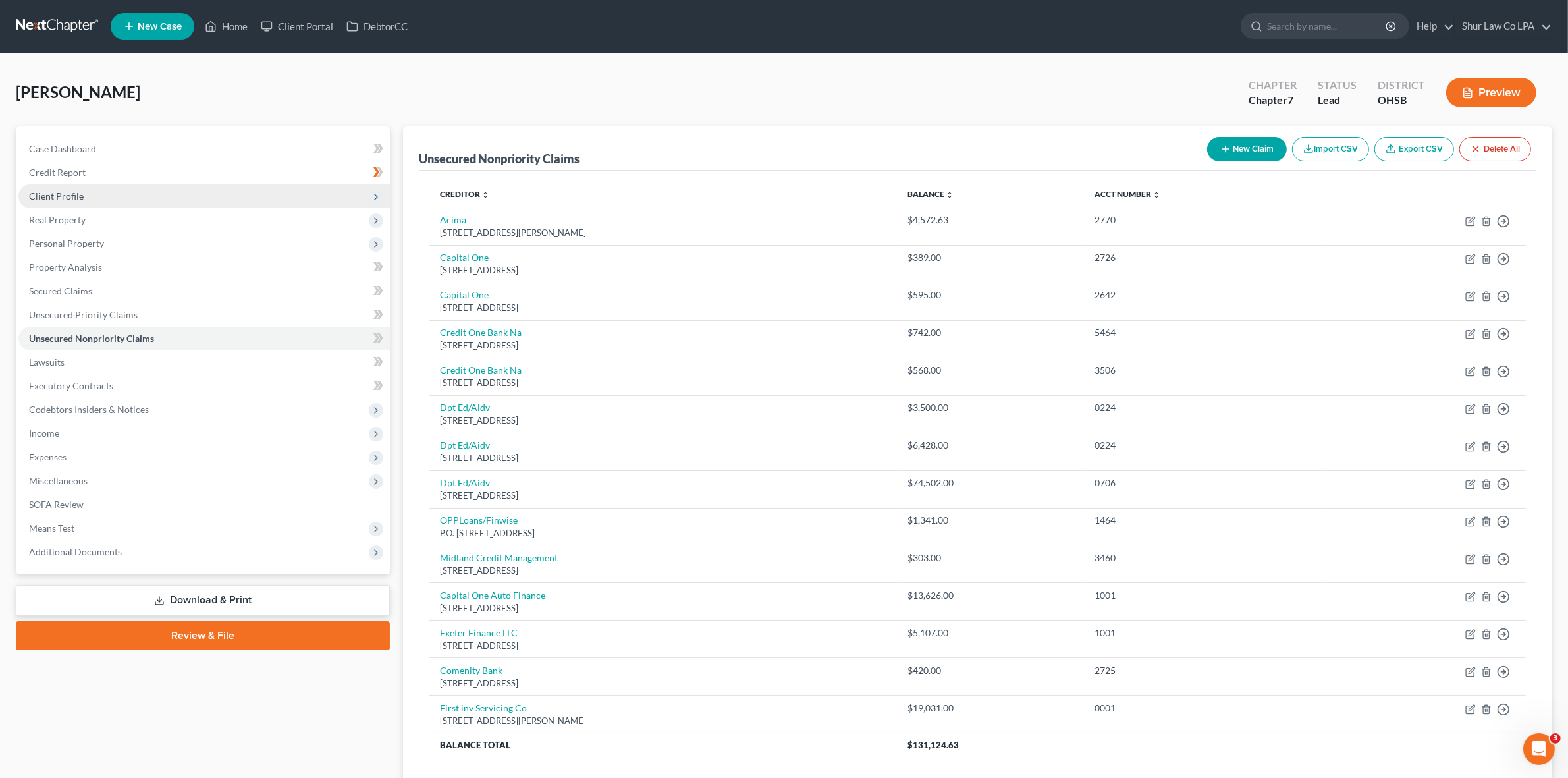
click at [83, 193] on span "Client Profile" at bounding box center [204, 196] width 372 height 24
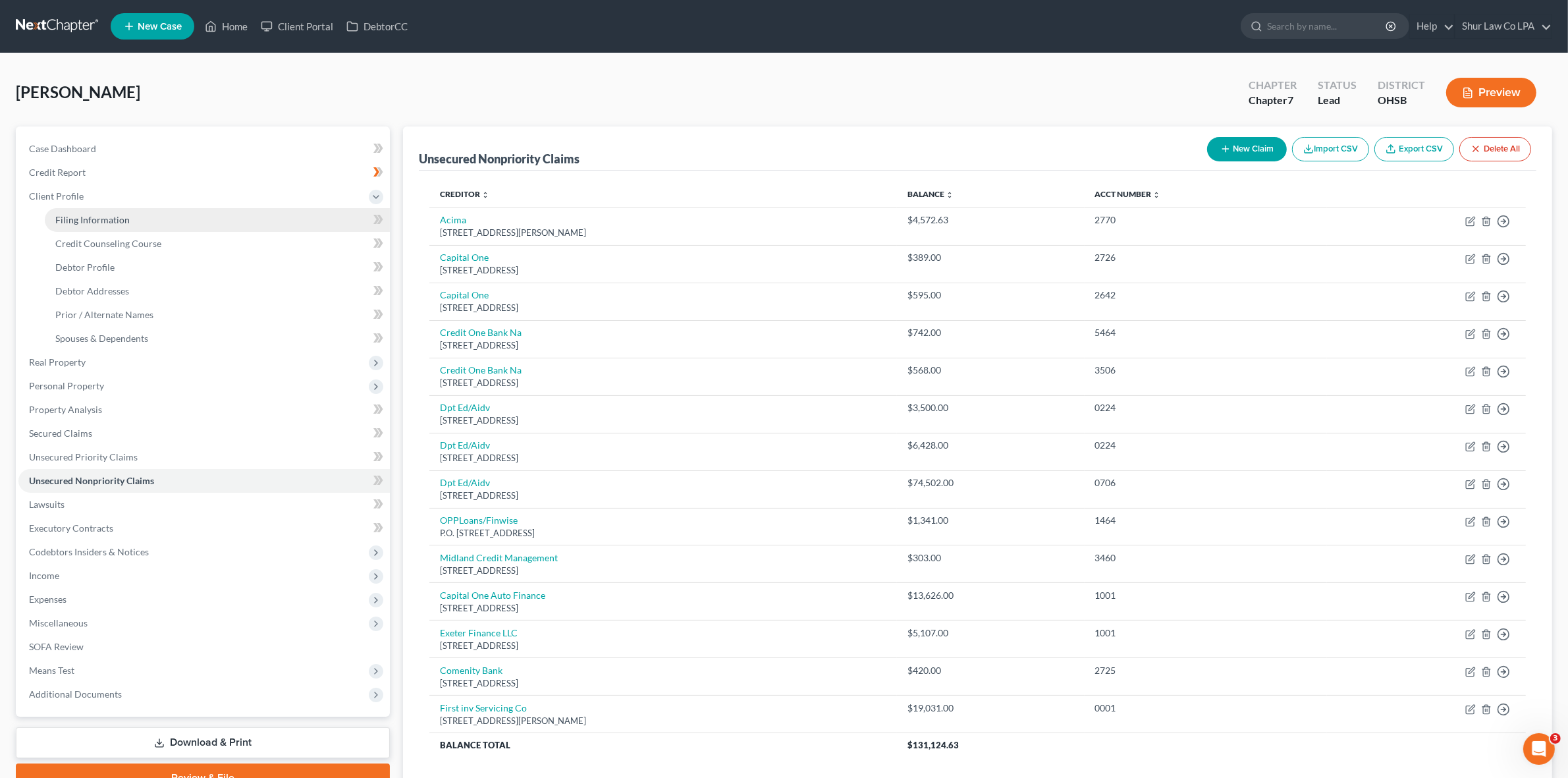
click at [92, 216] on span "Filing Information" at bounding box center [92, 219] width 75 height 11
select select "1"
select select "0"
select select "36"
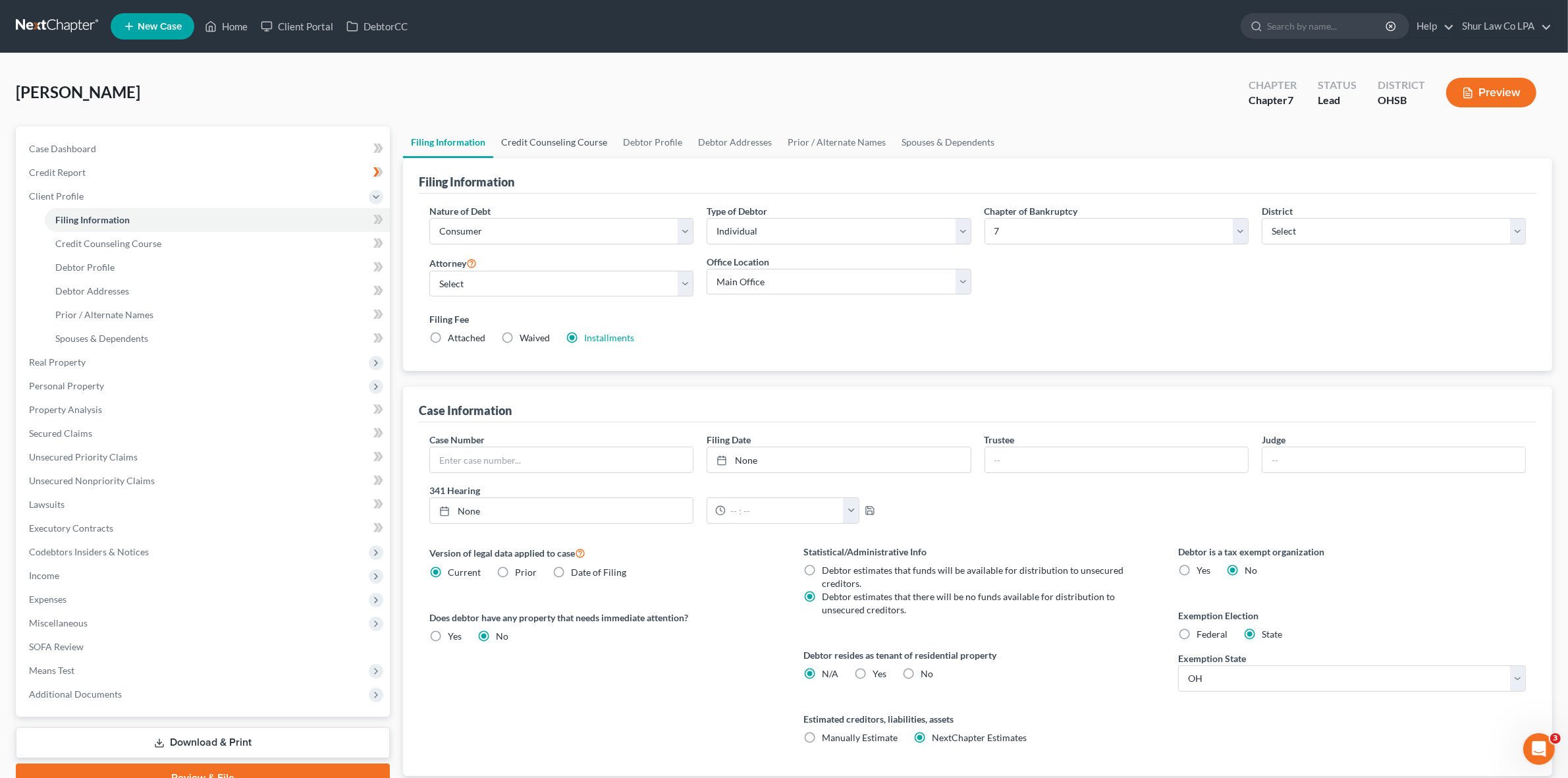
click at [519, 150] on link "Credit Counseling Course" at bounding box center [553, 142] width 122 height 32
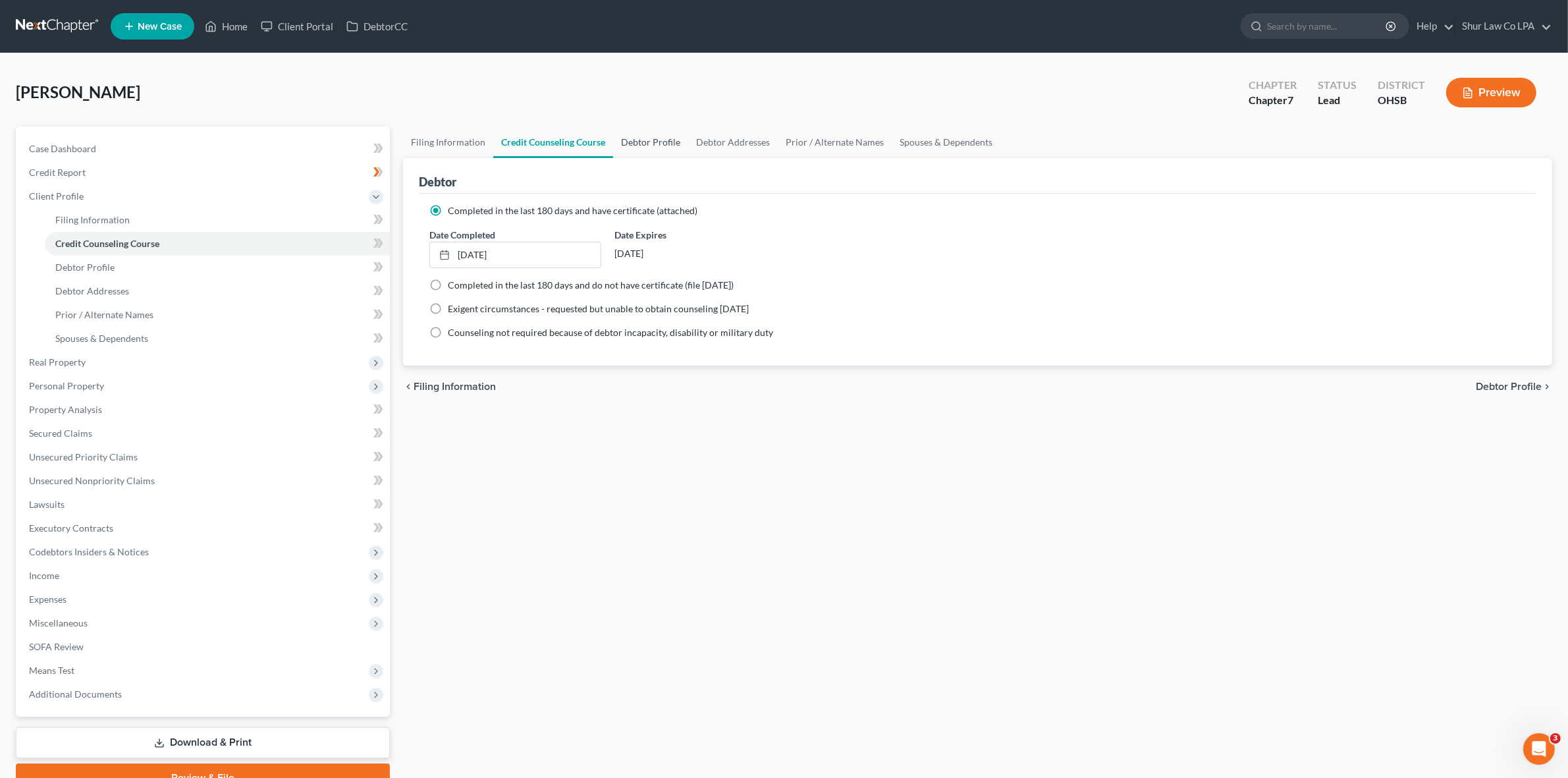
click at [647, 139] on link "Debtor Profile" at bounding box center [651, 142] width 75 height 32
select select "0"
select select "4"
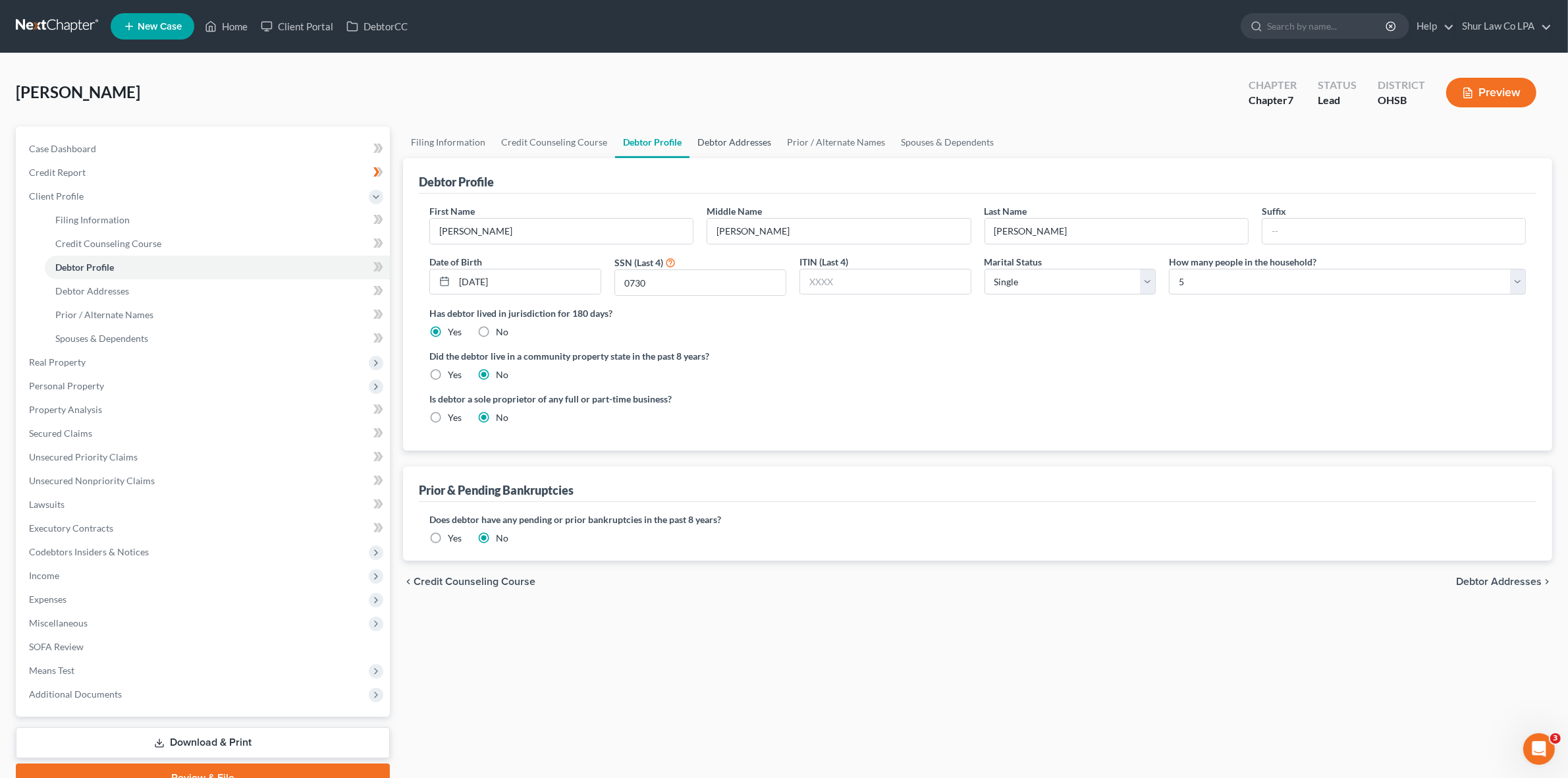
click at [768, 136] on link "Debtor Addresses" at bounding box center [734, 142] width 89 height 32
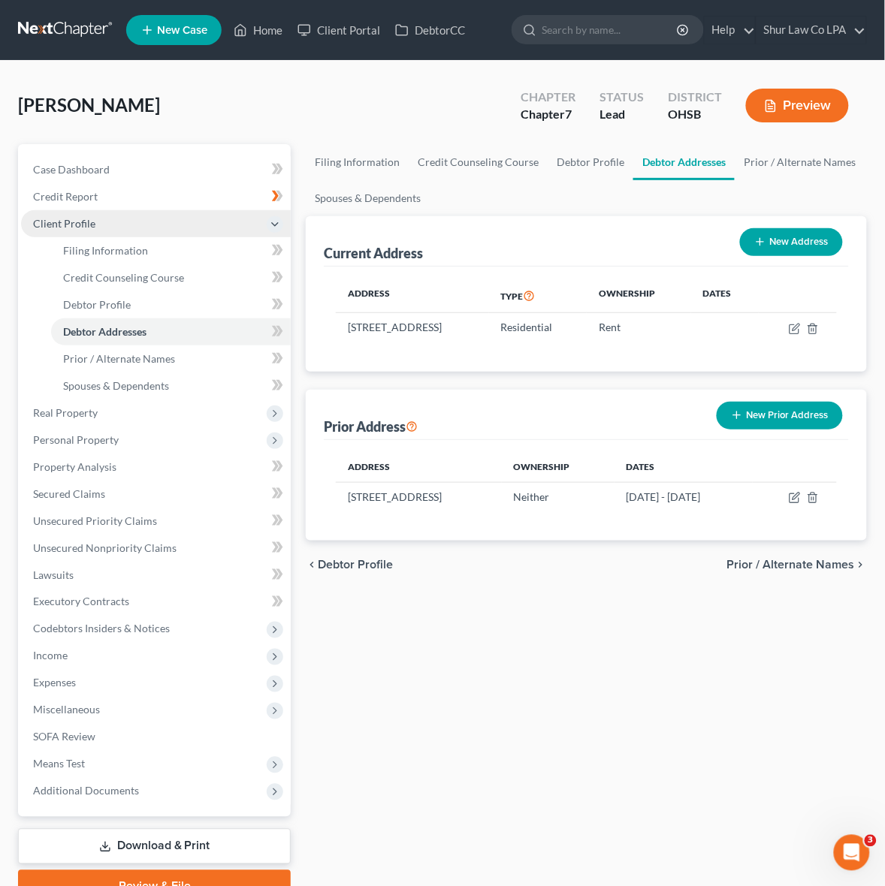
click at [287, 220] on span "Client Profile" at bounding box center [156, 223] width 270 height 27
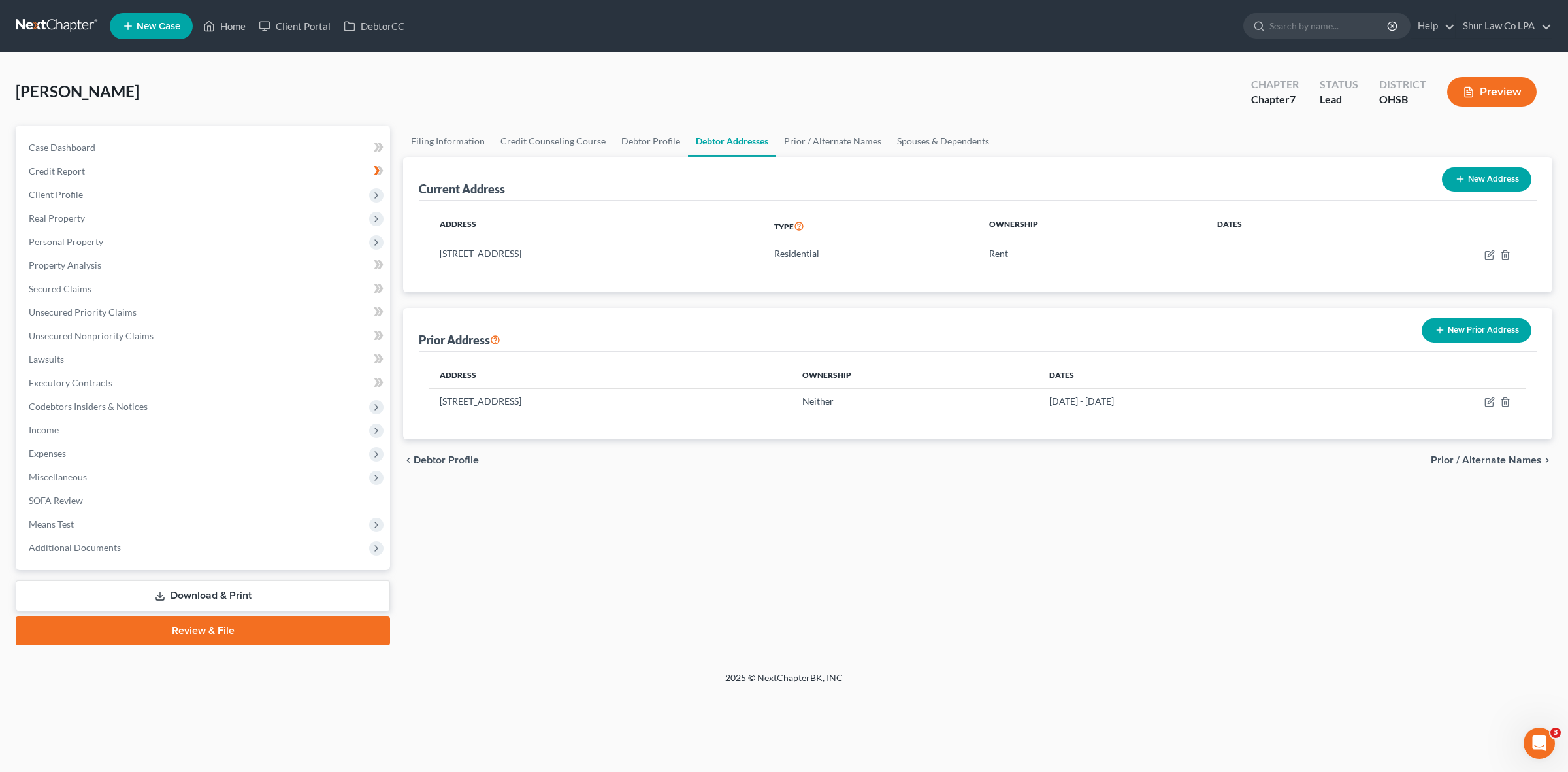
click at [1488, 102] on button "Preview" at bounding box center [1491, 92] width 90 height 30
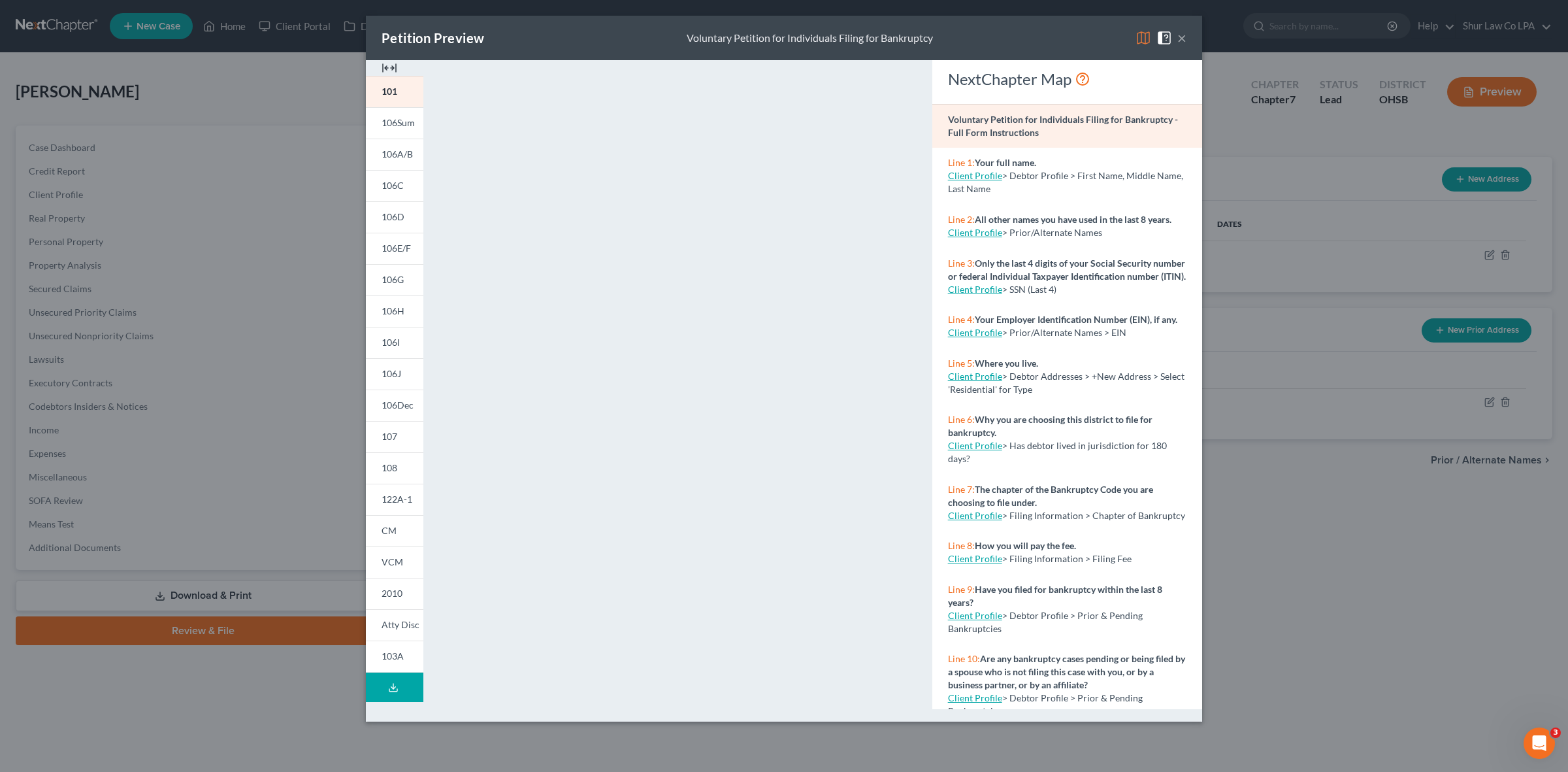
click at [397, 677] on button "Download Draft" at bounding box center [395, 688] width 57 height 30
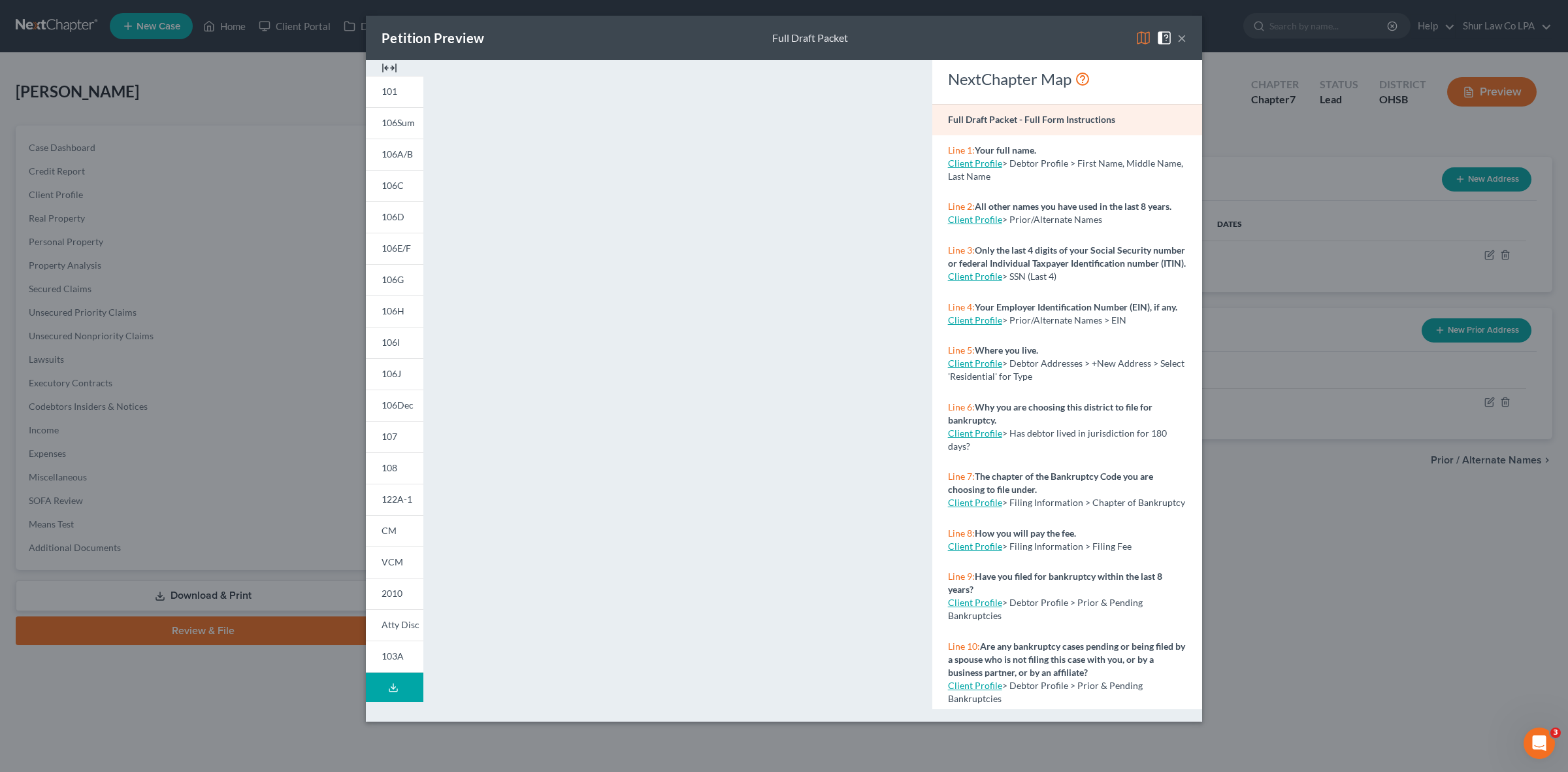
click at [662, 38] on div "Petition Preview Full Draft Packet ×" at bounding box center [784, 37] width 836 height 44
click at [1186, 40] on button "×" at bounding box center [1182, 38] width 10 height 16
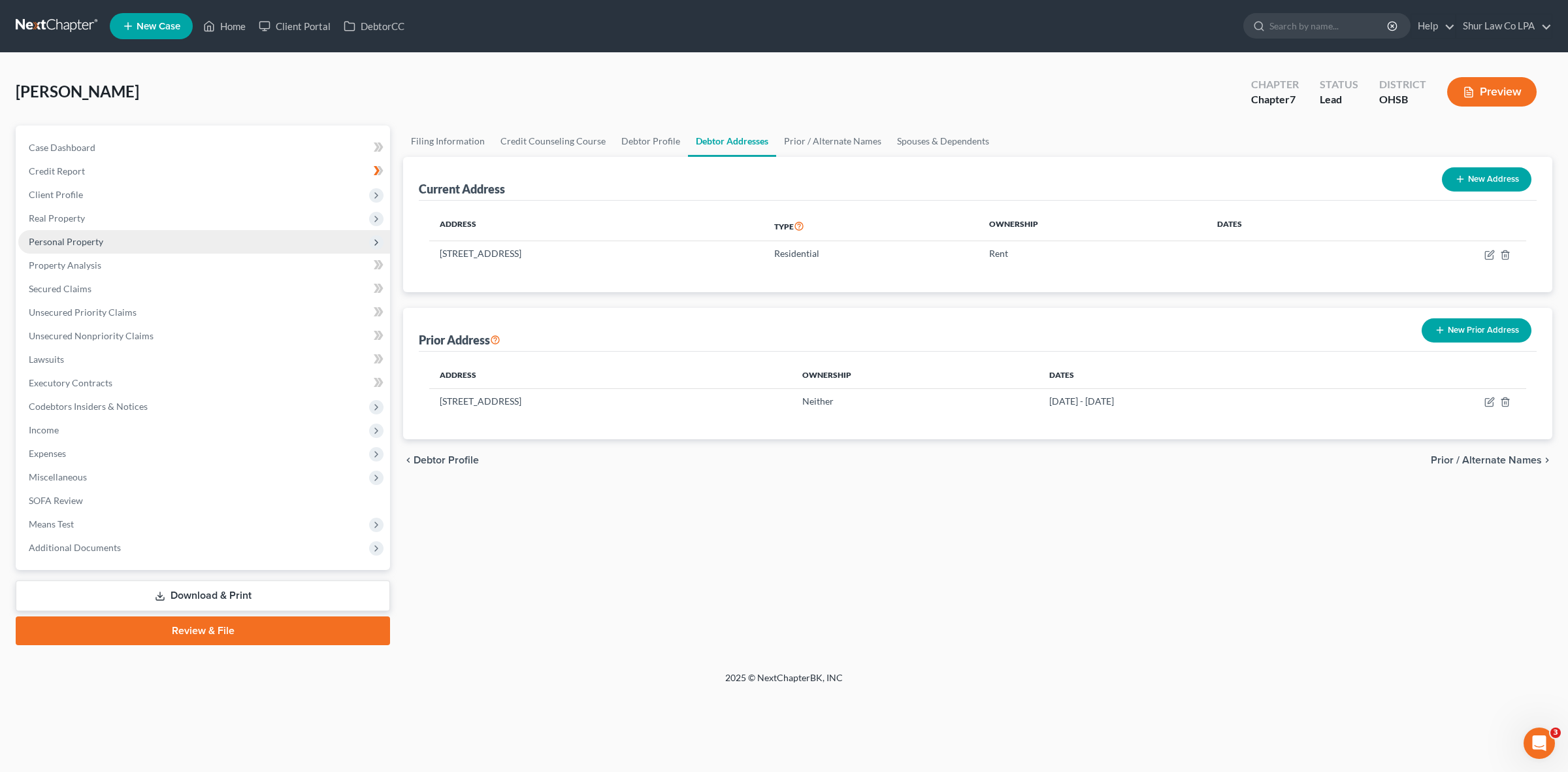
click at [85, 238] on span "Personal Property" at bounding box center [66, 241] width 75 height 11
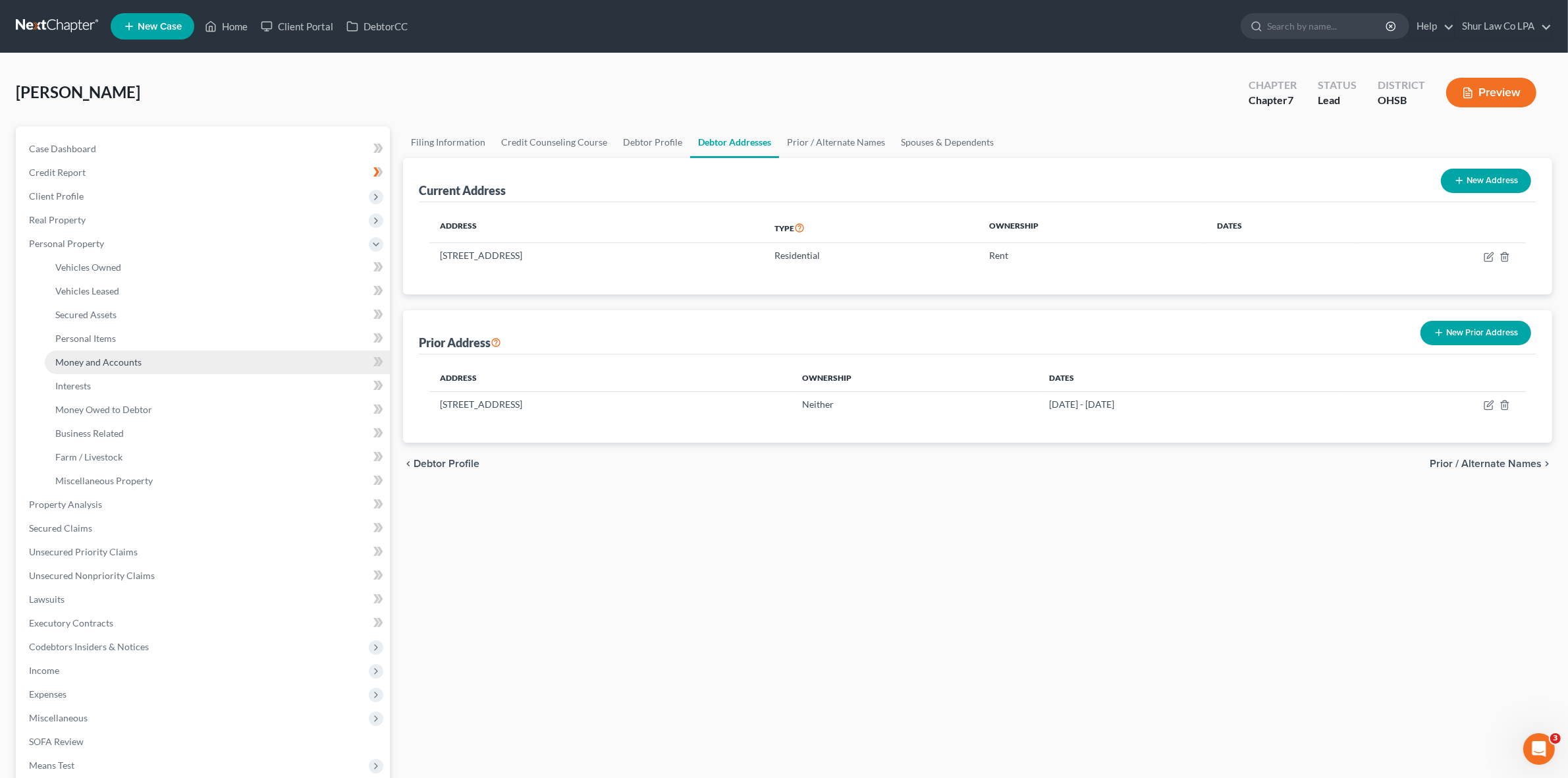
click at [115, 369] on link "Money and Accounts" at bounding box center [217, 362] width 346 height 24
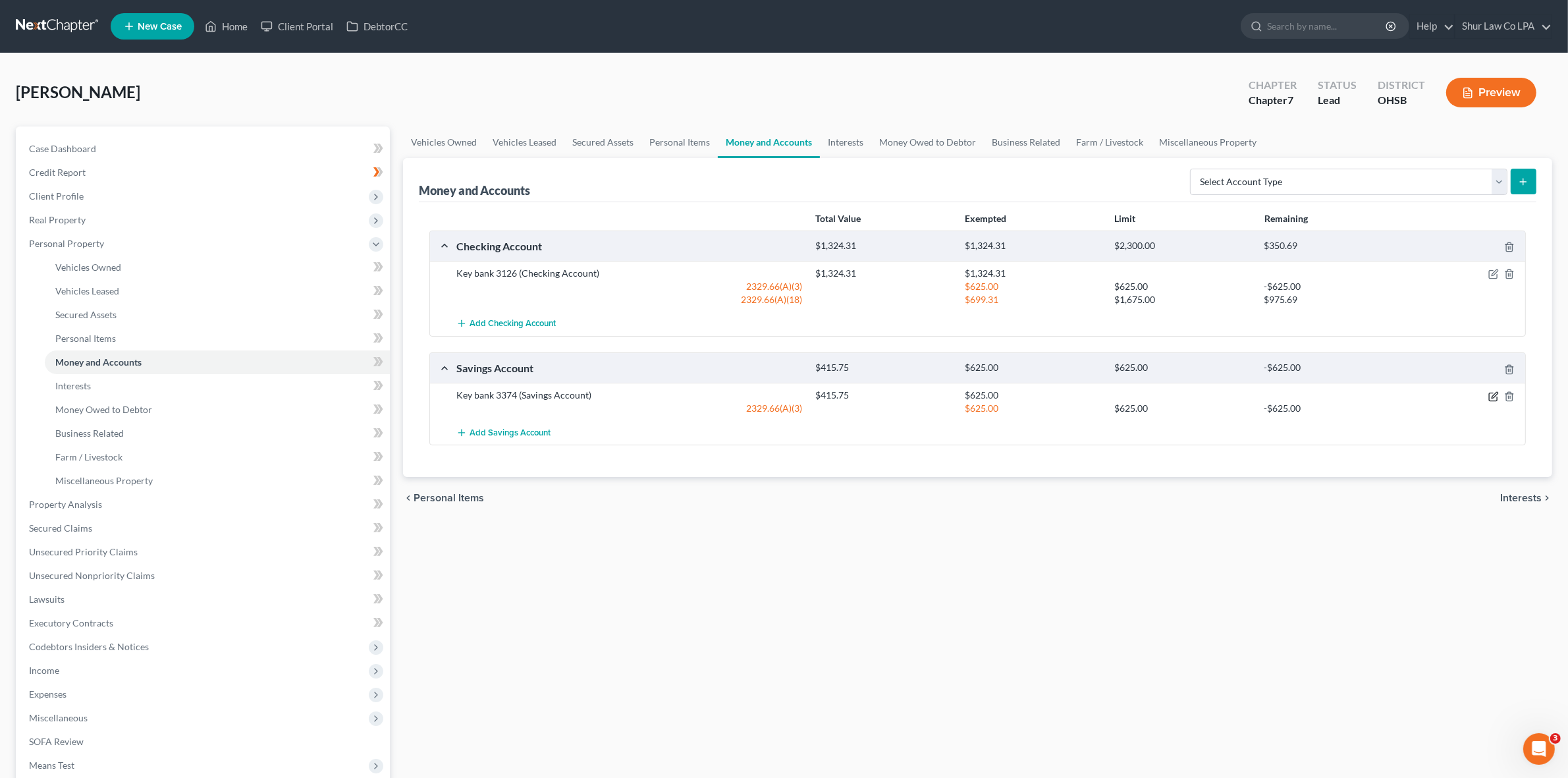
click at [1489, 398] on icon "button" at bounding box center [1493, 396] width 8 height 8
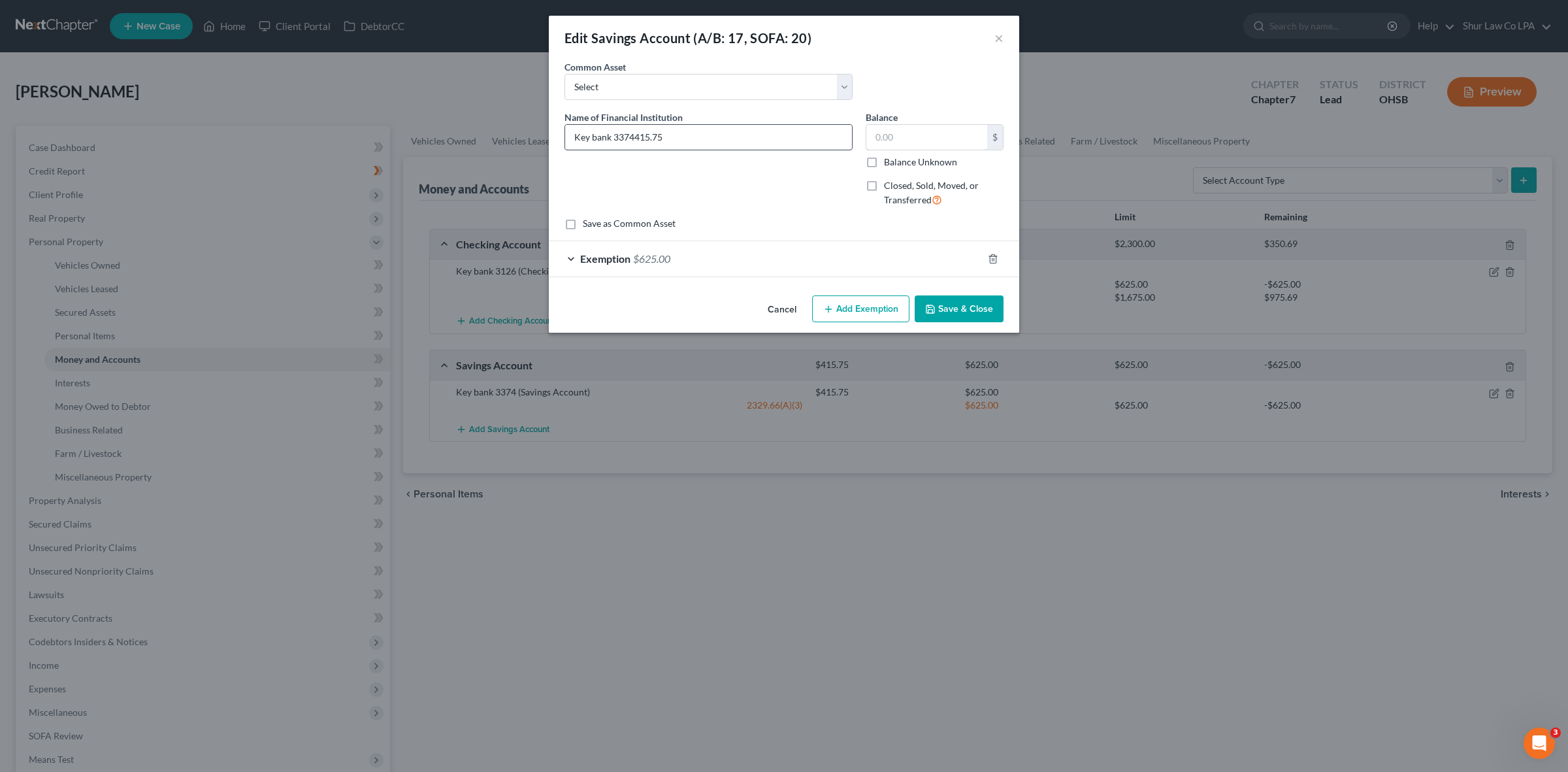
type input "Key bank 3374"
type input "415.75"
click at [928, 148] on input "415.75" at bounding box center [927, 137] width 121 height 25
drag, startPoint x: 928, startPoint y: 138, endPoint x: 841, endPoint y: 138, distance: 87.0
click at [841, 138] on div "Name of Financial Institution * Key bank 3374 Balance 415.75 $ Balance Unknown …" at bounding box center [784, 164] width 452 height 107
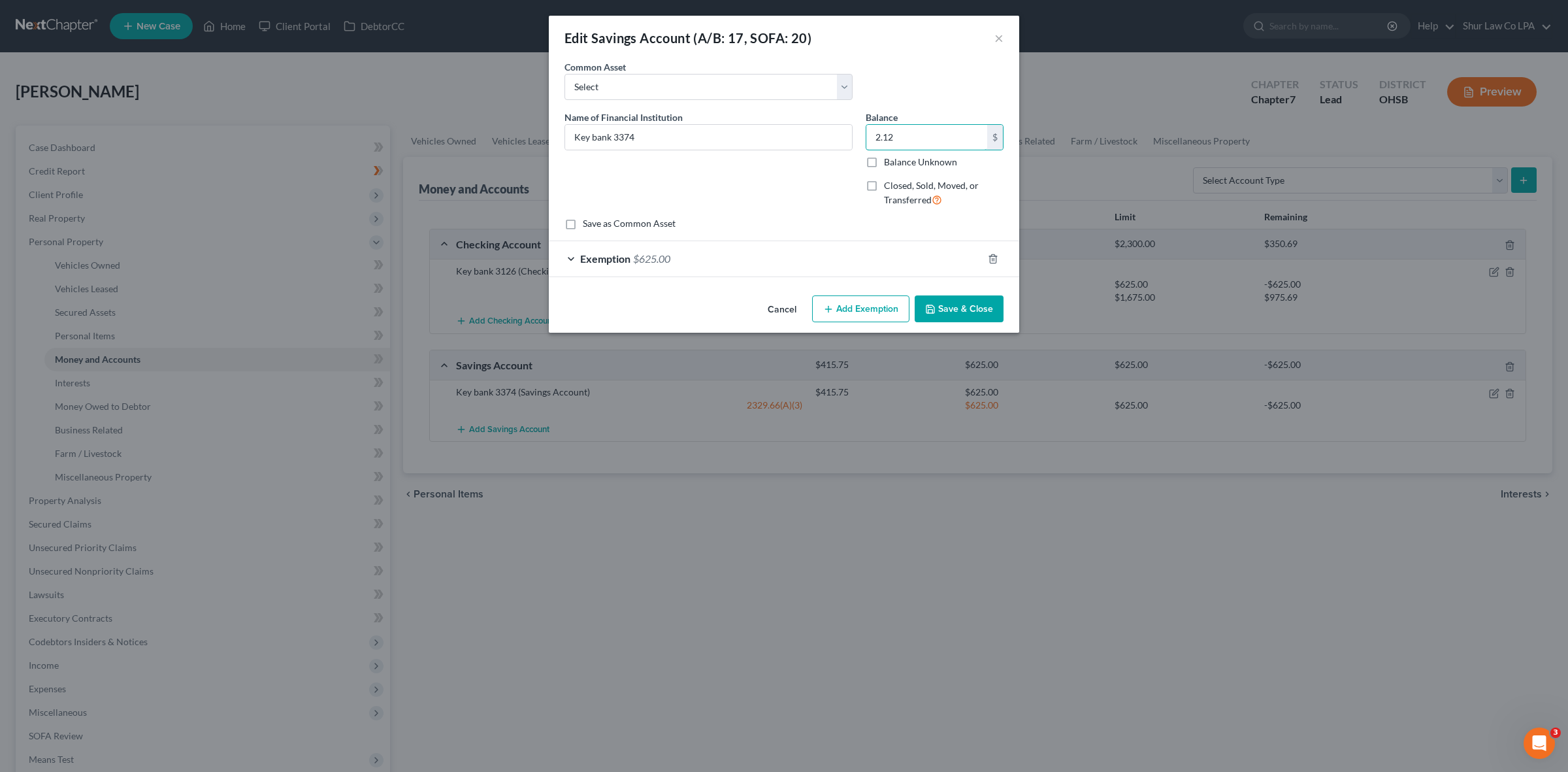
type input "2.12"
click at [573, 255] on div "Exemption $625.00" at bounding box center [766, 258] width 434 height 35
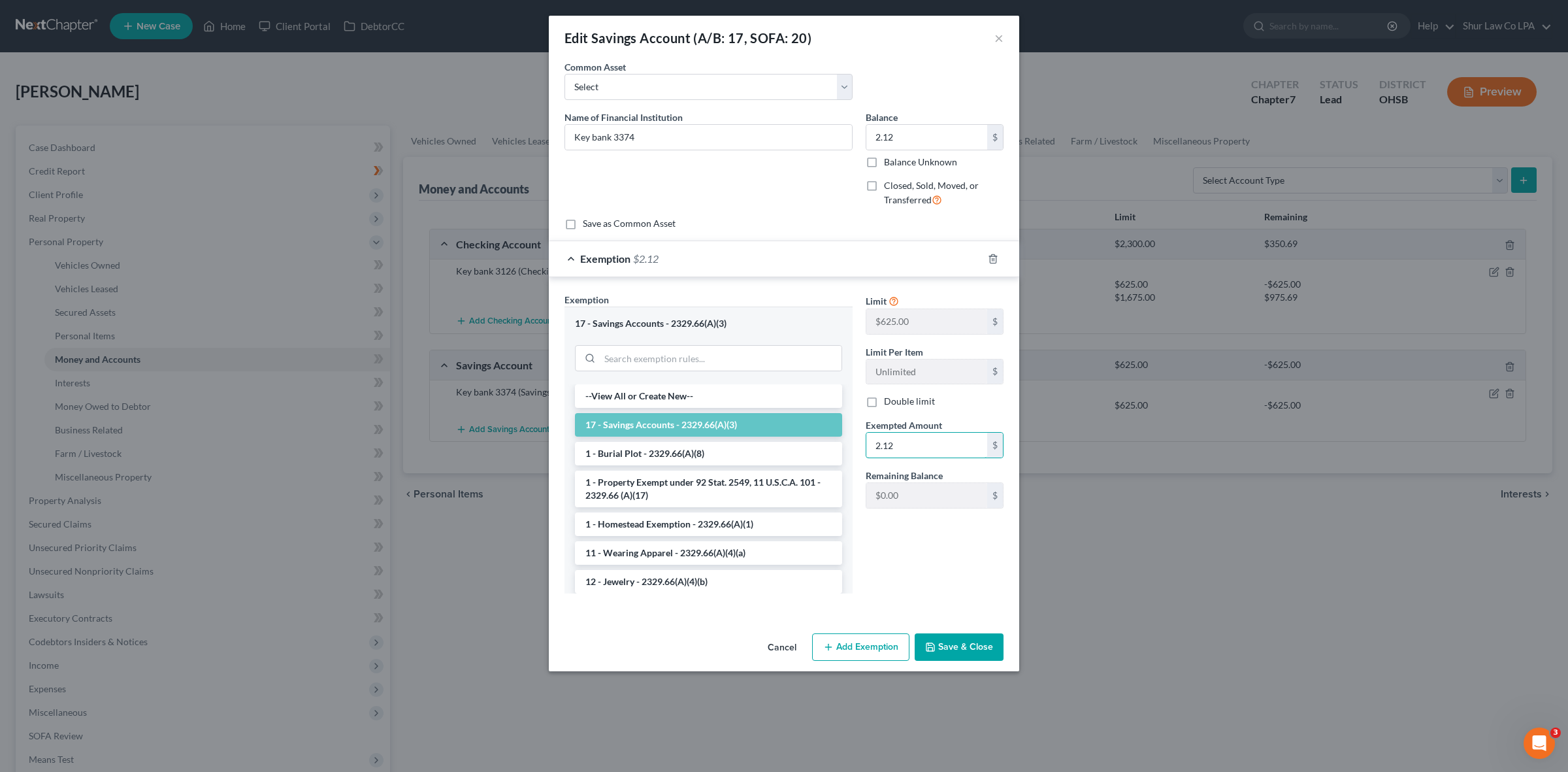
type input "2.12"
drag, startPoint x: 962, startPoint y: 631, endPoint x: 962, endPoint y: 657, distance: 26.0
click at [962, 634] on div "Cancel Add Exemption Save & Close" at bounding box center [784, 650] width 471 height 44
click at [962, 658] on button "Save & Close" at bounding box center [959, 648] width 89 height 28
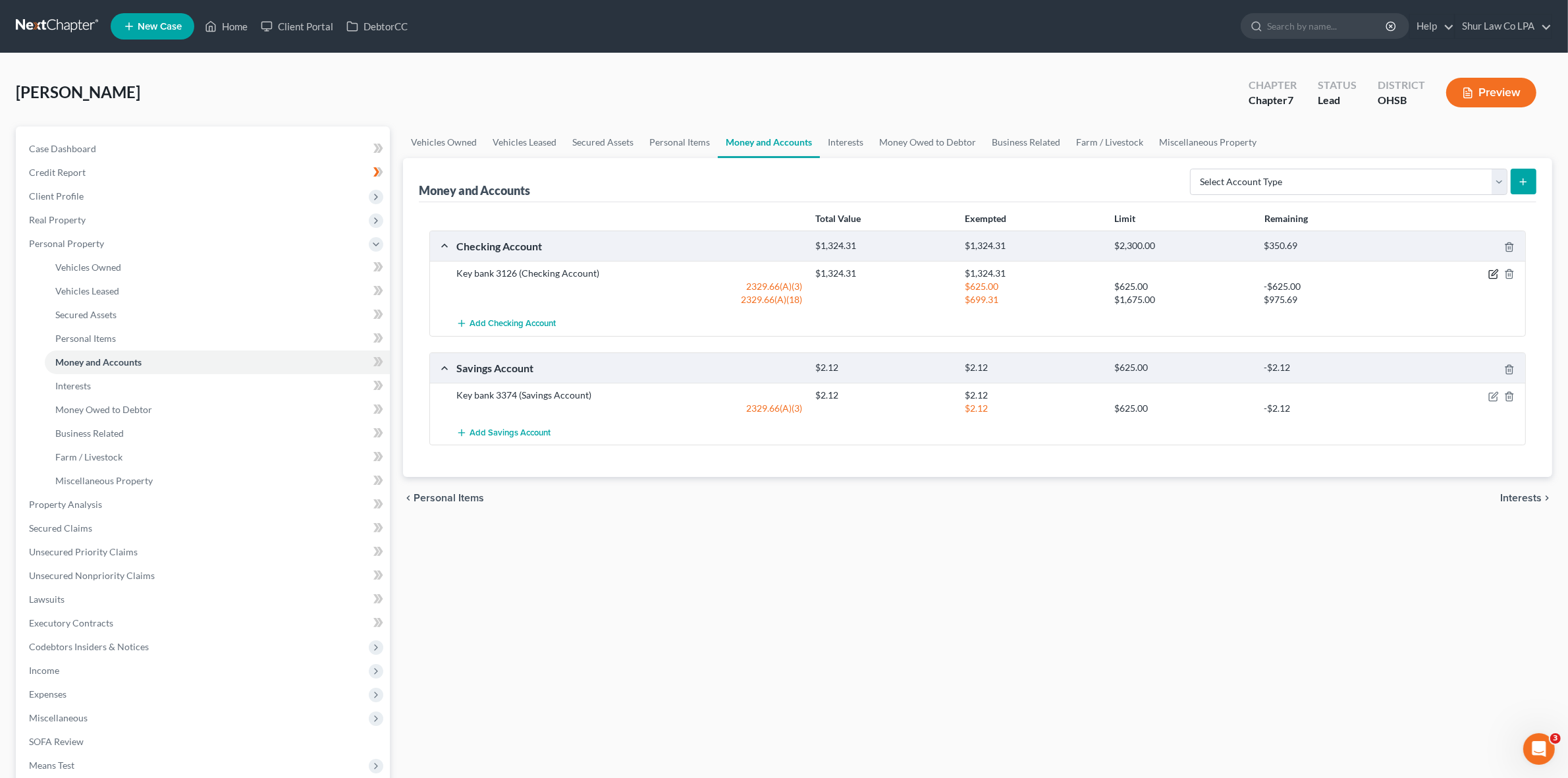
click at [1492, 278] on icon "button" at bounding box center [1493, 275] width 8 height 8
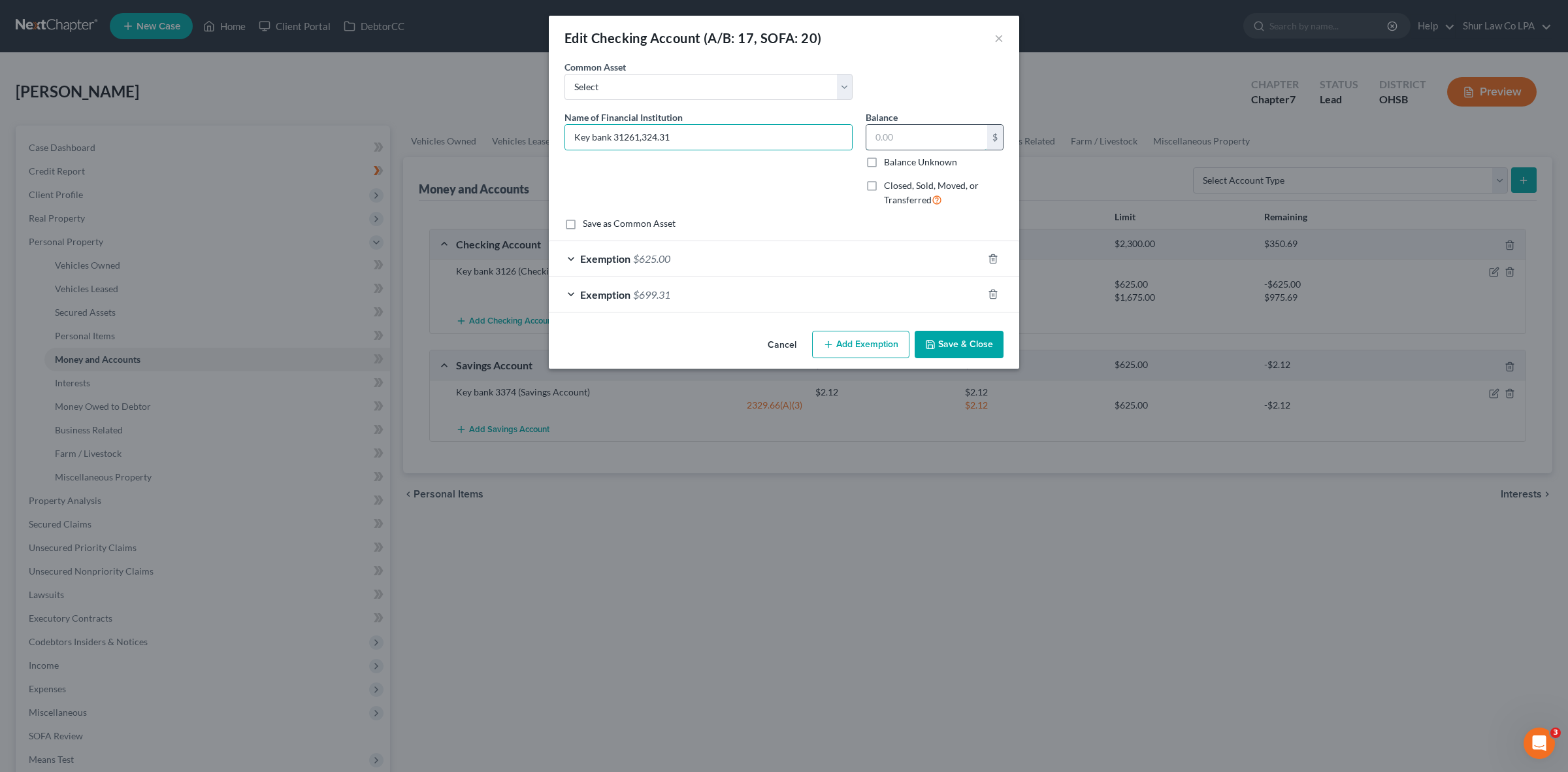
click at [943, 145] on input "text" at bounding box center [927, 137] width 121 height 25
click at [784, 148] on input "Key bank 31261,324.31" at bounding box center [709, 137] width 287 height 25
type input "Key bank 3126"
type input "1,324.31"
click at [938, 136] on input "1,324.31" at bounding box center [927, 137] width 121 height 25
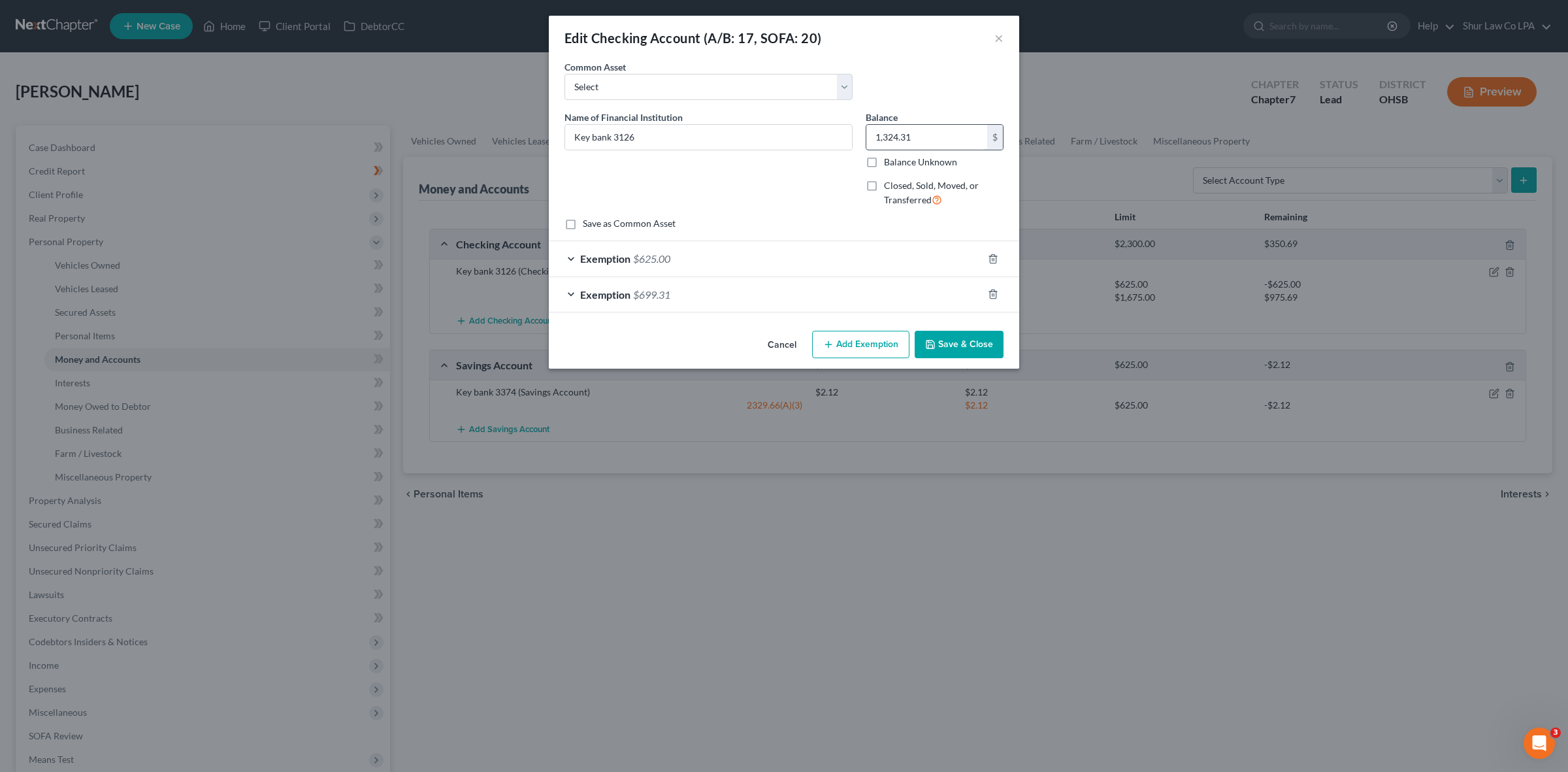
drag, startPoint x: 923, startPoint y: 134, endPoint x: 870, endPoint y: 143, distance: 53.8
click at [870, 143] on input "1,324.31" at bounding box center [927, 137] width 121 height 25
type input "0.20"
click at [993, 296] on line "button" at bounding box center [993, 295] width 0 height 3
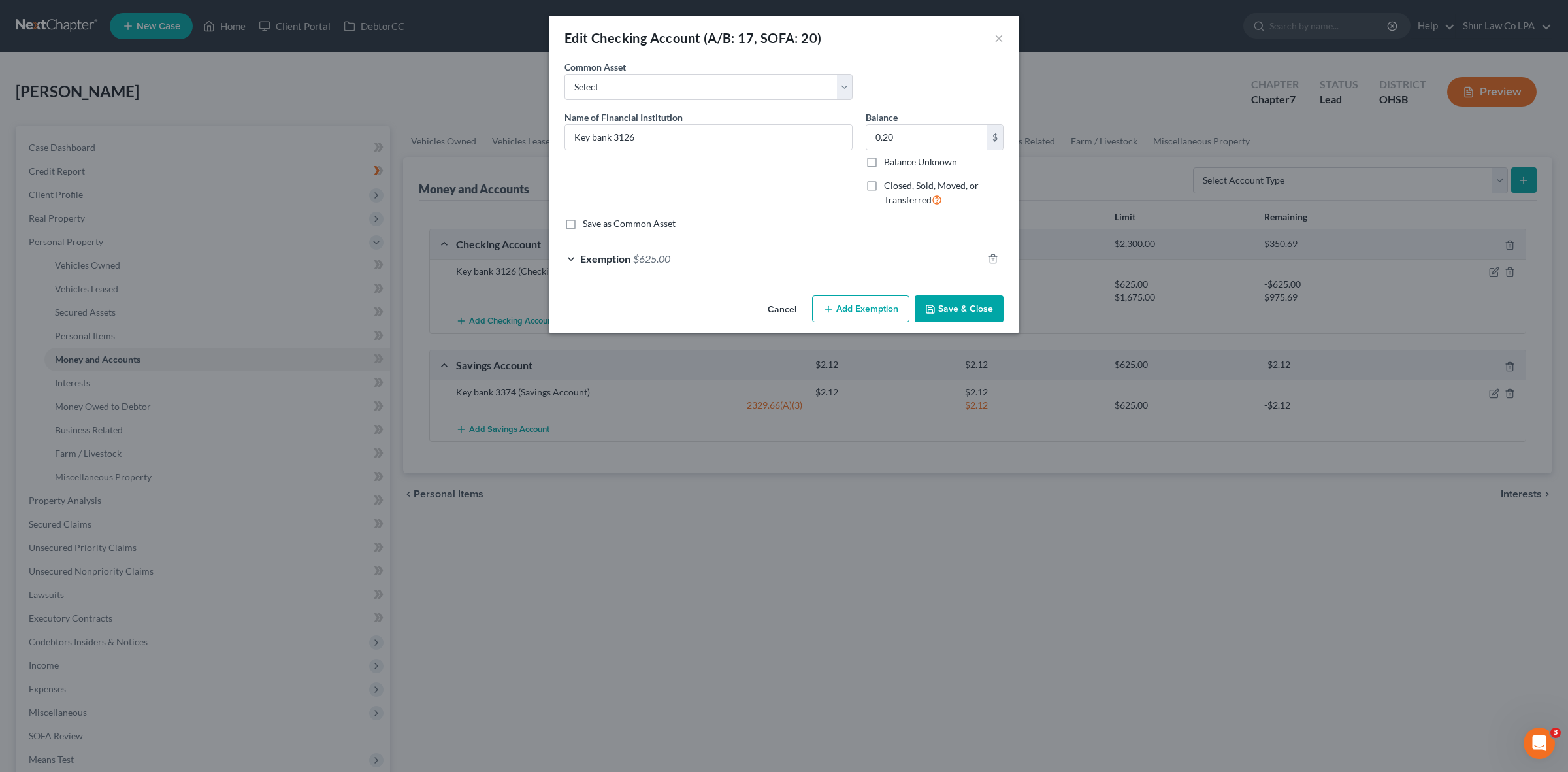
click at [564, 253] on div "Exemption $625.00" at bounding box center [766, 258] width 434 height 35
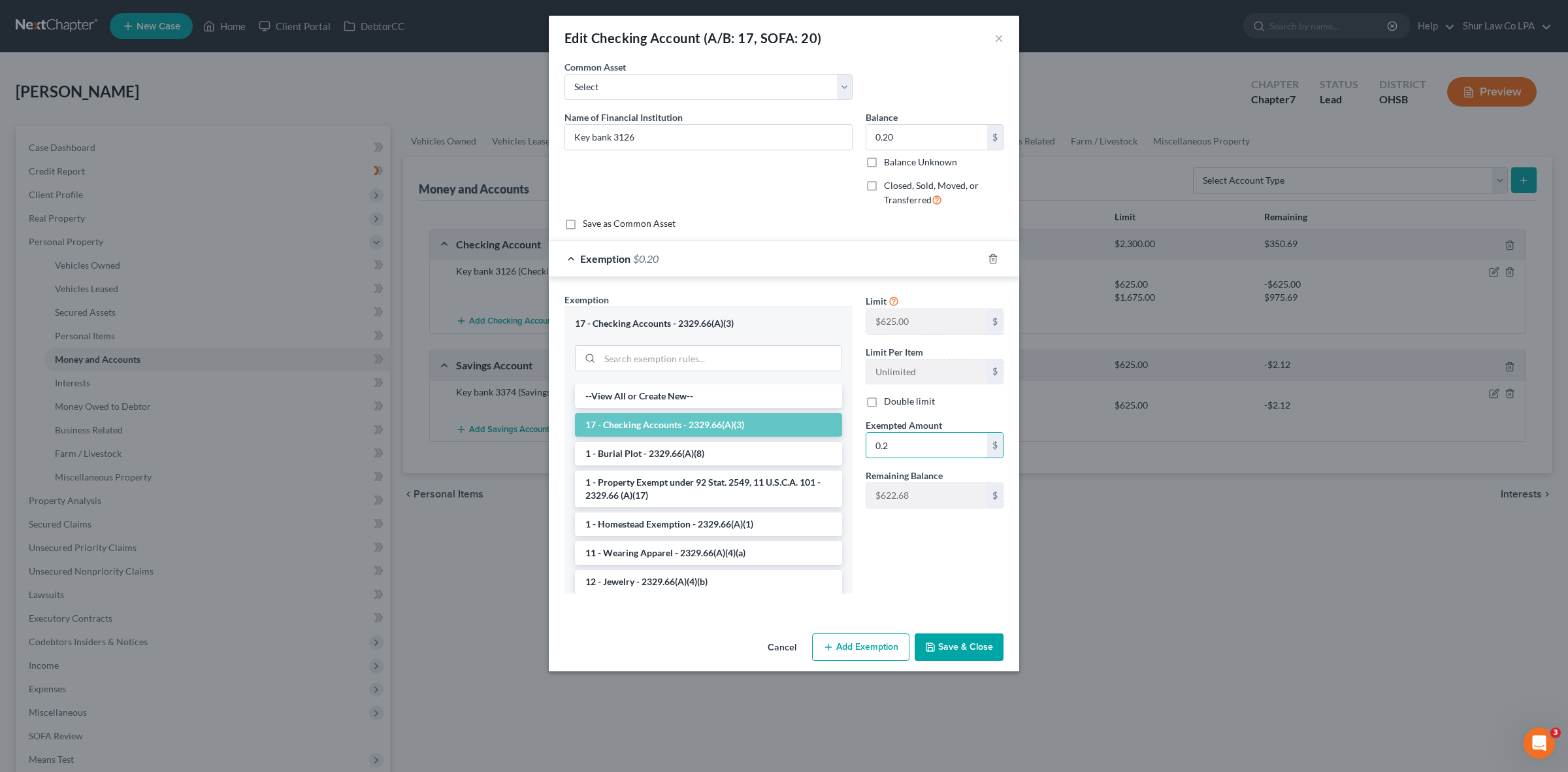
type input "0.2"
click at [985, 644] on button "Save & Close" at bounding box center [959, 648] width 89 height 28
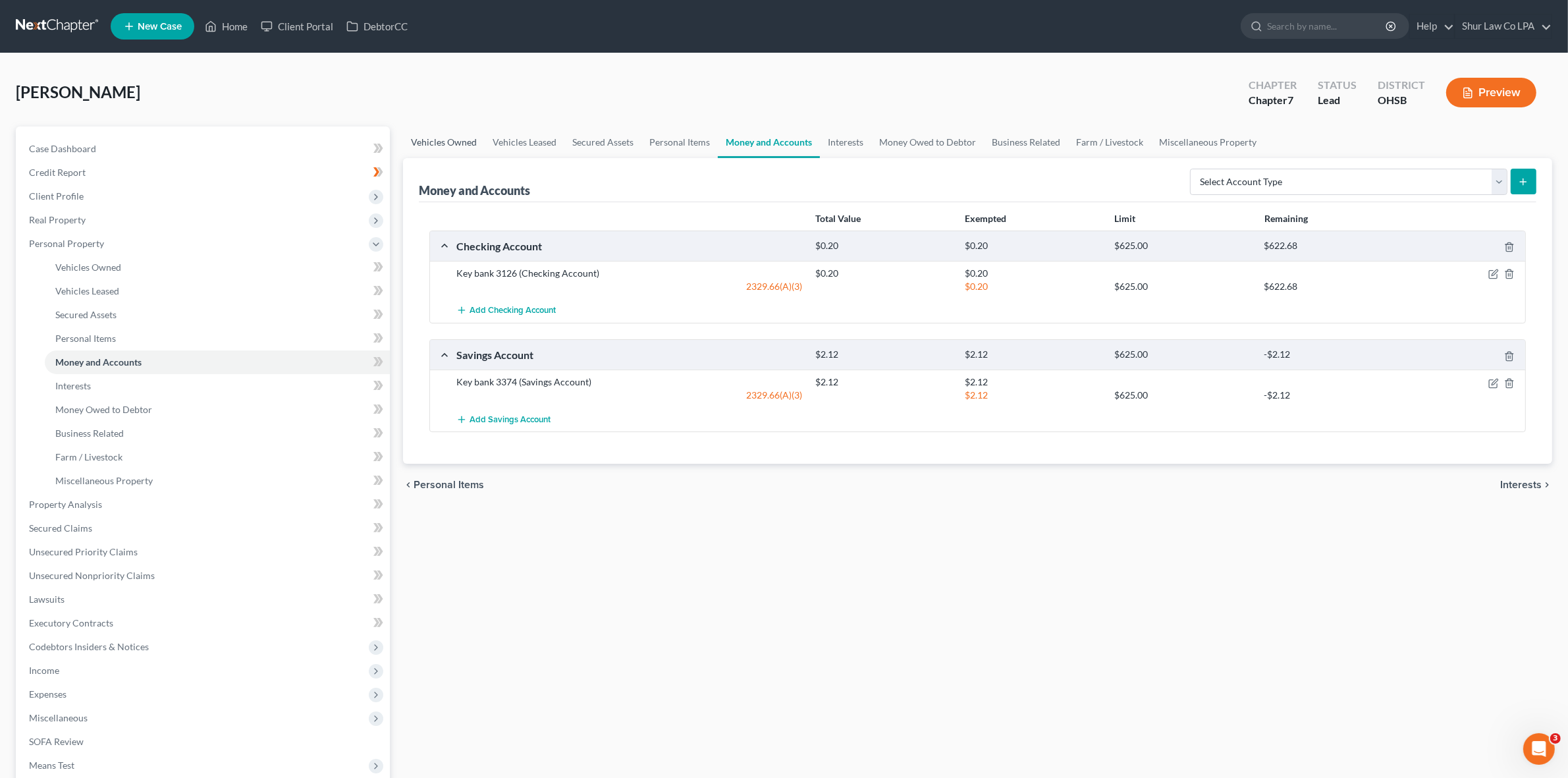
click at [454, 139] on link "Vehicles Owned" at bounding box center [444, 142] width 82 height 32
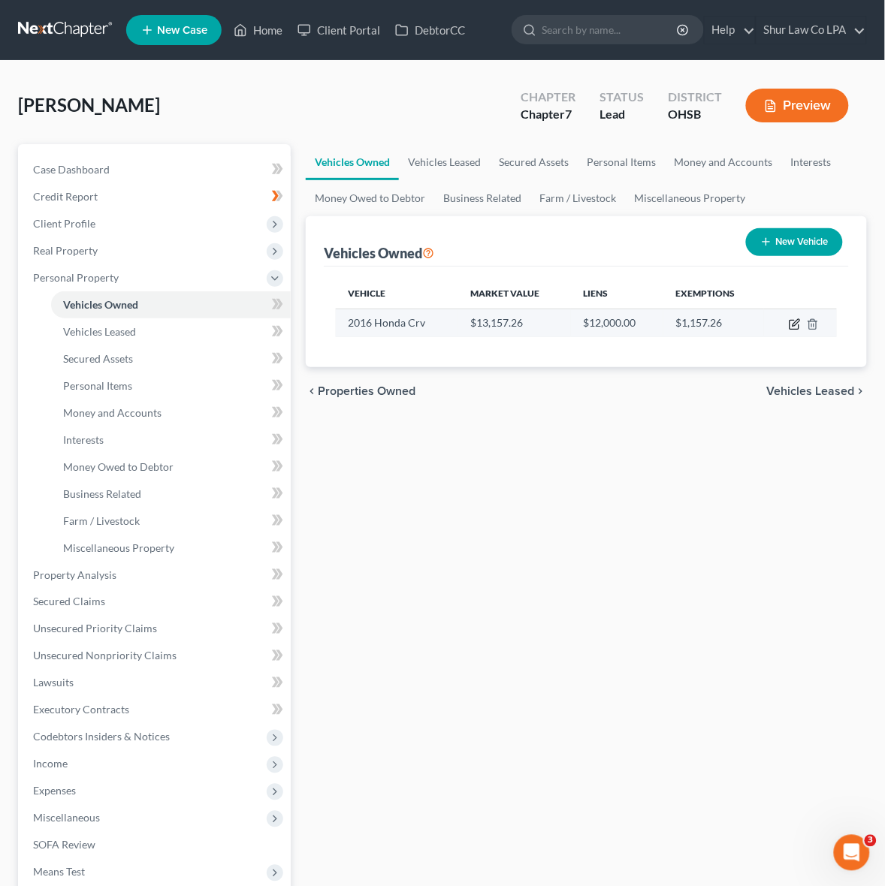
click at [796, 327] on icon "button" at bounding box center [795, 324] width 12 height 12
select select "0"
select select "10"
select select "4"
select select "0"
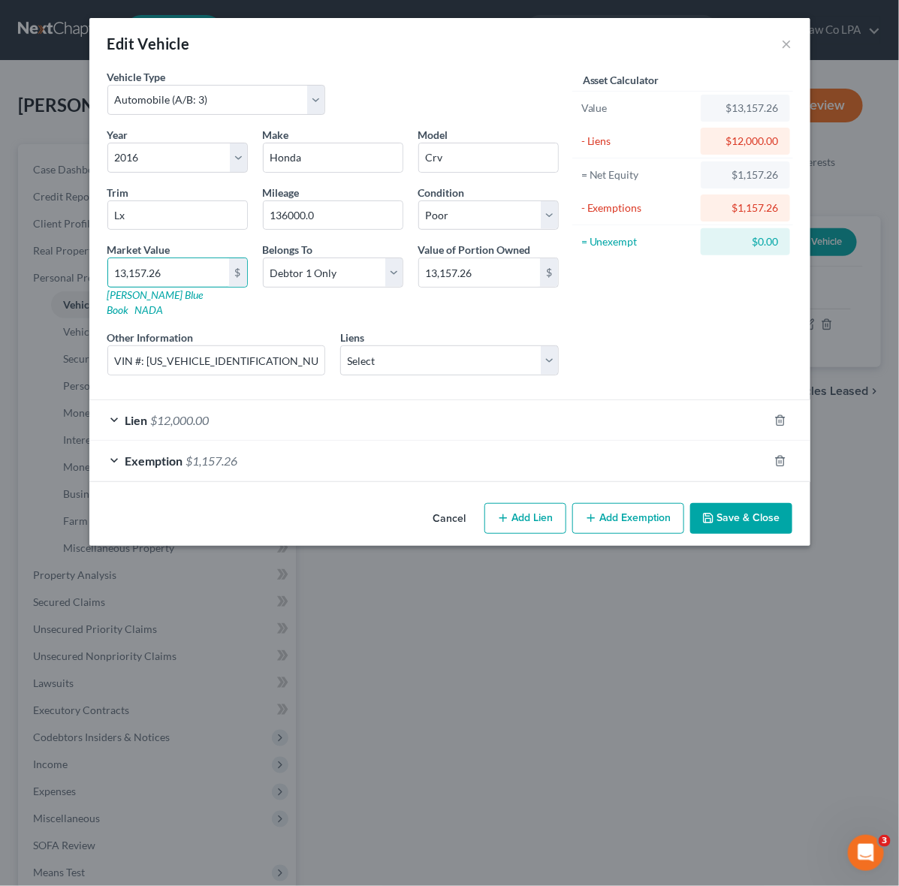
type input "9"
type input "9.00"
type input "97"
type input "97.00"
type input "979"
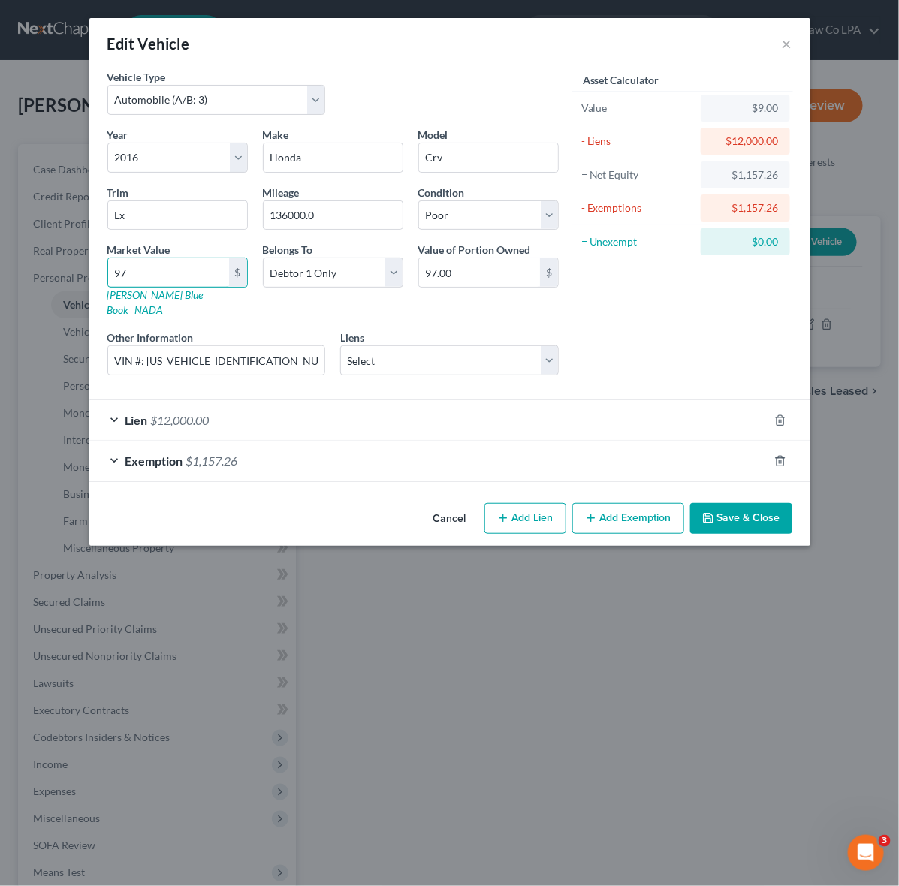
type input "979.00"
type input "9794"
type input "9,794.00"
type input "9,794"
click at [114, 212] on div "Year Select 2026 2025 2024 2023 2022 2021 2020 2019 2018 2017 2016 2015 2014 20…" at bounding box center [333, 257] width 466 height 261
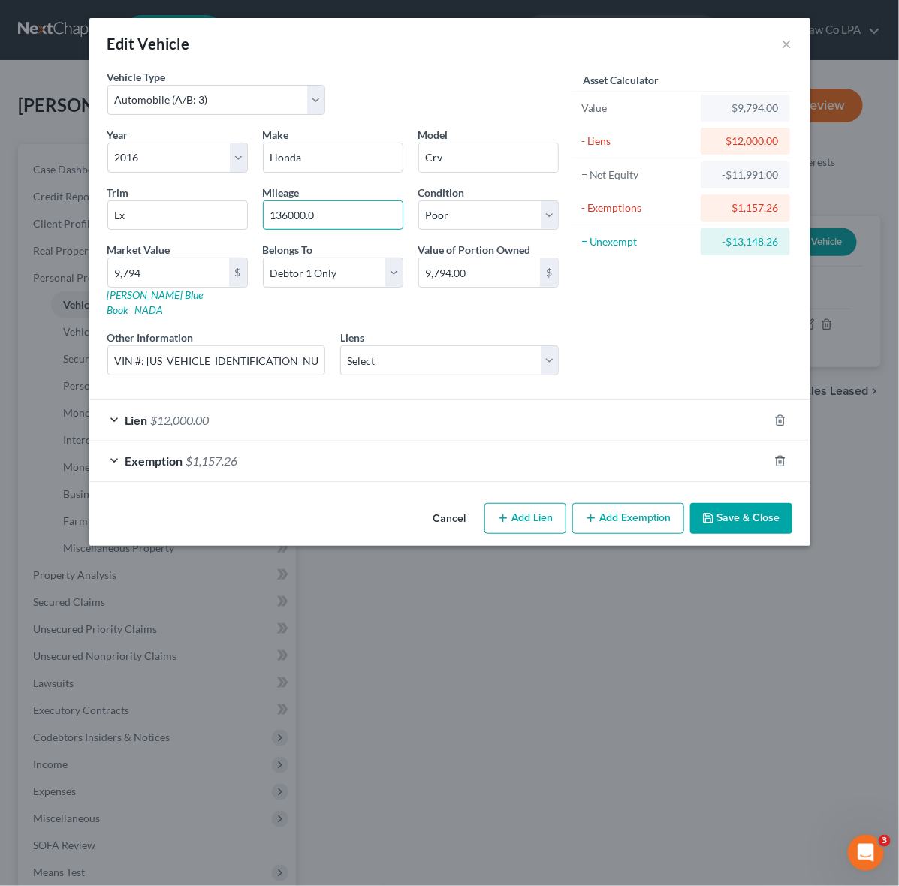
paste input "25454"
type input "125454"
click at [110, 451] on div "Exemption $1,157.26" at bounding box center [428, 461] width 679 height 40
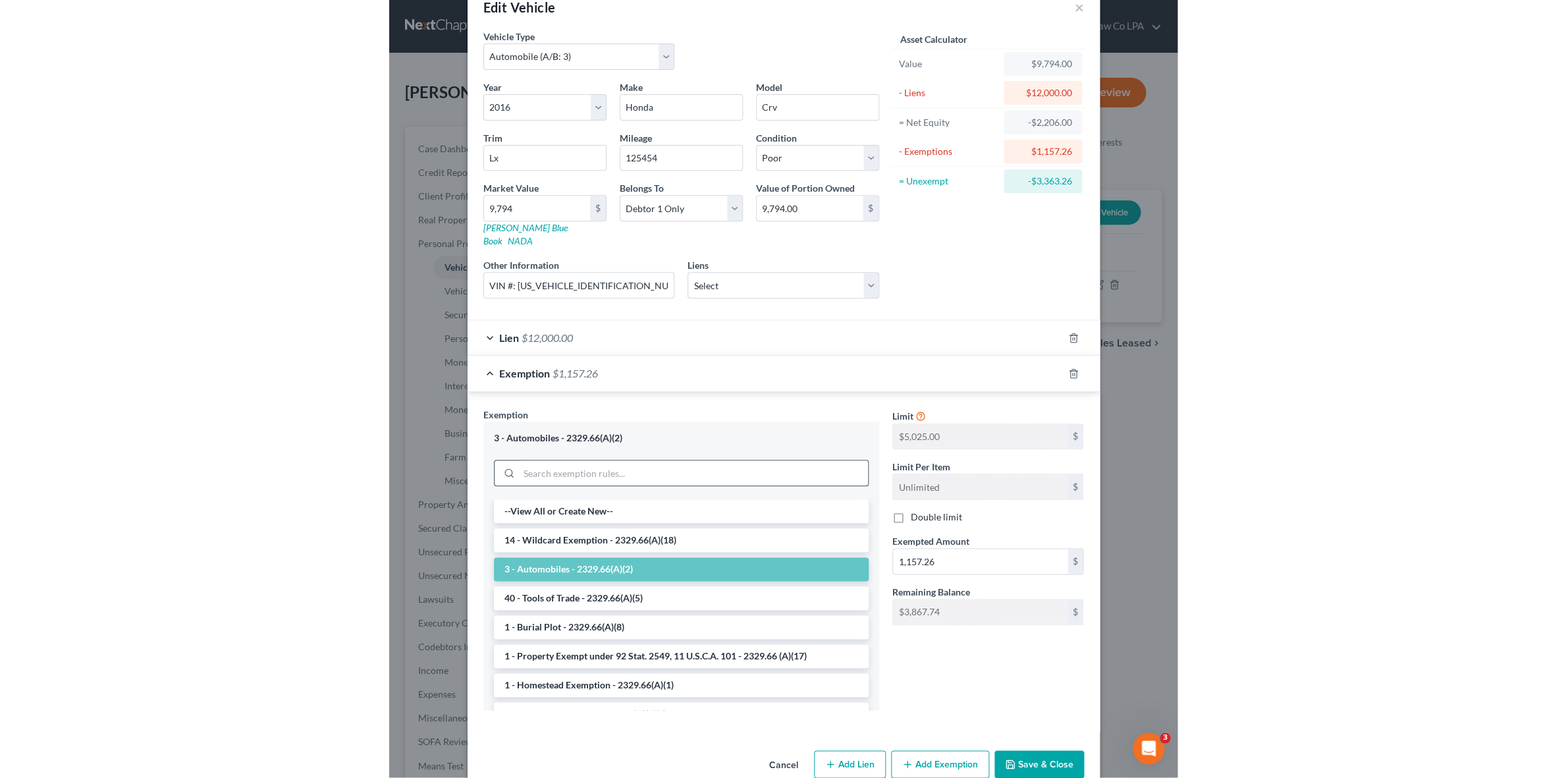
scroll to position [46, 0]
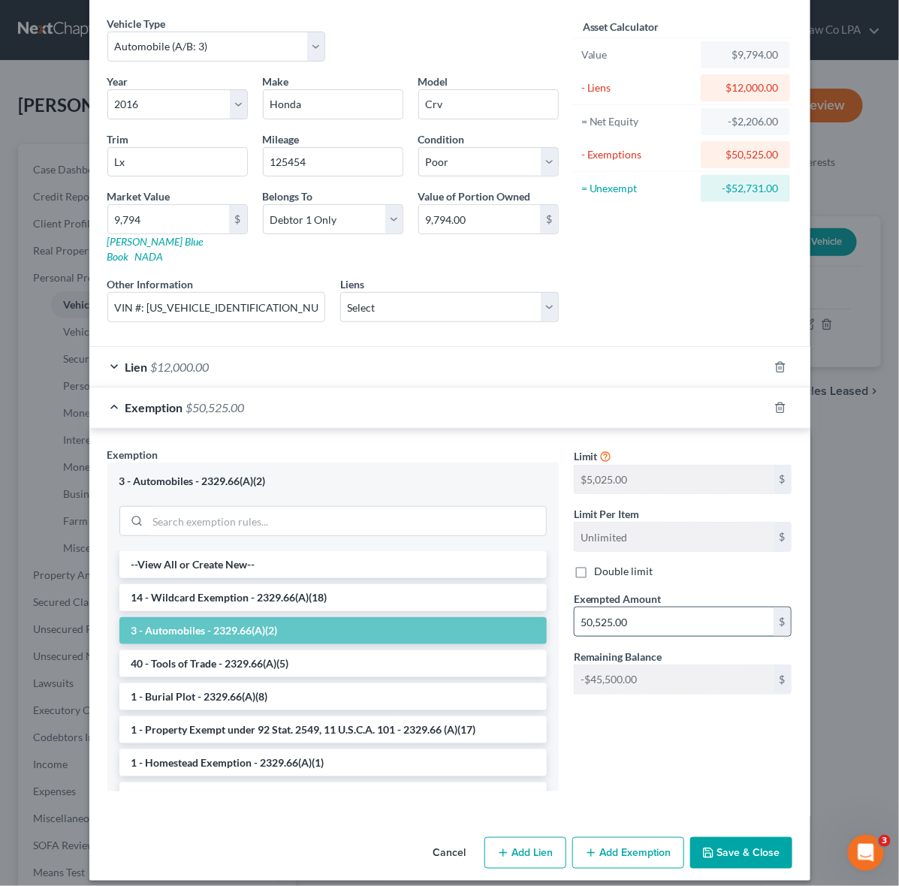
click at [598, 608] on input "50,525.00" at bounding box center [674, 622] width 199 height 29
type input "5,025.00"
click at [749, 847] on button "Save & Close" at bounding box center [741, 853] width 102 height 32
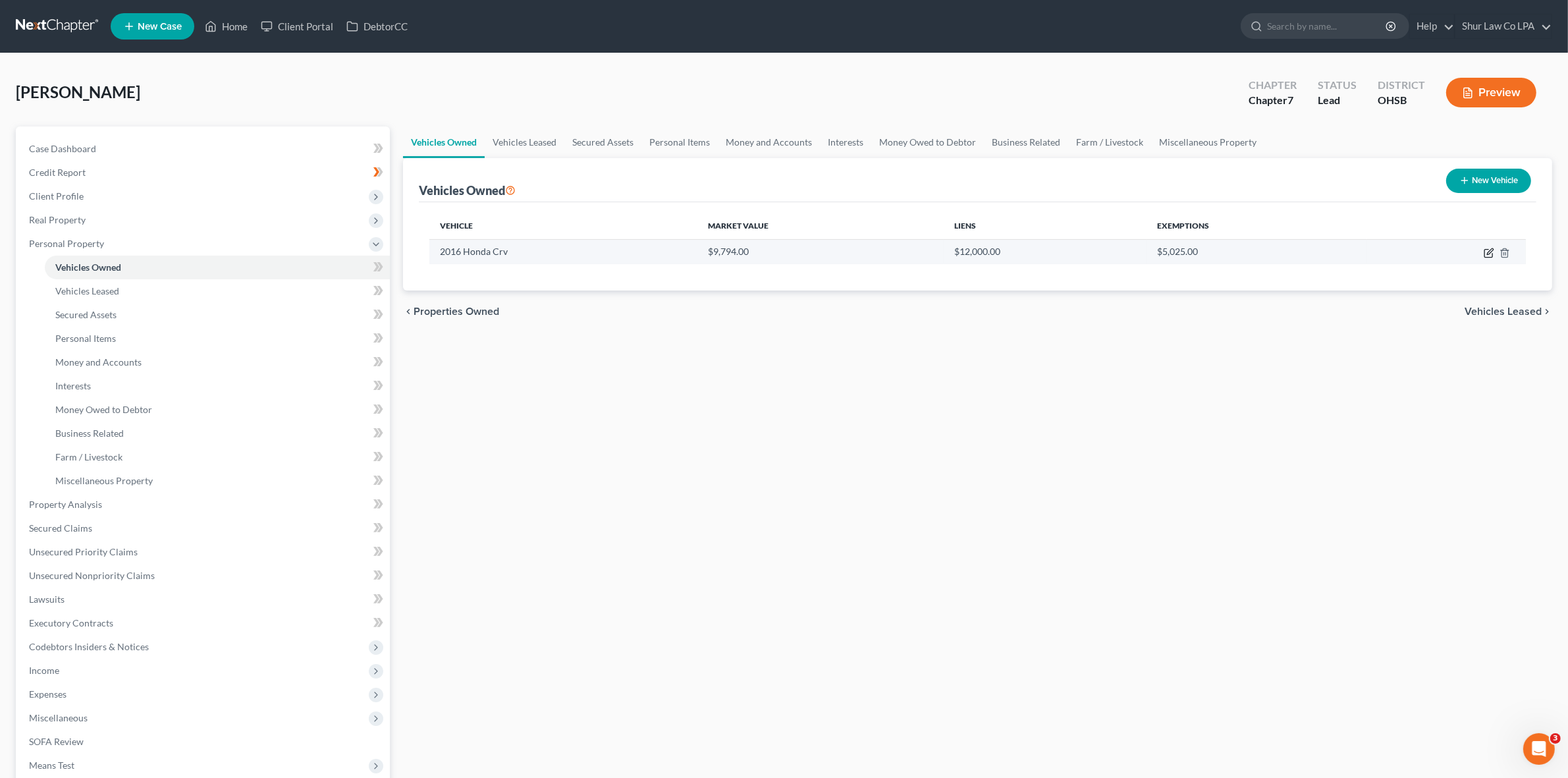
click at [1487, 250] on icon "button" at bounding box center [1489, 253] width 11 height 11
select select "0"
select select "10"
select select "4"
select select "0"
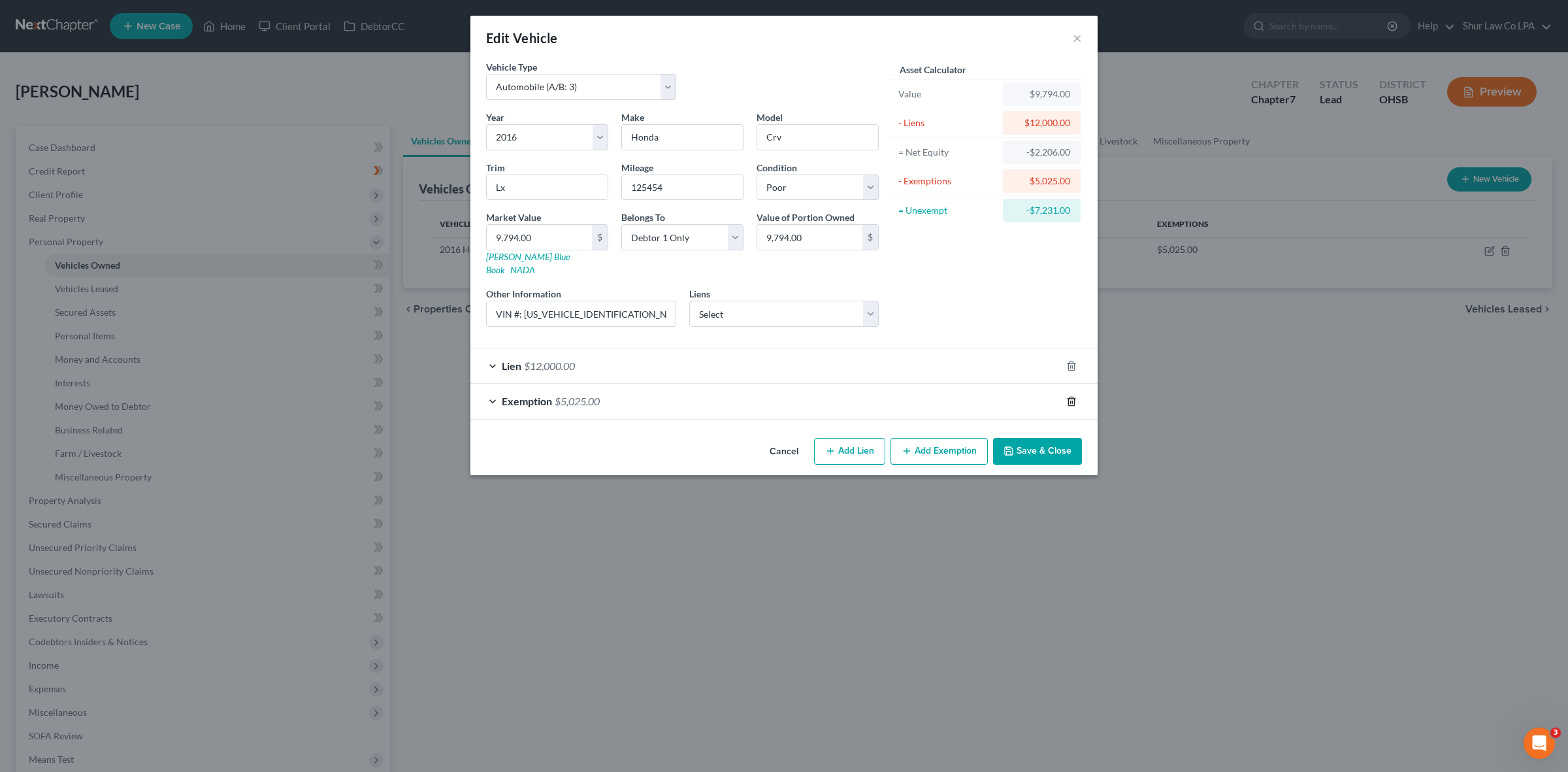
click at [1075, 397] on icon "button" at bounding box center [1071, 401] width 6 height 9
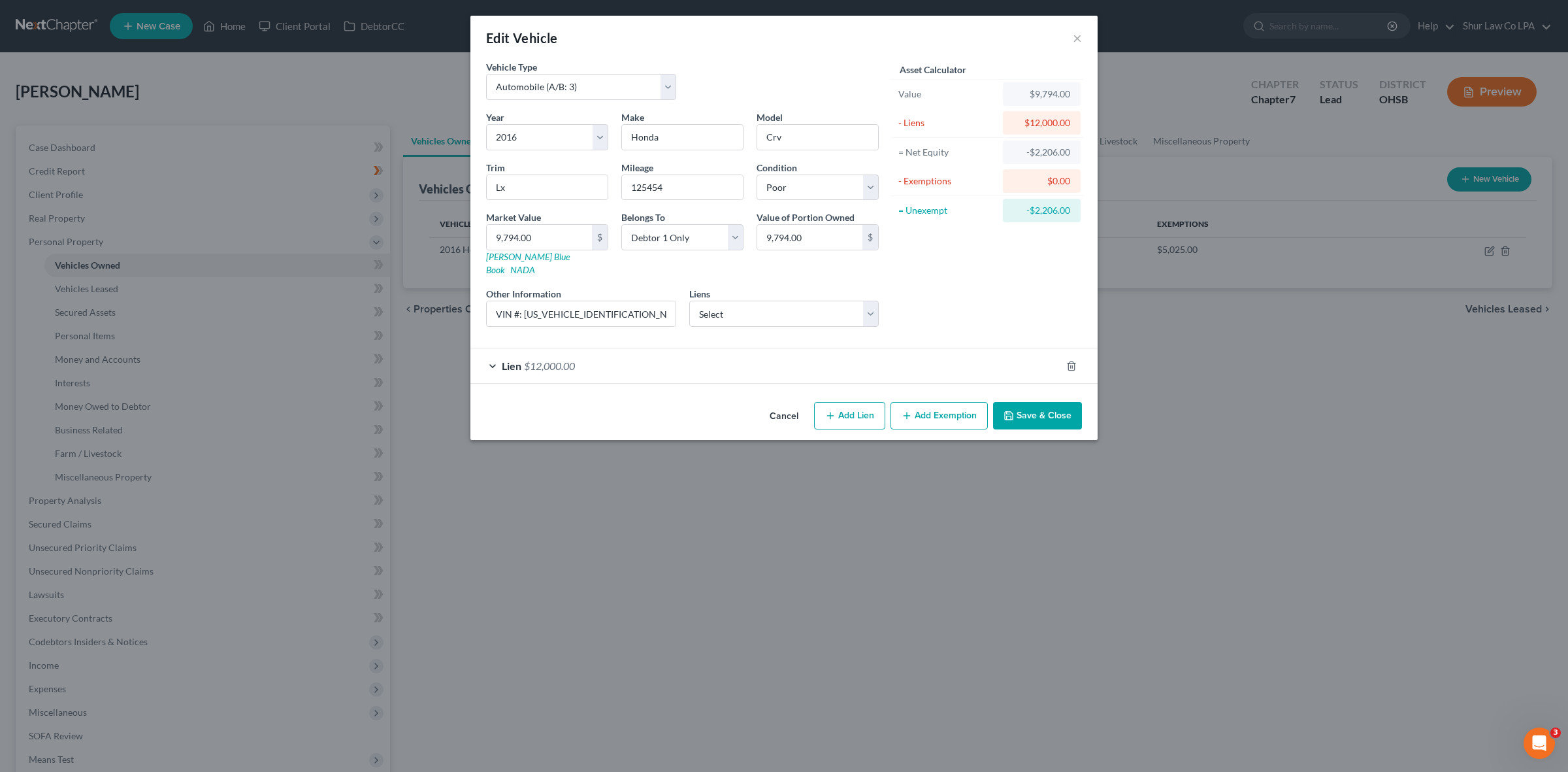
click at [1042, 404] on button "Save & Close" at bounding box center [1038, 416] width 89 height 28
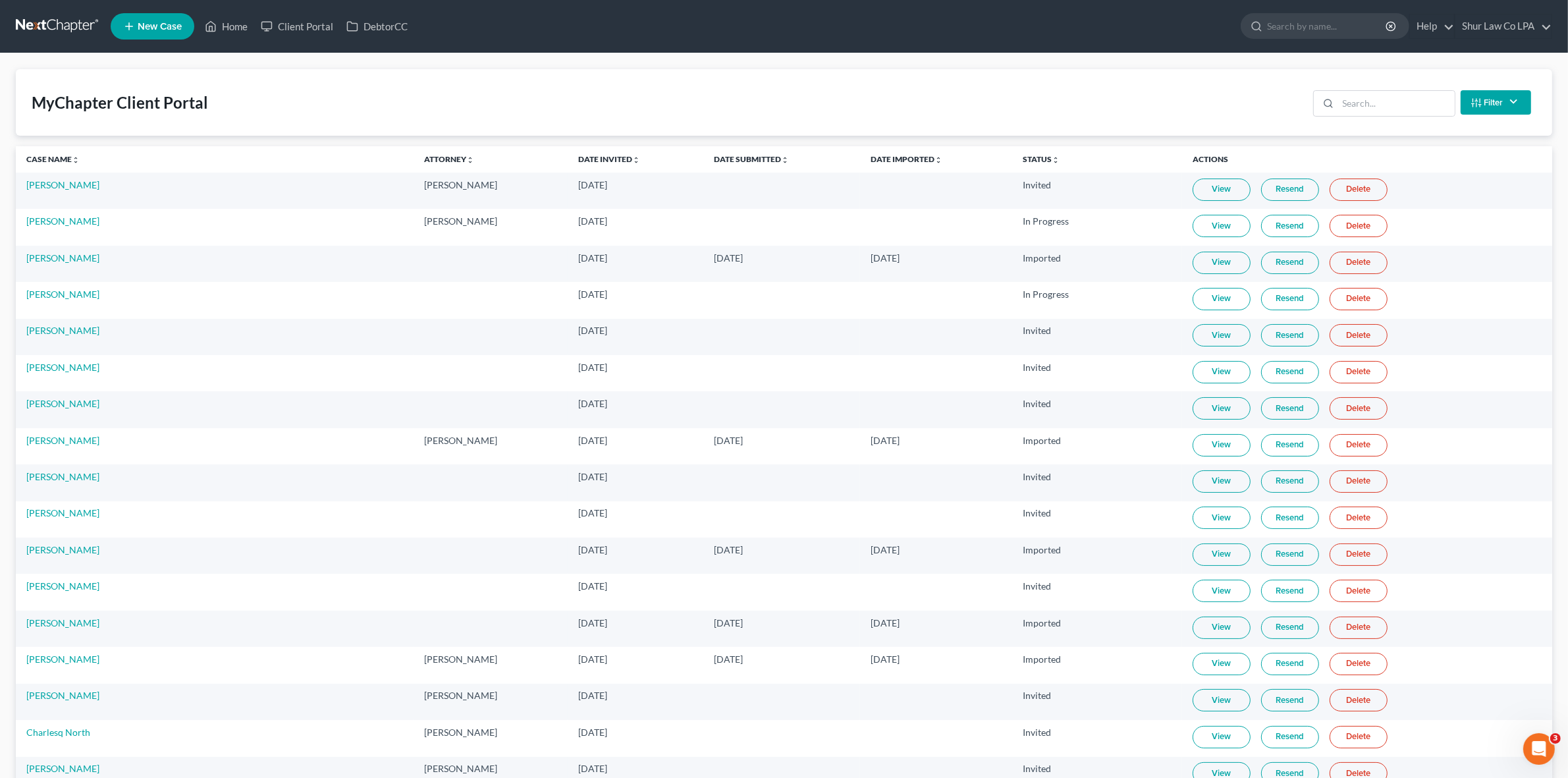
click at [31, 26] on link at bounding box center [58, 26] width 84 height 24
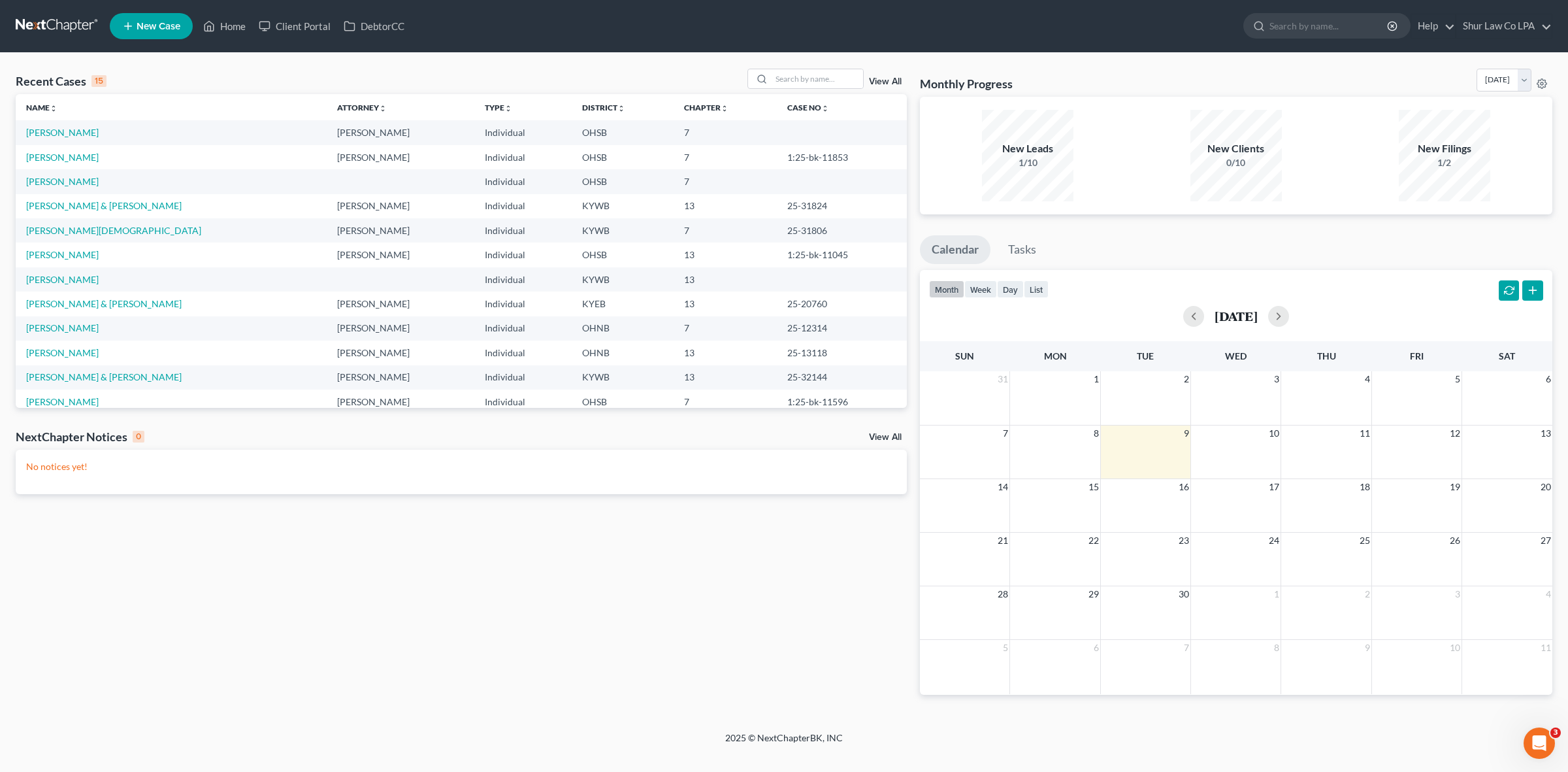
click at [797, 64] on div "Recent Cases 15 View All Name unfold_more expand_more expand_less Attorney unfo…" at bounding box center [784, 393] width 1568 height 679
click at [798, 70] on input "search" at bounding box center [817, 79] width 91 height 19
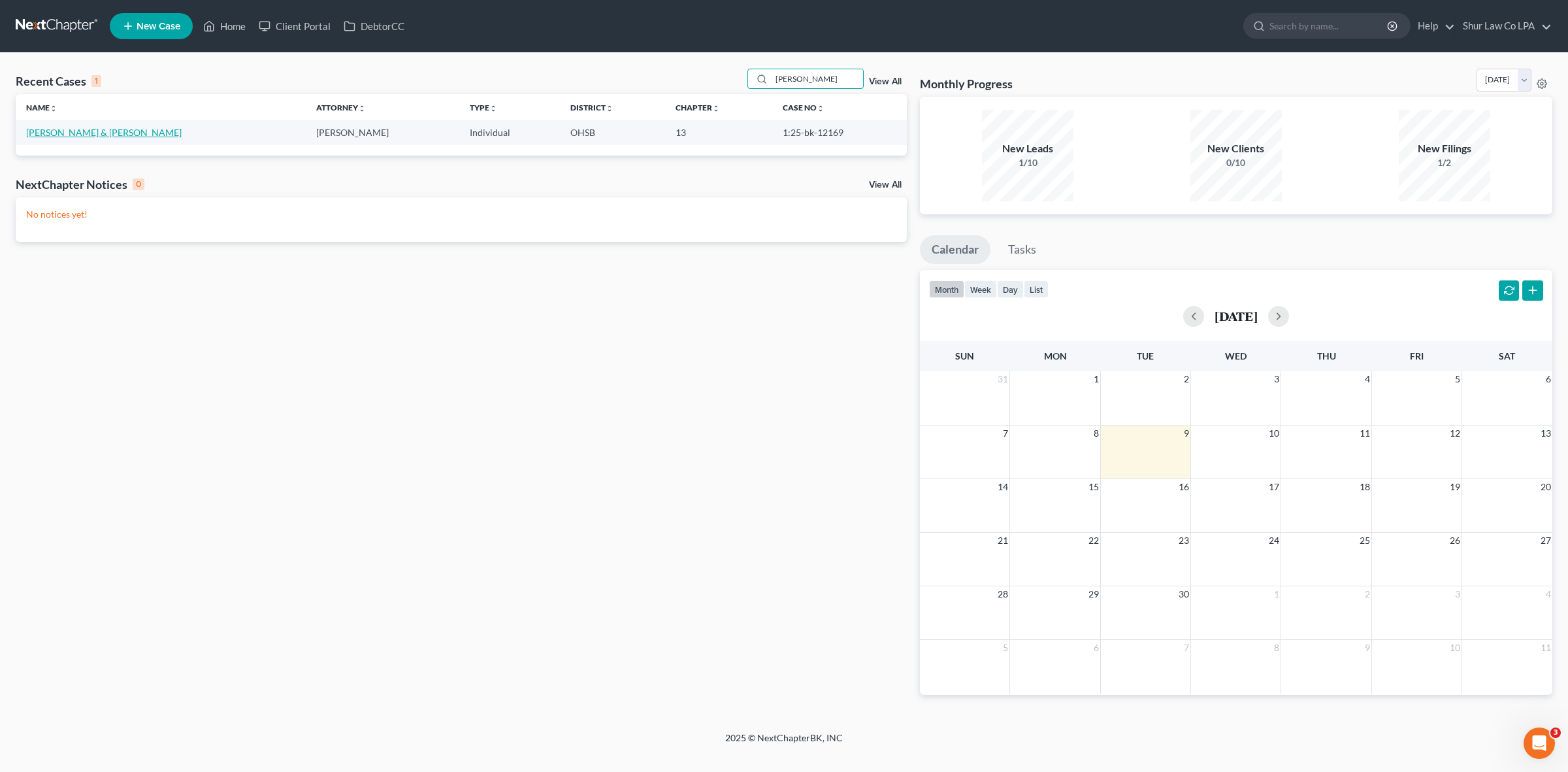
type input "[PERSON_NAME]"
click at [90, 132] on link "[PERSON_NAME] & [PERSON_NAME]" at bounding box center [104, 132] width 156 height 11
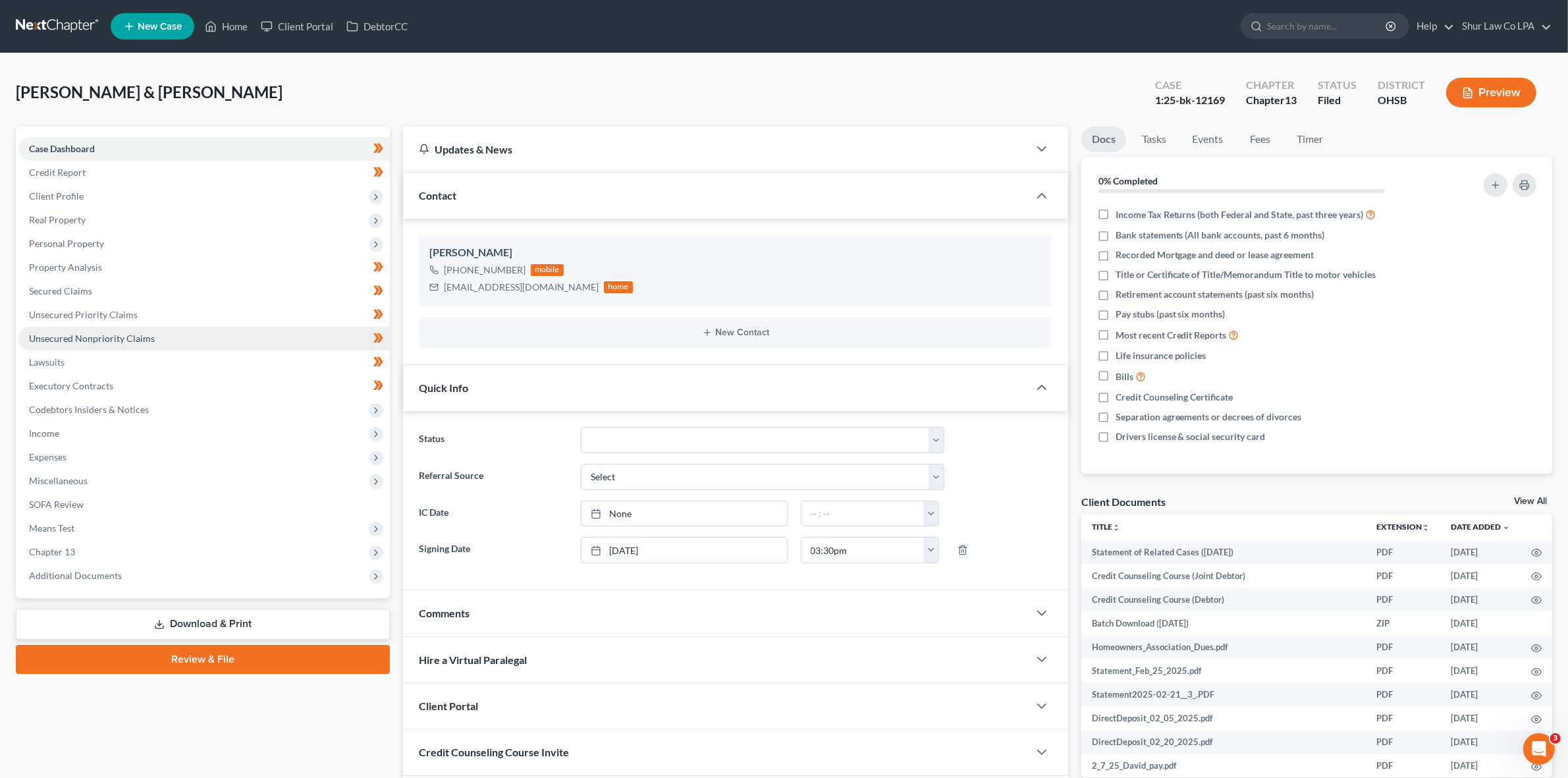
click at [96, 333] on span "Unsecured Nonpriority Claims" at bounding box center [91, 338] width 125 height 11
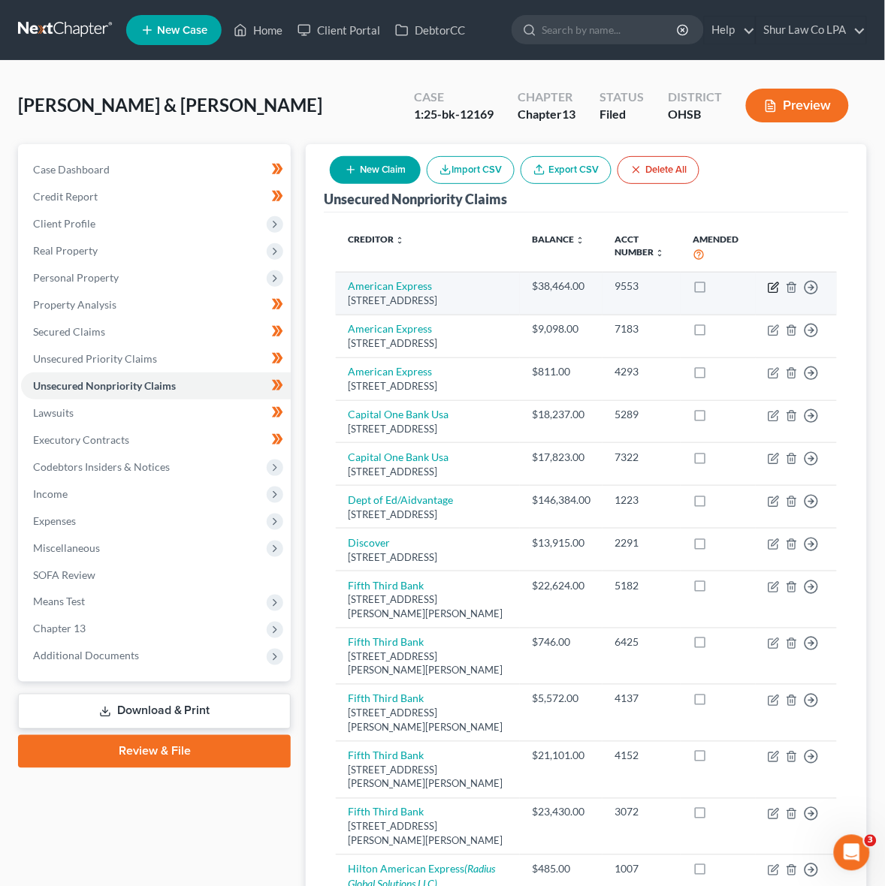
click at [771, 291] on icon "button" at bounding box center [772, 287] width 9 height 9
select select "9"
select select "2"
select select "0"
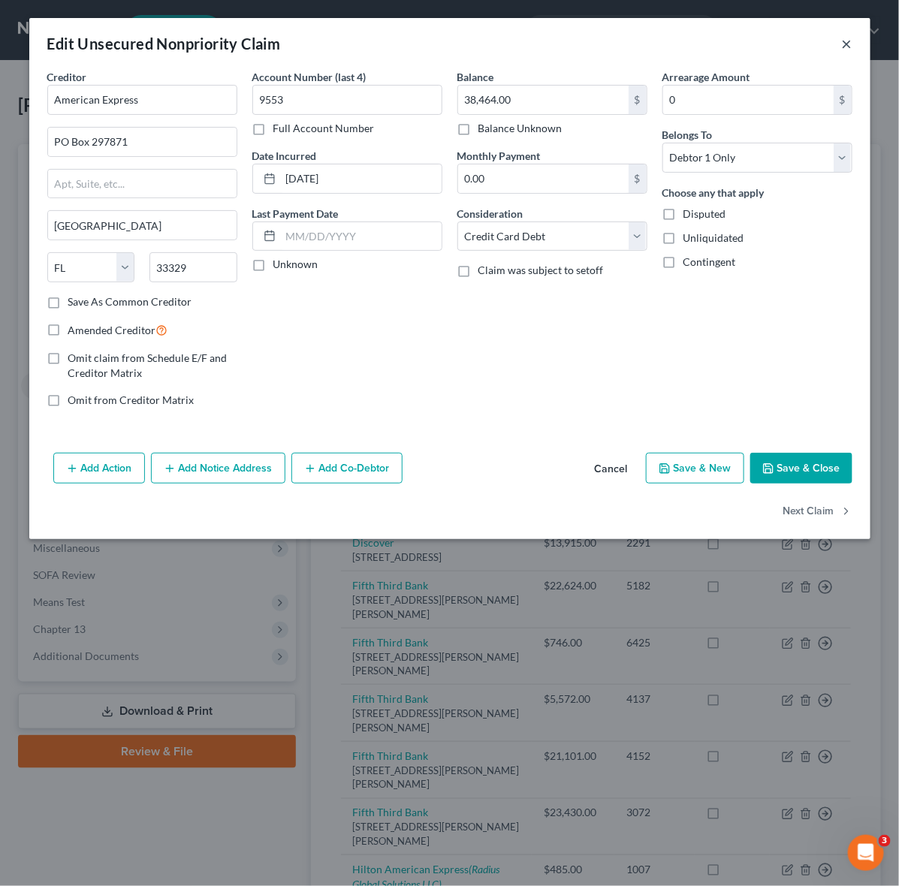
click at [850, 43] on button "×" at bounding box center [847, 44] width 11 height 18
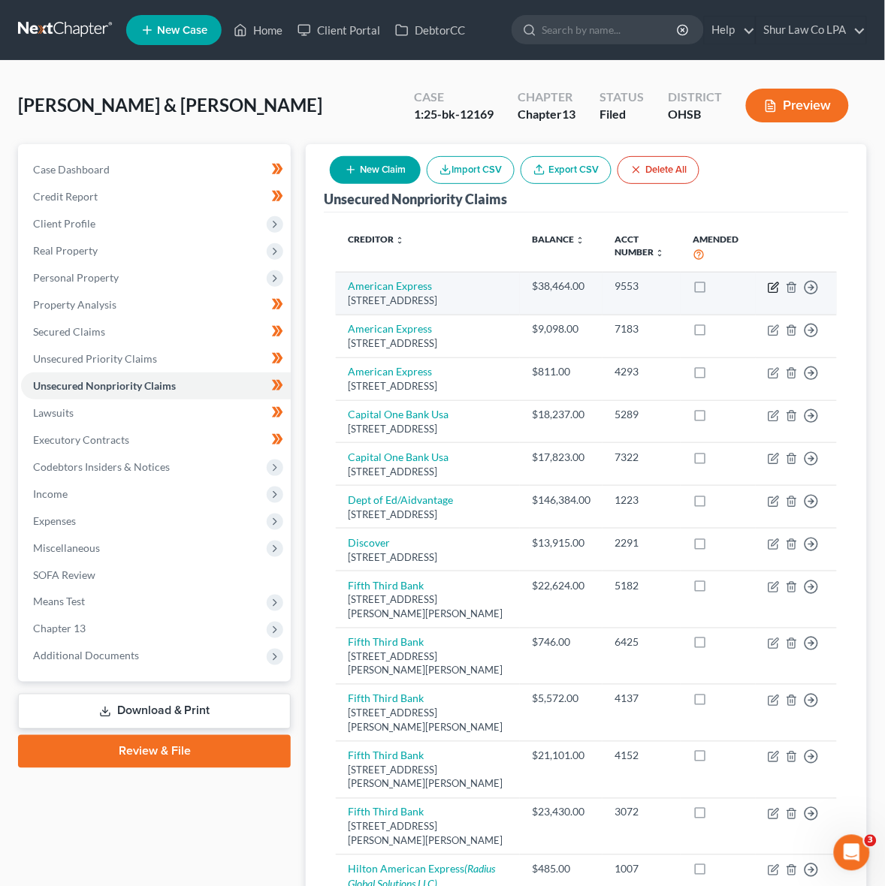
click at [768, 289] on icon "button" at bounding box center [774, 288] width 12 height 12
select select "9"
select select "2"
select select "0"
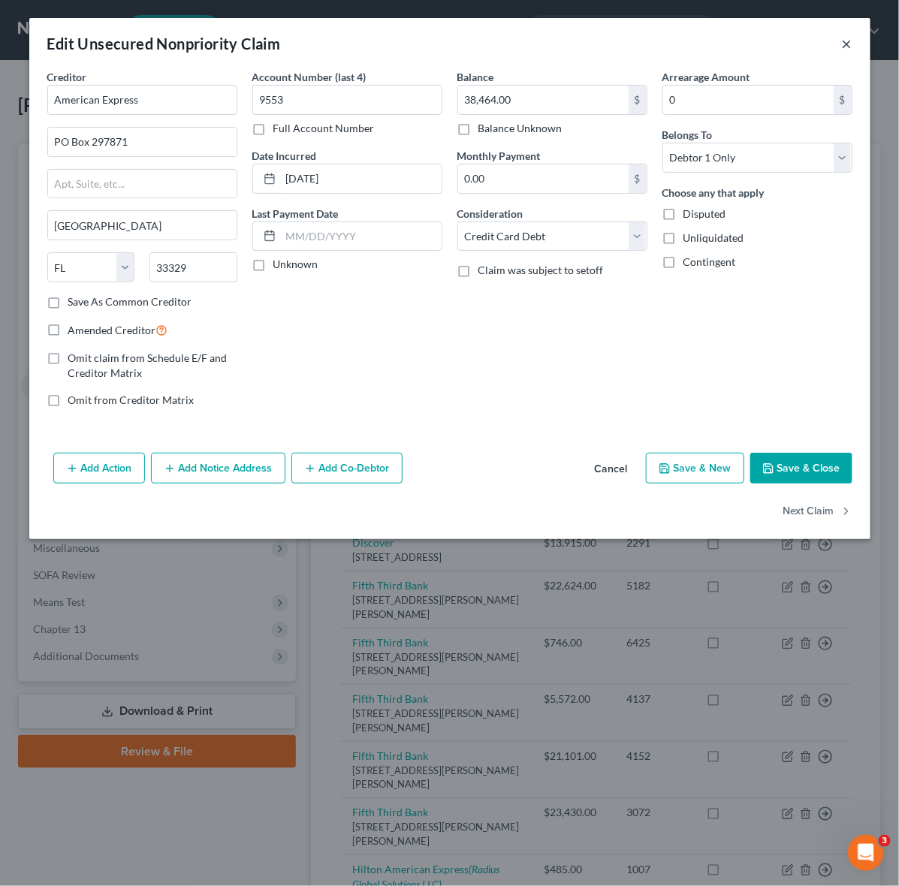
click at [849, 39] on button "×" at bounding box center [847, 44] width 11 height 18
